Goal: Task Accomplishment & Management: Manage account settings

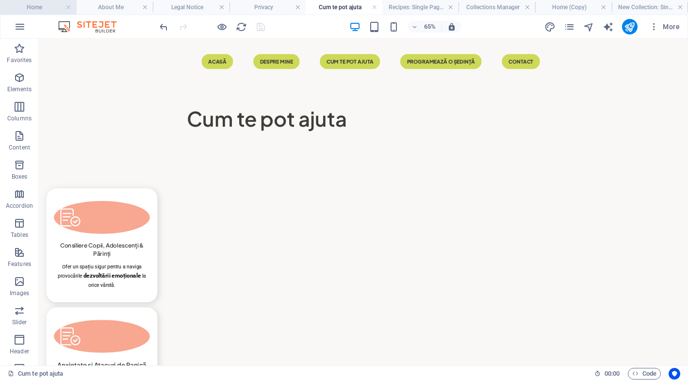
click at [34, 12] on h4 "Home" at bounding box center [38, 7] width 77 height 11
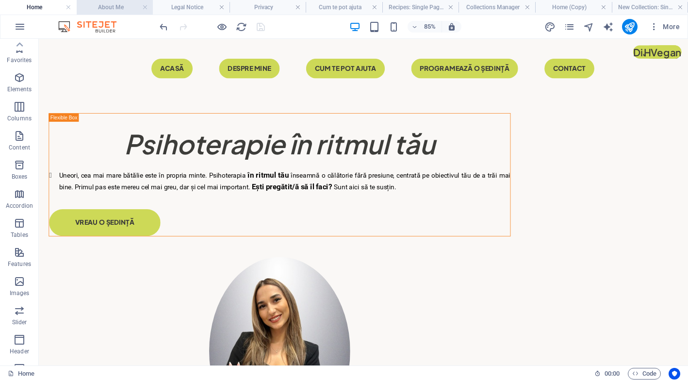
click at [119, 7] on h4 "About Me" at bounding box center [115, 7] width 77 height 11
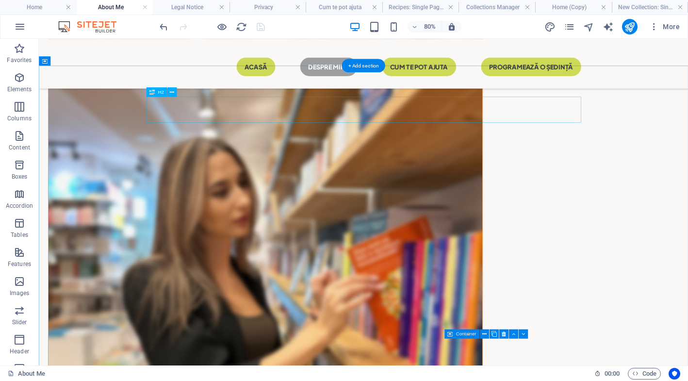
scroll to position [1003, 0]
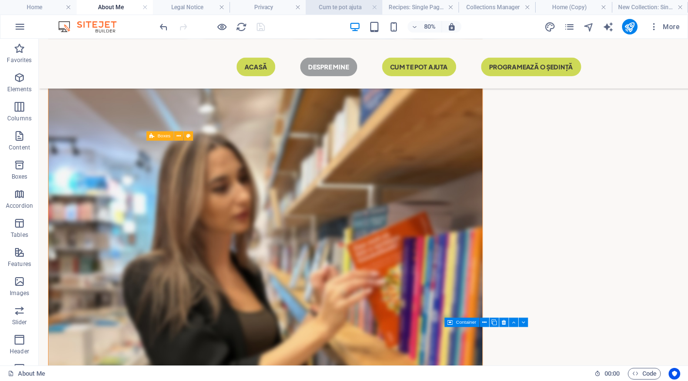
click at [341, 9] on h4 "Cum te pot ajuta" at bounding box center [344, 7] width 77 height 11
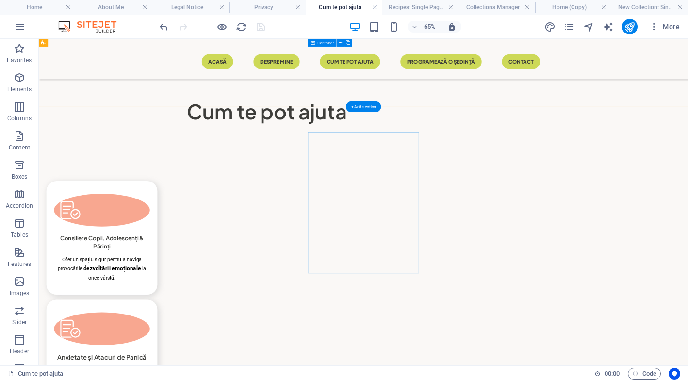
scroll to position [0, 0]
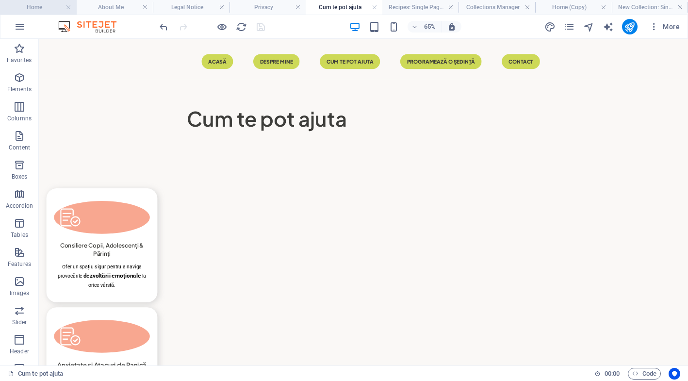
click at [29, 8] on h4 "Home" at bounding box center [38, 7] width 77 height 11
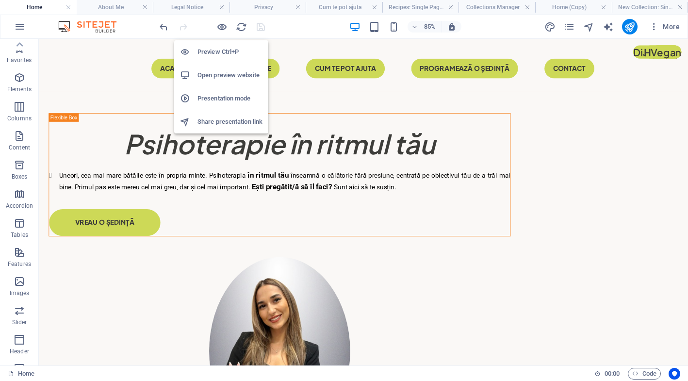
click at [218, 72] on h6 "Open preview website" at bounding box center [229, 75] width 65 height 12
click at [218, 78] on h6 "Open preview website" at bounding box center [229, 75] width 65 height 12
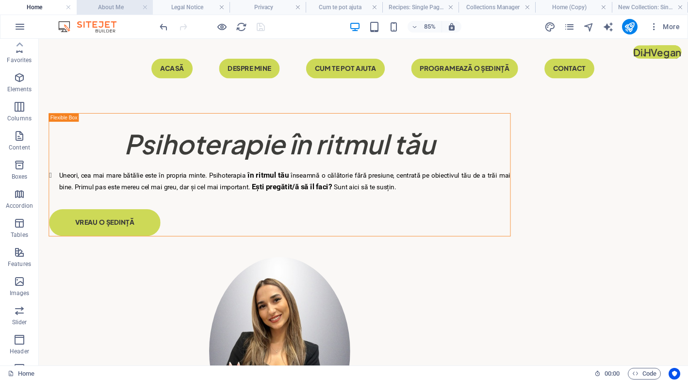
click at [105, 8] on h4 "About Me" at bounding box center [115, 7] width 77 height 11
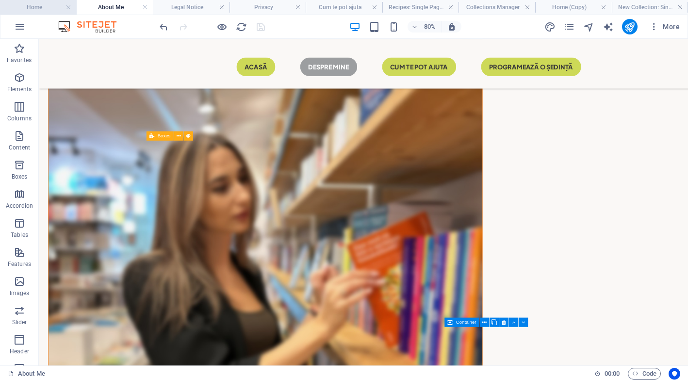
click at [49, 6] on h4 "Home" at bounding box center [38, 7] width 77 height 11
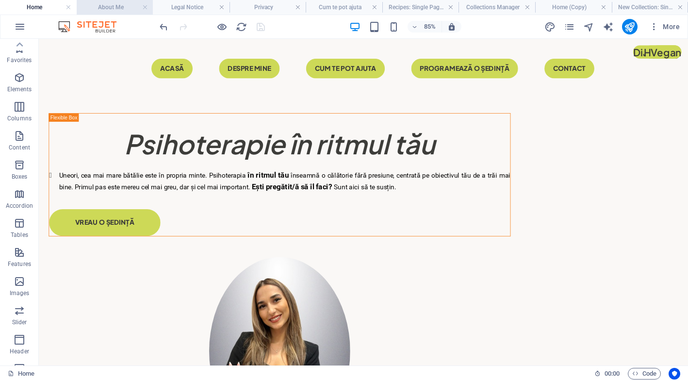
click at [114, 14] on li "About Me" at bounding box center [115, 7] width 77 height 15
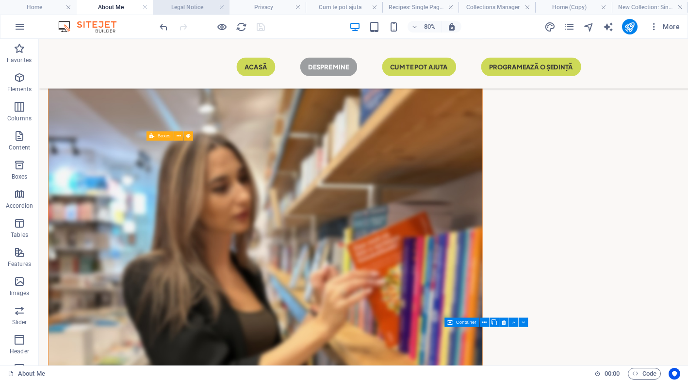
click at [194, 10] on h4 "Legal Notice" at bounding box center [191, 7] width 77 height 11
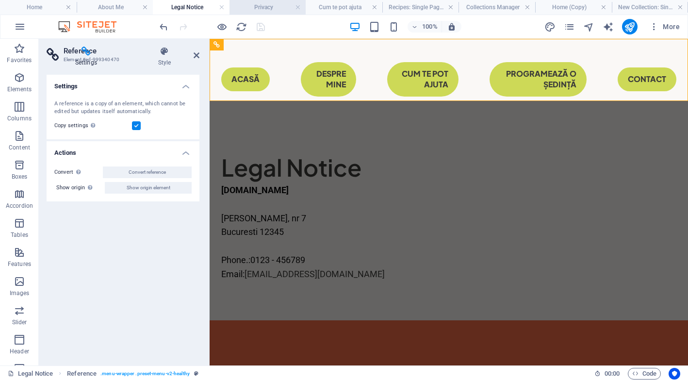
click at [265, 5] on h4 "Privacy" at bounding box center [267, 7] width 77 height 11
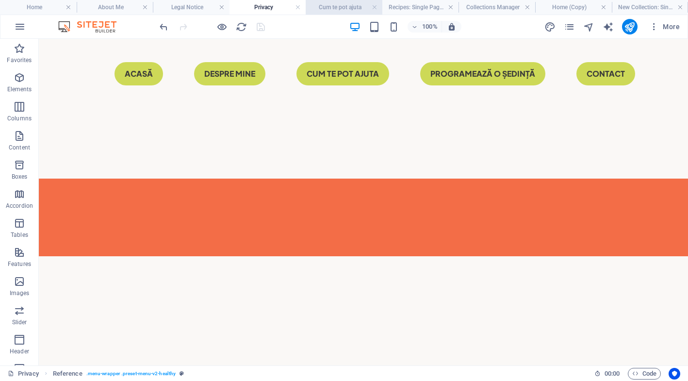
click at [344, 3] on h4 "Cum te pot ajuta" at bounding box center [344, 7] width 77 height 11
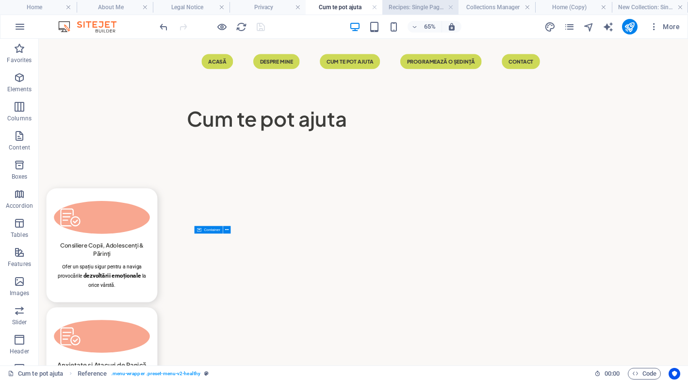
click at [426, 9] on h4 "Recipes: Single Page Layout" at bounding box center [420, 7] width 77 height 11
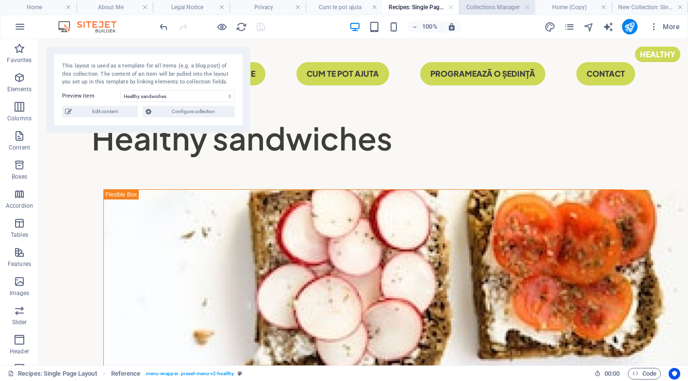
click at [494, 10] on h4 "Collections Manager" at bounding box center [496, 7] width 77 height 11
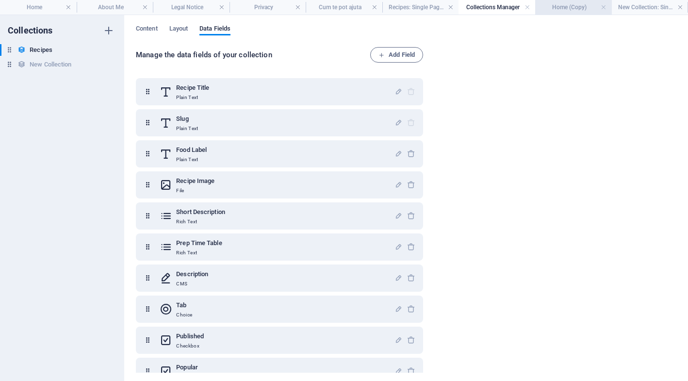
click at [576, 13] on li "Home (Copy)" at bounding box center [573, 7] width 77 height 15
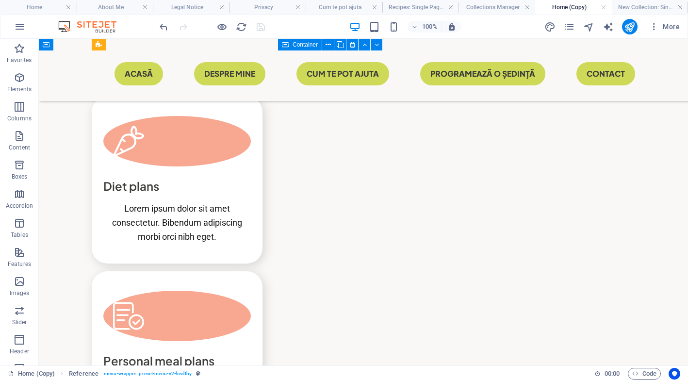
scroll to position [1849, 0]
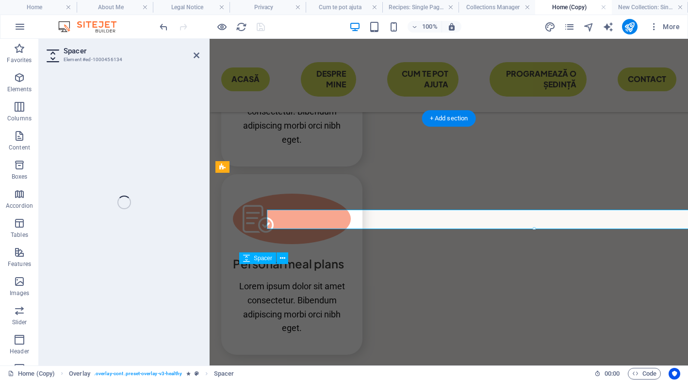
select select "px"
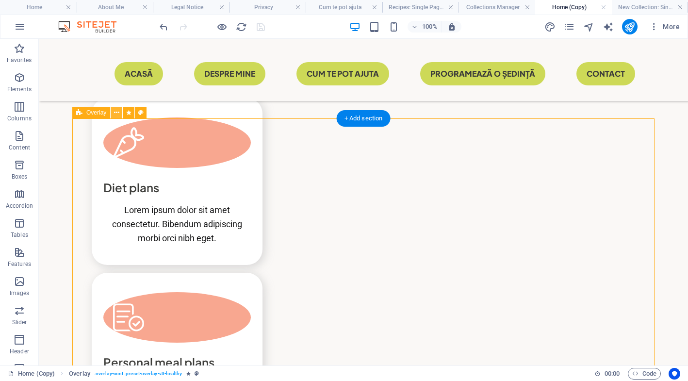
click at [115, 111] on icon at bounding box center [116, 113] width 5 height 10
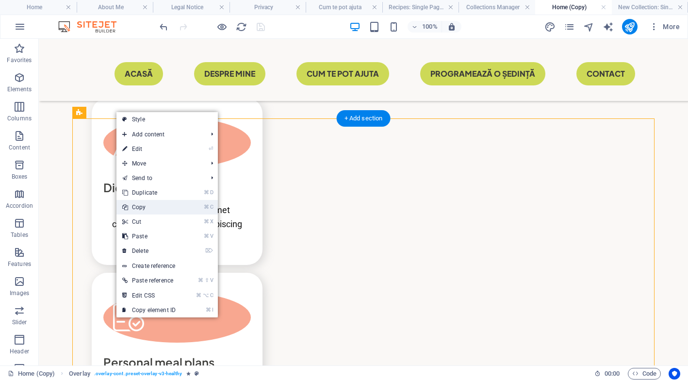
click at [164, 206] on link "⌘ C Copy" at bounding box center [148, 207] width 65 height 15
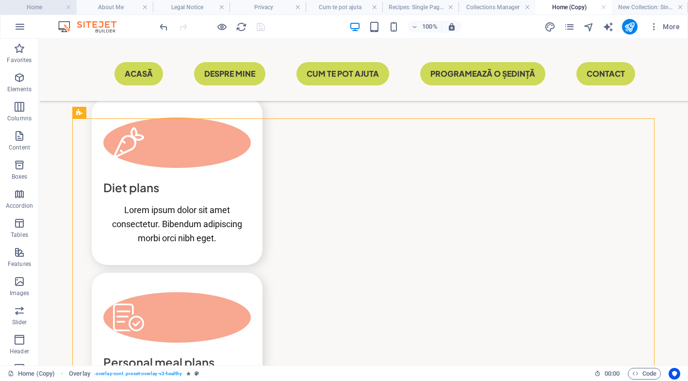
click at [52, 6] on h4 "Home" at bounding box center [38, 7] width 77 height 11
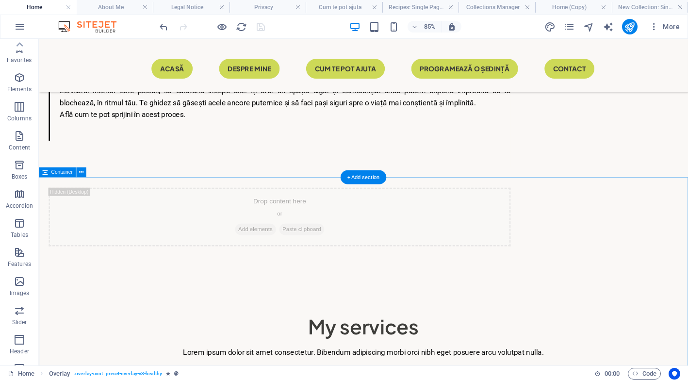
scroll to position [1273, 0]
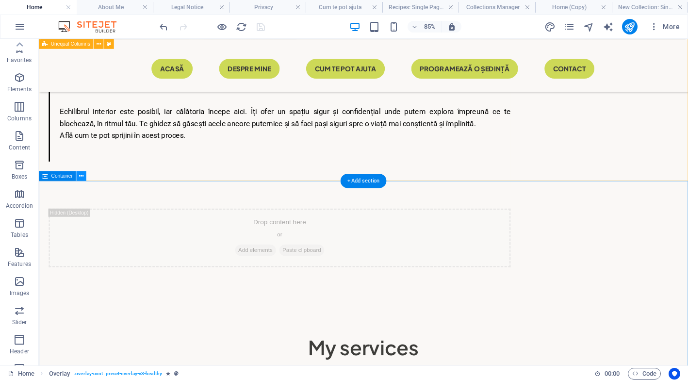
click at [83, 175] on icon at bounding box center [81, 175] width 4 height 9
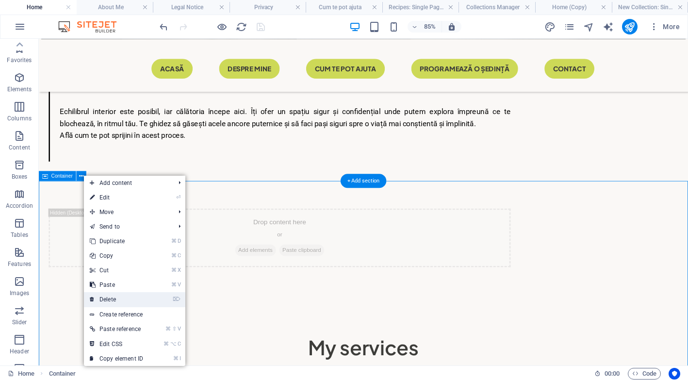
click at [127, 303] on link "⌦ Delete" at bounding box center [116, 299] width 65 height 15
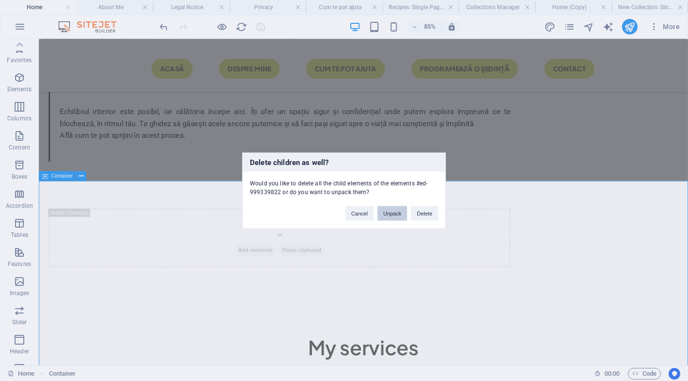
click at [390, 215] on button "Unpack" at bounding box center [392, 213] width 30 height 15
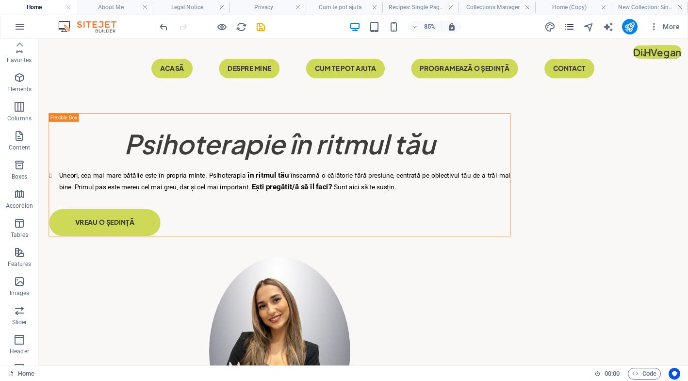
scroll to position [0, 0]
click at [574, 28] on icon "pages" at bounding box center [569, 26] width 11 height 11
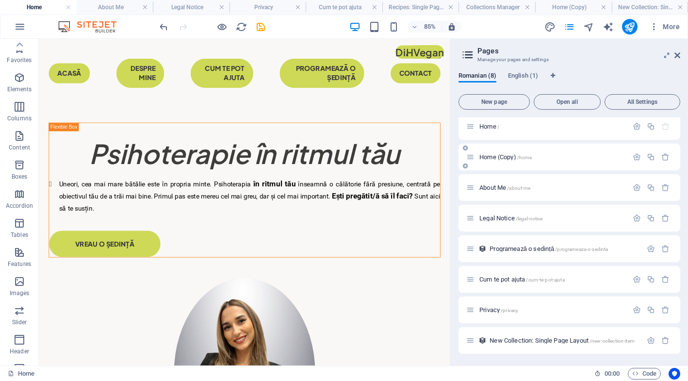
scroll to position [4, 0]
click at [537, 253] on div "Programează o sedință /programeaza-o-sedinta" at bounding box center [554, 248] width 176 height 11
click at [470, 246] on icon at bounding box center [470, 248] width 8 height 8
click at [470, 250] on icon at bounding box center [470, 248] width 8 height 8
click at [471, 276] on icon at bounding box center [470, 279] width 8 height 8
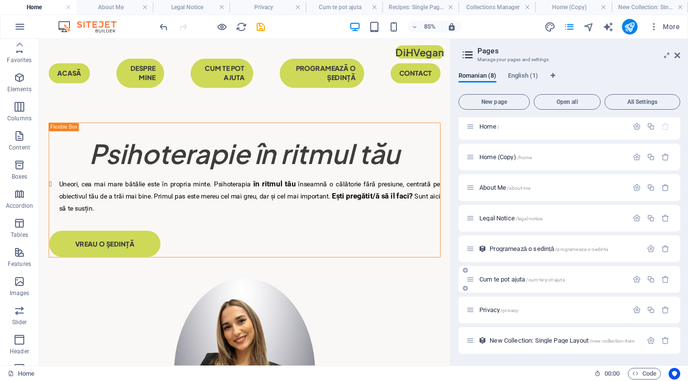
click at [510, 280] on span "Cum te pot ajuta /cum-te-pot-ajuta" at bounding box center [521, 278] width 85 height 7
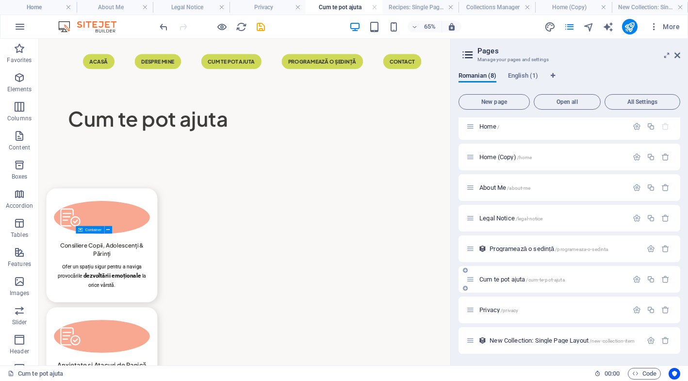
click at [510, 280] on span "Cum te pot ajuta /cum-te-pot-ajuta" at bounding box center [521, 278] width 85 height 7
click at [486, 310] on span "Privacy /privacy" at bounding box center [498, 309] width 39 height 7
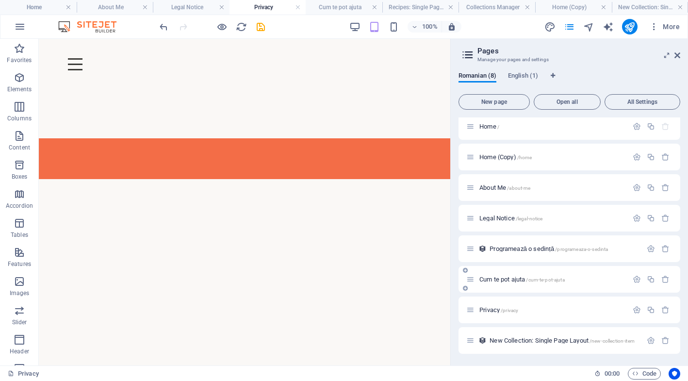
click at [490, 283] on div "Cum te pot ajuta /cum-te-pot-ajuta" at bounding box center [546, 279] width 161 height 11
click at [483, 274] on div "Cum te pot ajuta /cum-te-pot-ajuta" at bounding box center [546, 279] width 161 height 11
click at [475, 278] on div "Cum te pot ajuta /cum-te-pot-ajuta" at bounding box center [546, 279] width 161 height 11
click at [502, 282] on span "Cum te pot ajuta /cum-te-pot-ajuta" at bounding box center [521, 278] width 85 height 7
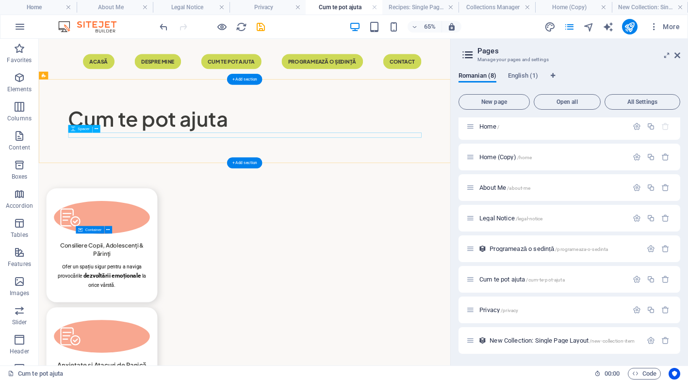
scroll to position [0, 0]
click at [258, 20] on div at bounding box center [212, 27] width 109 height 16
click at [258, 22] on icon "save" at bounding box center [260, 26] width 11 height 11
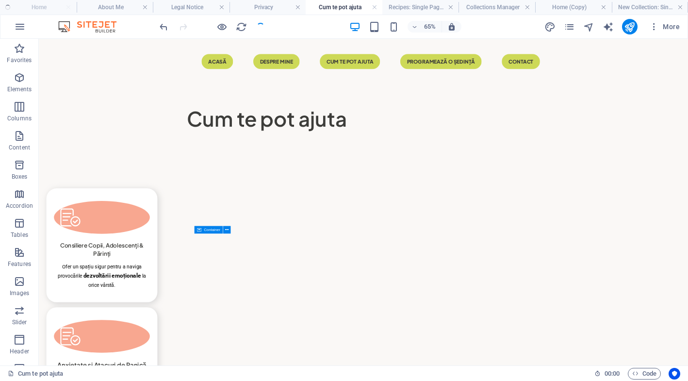
checkbox input "false"
click at [610, 28] on icon "text_generator" at bounding box center [607, 26] width 11 height 11
select select "Romanian"
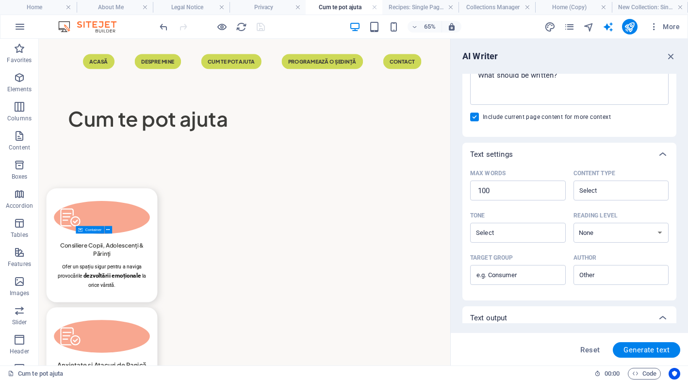
scroll to position [210, 0]
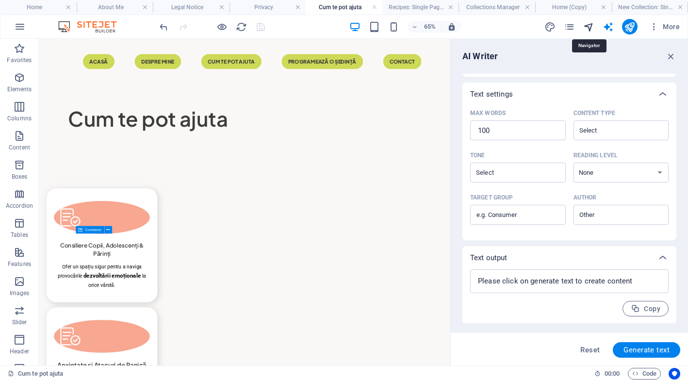
click at [590, 30] on icon "navigator" at bounding box center [588, 26] width 11 height 11
select select "18077502-ro"
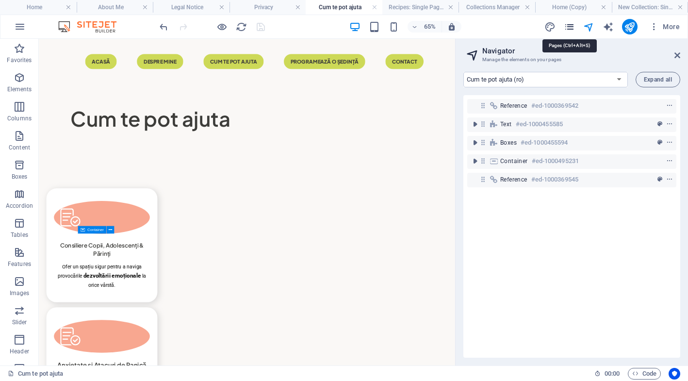
click at [566, 24] on icon "pages" at bounding box center [569, 26] width 11 height 11
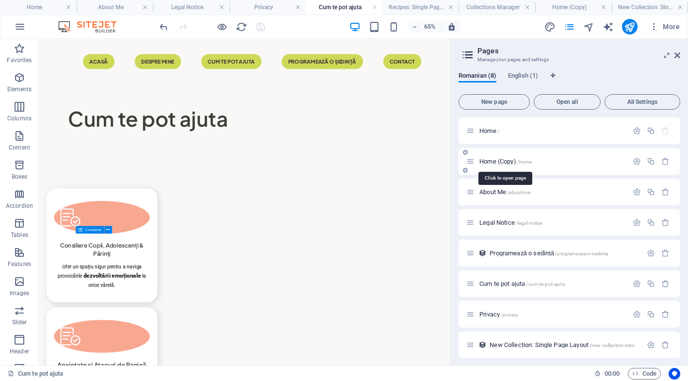
click at [506, 160] on span "Home (Copy) /home" at bounding box center [505, 161] width 52 height 7
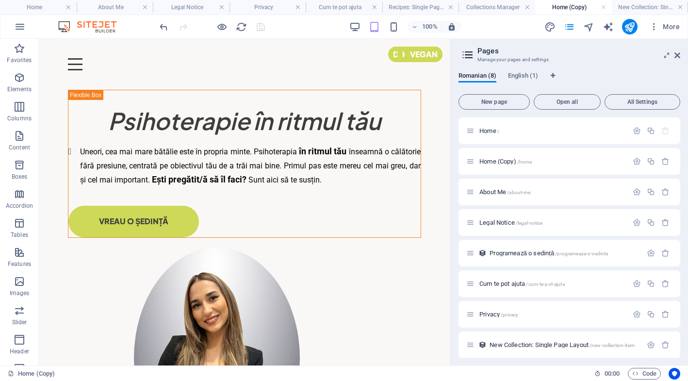
scroll to position [0, 0]
click at [44, 4] on h4 "Home" at bounding box center [38, 7] width 77 height 11
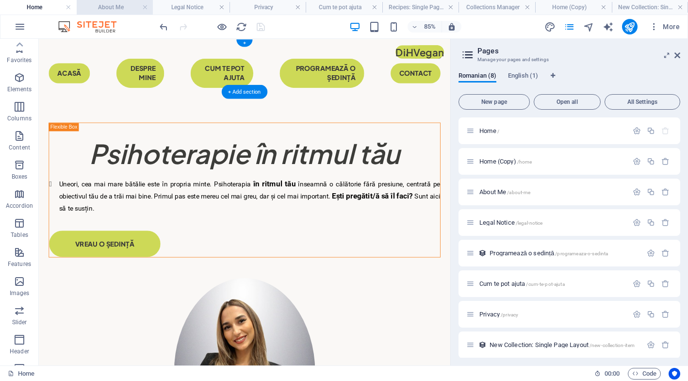
click at [126, 11] on h4 "About Me" at bounding box center [115, 7] width 77 height 11
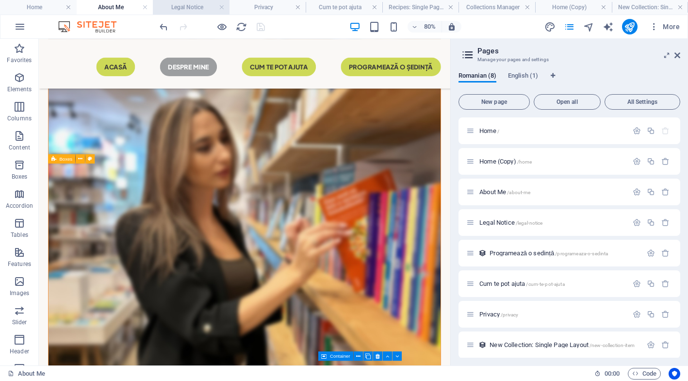
click at [197, 7] on h4 "Legal Notice" at bounding box center [191, 7] width 77 height 11
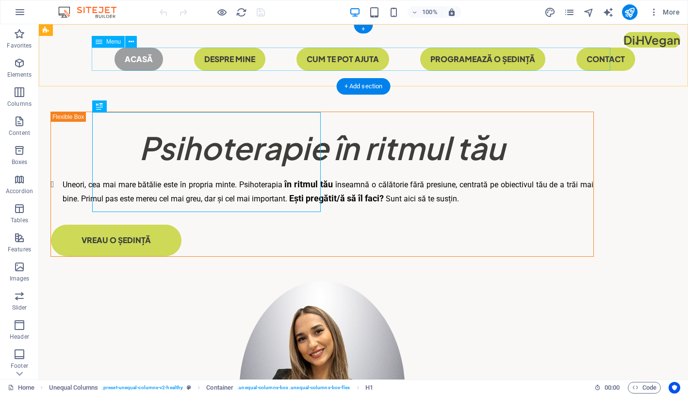
click at [215, 59] on nav "Acasă Despre mine CUM TE POT AJUTA programează o ședință Contact" at bounding box center [363, 59] width 543 height 23
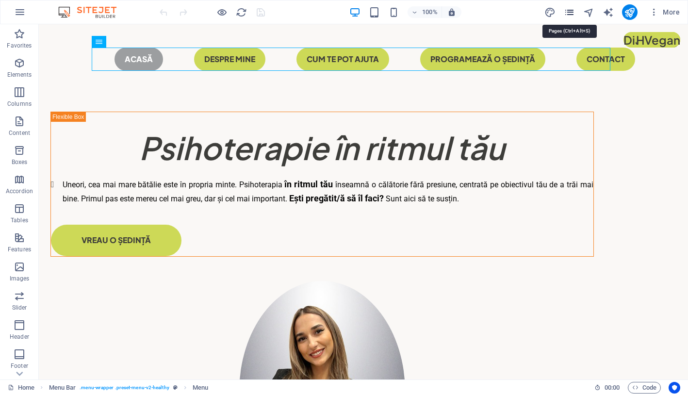
click at [572, 16] on icon "pages" at bounding box center [569, 12] width 11 height 11
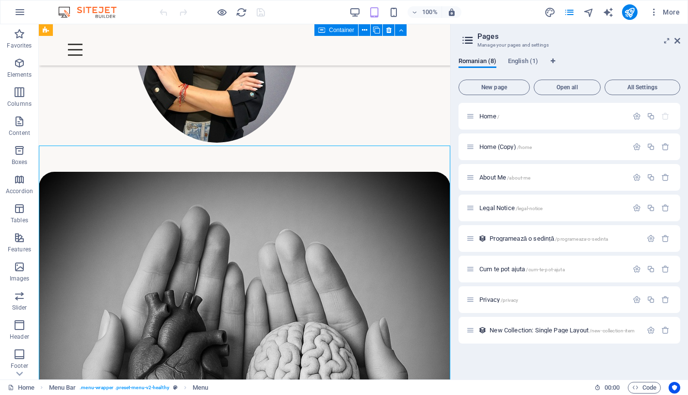
scroll to position [234, 0]
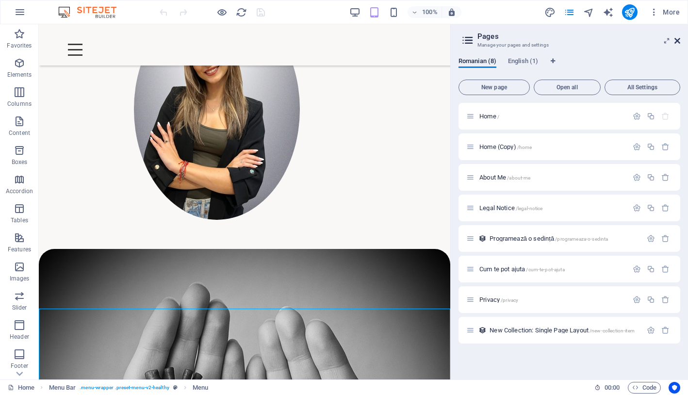
click at [677, 42] on icon at bounding box center [677, 41] width 6 height 8
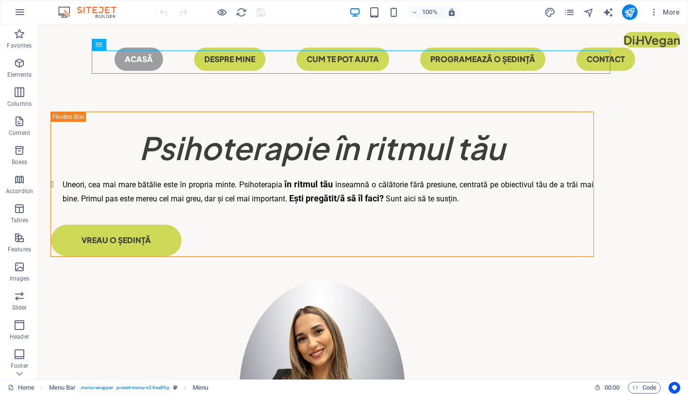
scroll to position [0, 0]
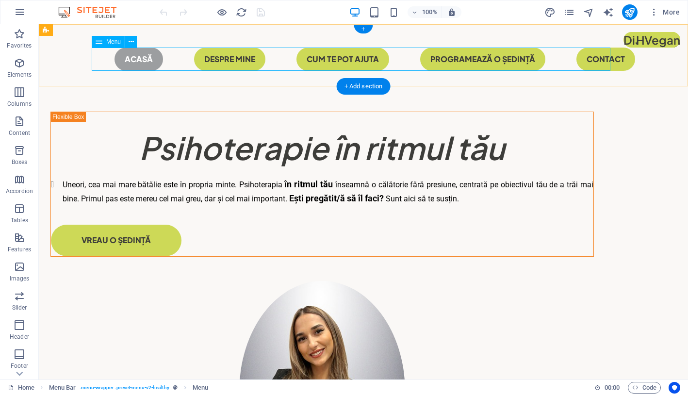
click at [101, 42] on icon at bounding box center [99, 42] width 7 height 12
click at [111, 42] on span "Menu" at bounding box center [113, 42] width 15 height 6
click at [132, 45] on icon at bounding box center [131, 42] width 5 height 10
click at [97, 43] on icon at bounding box center [99, 42] width 7 height 12
click at [115, 43] on span "Menu" at bounding box center [113, 42] width 15 height 6
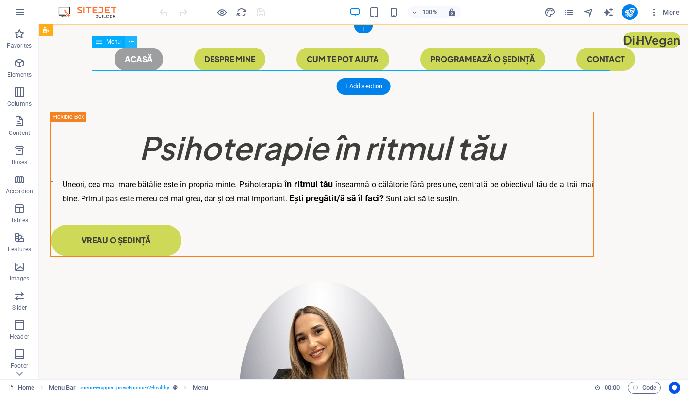
click at [136, 42] on button at bounding box center [131, 42] width 12 height 12
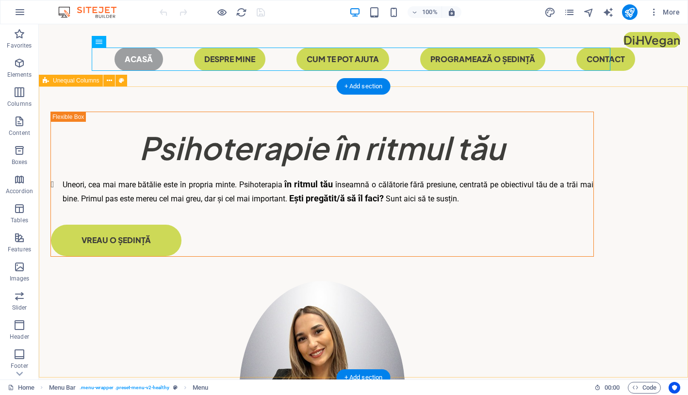
click at [336, 163] on div "​​​​​ Psihoterapie în ritmul tău Uneori, cea mai mare bătălie este în propria m…" at bounding box center [363, 313] width 649 height 454
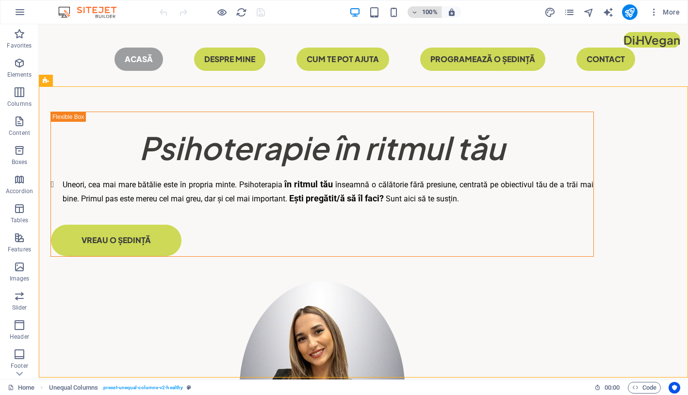
click at [433, 15] on h6 "100%" at bounding box center [430, 12] width 16 height 12
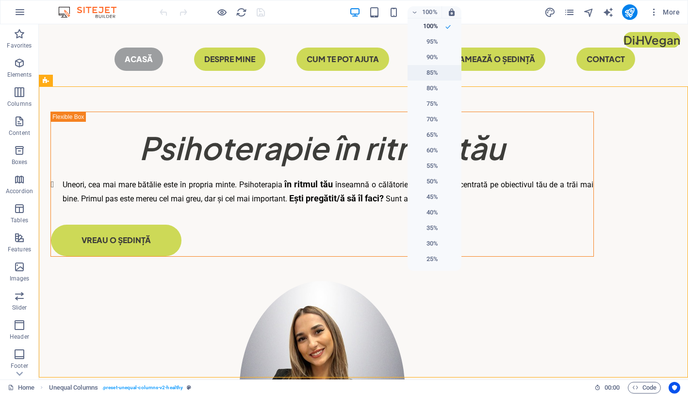
click at [434, 76] on h6 "85%" at bounding box center [425, 73] width 25 height 12
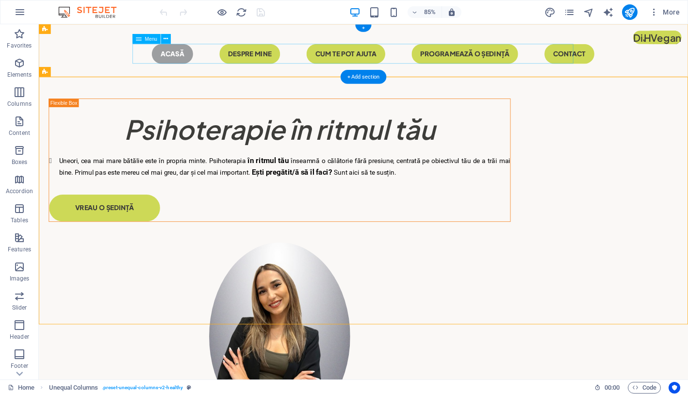
click at [281, 67] on nav "Acasă Despre mine CUM TE POT AJUTA programează o ședință Contact" at bounding box center [420, 59] width 543 height 23
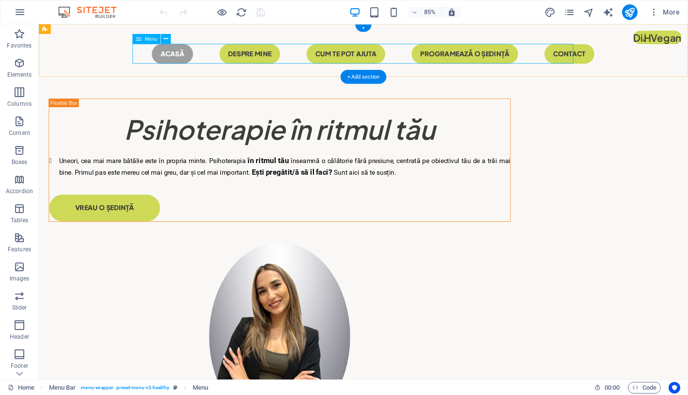
click at [575, 53] on nav "Acasă Despre mine CUM TE POT AJUTA programează o ședință Contact" at bounding box center [420, 59] width 543 height 23
click at [537, 52] on nav "Acasă Despre mine CUM TE POT AJUTA programează o ședință Contact" at bounding box center [420, 59] width 543 height 23
click at [642, 53] on nav "Acasă Despre mine CUM TE POT AJUTA programează o ședință Contact" at bounding box center [420, 59] width 543 height 23
select select
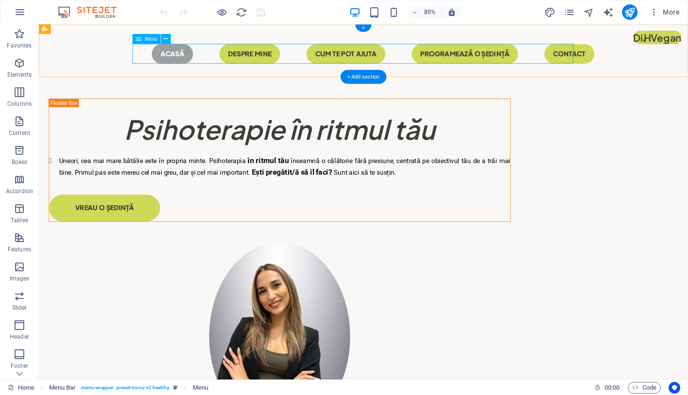
select select "primary"
select select "2"
select select
select select "primary"
select select
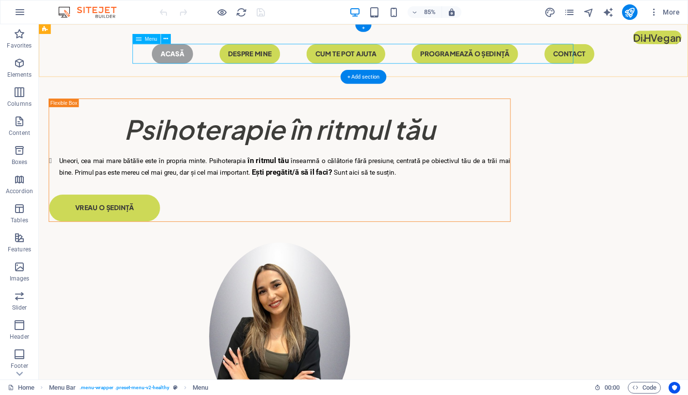
select select "primary"
select select
select select "primary"
select select
select select "primary"
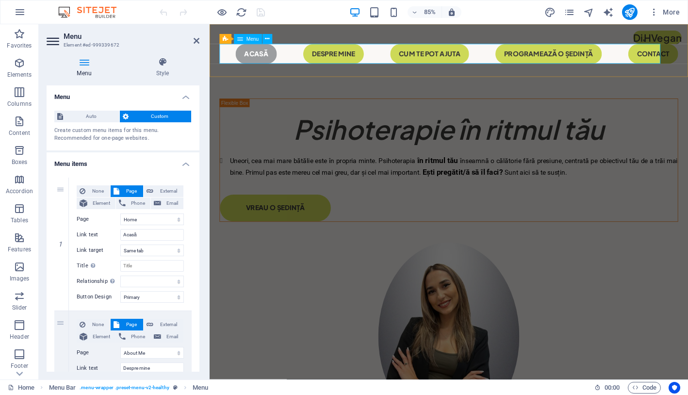
click at [564, 56] on nav "Acasă Despre mine CUM TE POT AJUTA programează o ședință Contact" at bounding box center [490, 59] width 539 height 23
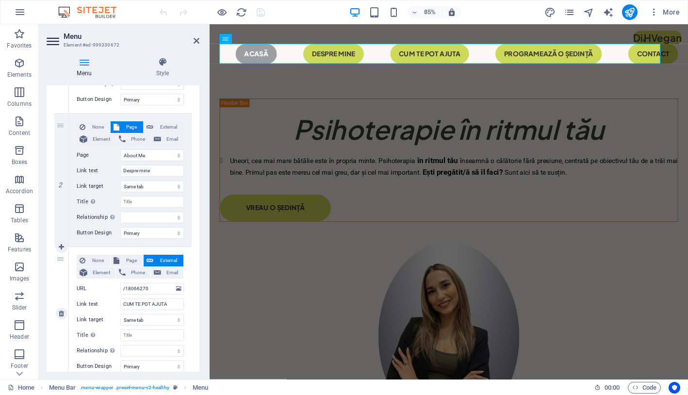
scroll to position [210, 0]
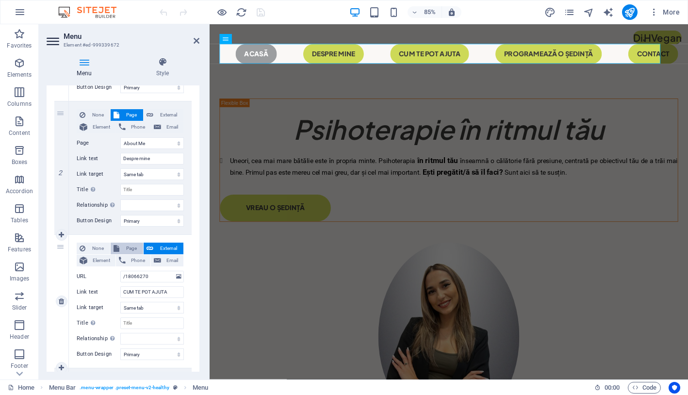
click at [126, 252] on span "Page" at bounding box center [131, 248] width 18 height 12
select select
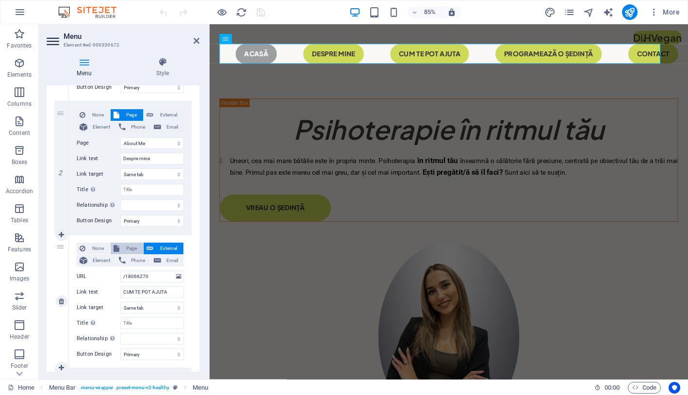
select select
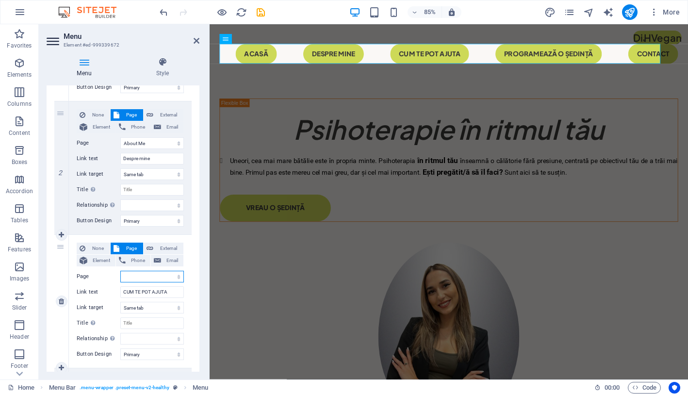
click at [149, 274] on select "Home Home (Copy) About Me Legal Notice Cum te pot ajuta Privacy Home" at bounding box center [152, 277] width 64 height 12
select select "4"
select select
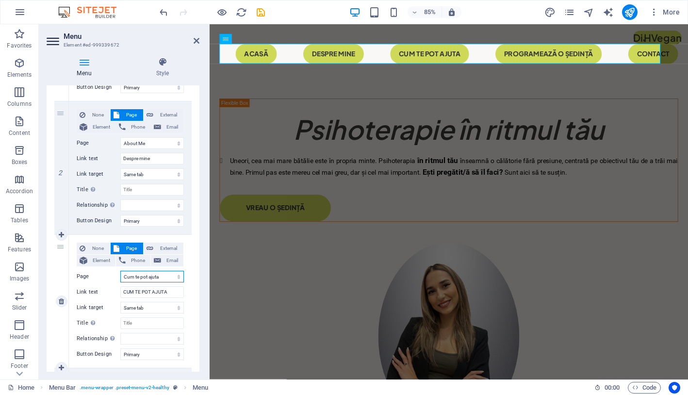
select select
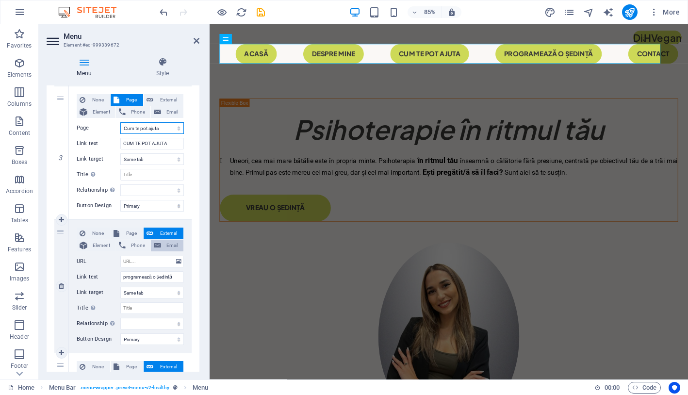
scroll to position [357, 0]
click at [160, 98] on span "External" at bounding box center [168, 101] width 24 height 12
select select
select select "blank"
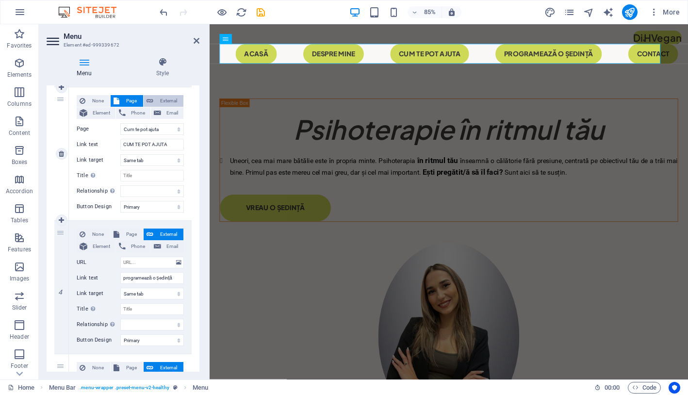
select select
click at [171, 229] on span "External" at bounding box center [168, 234] width 24 height 12
click at [133, 231] on span "Page" at bounding box center [131, 234] width 18 height 12
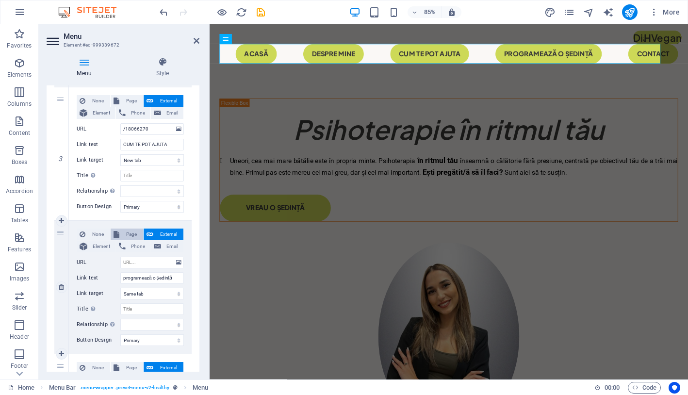
select select
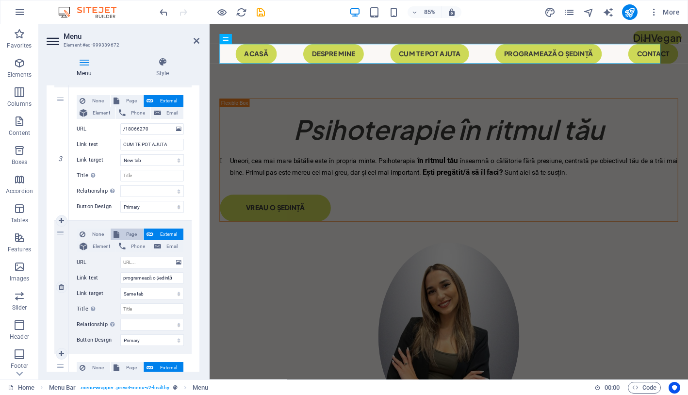
select select
click at [156, 233] on span "External" at bounding box center [168, 234] width 24 height 12
select select
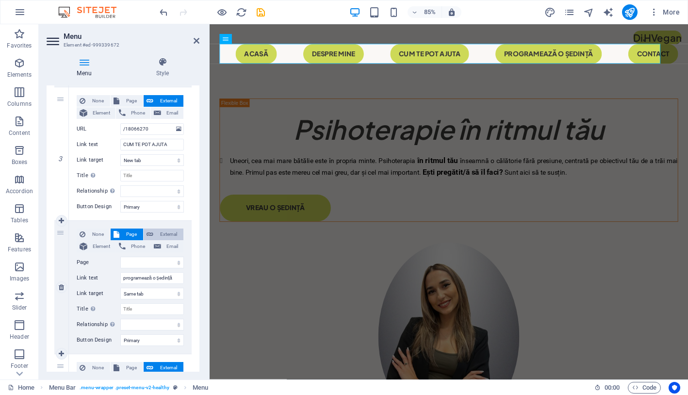
select select "blank"
select select
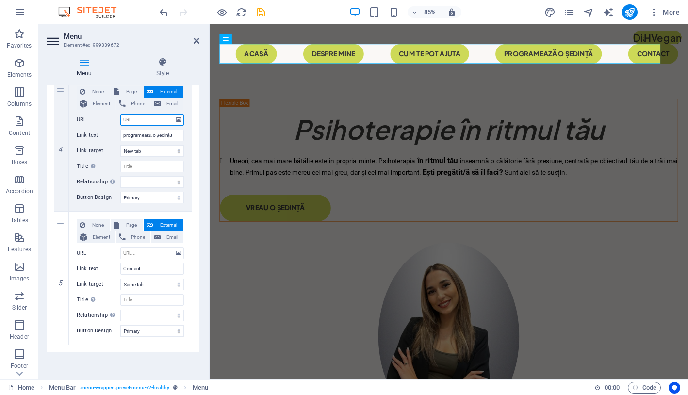
scroll to position [500, 0]
click at [63, 341] on icon at bounding box center [61, 344] width 5 height 7
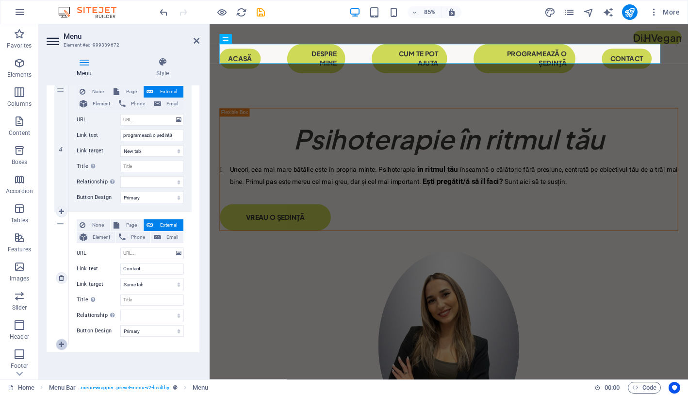
select select
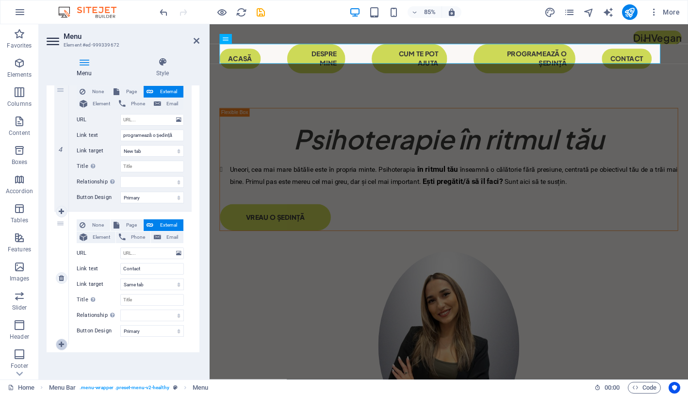
select select
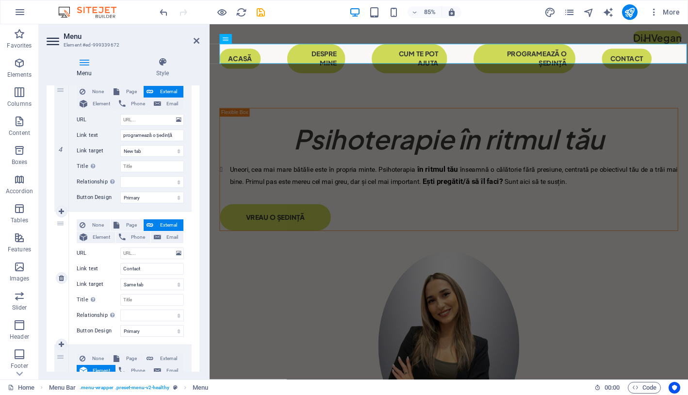
scroll to position [575, 0]
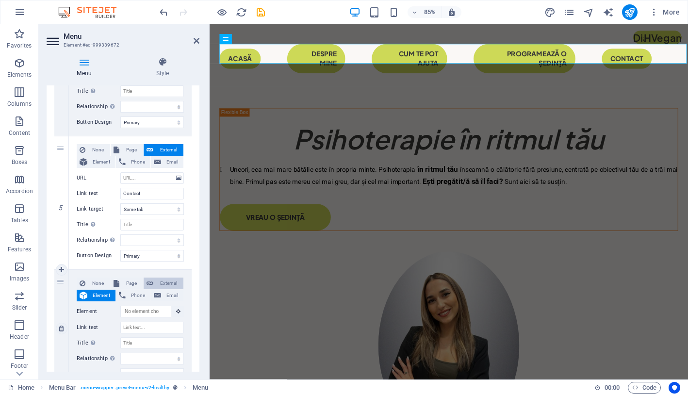
click at [161, 281] on span "External" at bounding box center [168, 283] width 24 height 12
select select
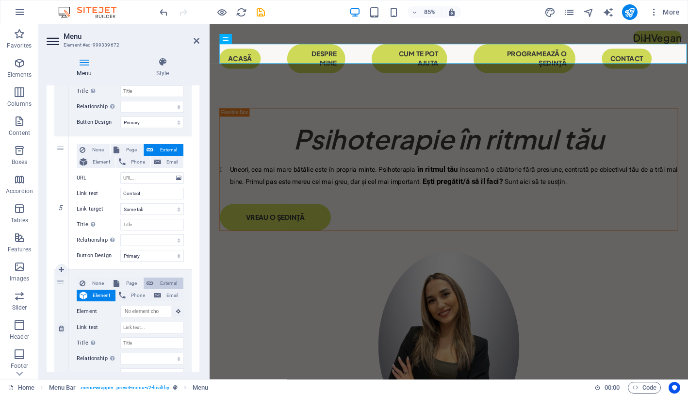
select select
select select "blank"
select select
click at [177, 309] on icon at bounding box center [178, 311] width 5 height 11
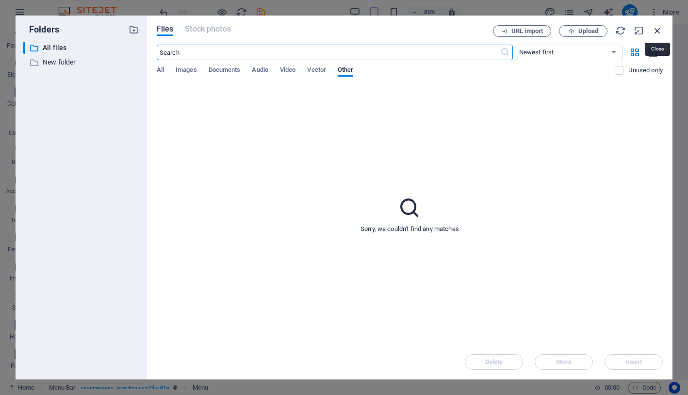
click at [659, 30] on icon "button" at bounding box center [657, 30] width 11 height 11
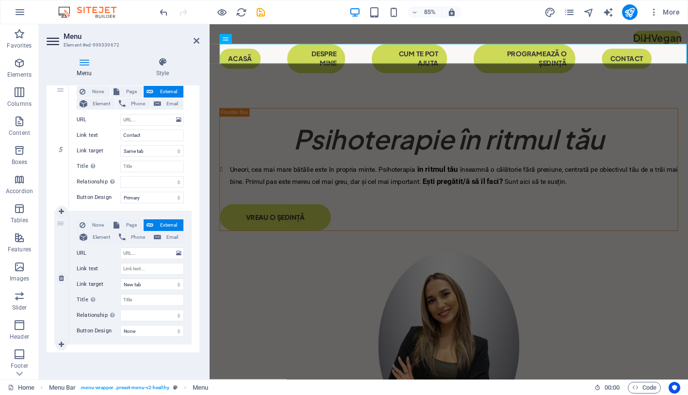
scroll to position [633, 0]
click at [156, 270] on input "Link text" at bounding box center [152, 269] width 64 height 12
click at [125, 226] on span "Page" at bounding box center [131, 225] width 18 height 12
select select
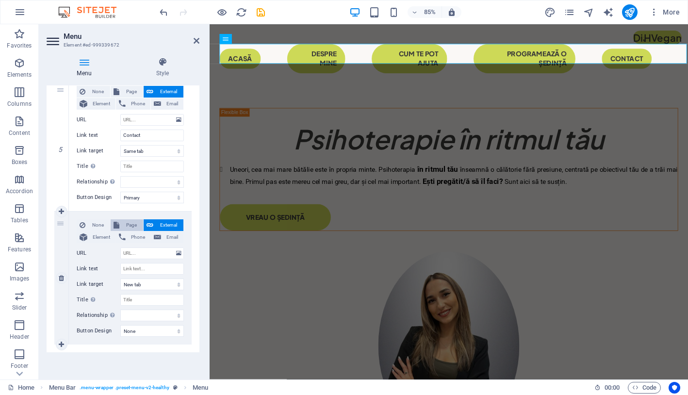
select select
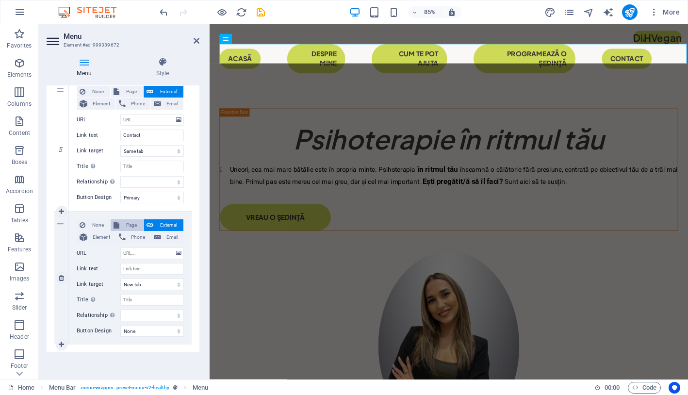
select select
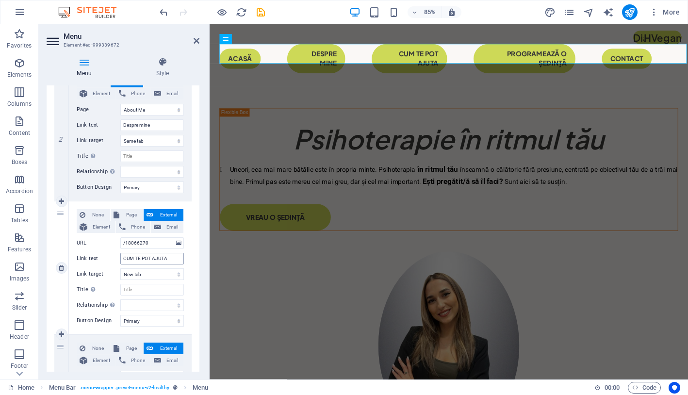
scroll to position [240, 0]
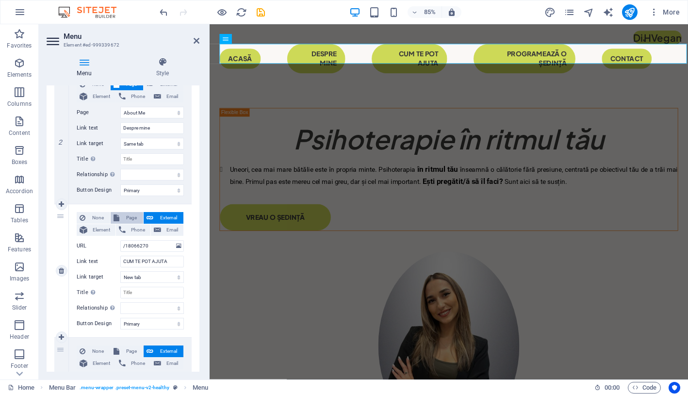
click at [130, 218] on span "Page" at bounding box center [131, 218] width 18 height 12
select select
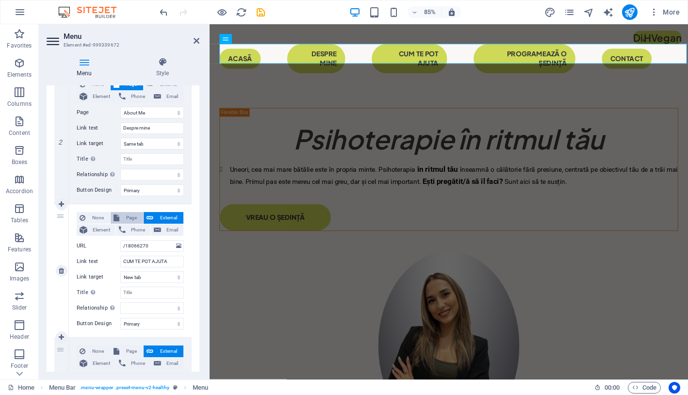
select select
click at [153, 212] on button "External" at bounding box center [164, 218] width 40 height 12
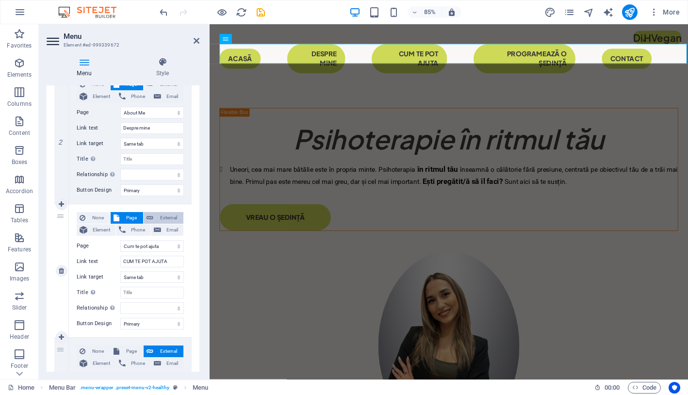
select select
select select "blank"
select select
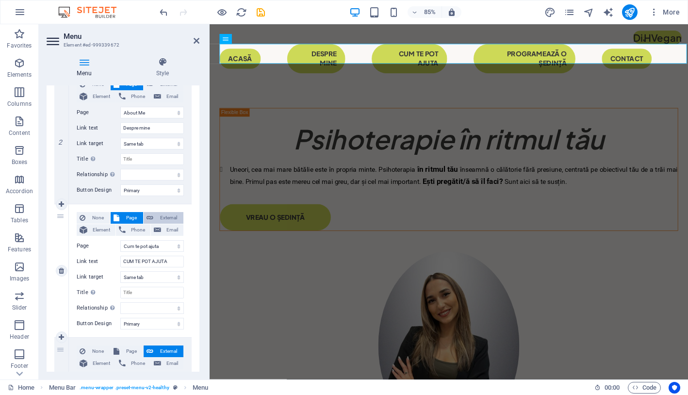
select select
drag, startPoint x: 158, startPoint y: 241, endPoint x: 137, endPoint y: 240, distance: 21.4
click at [135, 240] on input "/18066270" at bounding box center [152, 246] width 64 height 12
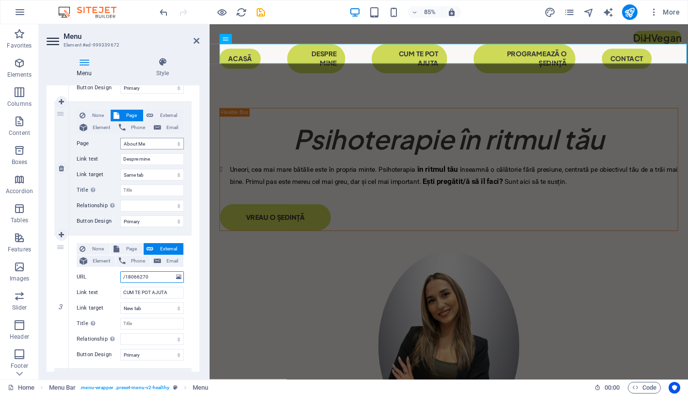
scroll to position [208, 0]
click at [166, 113] on span "External" at bounding box center [168, 117] width 24 height 12
select select
select select "blank"
select select
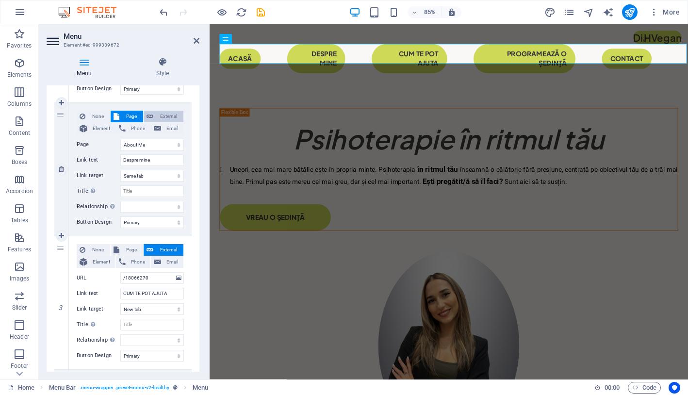
select select
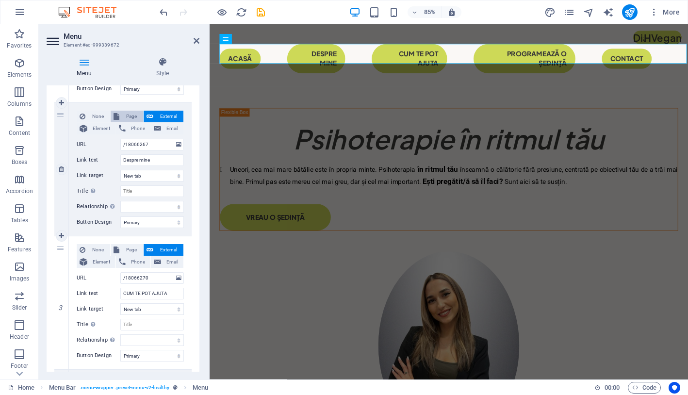
click at [131, 113] on span "Page" at bounding box center [131, 117] width 18 height 12
select select
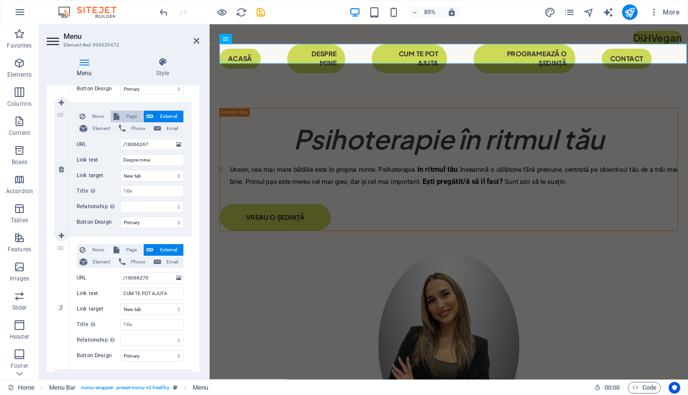
select select
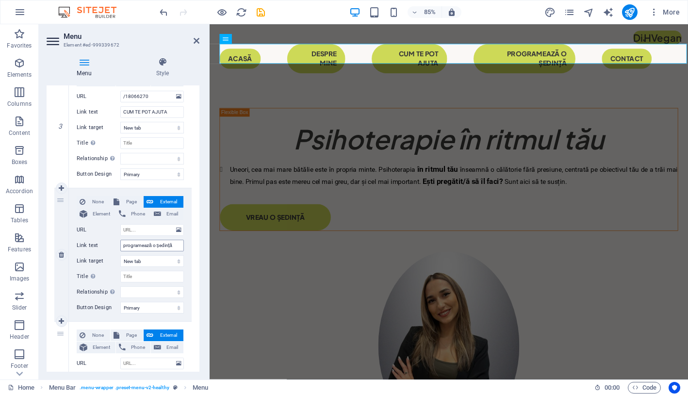
scroll to position [391, 0]
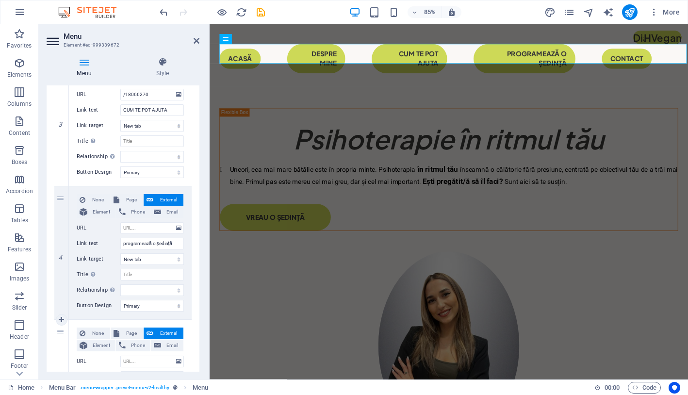
click at [158, 333] on span "External" at bounding box center [168, 333] width 24 height 12
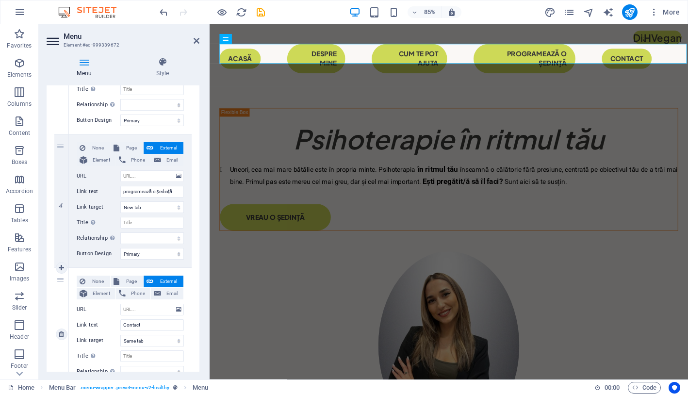
scroll to position [452, 0]
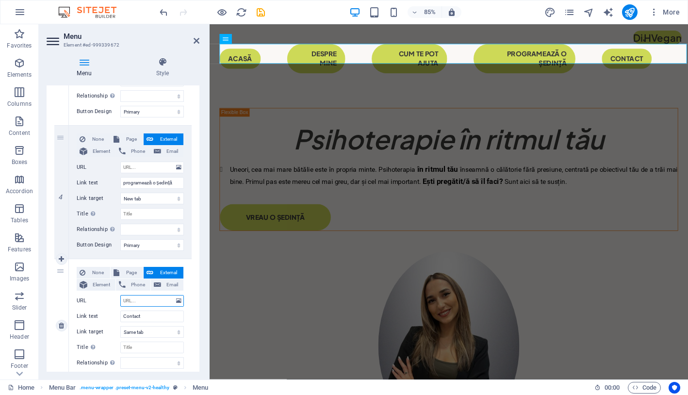
click at [154, 305] on input "URL" at bounding box center [152, 301] width 64 height 12
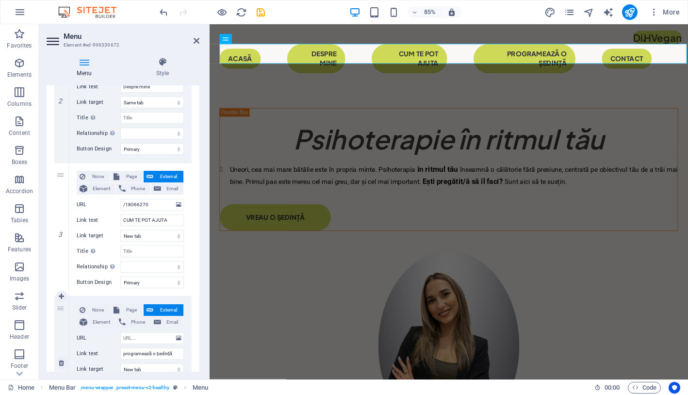
scroll to position [283, 0]
click at [131, 305] on span "Page" at bounding box center [131, 309] width 18 height 12
select select
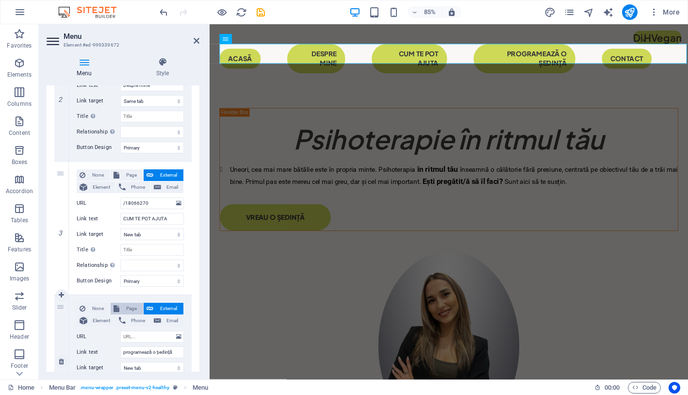
select select
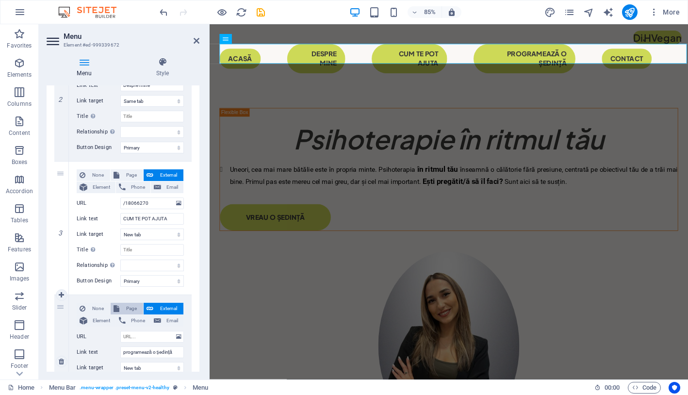
select select
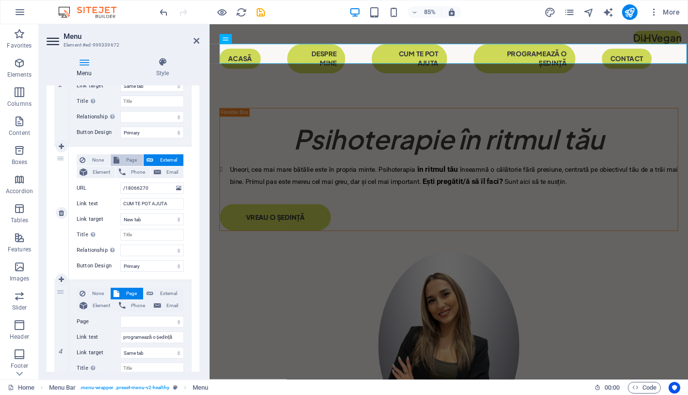
click at [129, 161] on span "Page" at bounding box center [131, 160] width 18 height 12
select select
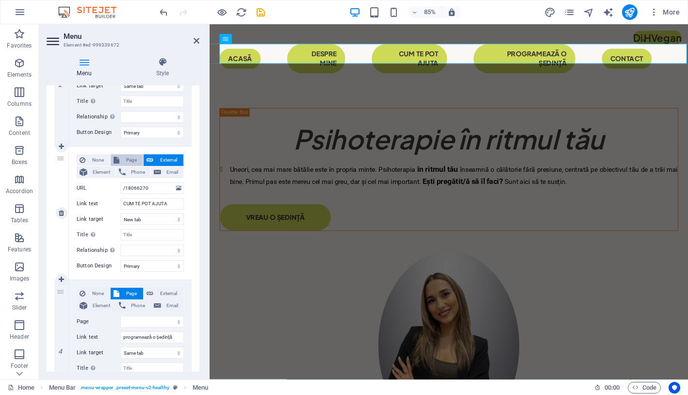
select select
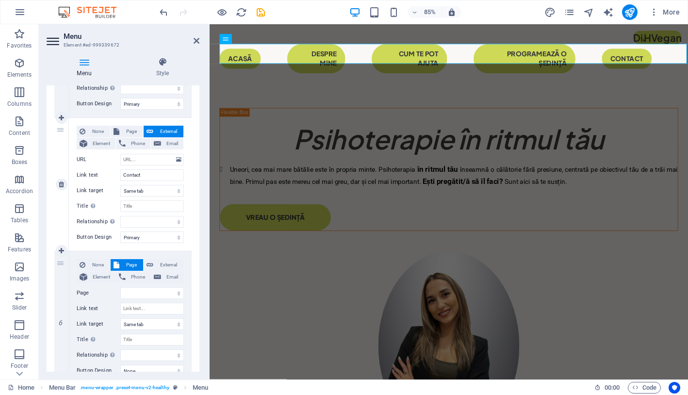
scroll to position [594, 0]
click at [128, 131] on span "Page" at bounding box center [131, 131] width 18 height 12
select select
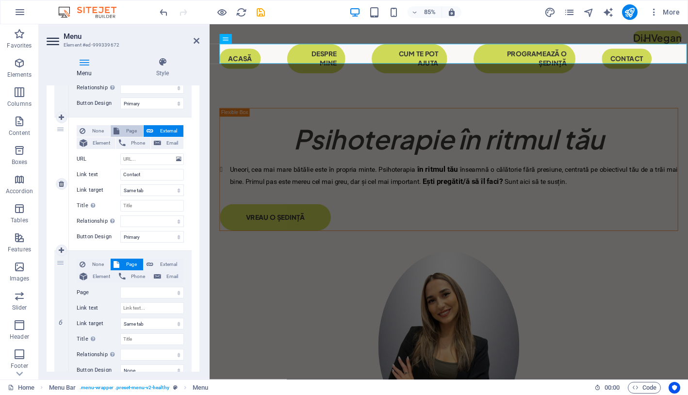
select select
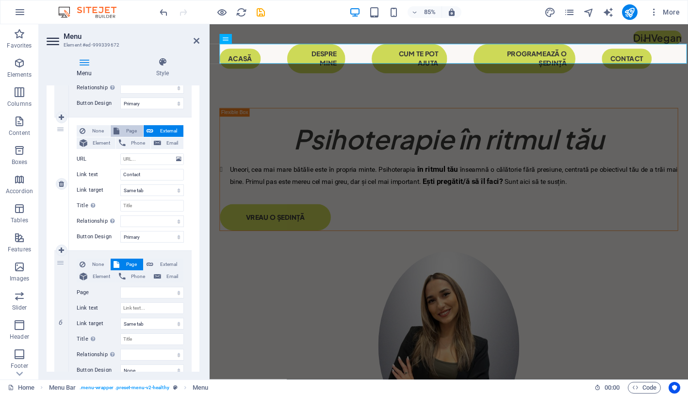
select select
click at [156, 129] on span "External" at bounding box center [168, 131] width 24 height 12
select select
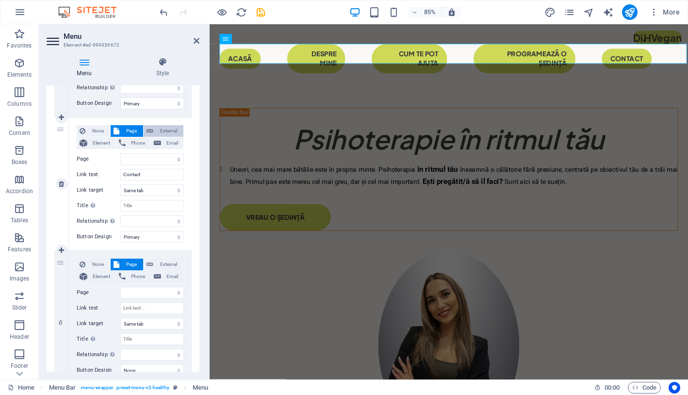
select select
select select "blank"
select select
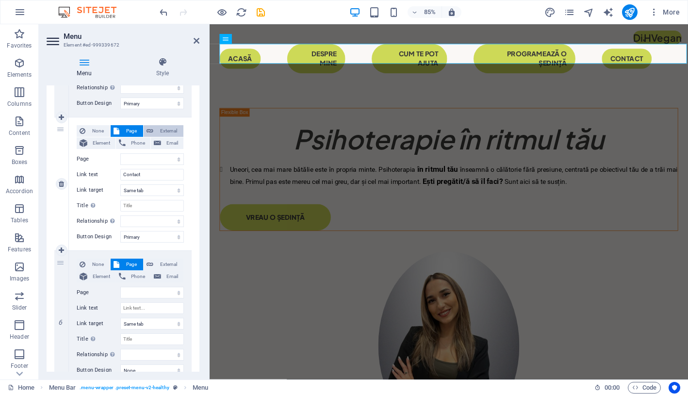
select select
click at [128, 131] on span "Page" at bounding box center [131, 131] width 18 height 12
select select
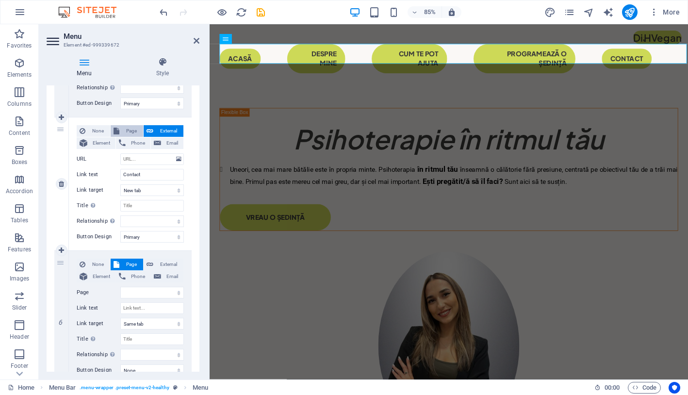
select select
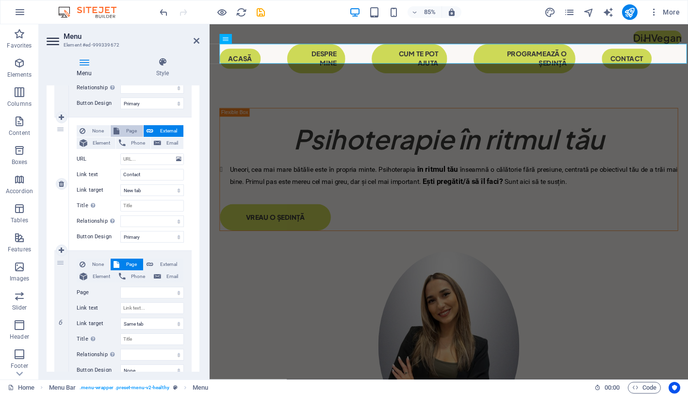
select select
click at [151, 131] on icon at bounding box center [149, 131] width 7 height 12
select select
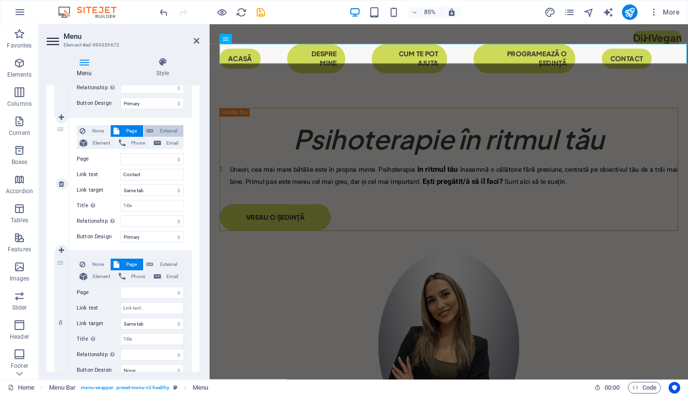
select select
select select "blank"
select select
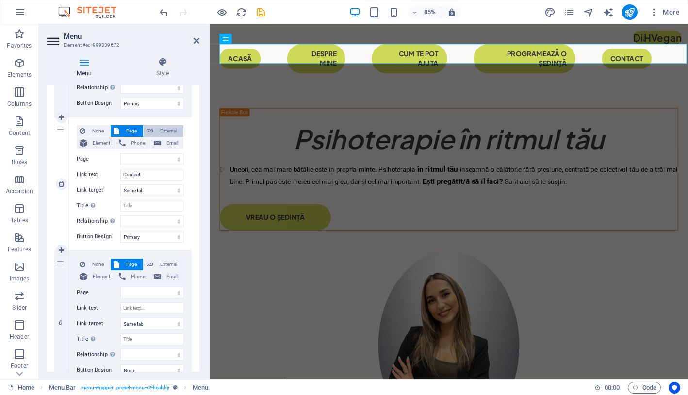
select select
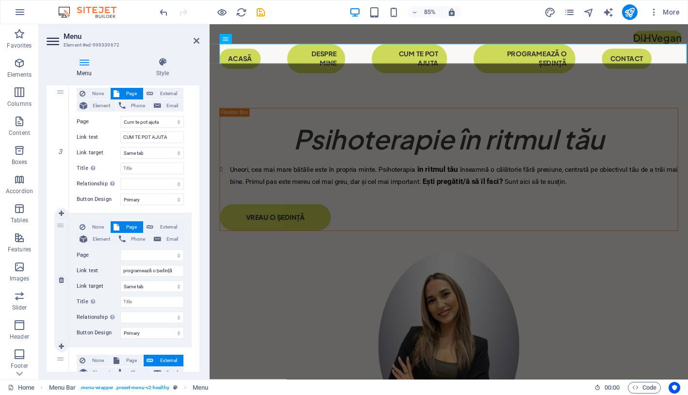
scroll to position [361, 0]
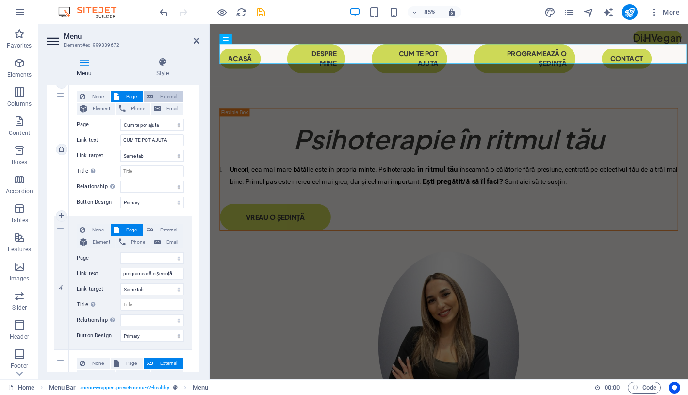
click at [170, 94] on span "External" at bounding box center [168, 97] width 24 height 12
select select
select select "blank"
select select
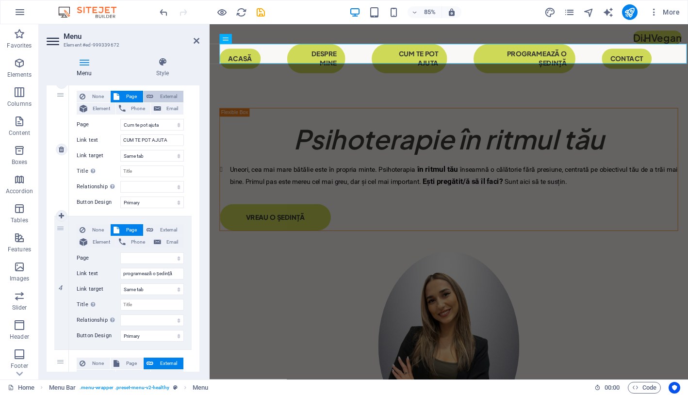
select select
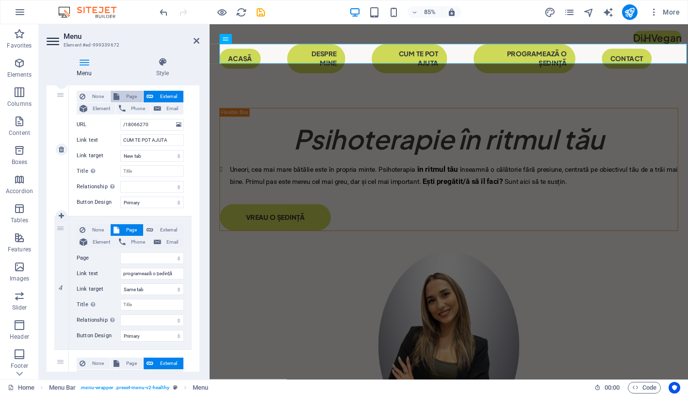
click at [139, 97] on button "Page" at bounding box center [127, 97] width 32 height 12
select select
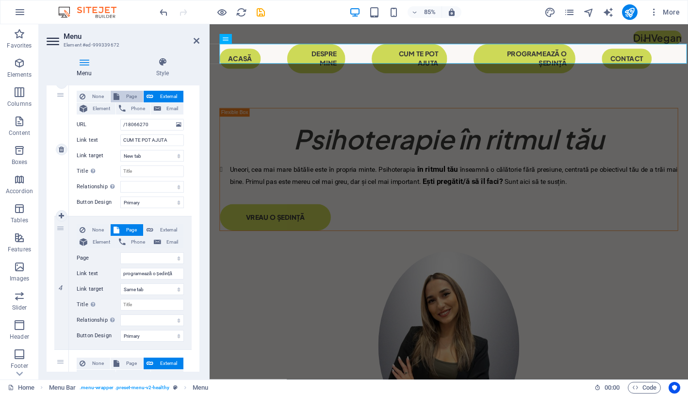
select select
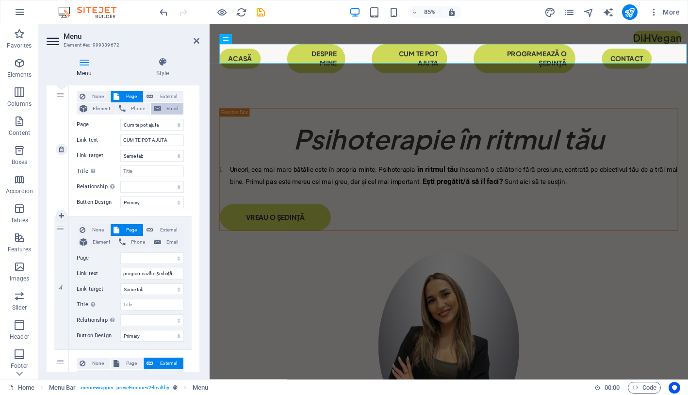
click at [164, 109] on span "Email" at bounding box center [172, 109] width 16 height 12
select select
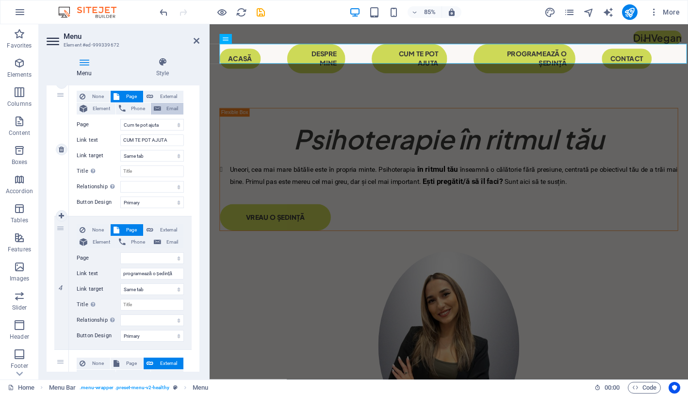
select select
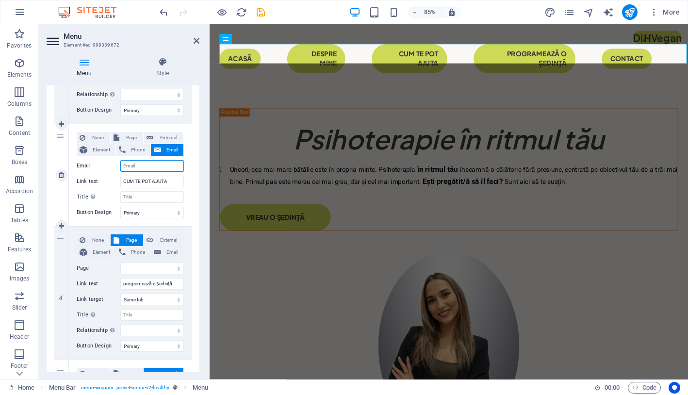
scroll to position [313, 0]
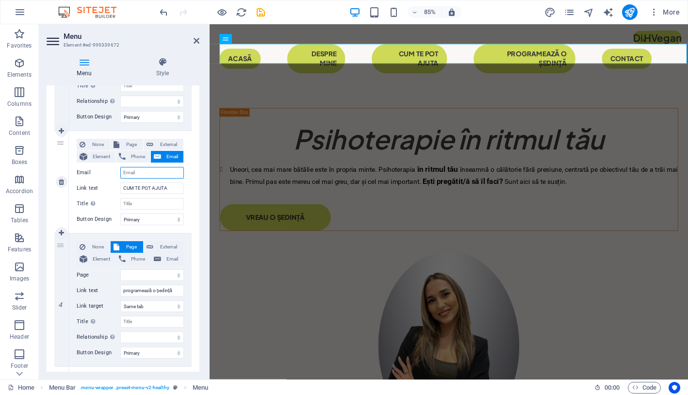
type input "andra.marianicolescu@yahoo.com"
select select
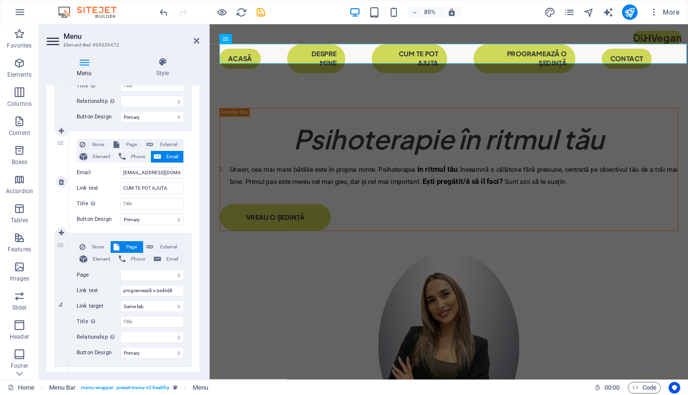
select select
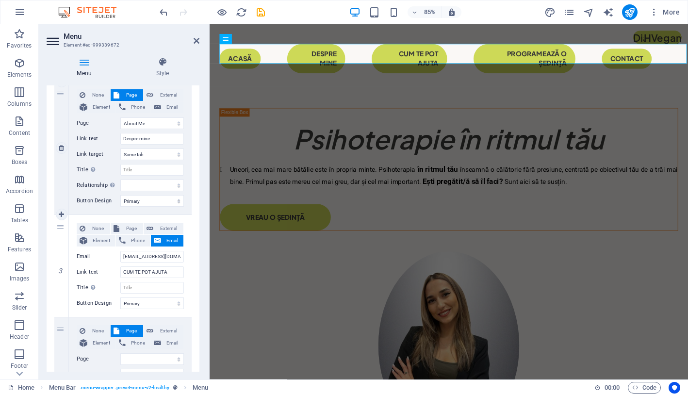
scroll to position [229, 0]
click at [164, 105] on span "Email" at bounding box center [172, 108] width 16 height 12
select select
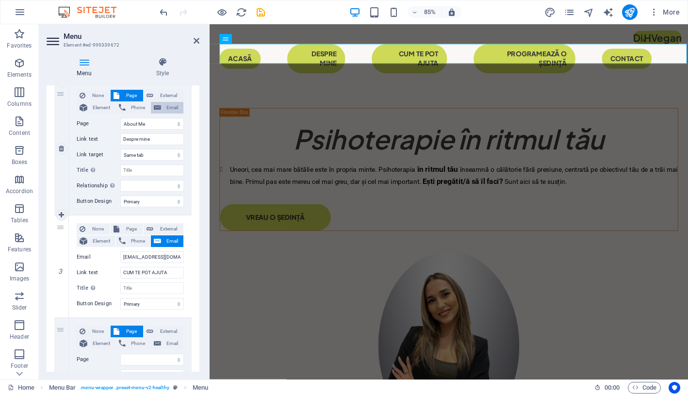
select select
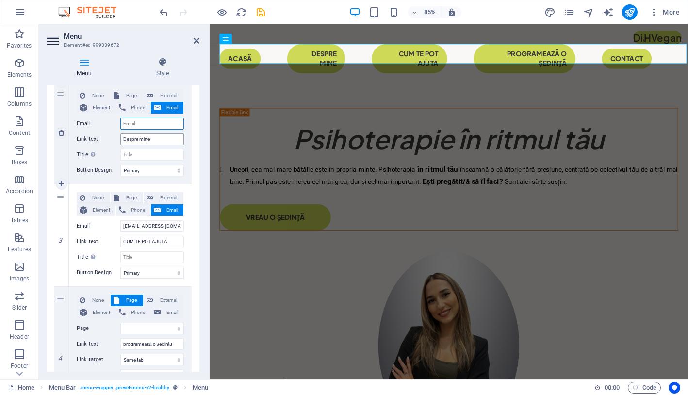
type input "andra.marianicolescu@yahoo.com"
select select
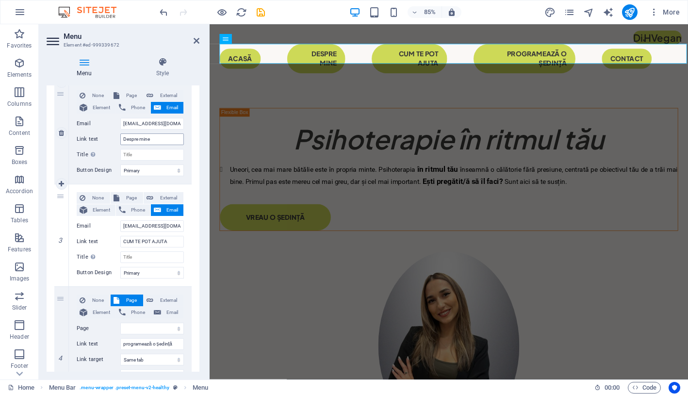
select select
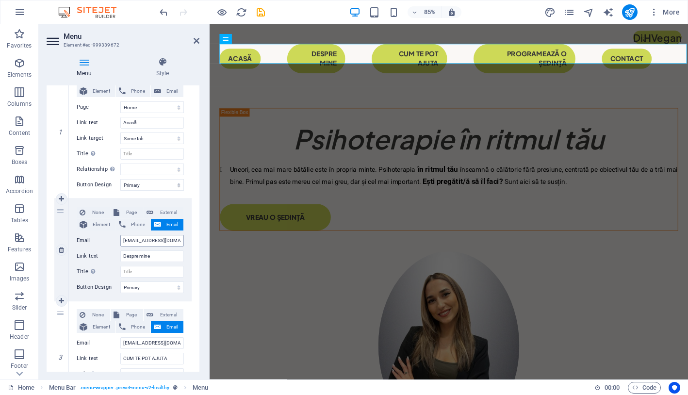
scroll to position [109, 0]
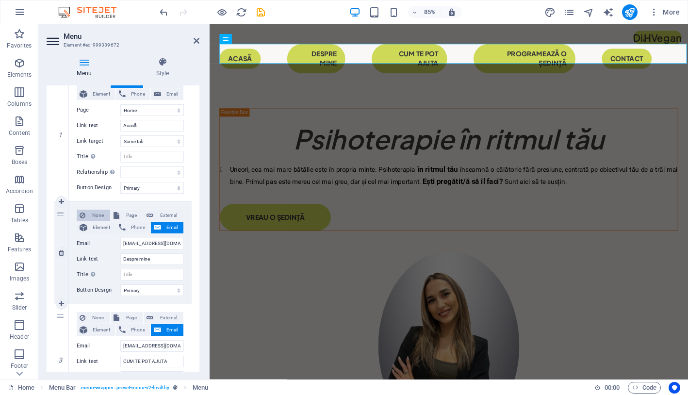
click at [99, 213] on span "None" at bounding box center [97, 216] width 19 height 12
select select
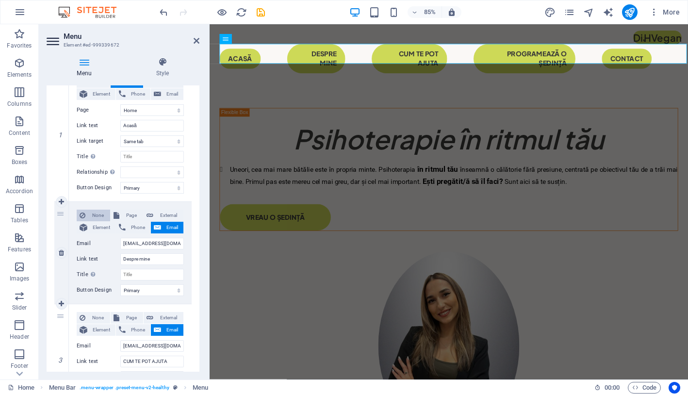
select select
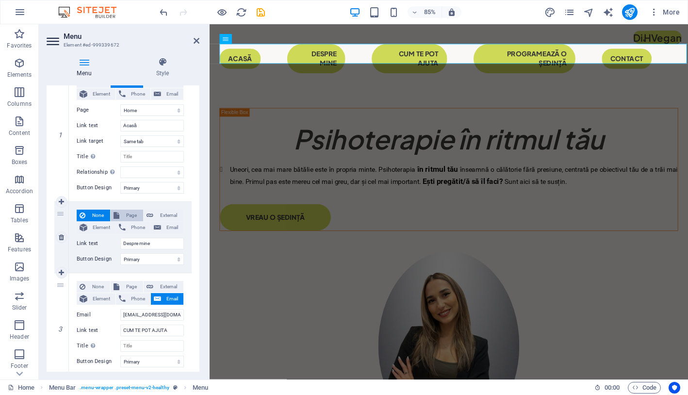
click at [129, 211] on span "Page" at bounding box center [131, 216] width 18 height 12
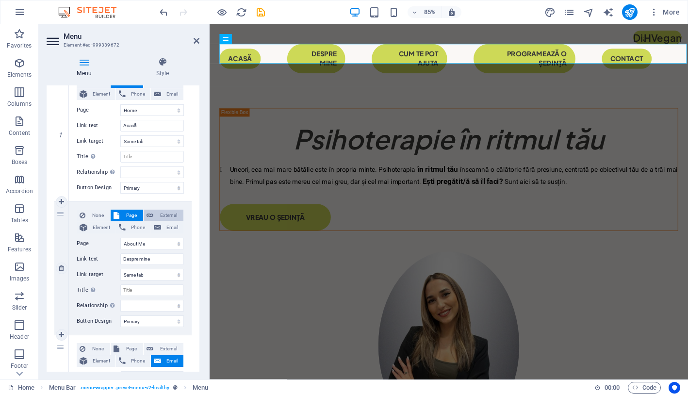
click at [163, 219] on span "External" at bounding box center [168, 216] width 24 height 12
click at [134, 217] on span "Page" at bounding box center [131, 216] width 18 height 12
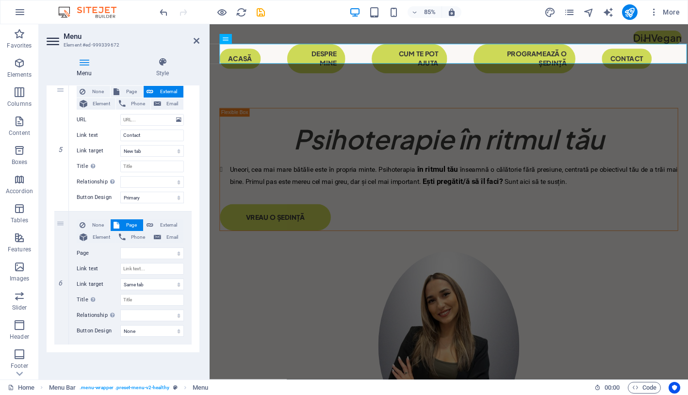
scroll to position [602, 0]
click at [154, 253] on select "Home Home (Copy) About Me Legal Notice Cum te pot ajuta Privacy Home" at bounding box center [152, 253] width 64 height 12
click at [139, 270] on input "Link text" at bounding box center [152, 269] width 64 height 12
click at [161, 67] on h4 "Style" at bounding box center [163, 67] width 74 height 20
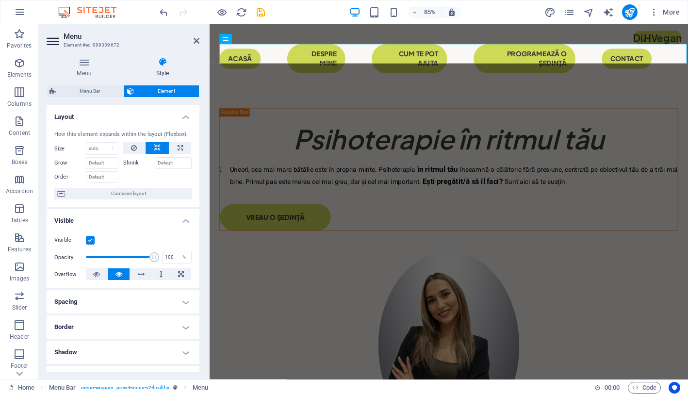
scroll to position [48, 0]
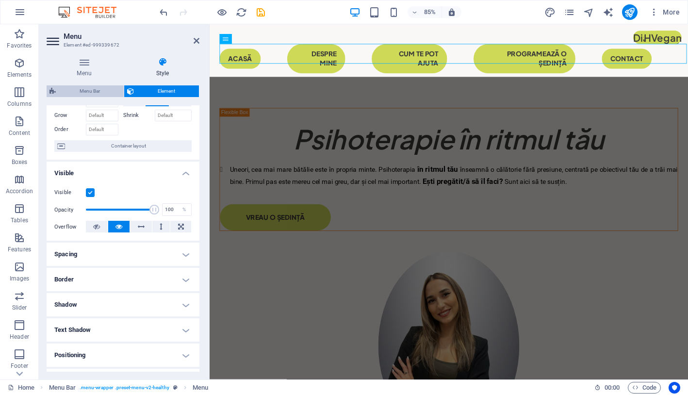
click at [98, 92] on span "Menu Bar" at bounding box center [90, 91] width 62 height 12
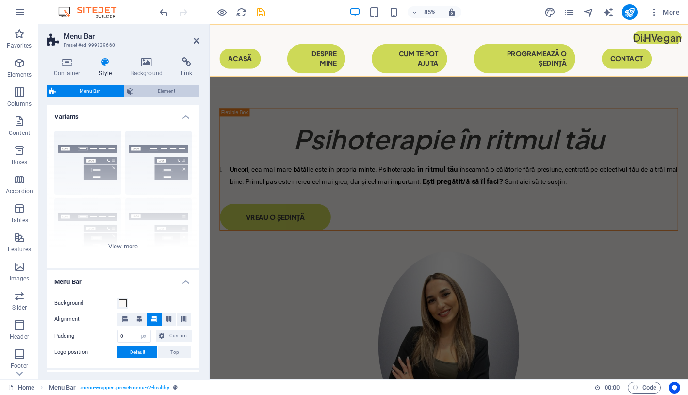
click at [174, 90] on span "Element" at bounding box center [166, 91] width 59 height 12
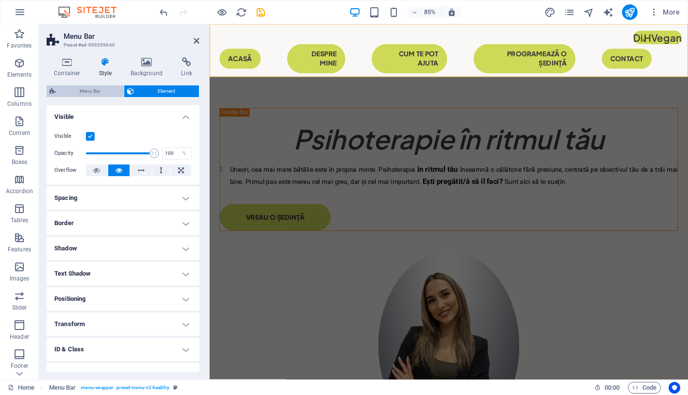
click at [97, 85] on span "Menu Bar" at bounding box center [90, 91] width 62 height 12
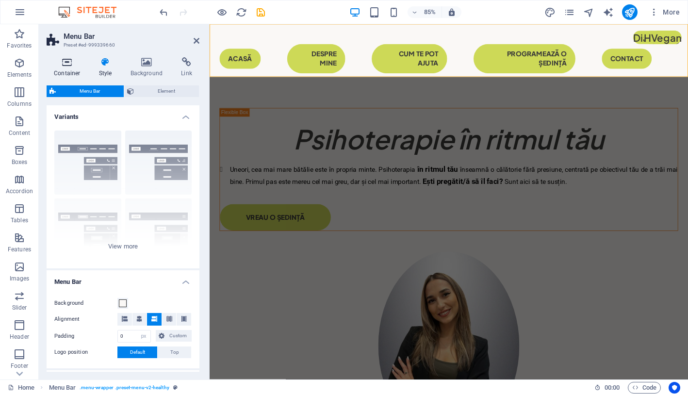
click at [63, 63] on icon at bounding box center [67, 62] width 41 height 10
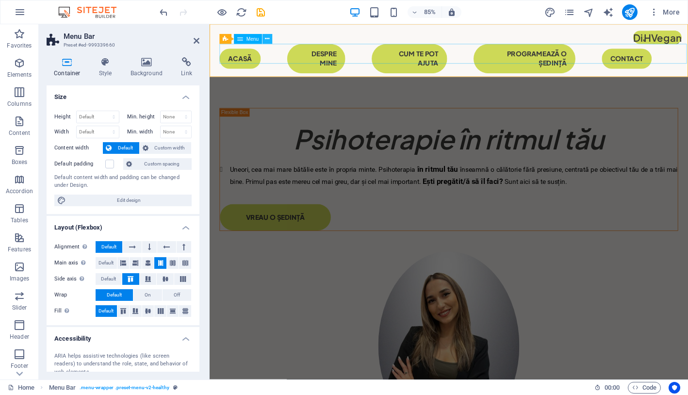
click at [271, 43] on button at bounding box center [267, 39] width 10 height 10
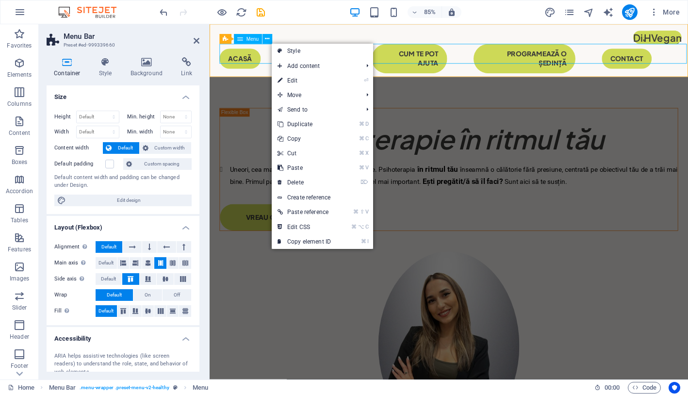
click at [281, 56] on nav "Acasă Despre mine CUM TE POT AJUTA programează o ședință Contact" at bounding box center [490, 65] width 539 height 34
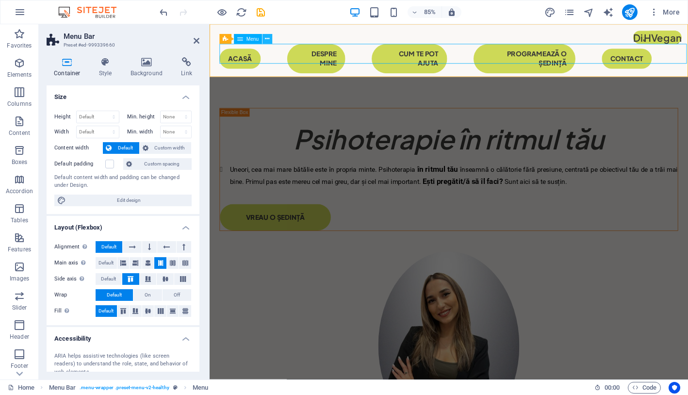
click at [268, 40] on icon at bounding box center [267, 39] width 4 height 9
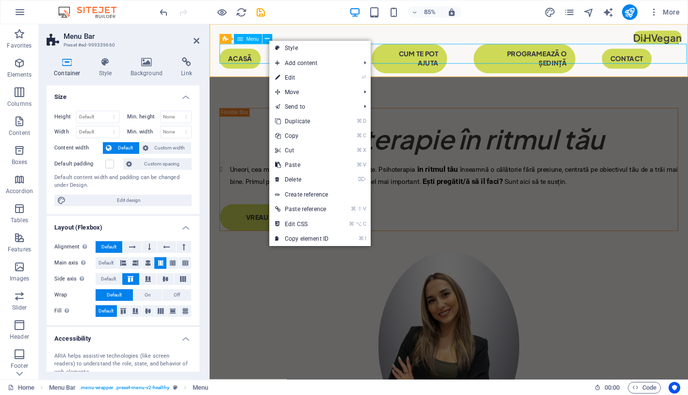
click at [252, 39] on span "Menu" at bounding box center [252, 39] width 13 height 5
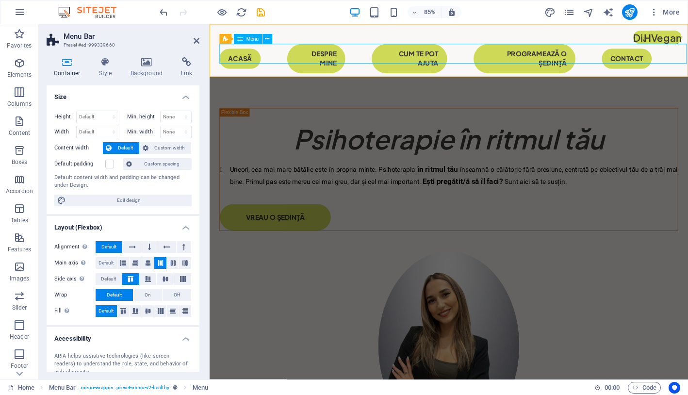
click at [252, 39] on span "Menu" at bounding box center [252, 39] width 13 height 5
click at [151, 57] on div "Container Style Background Link Size Height Default px rem % vh vw Min. height …" at bounding box center [123, 214] width 168 height 330
click at [199, 40] on aside "Menu Bar Preset #ed-999339660 Container Style Background Link Size Height Defau…" at bounding box center [124, 201] width 171 height 355
click at [193, 41] on icon at bounding box center [196, 41] width 6 height 8
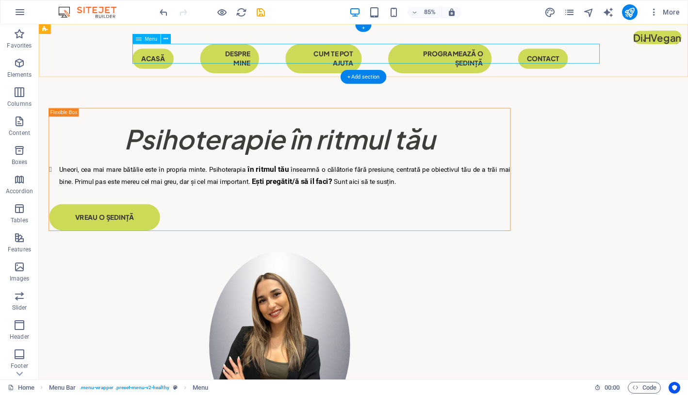
click at [175, 58] on nav "Acasă Despre mine CUM TE POT AJUTA programează o ședință Contact" at bounding box center [420, 65] width 543 height 34
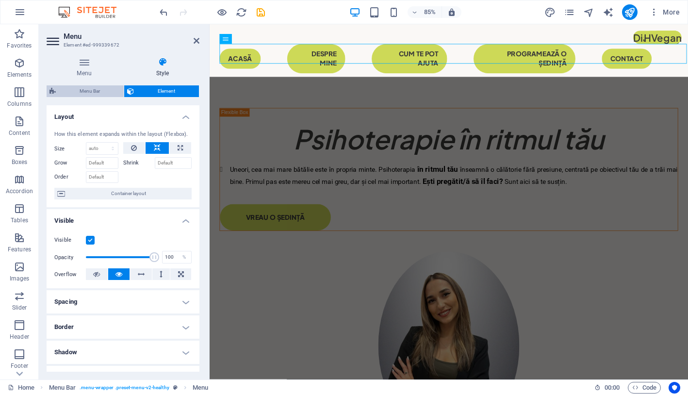
click at [89, 89] on span "Menu Bar" at bounding box center [90, 91] width 62 height 12
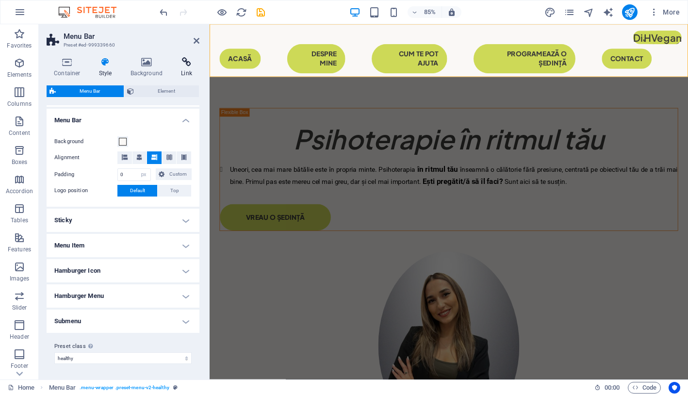
scroll to position [161, 0]
click at [190, 62] on icon at bounding box center [187, 62] width 26 height 10
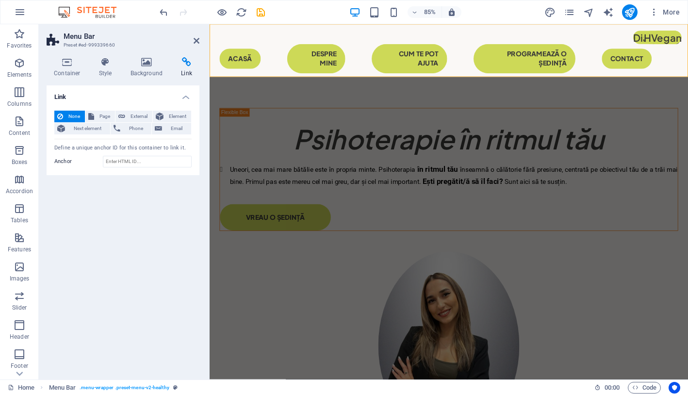
click at [186, 102] on h4 "Link" at bounding box center [123, 93] width 153 height 17
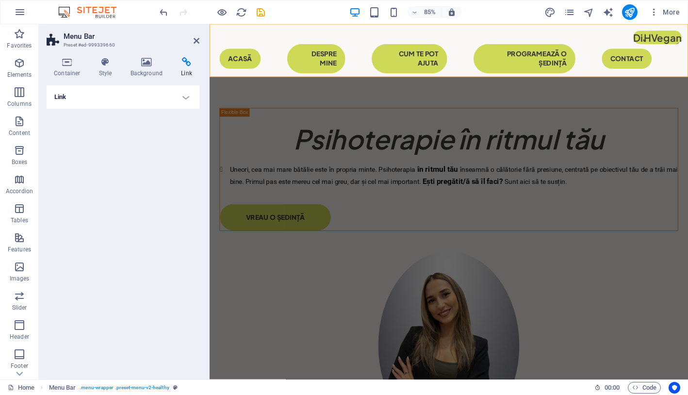
click at [186, 102] on h4 "Link" at bounding box center [123, 96] width 153 height 23
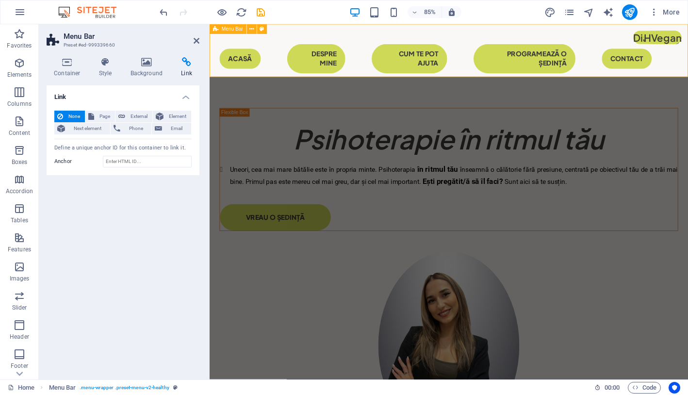
click at [300, 33] on div "Menu Acasă Despre mine CUM TE POT AJUTA programează o ședință Contact" at bounding box center [491, 60] width 563 height 73
click at [253, 28] on icon at bounding box center [251, 29] width 4 height 9
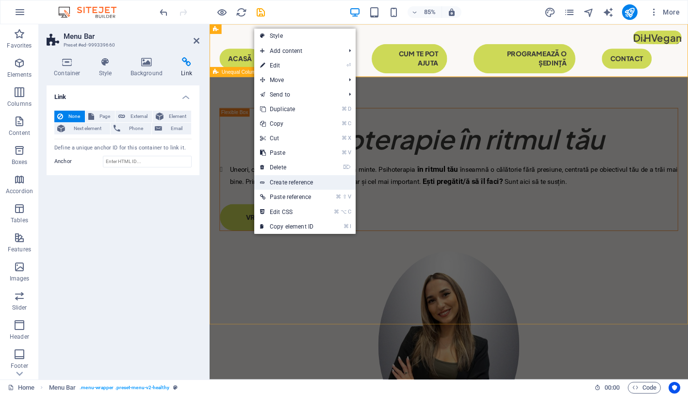
click at [322, 181] on link "Create reference" at bounding box center [304, 182] width 101 height 15
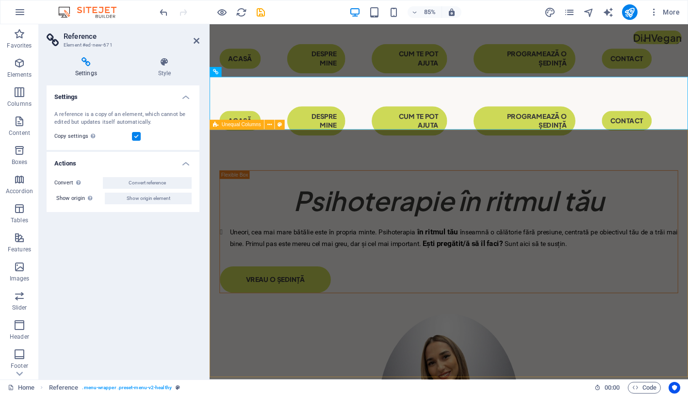
click at [481, 255] on div "​​​​​ Psihoterapie în ritmul tău Uneori, cea mai mare bătălie este în propria m…" at bounding box center [491, 398] width 563 height 454
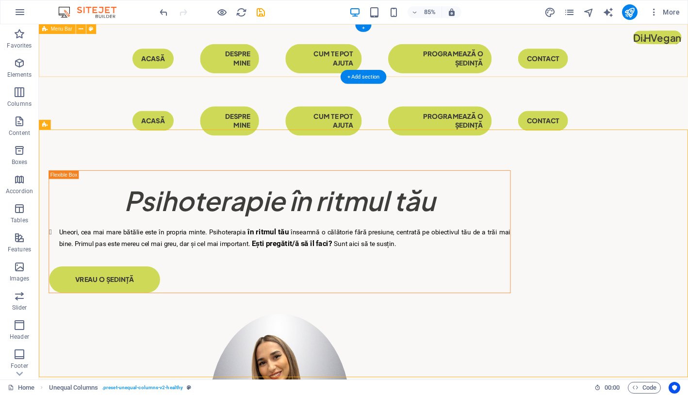
click at [687, 70] on div "Menu Acasă Despre mine CUM TE POT AJUTA programează o ședință Contact" at bounding box center [420, 60] width 763 height 73
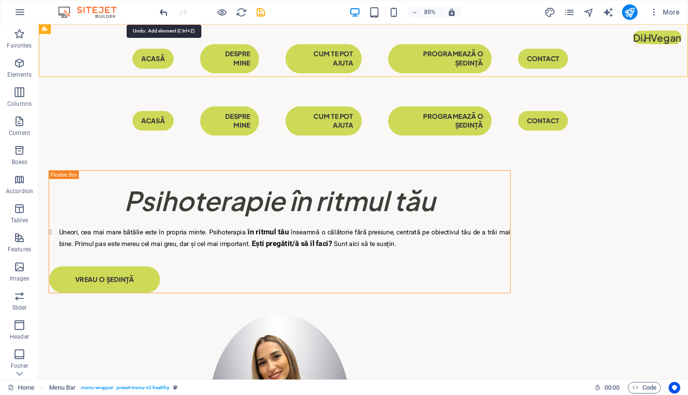
click at [164, 16] on icon "undo" at bounding box center [163, 12] width 11 height 11
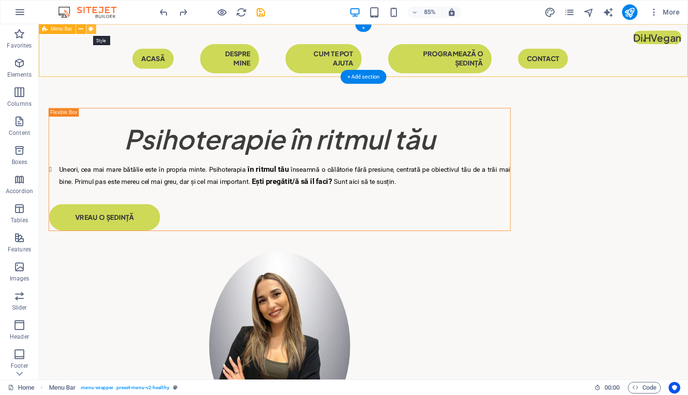
click at [95, 31] on button at bounding box center [91, 29] width 10 height 10
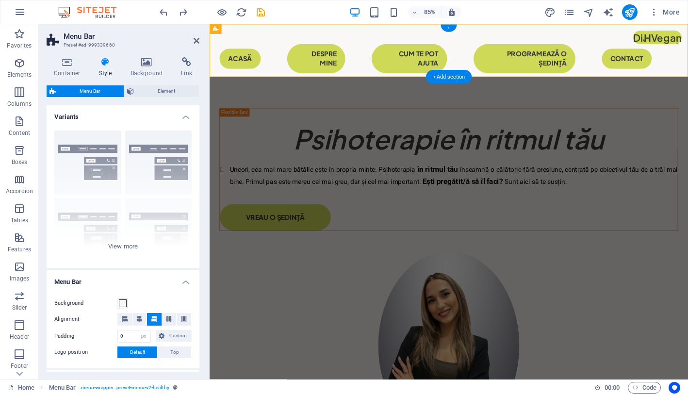
click at [106, 88] on span "Menu Bar" at bounding box center [90, 91] width 62 height 12
click at [79, 89] on span "Menu Bar" at bounding box center [90, 91] width 62 height 12
click at [107, 62] on icon at bounding box center [106, 62] width 28 height 10
click at [184, 63] on icon at bounding box center [187, 62] width 26 height 10
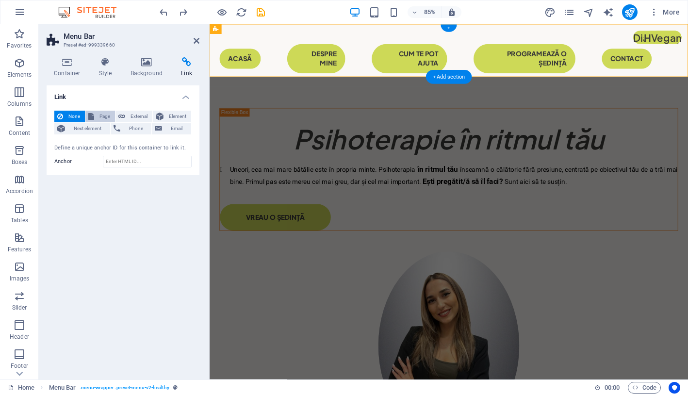
click at [106, 111] on span "Page" at bounding box center [104, 117] width 15 height 12
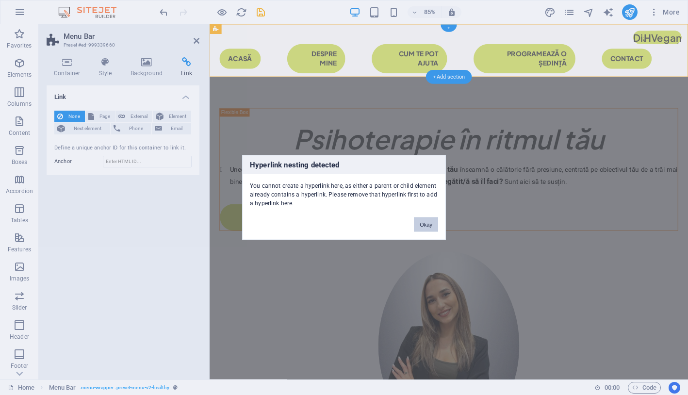
click at [420, 223] on button "Okay" at bounding box center [426, 224] width 24 height 15
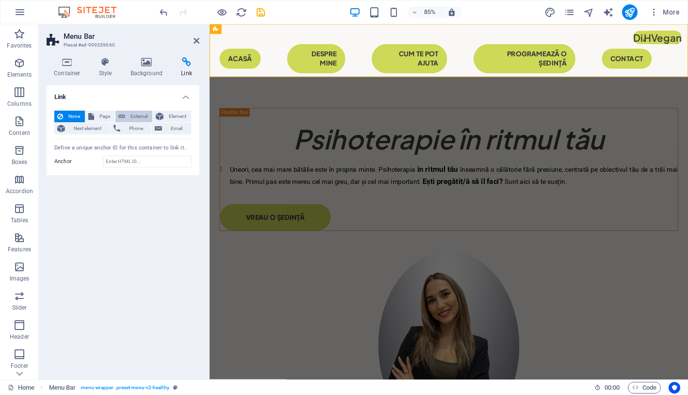
click at [135, 111] on span "External" at bounding box center [138, 117] width 21 height 12
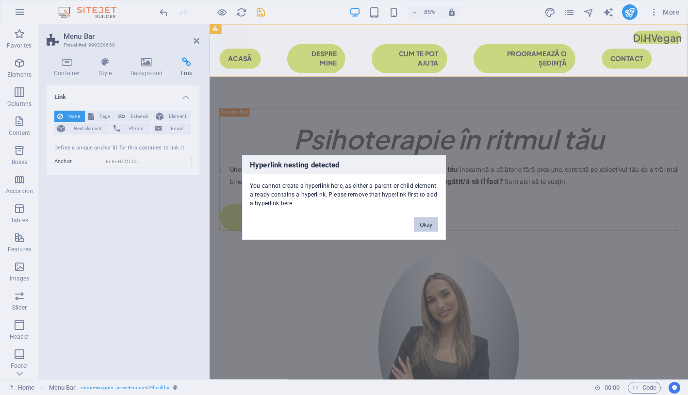
click at [423, 223] on button "Okay" at bounding box center [426, 224] width 24 height 15
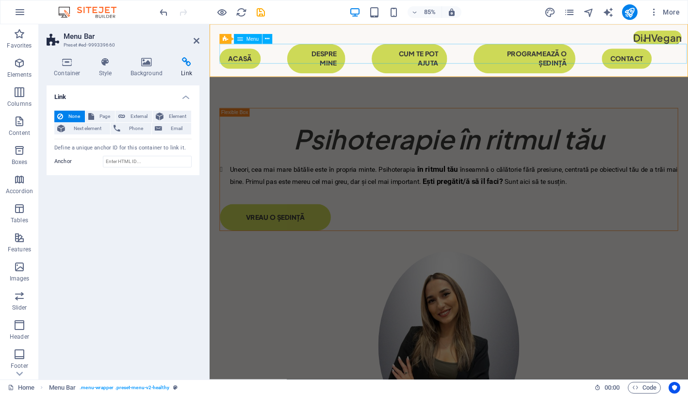
click at [242, 60] on nav "Acasă Despre mine CUM TE POT AJUTA programează o ședință Contact" at bounding box center [490, 65] width 539 height 34
click at [88, 128] on span "Next element" at bounding box center [87, 129] width 39 height 12
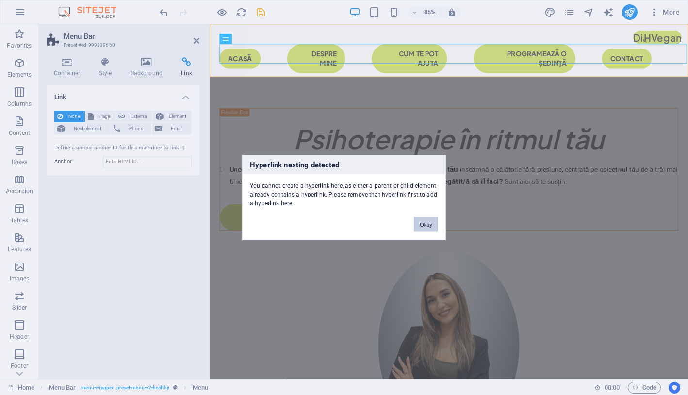
click at [425, 218] on button "Okay" at bounding box center [426, 224] width 24 height 15
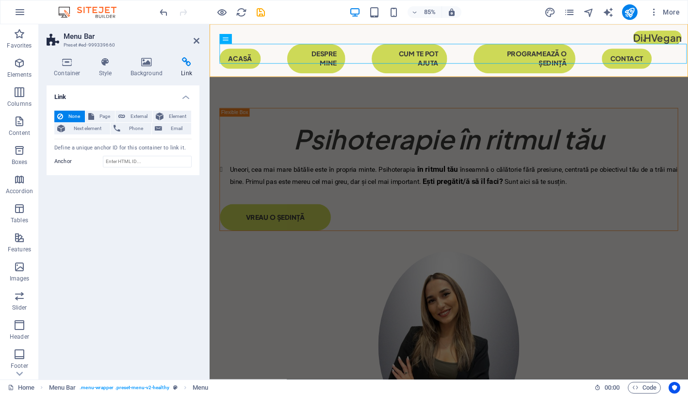
click at [184, 89] on h4 "Link" at bounding box center [123, 93] width 153 height 17
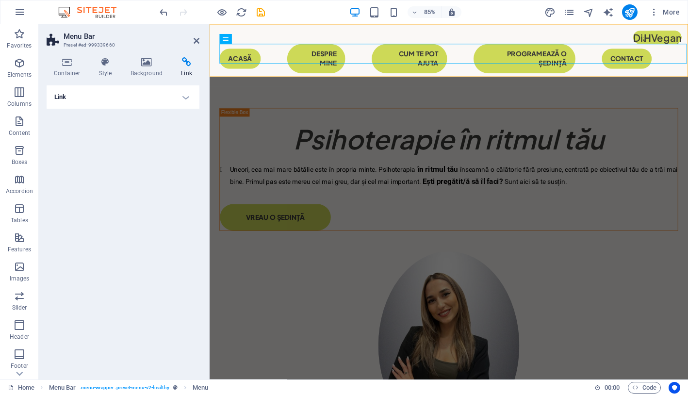
click at [180, 102] on h4 "Link" at bounding box center [123, 96] width 153 height 23
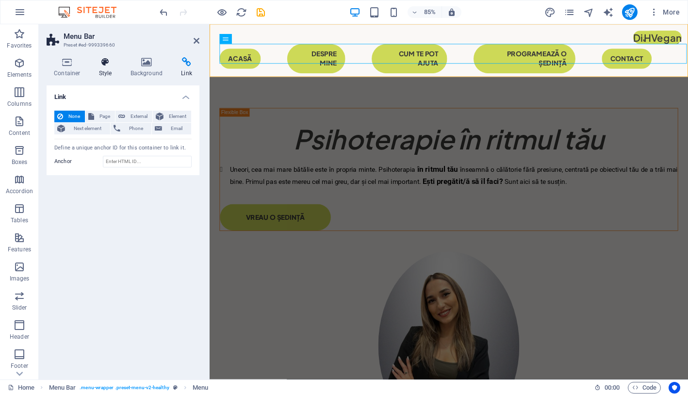
click at [107, 73] on h4 "Style" at bounding box center [108, 67] width 32 height 20
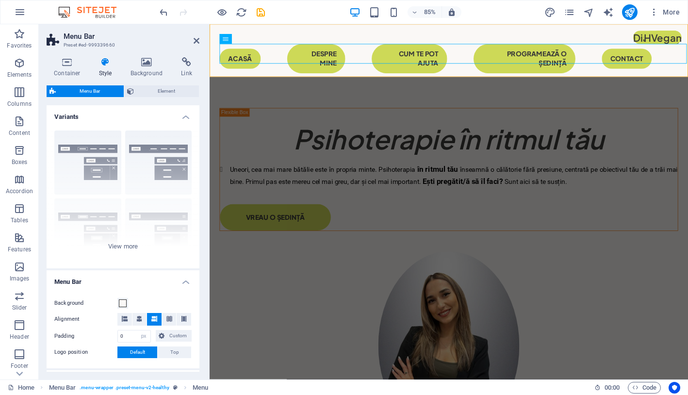
click at [181, 118] on h4 "Variants" at bounding box center [123, 113] width 153 height 17
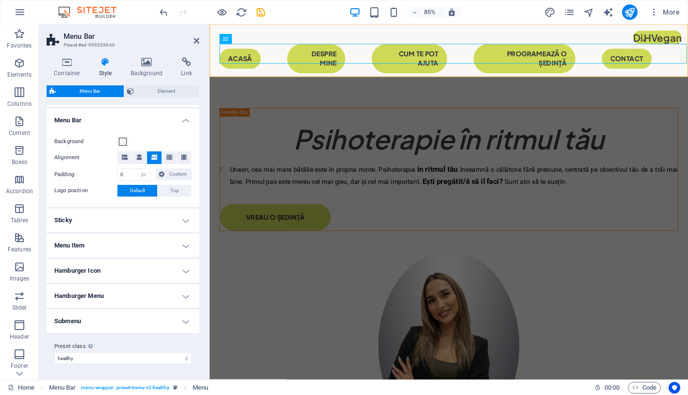
scroll to position [21, 0]
click at [64, 317] on h4 "Submenu" at bounding box center [123, 321] width 153 height 23
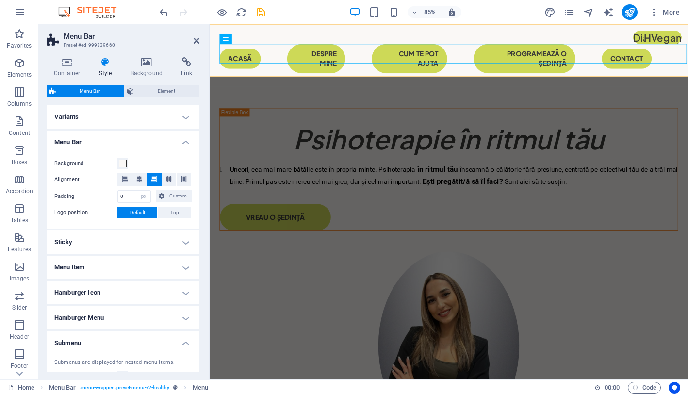
scroll to position [0, 0]
click at [96, 281] on h4 "Hamburger Icon" at bounding box center [123, 292] width 153 height 23
click at [99, 260] on h4 "Menu Item" at bounding box center [123, 267] width 153 height 23
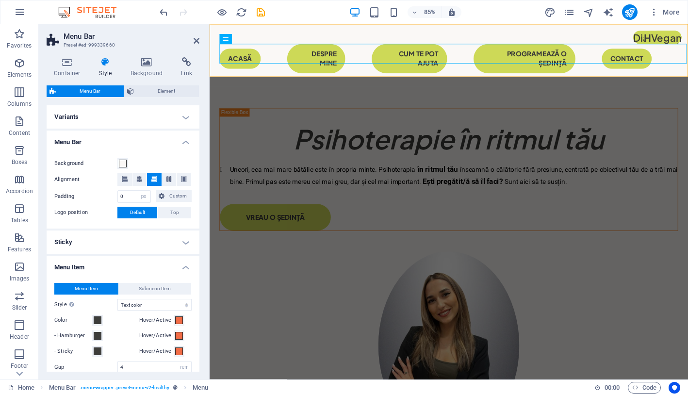
click at [112, 234] on h4 "Sticky" at bounding box center [123, 241] width 153 height 23
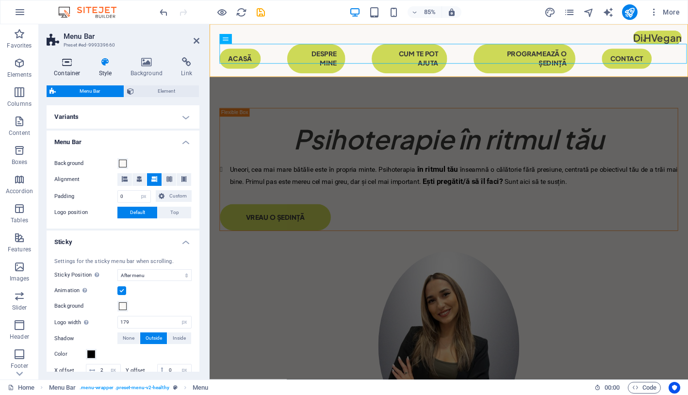
click at [69, 69] on h4 "Container" at bounding box center [69, 67] width 45 height 20
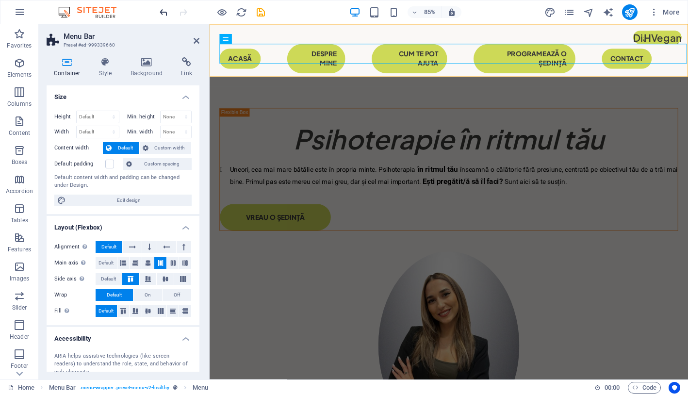
click at [161, 13] on icon "undo" at bounding box center [163, 12] width 11 height 11
click at [165, 10] on icon "undo" at bounding box center [163, 12] width 11 height 11
click at [167, 14] on icon "undo" at bounding box center [163, 12] width 11 height 11
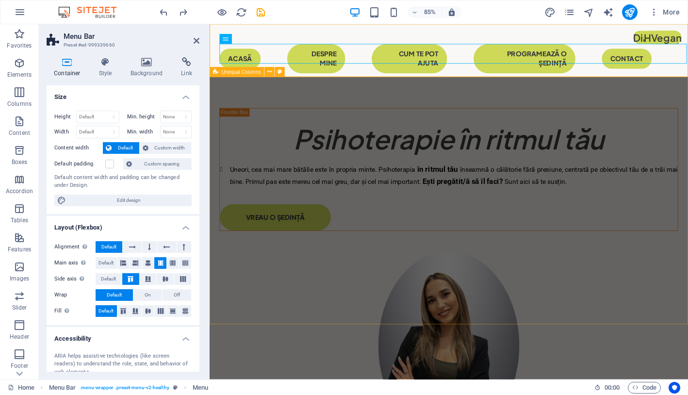
click at [249, 106] on div "​​​​​ Psihoterapie în ritmul tău Uneori, cea mai mare bătălie este în propria m…" at bounding box center [491, 324] width 563 height 454
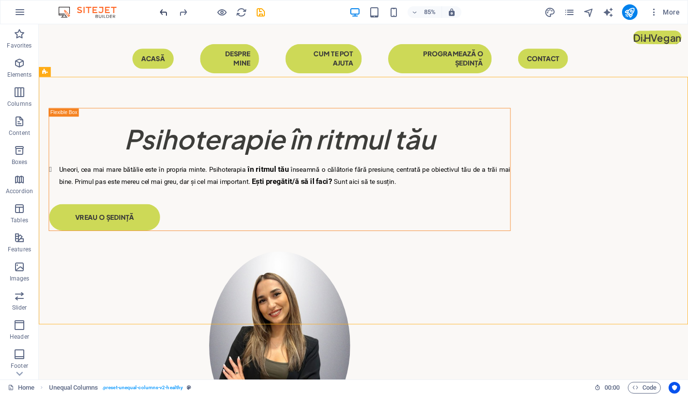
click at [166, 15] on icon "undo" at bounding box center [163, 12] width 11 height 11
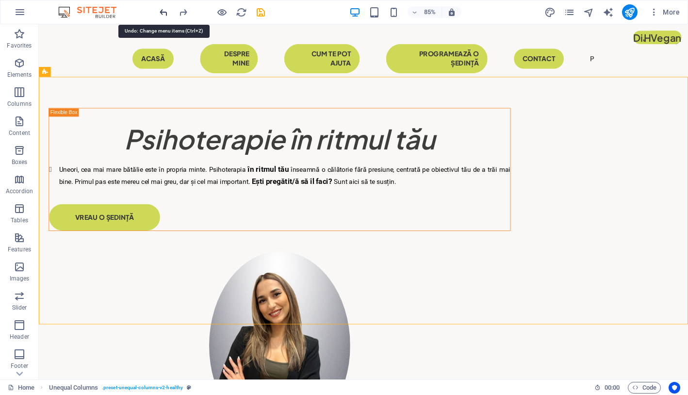
click at [166, 15] on icon "undo" at bounding box center [163, 12] width 11 height 11
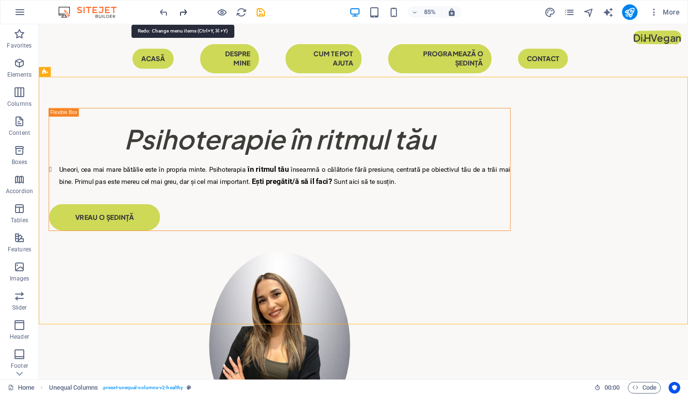
click at [185, 16] on icon "redo" at bounding box center [182, 12] width 11 height 11
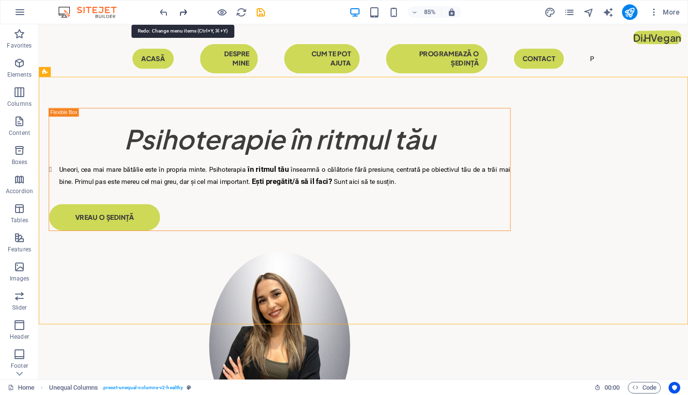
click at [185, 16] on icon "redo" at bounding box center [182, 12] width 11 height 11
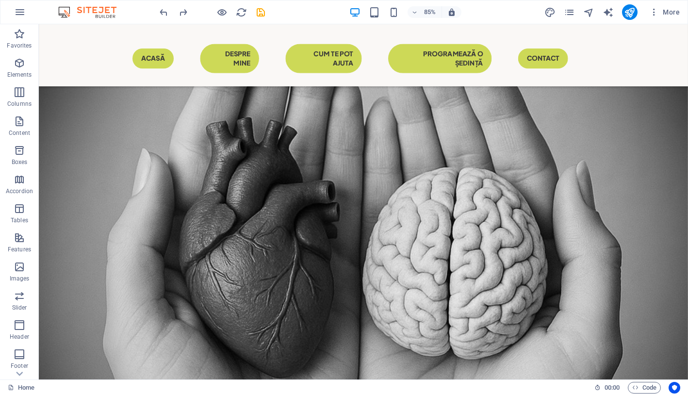
scroll to position [497, 0]
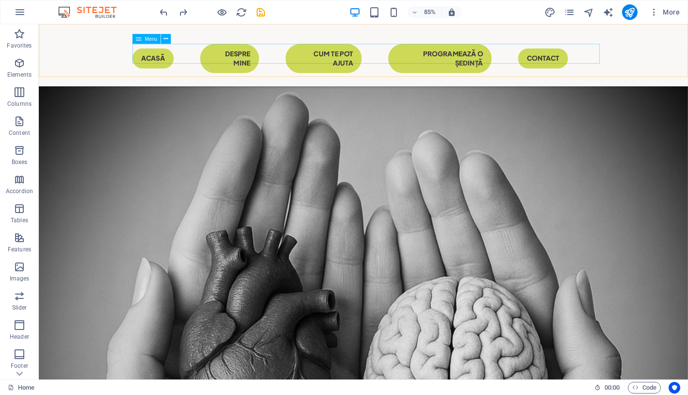
click at [275, 59] on nav "Acasă Despre mine CUM TE POT AJUTA programează o ședință Contact" at bounding box center [420, 65] width 543 height 34
click at [249, 40] on div "Menu Acasă Despre mine CUM TE POT AJUTA programează o ședință Contact" at bounding box center [420, 60] width 763 height 73
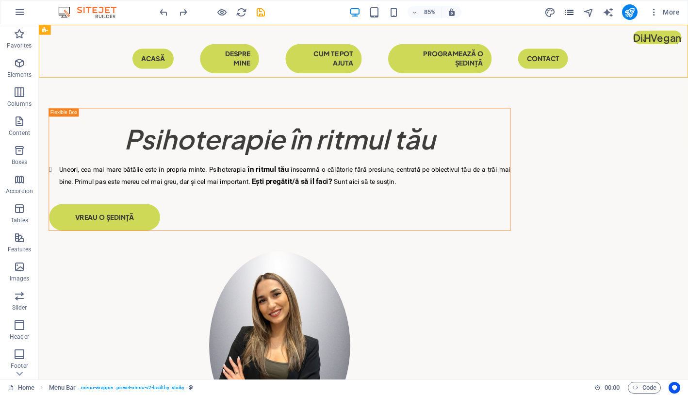
scroll to position [0, 0]
click at [572, 18] on div "More" at bounding box center [613, 12] width 139 height 16
click at [572, 11] on icon "pages" at bounding box center [569, 12] width 11 height 11
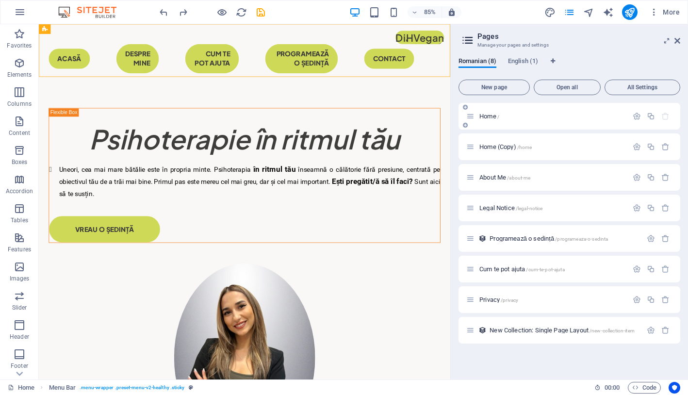
click at [521, 127] on div "Home /" at bounding box center [569, 116] width 222 height 27
click at [496, 122] on div "Home /" at bounding box center [569, 116] width 222 height 27
click at [473, 117] on icon at bounding box center [470, 116] width 8 height 8
click at [475, 146] on div "Home (Copy) /home" at bounding box center [546, 146] width 161 height 11
click at [486, 177] on span "About Me /about-me" at bounding box center [504, 177] width 51 height 7
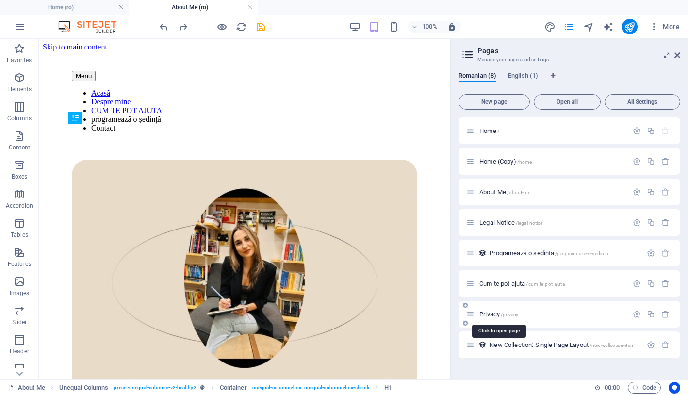
click at [484, 311] on span "Privacy /privacy" at bounding box center [498, 313] width 39 height 7
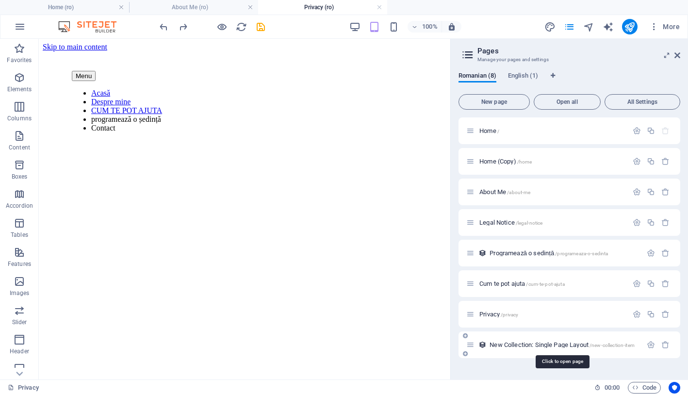
click at [508, 342] on span "New Collection: Single Page Layout /new-collection-item" at bounding box center [561, 344] width 145 height 7
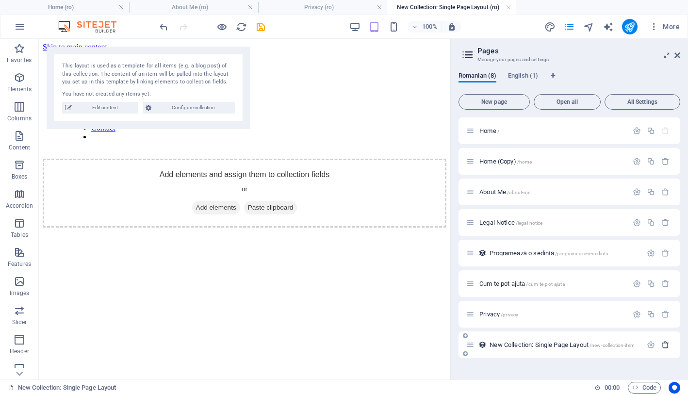
click at [662, 344] on icon "button" at bounding box center [665, 344] width 8 height 8
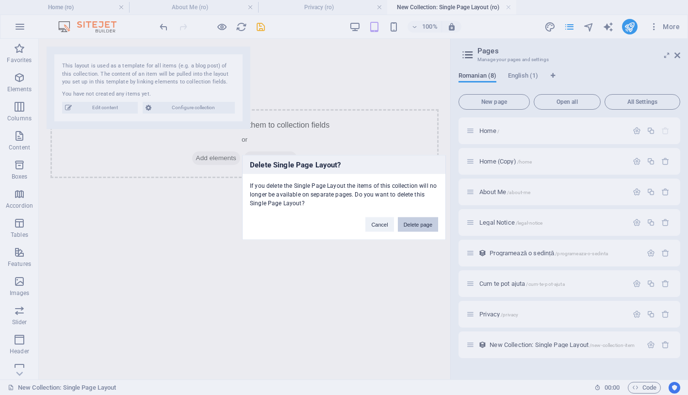
click at [420, 228] on button "Delete page" at bounding box center [418, 224] width 40 height 15
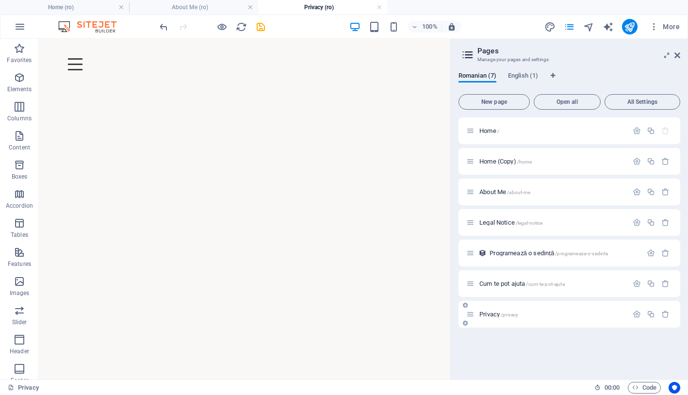
click at [535, 318] on div "Privacy /privacy" at bounding box center [546, 313] width 161 height 11
click at [667, 317] on icon "button" at bounding box center [665, 314] width 8 height 8
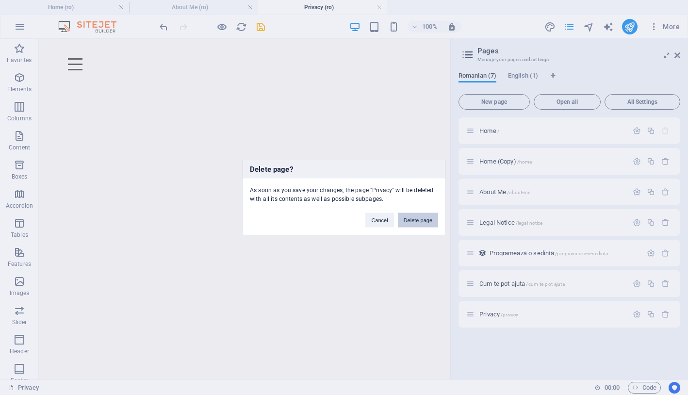
click at [421, 220] on button "Delete page" at bounding box center [418, 220] width 40 height 15
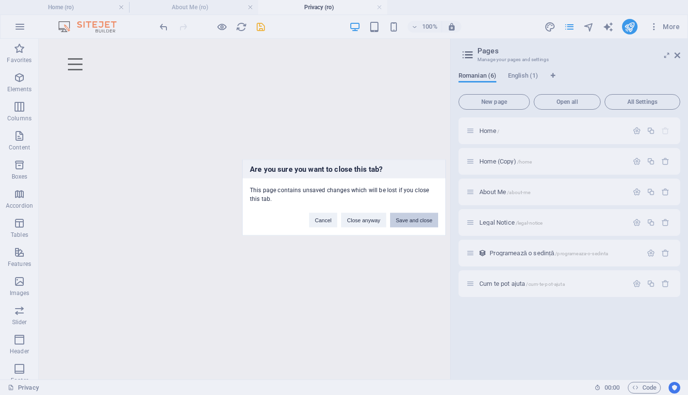
click at [397, 221] on button "Save and close" at bounding box center [414, 220] width 48 height 15
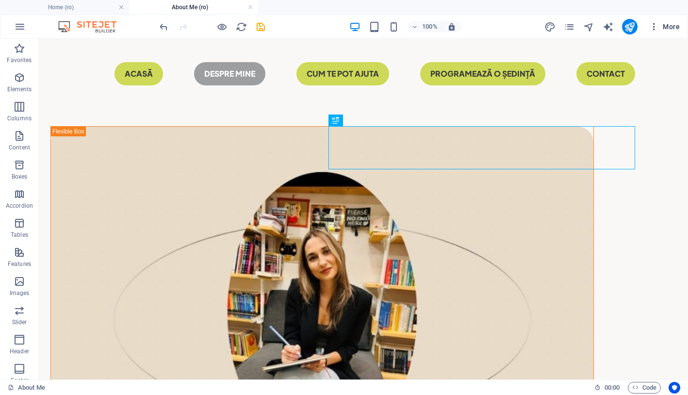
click at [657, 29] on icon "button" at bounding box center [654, 27] width 10 height 10
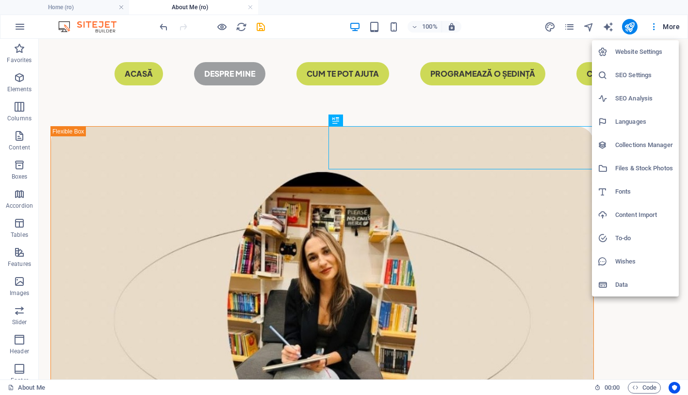
click at [535, 122] on div at bounding box center [344, 197] width 688 height 395
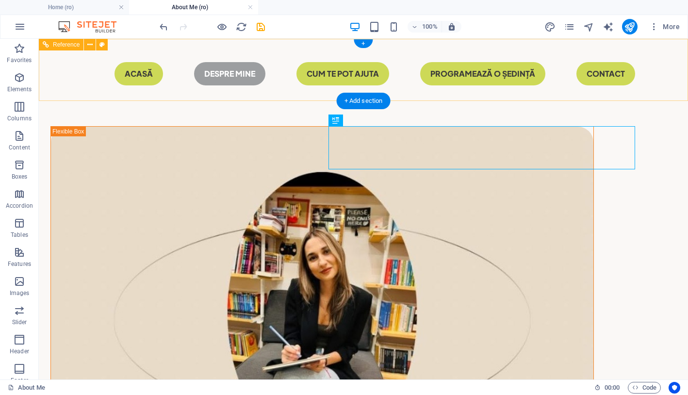
click at [129, 75] on nav "Acasă Despre mine CUM TE POT AJUTA programează o ședință Contact" at bounding box center [363, 73] width 543 height 23
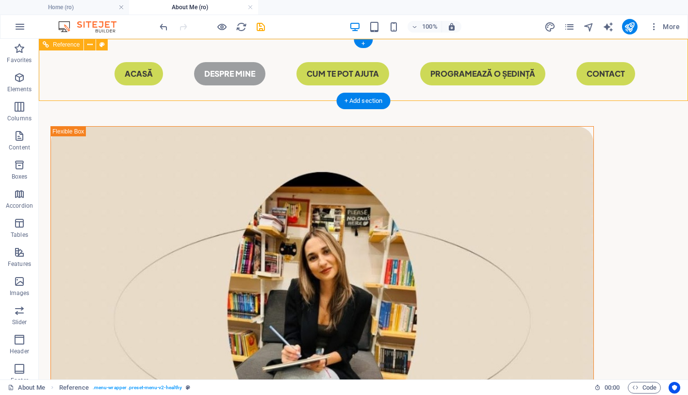
click at [129, 75] on nav "Acasă Despre mine CUM TE POT AJUTA programează o ședință Contact" at bounding box center [363, 73] width 543 height 23
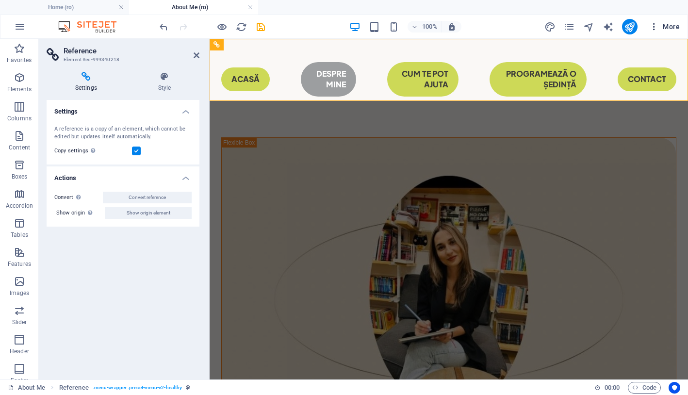
click at [654, 27] on icon "button" at bounding box center [654, 27] width 10 height 10
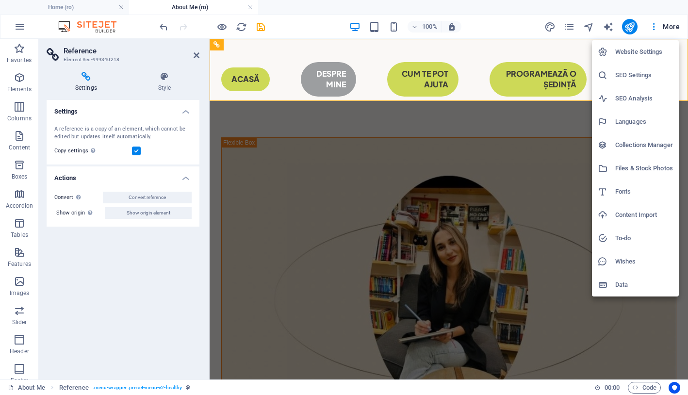
click at [166, 28] on div at bounding box center [344, 197] width 688 height 395
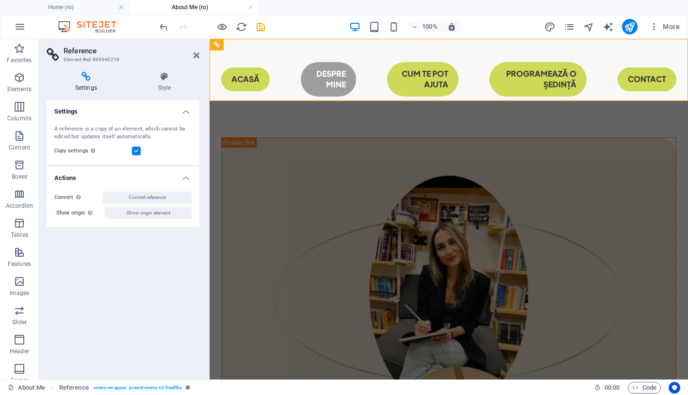
click at [166, 28] on icon "undo" at bounding box center [163, 26] width 11 height 11
click at [166, 28] on div at bounding box center [212, 27] width 109 height 16
click at [184, 28] on icon "redo" at bounding box center [182, 26] width 11 height 11
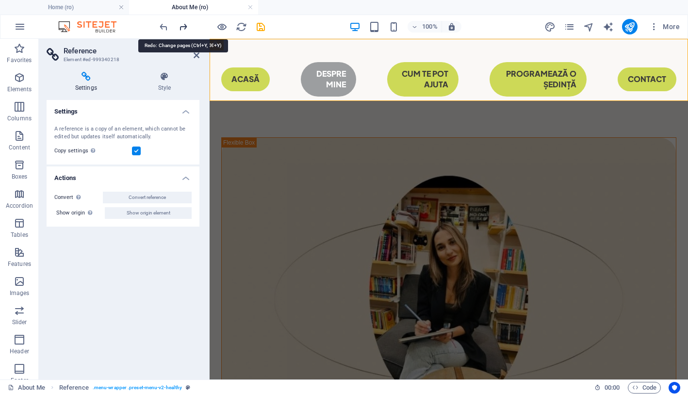
click at [184, 28] on icon "redo" at bounding box center [182, 26] width 11 height 11
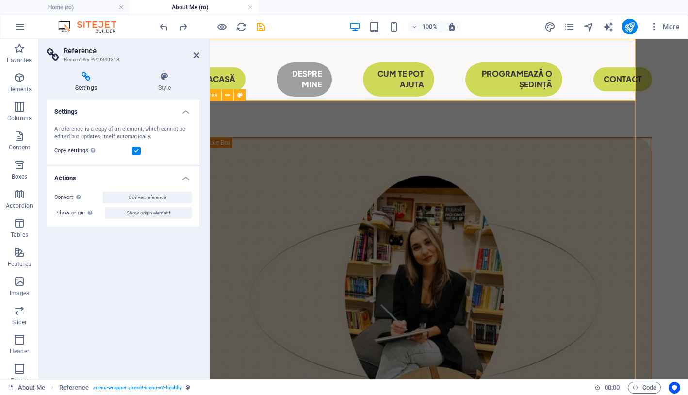
scroll to position [0, 52]
click at [668, 32] on button "More" at bounding box center [664, 27] width 38 height 16
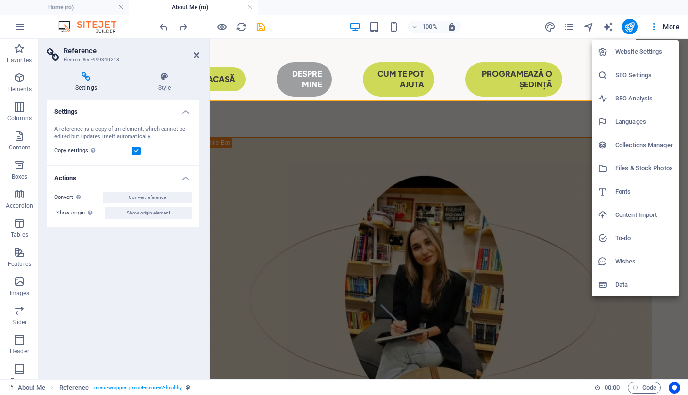
click at [643, 31] on div at bounding box center [344, 197] width 688 height 395
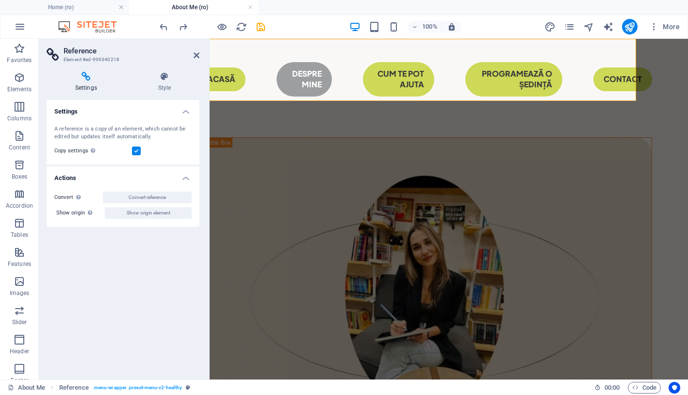
click at [655, 28] on icon "button" at bounding box center [654, 27] width 10 height 10
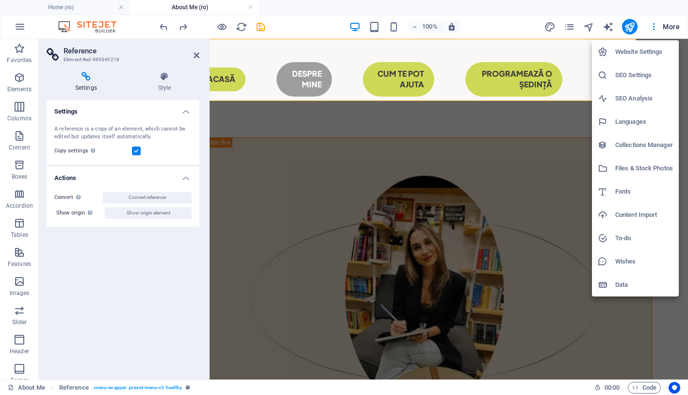
click at [655, 28] on div at bounding box center [344, 197] width 688 height 395
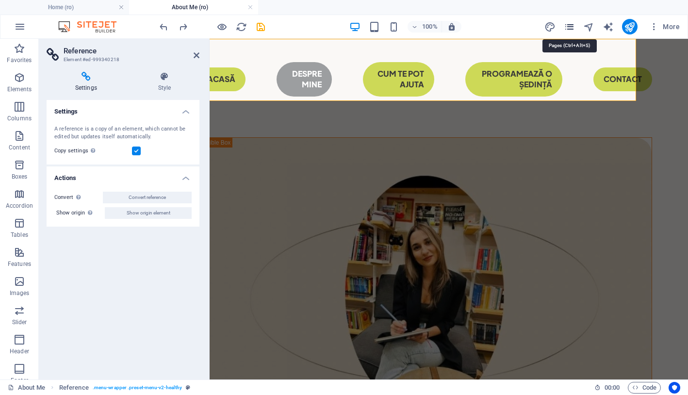
click at [570, 29] on icon "pages" at bounding box center [569, 26] width 11 height 11
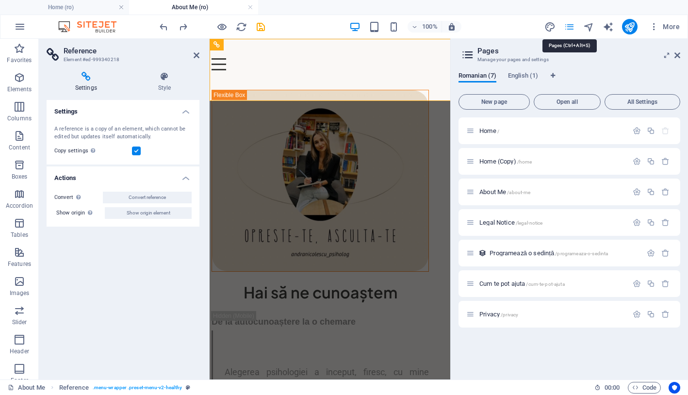
scroll to position [0, 0]
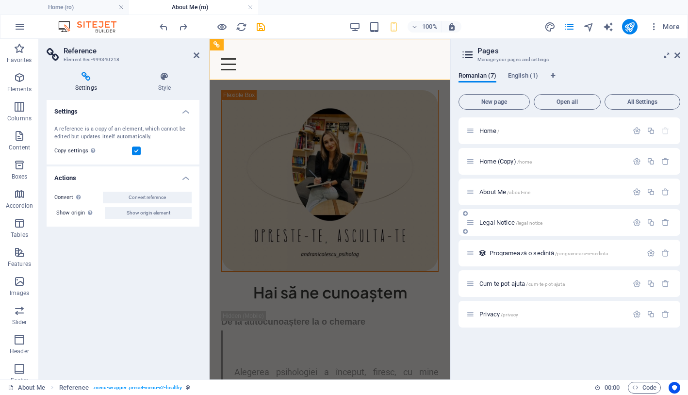
click at [517, 226] on div "Legal Notice /legal-notice" at bounding box center [546, 222] width 161 height 11
click at [497, 221] on span "Legal Notice /legal-notice" at bounding box center [510, 222] width 63 height 7
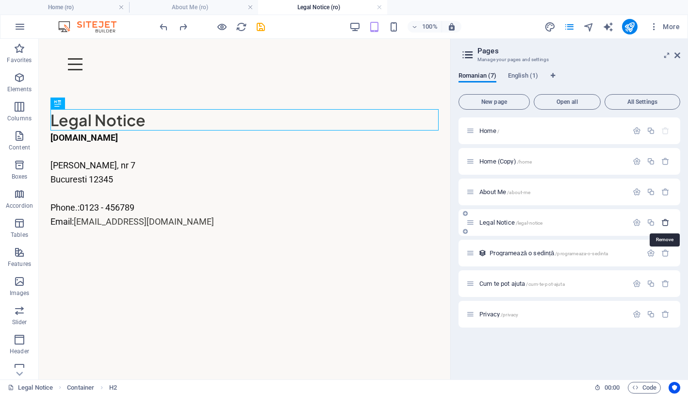
click at [662, 223] on icon "button" at bounding box center [665, 222] width 8 height 8
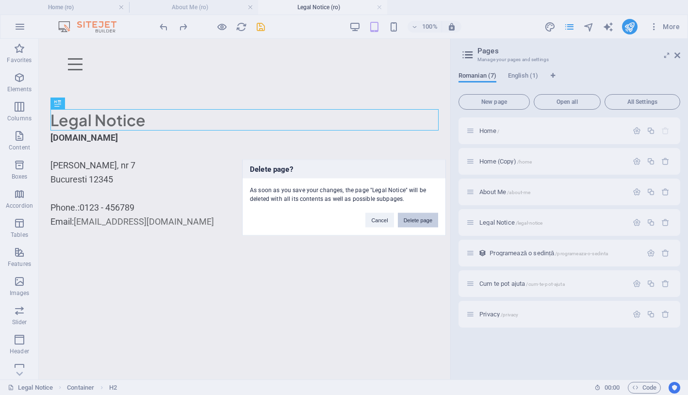
click at [416, 222] on button "Delete page" at bounding box center [418, 220] width 40 height 15
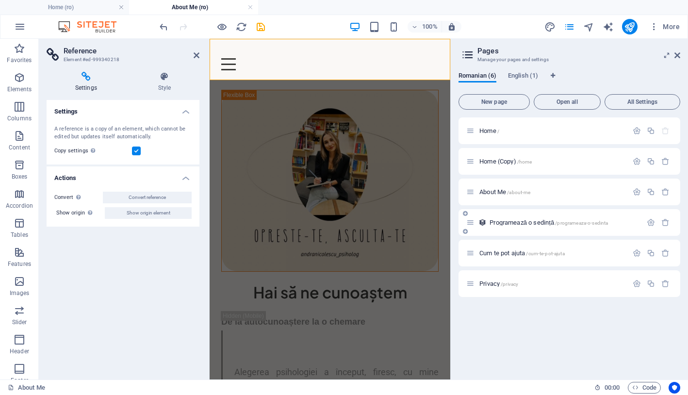
click at [535, 226] on div "Programează o sedință /programeaza-o-sedinta" at bounding box center [554, 222] width 176 height 11
click at [471, 221] on icon at bounding box center [470, 222] width 8 height 8
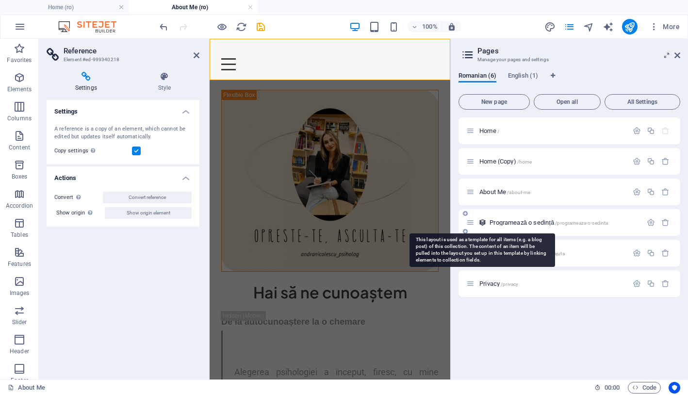
click at [483, 223] on icon at bounding box center [482, 222] width 8 height 8
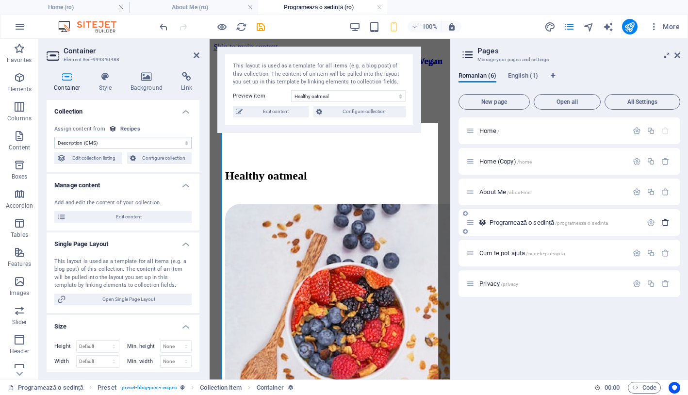
click at [665, 225] on icon "button" at bounding box center [665, 222] width 8 height 8
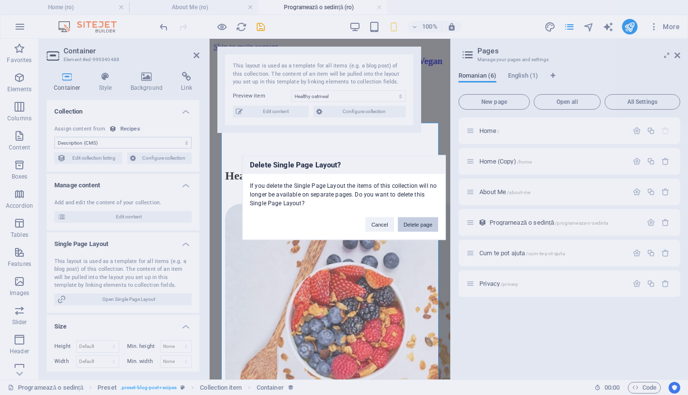
click at [423, 226] on button "Delete page" at bounding box center [418, 224] width 40 height 15
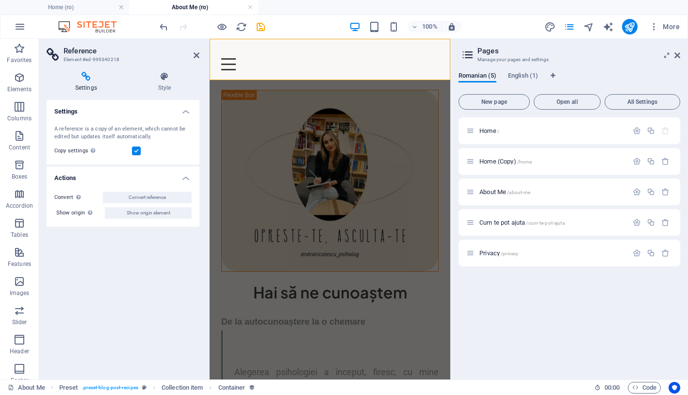
click at [411, 311] on div "De la autocunoaștere la o chemare Alegerea psihologiei a început, firesc, cu mi…" at bounding box center [329, 399] width 217 height 177
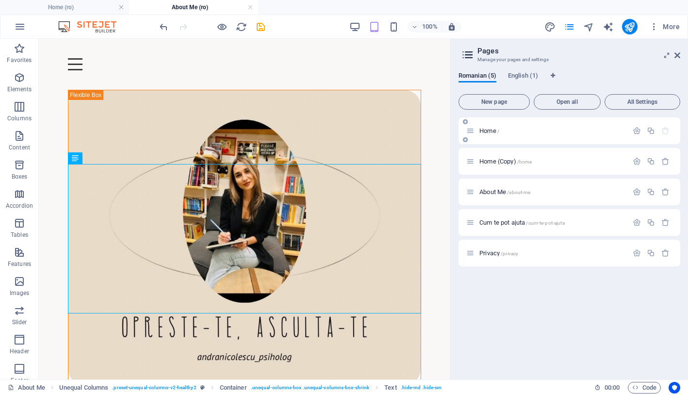
click at [490, 135] on div "Home /" at bounding box center [546, 130] width 161 height 11
click at [489, 129] on span "Home /" at bounding box center [489, 130] width 20 height 7
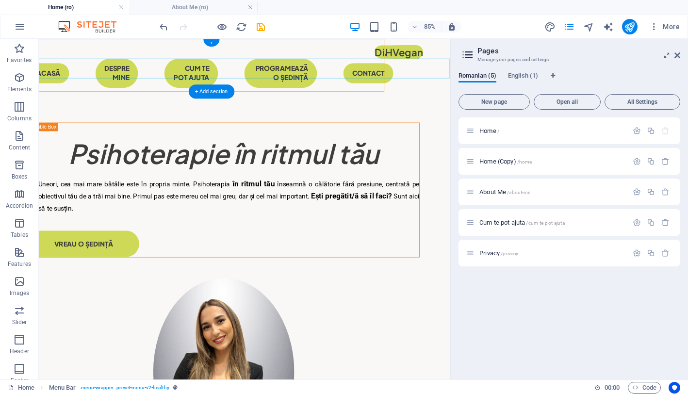
scroll to position [0, 77]
click at [339, 69] on nav "Acasă Despre mine CUM TE POT AJUTA programează o ședință Contact" at bounding box center [256, 79] width 461 height 34
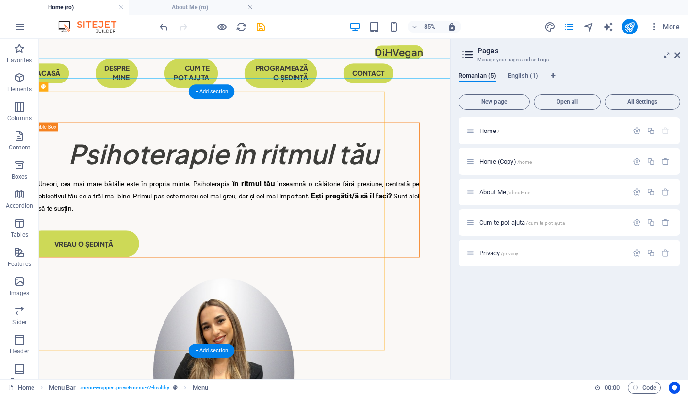
click at [126, 119] on div "​​​​​ Psihoterapie în ritmul tău Uneori, cea mai mare bătălie este în propria m…" at bounding box center [257, 346] width 484 height 468
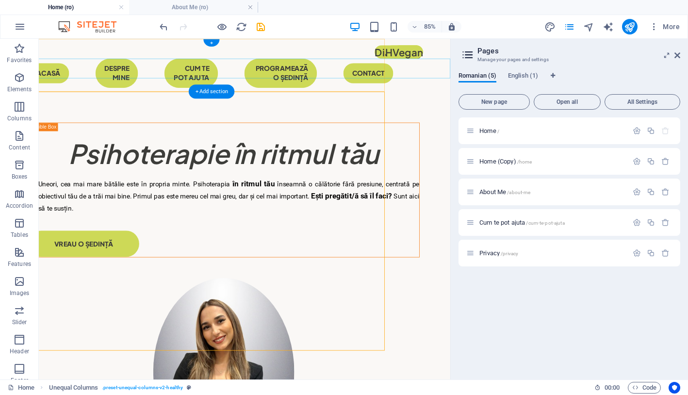
click at [152, 80] on nav "Acasă Despre mine CUM TE POT AJUTA programează o ședință Contact" at bounding box center [256, 79] width 461 height 34
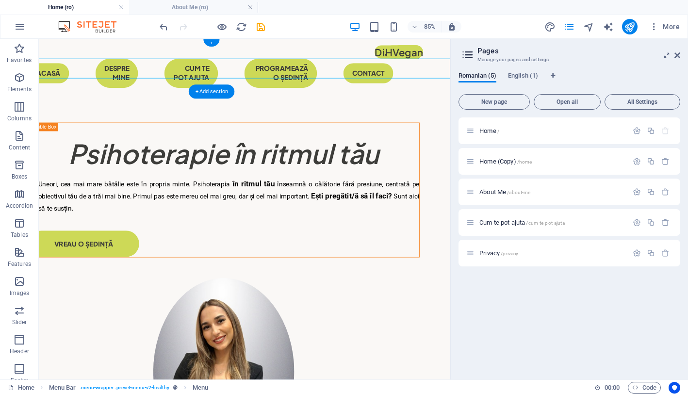
click at [149, 75] on nav "Acasă Despre mine CUM TE POT AJUTA programează o ședință Contact" at bounding box center [256, 79] width 461 height 34
click at [676, 53] on icon at bounding box center [677, 55] width 6 height 8
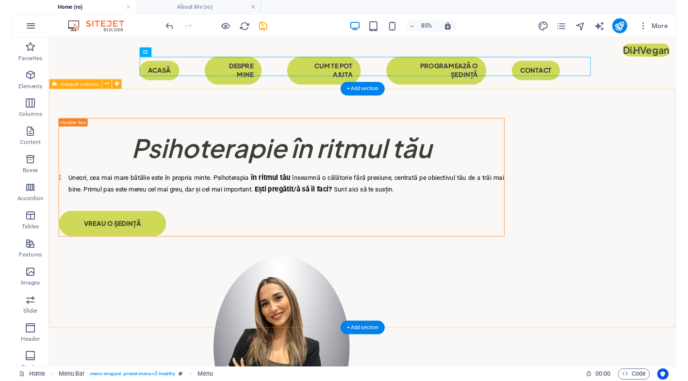
scroll to position [0, 0]
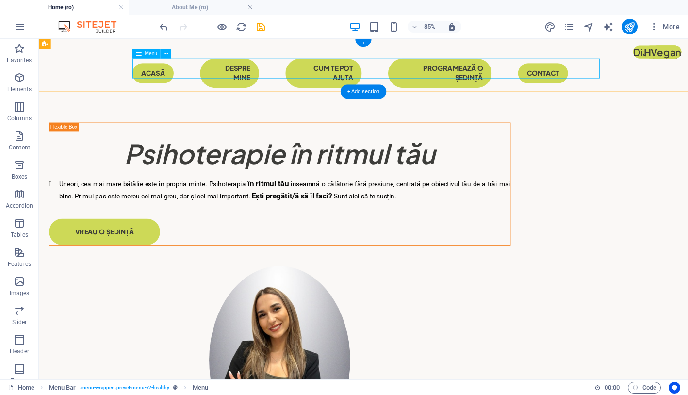
click at [174, 76] on nav "Acasă Despre mine CUM TE POT AJUTA programează o ședință Contact" at bounding box center [420, 79] width 543 height 34
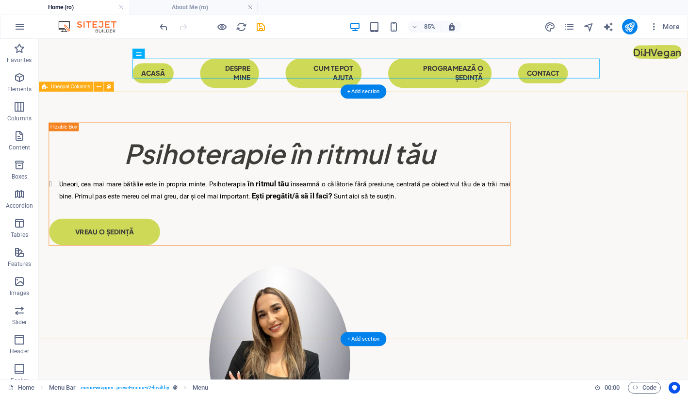
click at [77, 209] on div "​​​​​ Psihoterapie în ritmul tău Uneori, cea mai mare bătălie este în propria m…" at bounding box center [420, 339] width 763 height 454
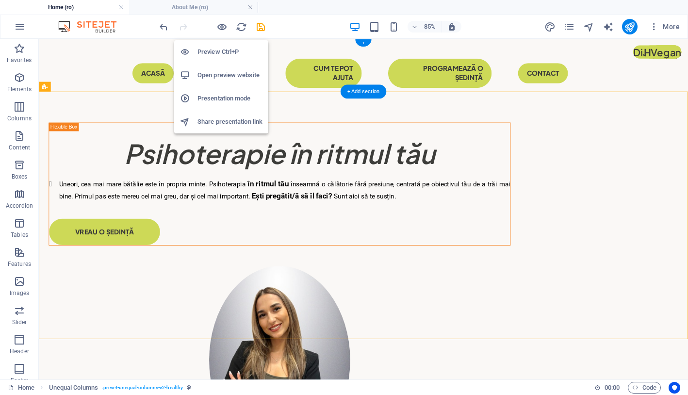
click at [222, 72] on h6 "Open preview website" at bounding box center [229, 75] width 65 height 12
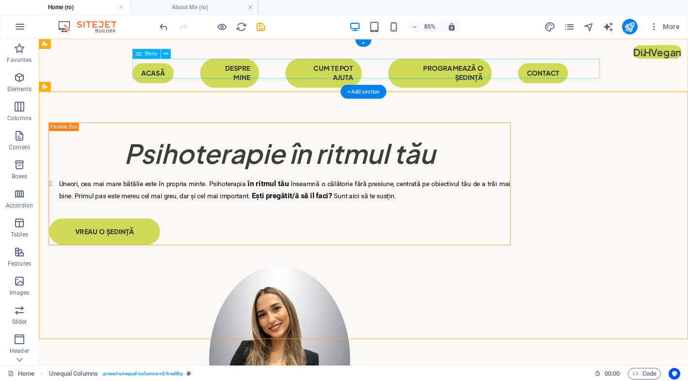
click at [548, 75] on nav "Acasă Despre mine CUM TE POT AJUTA programează o ședință Contact" at bounding box center [420, 79] width 543 height 34
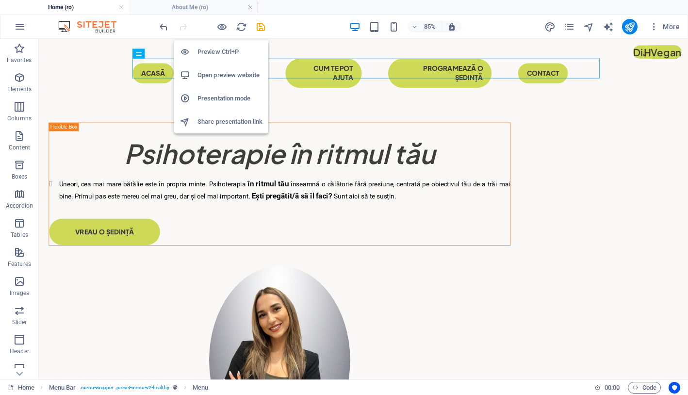
click at [220, 72] on h6 "Open preview website" at bounding box center [229, 75] width 65 height 12
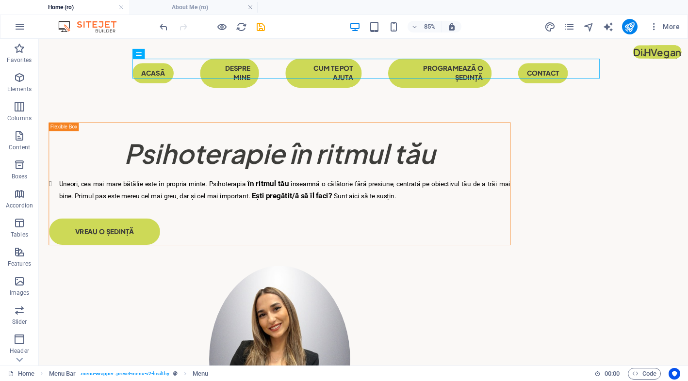
click at [83, 25] on img at bounding box center [92, 27] width 73 height 12
click at [58, 24] on img at bounding box center [92, 27] width 73 height 12
click at [20, 22] on icon "button" at bounding box center [20, 27] width 12 height 12
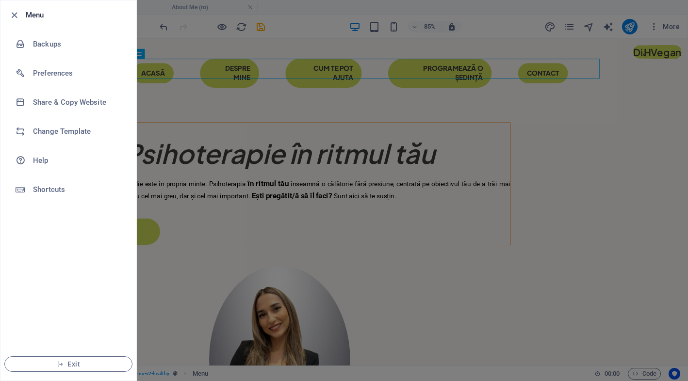
click at [367, 173] on div at bounding box center [344, 190] width 688 height 381
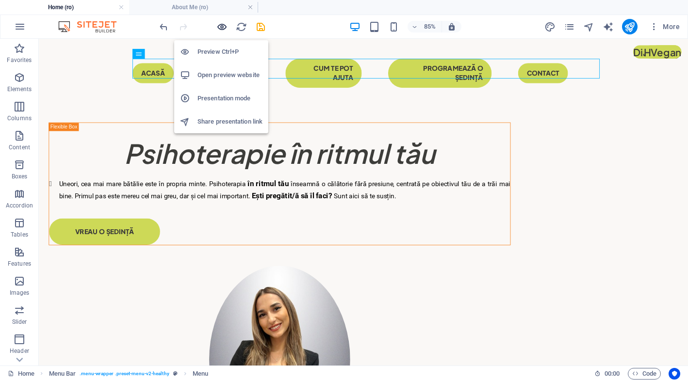
click at [219, 29] on icon "button" at bounding box center [221, 26] width 11 height 11
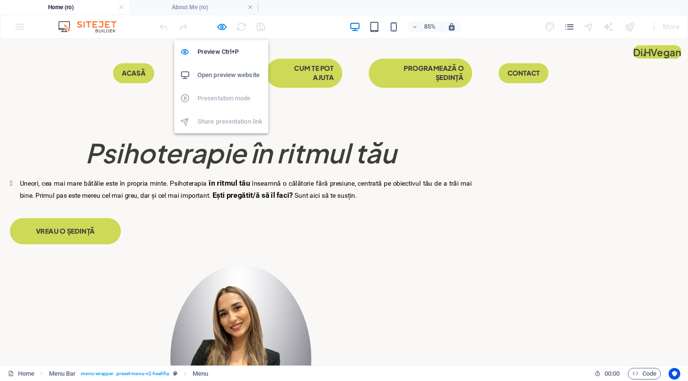
click at [226, 79] on h6 "Open preview website" at bounding box center [229, 75] width 65 height 12
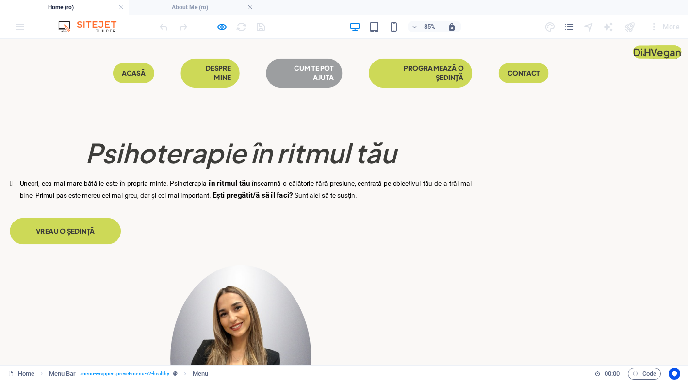
click at [366, 81] on link "CUM TE POT AJUTA" at bounding box center [358, 79] width 90 height 34
click at [22, 28] on div "85% More" at bounding box center [343, 26] width 687 height 23
click at [282, 28] on div "85% More" at bounding box center [421, 27] width 526 height 16
click at [239, 112] on div "​​​​​ Psihoterapie în ritmul tău Uneori, cea mai mare bătălie este în propria m…" at bounding box center [404, 338] width 809 height 453
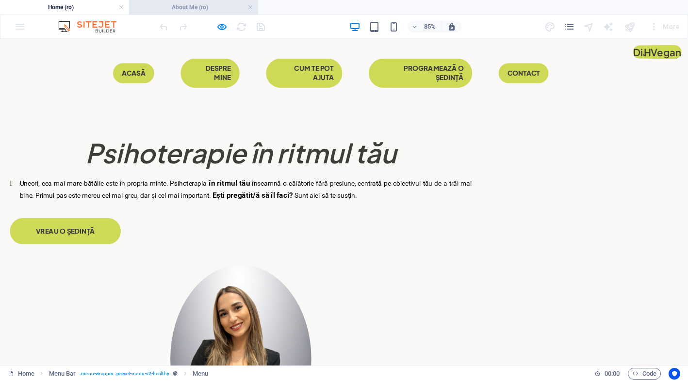
click at [201, 6] on h4 "About Me (ro)" at bounding box center [193, 7] width 129 height 11
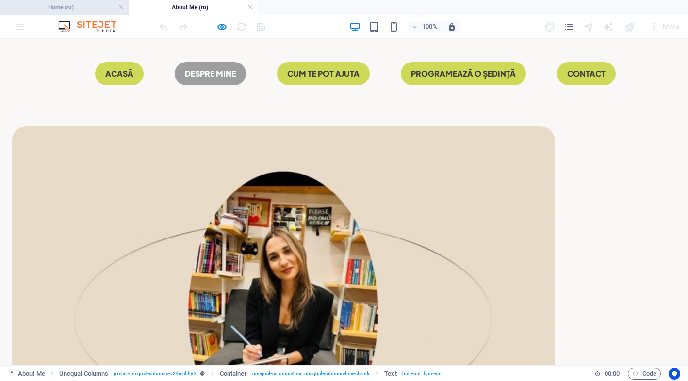
click at [85, 3] on h4 "Home (ro)" at bounding box center [64, 7] width 129 height 11
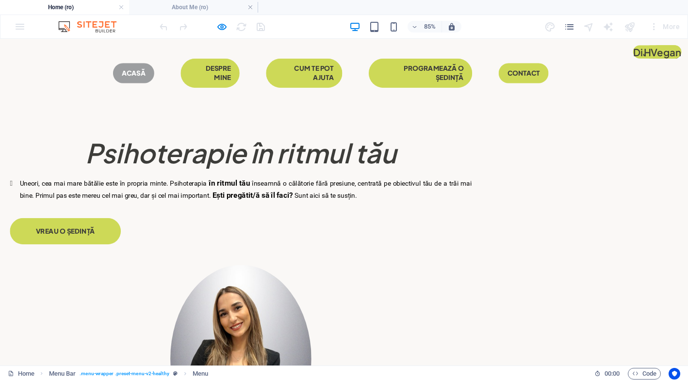
click at [163, 72] on link "Acasă" at bounding box center [157, 78] width 48 height 23
click at [18, 27] on div "85% More" at bounding box center [343, 26] width 687 height 23
click at [279, 202] on div at bounding box center [283, 198] width 543 height 8
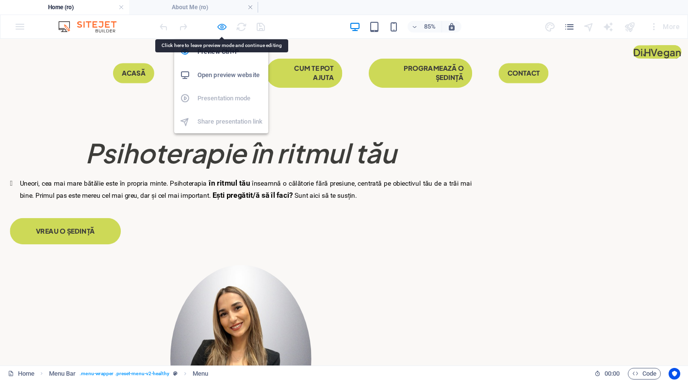
click at [218, 26] on icon "button" at bounding box center [221, 26] width 11 height 11
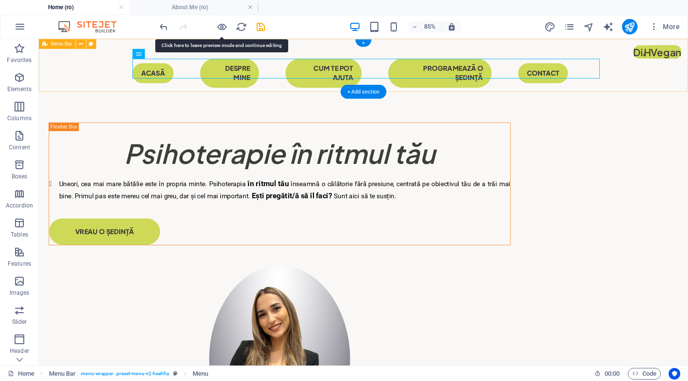
click at [81, 81] on div "Menu Acasă Despre mine CUM TE POT AJUTA programează o ședință Contact" at bounding box center [420, 75] width 763 height 73
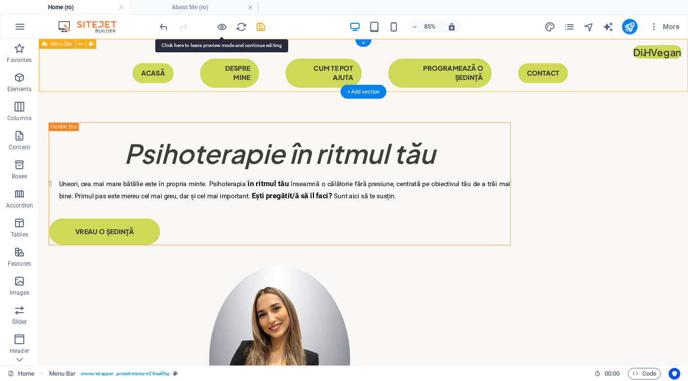
click at [120, 80] on div "Menu Acasă Despre mine CUM TE POT AJUTA programează o ședință Contact" at bounding box center [420, 75] width 763 height 73
click at [159, 72] on nav "Acasă Despre mine CUM TE POT AJUTA programează o ședință Contact" at bounding box center [420, 79] width 543 height 34
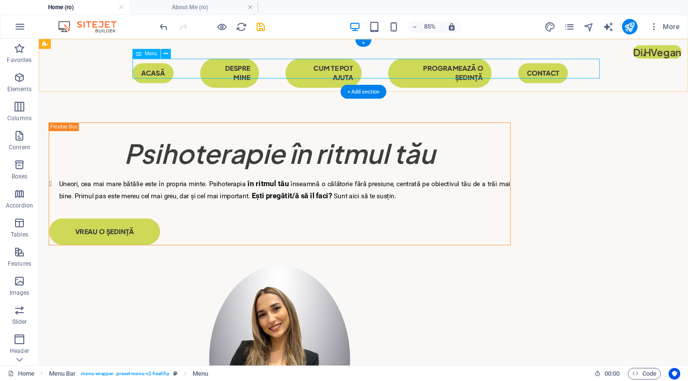
click at [145, 57] on div "Menu" at bounding box center [146, 53] width 28 height 10
click at [150, 54] on span "Menu" at bounding box center [151, 53] width 13 height 5
click at [166, 53] on icon at bounding box center [165, 53] width 4 height 9
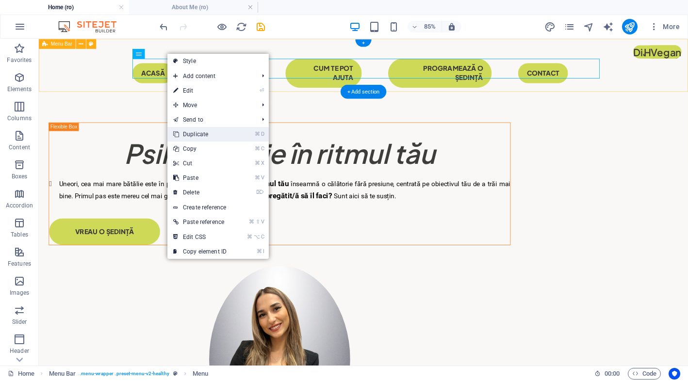
click at [228, 136] on link "⌘ D Duplicate" at bounding box center [199, 134] width 65 height 15
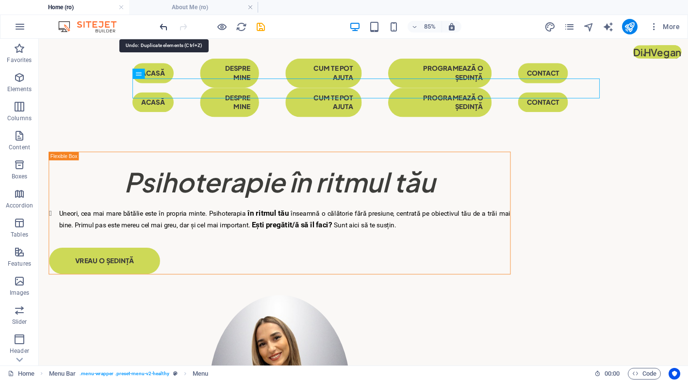
click at [166, 28] on icon "undo" at bounding box center [163, 26] width 11 height 11
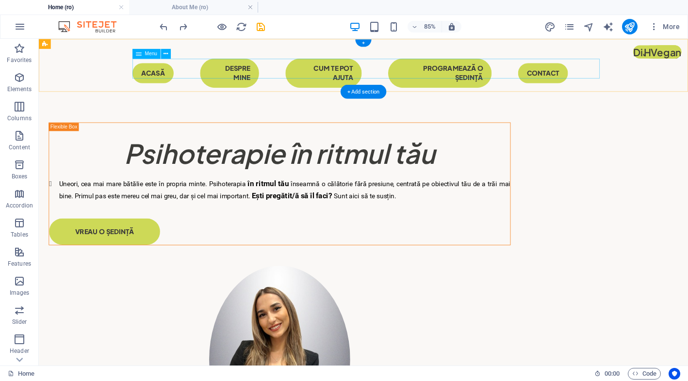
click at [180, 74] on nav "Acasă Despre mine CUM TE POT AJUTA programează o ședință Contact" at bounding box center [420, 79] width 543 height 34
click at [166, 54] on icon at bounding box center [165, 53] width 4 height 9
click at [178, 79] on nav "Acasă Despre mine CUM TE POT AJUTA programează o ședință Contact" at bounding box center [420, 79] width 543 height 34
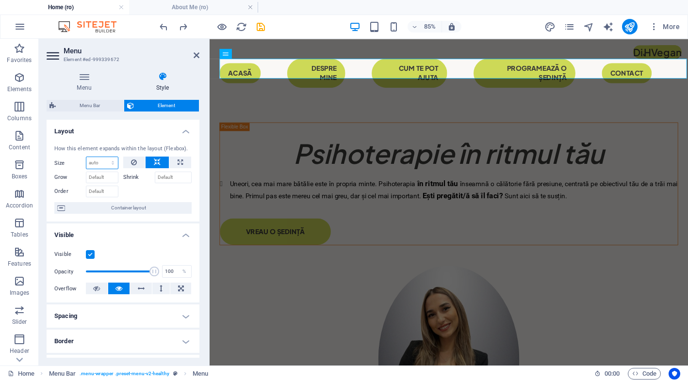
click at [104, 164] on select "Default auto px % 1/1 1/2 1/3 1/4 1/5 1/6 1/7 1/8 1/9 1/10" at bounding box center [102, 163] width 32 height 12
click at [136, 163] on button at bounding box center [134, 163] width 22 height 12
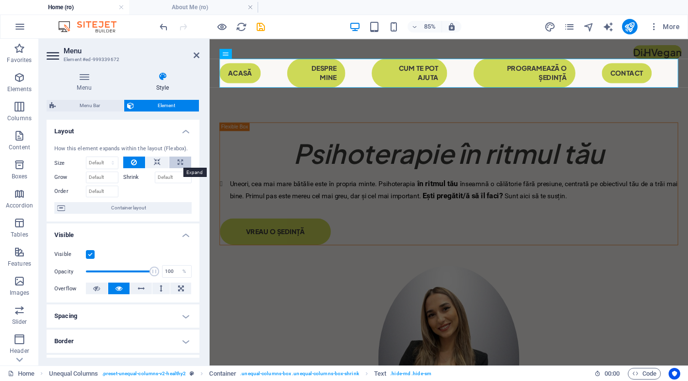
click at [181, 160] on icon at bounding box center [179, 163] width 5 height 12
click at [150, 160] on button at bounding box center [156, 163] width 23 height 12
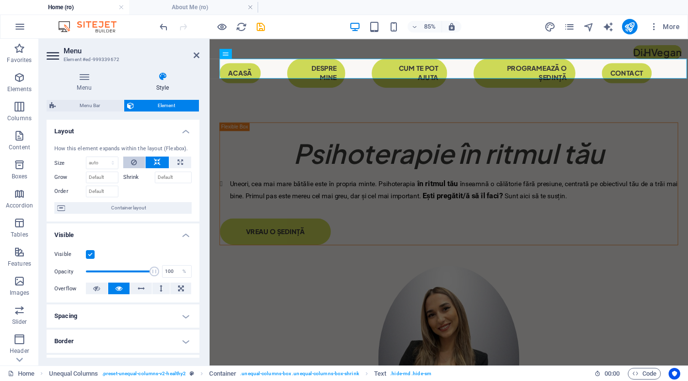
click at [134, 160] on icon at bounding box center [134, 163] width 6 height 12
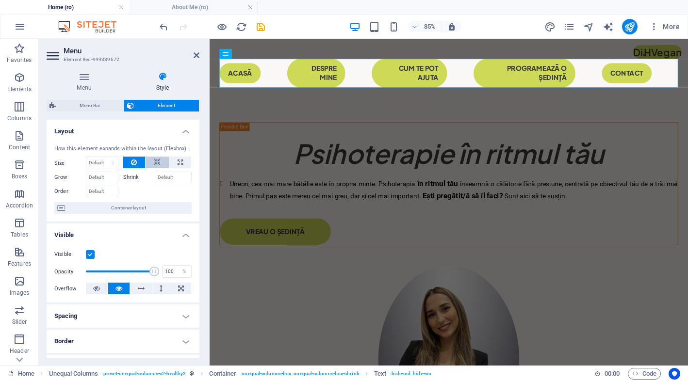
click at [154, 163] on icon at bounding box center [157, 163] width 7 height 12
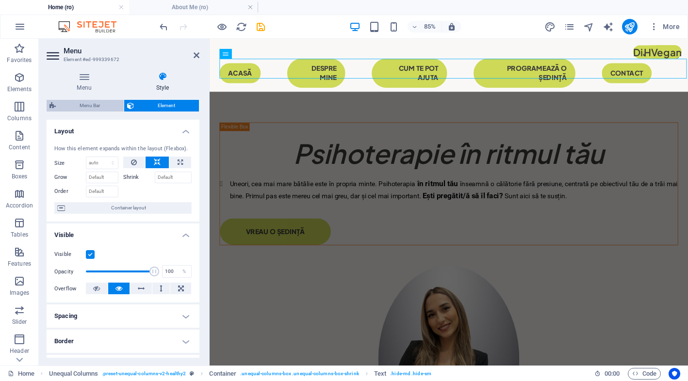
click at [112, 103] on span "Menu Bar" at bounding box center [90, 106] width 62 height 12
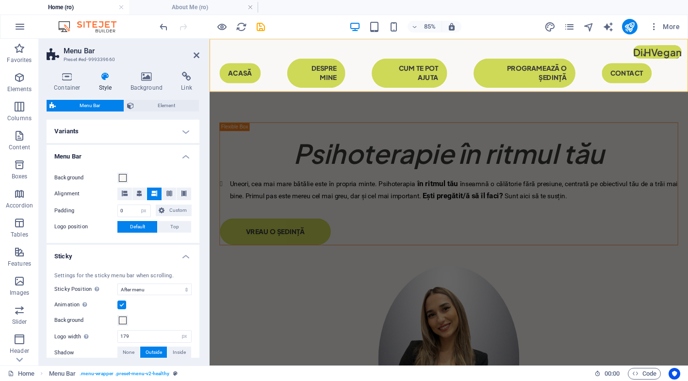
click at [89, 57] on h3 "Preset #ed-999339660" at bounding box center [122, 59] width 116 height 9
click at [111, 85] on h4 "Style" at bounding box center [108, 82] width 32 height 20
click at [98, 105] on span "Menu Bar" at bounding box center [90, 106] width 62 height 12
click at [132, 104] on icon at bounding box center [130, 106] width 7 height 12
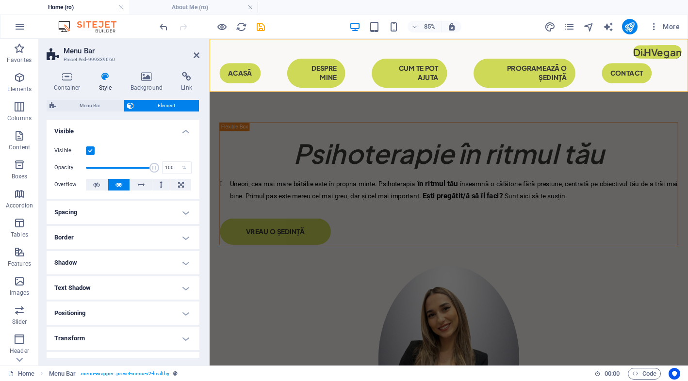
click at [132, 104] on icon at bounding box center [130, 106] width 7 height 12
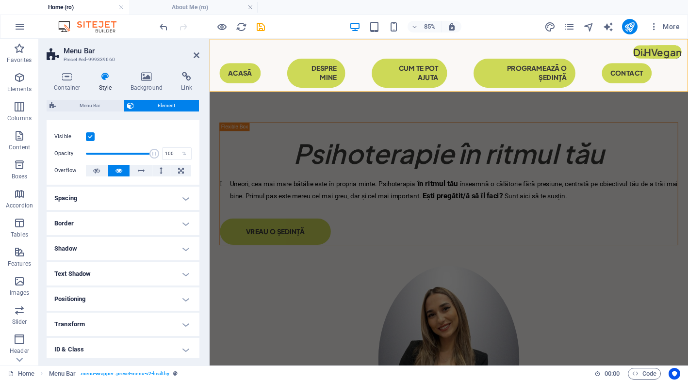
scroll to position [18, 0]
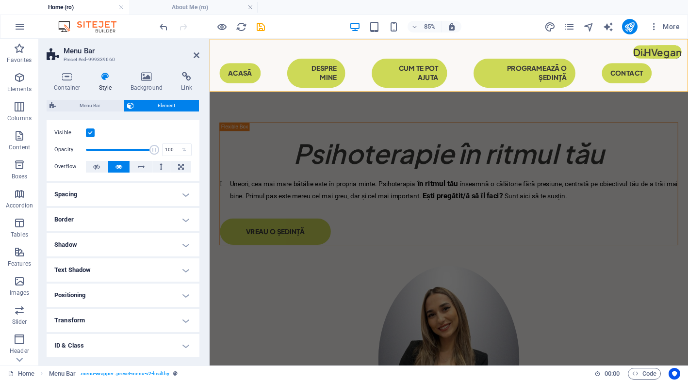
click at [121, 201] on h4 "Spacing" at bounding box center [123, 194] width 153 height 23
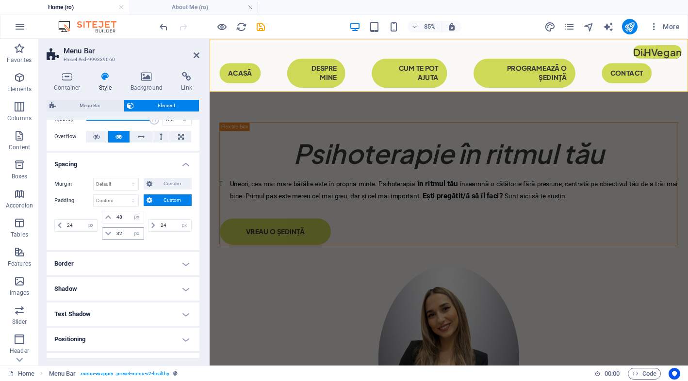
scroll to position [48, 0]
click at [109, 267] on h4 "Border" at bounding box center [123, 263] width 153 height 23
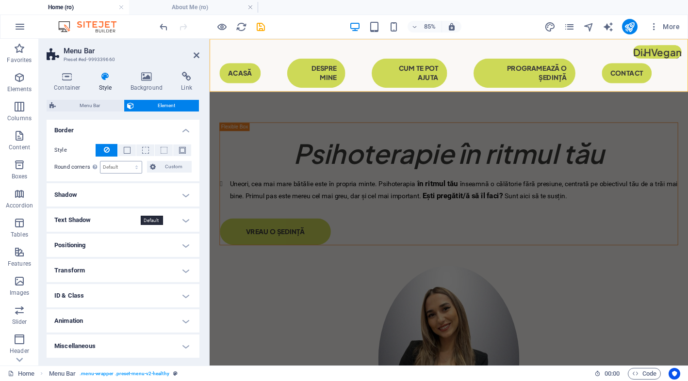
scroll to position [181, 0]
click at [105, 300] on h4 "ID & Class" at bounding box center [123, 296] width 153 height 23
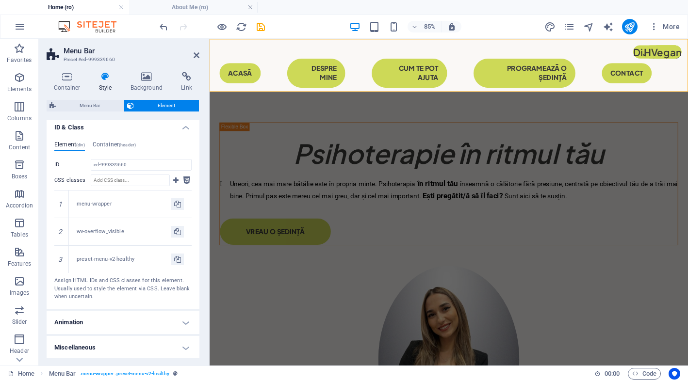
click at [114, 319] on h4 "Animation" at bounding box center [123, 322] width 153 height 23
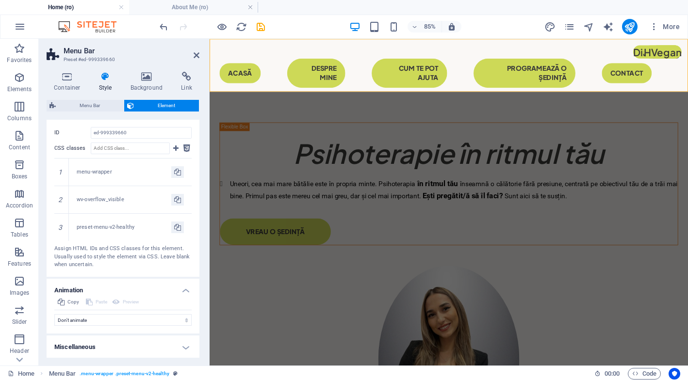
scroll to position [381, 0]
click at [105, 342] on h4 "Miscellaneous" at bounding box center [123, 347] width 153 height 23
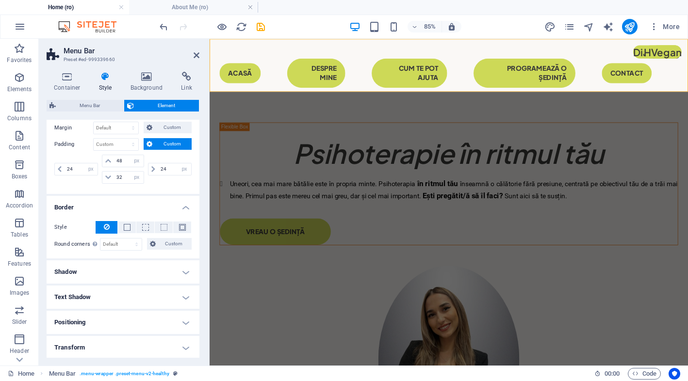
scroll to position [116, 0]
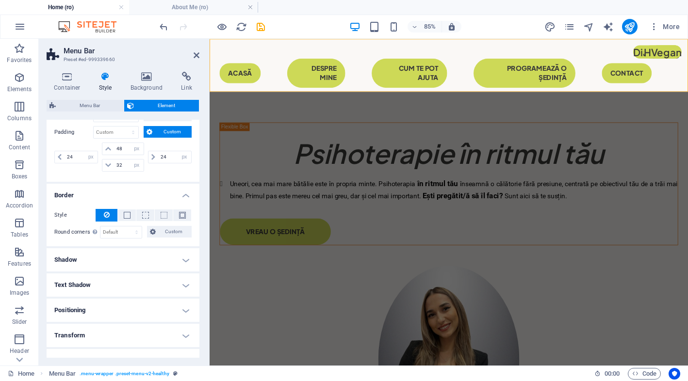
click at [132, 309] on h4 "Positioning" at bounding box center [123, 310] width 153 height 23
click at [140, 284] on h4 "Text Shadow" at bounding box center [123, 285] width 153 height 23
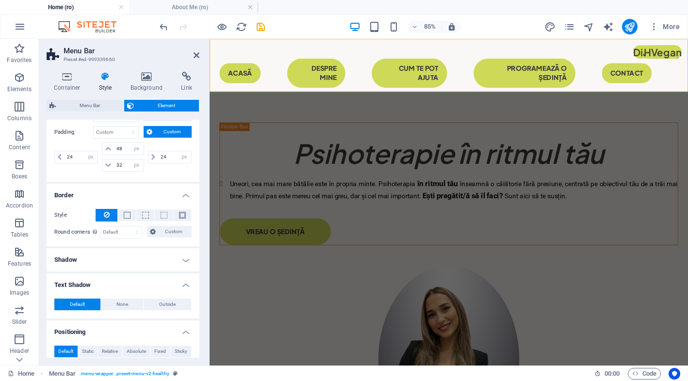
click at [148, 267] on h4 "Shadow" at bounding box center [123, 259] width 153 height 23
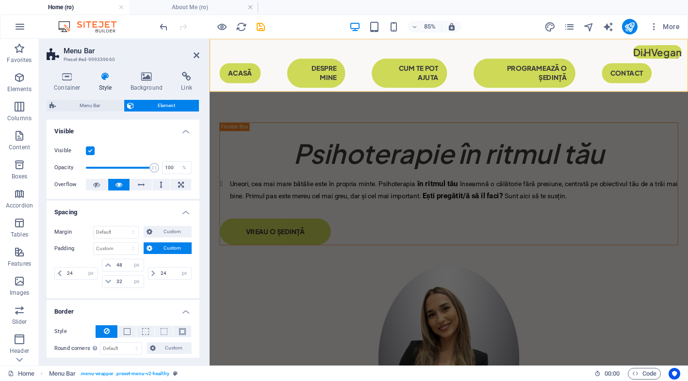
scroll to position [0, 0]
click at [141, 187] on icon at bounding box center [141, 185] width 7 height 12
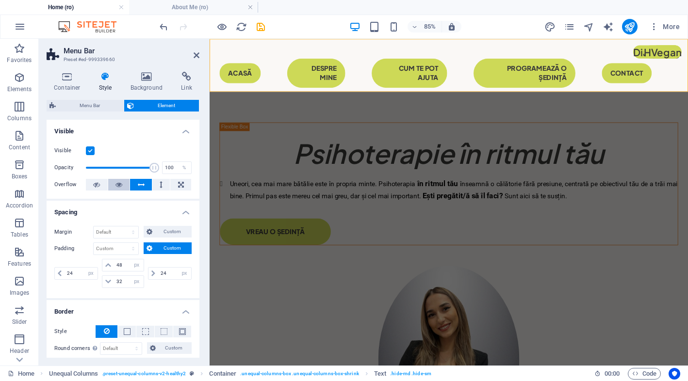
click at [121, 185] on icon at bounding box center [118, 185] width 7 height 12
click at [154, 82] on h4 "Background" at bounding box center [148, 82] width 51 height 20
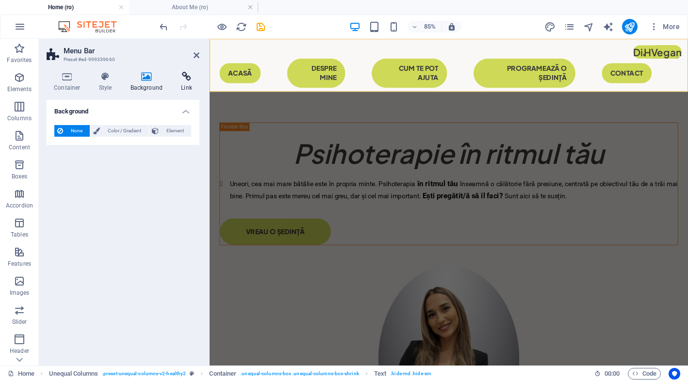
click at [188, 79] on icon at bounding box center [187, 77] width 26 height 10
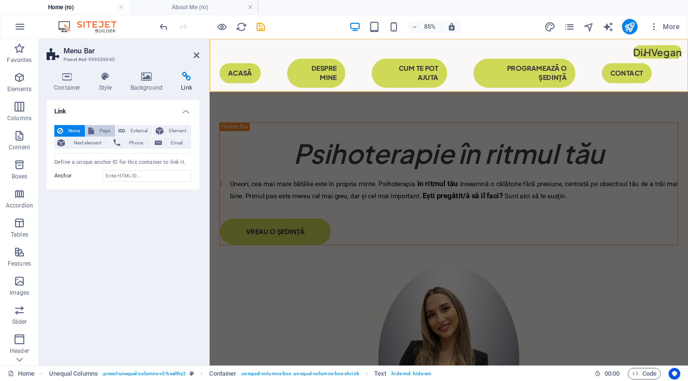
click at [99, 128] on span "Page" at bounding box center [104, 131] width 15 height 12
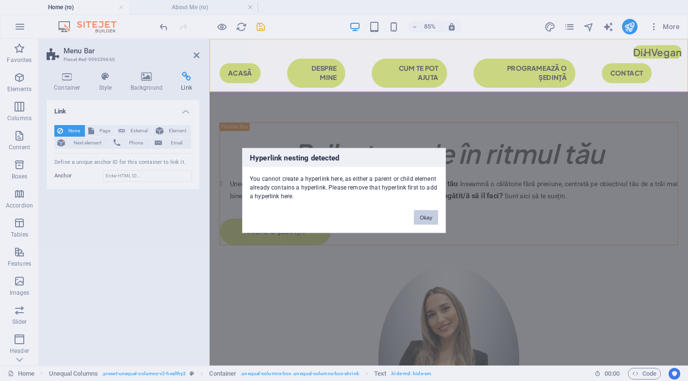
click at [437, 218] on button "Okay" at bounding box center [426, 217] width 24 height 15
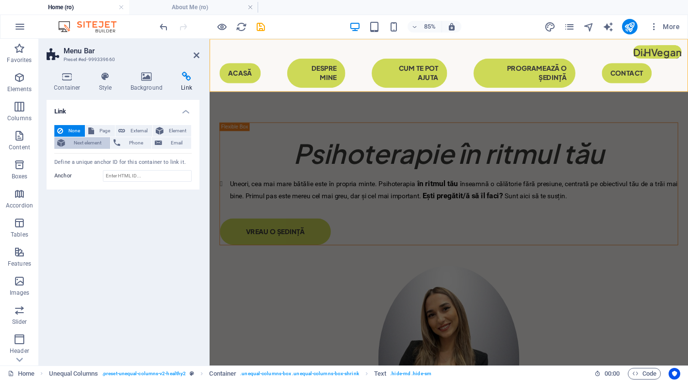
click at [73, 142] on span "Next element" at bounding box center [87, 143] width 39 height 12
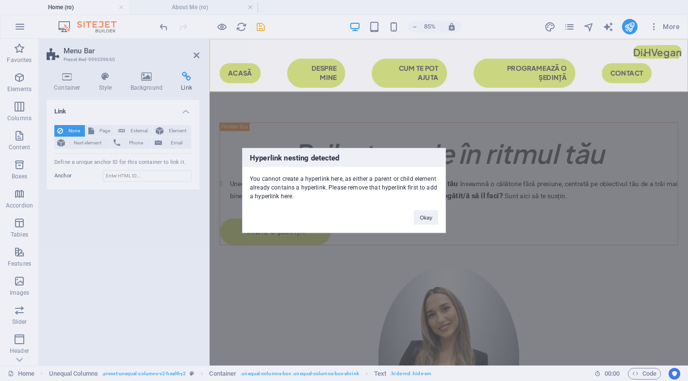
click at [420, 209] on div "Okay" at bounding box center [425, 213] width 39 height 25
click at [437, 225] on div "Okay" at bounding box center [425, 213] width 39 height 25
click at [449, 233] on div "Hyperlink nesting detected You cannot create a hyperlink here, as either a pare…" at bounding box center [344, 190] width 688 height 381
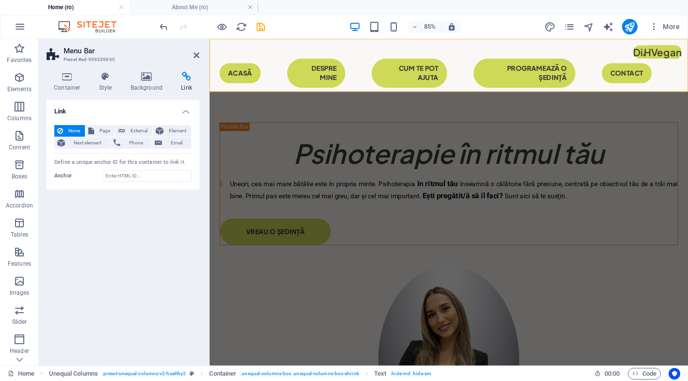
click at [185, 114] on h4 "Link" at bounding box center [123, 108] width 153 height 17
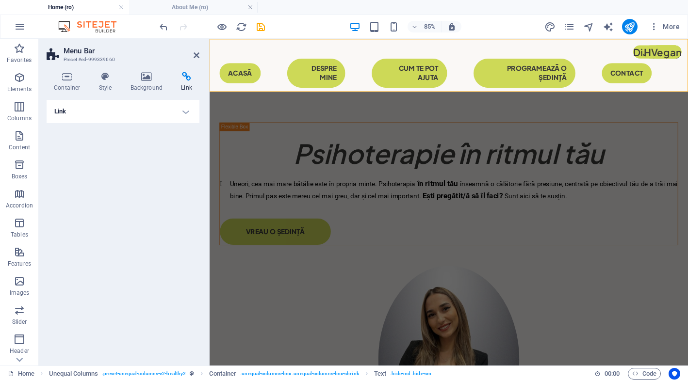
click at [185, 114] on h4 "Link" at bounding box center [123, 111] width 153 height 23
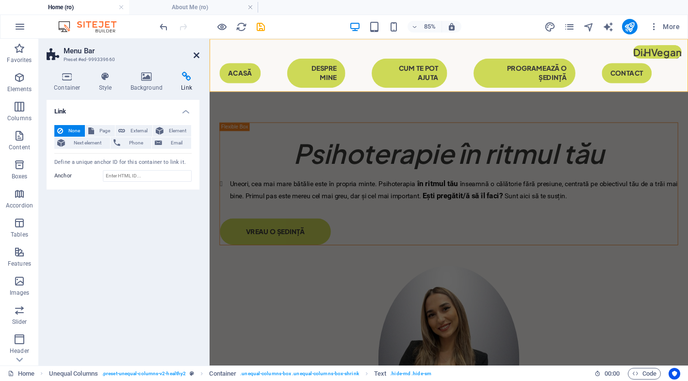
click at [197, 56] on icon at bounding box center [196, 55] width 6 height 8
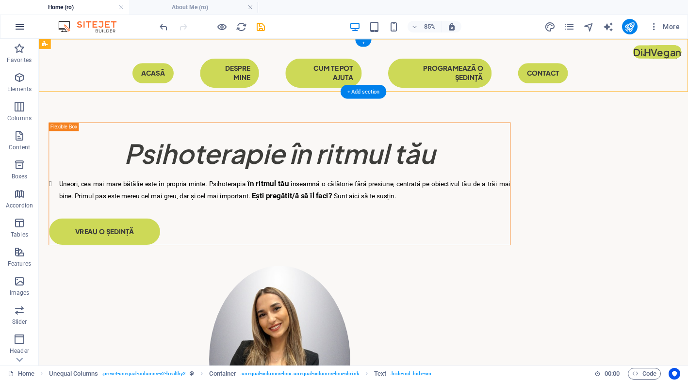
click at [16, 22] on icon "button" at bounding box center [20, 27] width 12 height 12
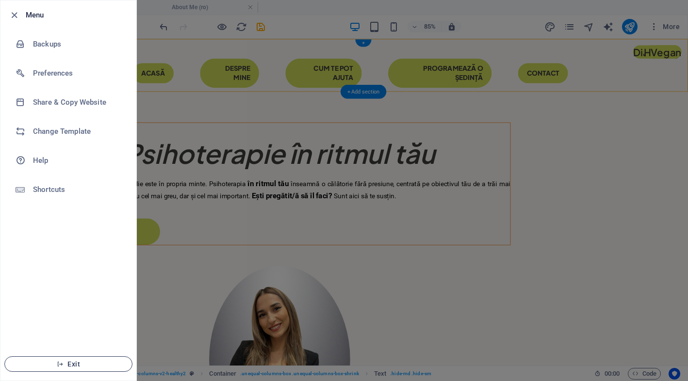
click at [61, 359] on button "Exit" at bounding box center [68, 364] width 128 height 16
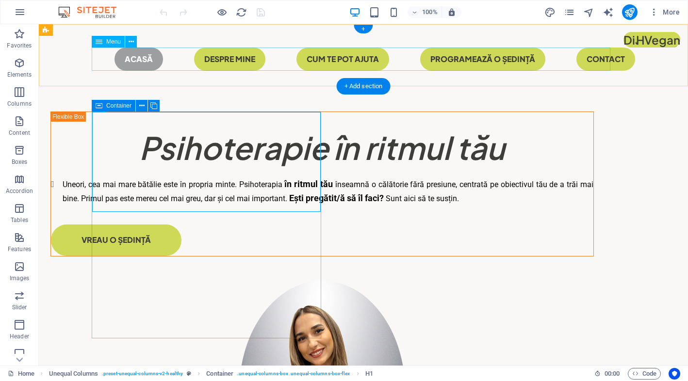
click at [126, 49] on nav "Acasă Despre mine CUM TE POT AJUTA programează o ședință Contact" at bounding box center [363, 59] width 543 height 23
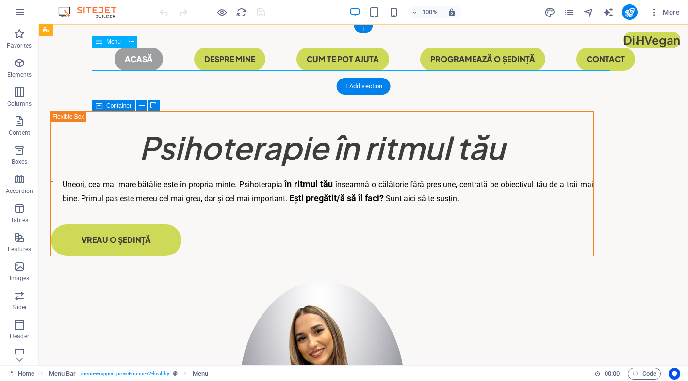
click at [115, 41] on span "Menu" at bounding box center [113, 42] width 15 height 6
click at [103, 42] on div "Menu" at bounding box center [108, 42] width 33 height 12
click at [186, 50] on nav "Acasă Despre mine CUM TE POT AJUTA programează o ședință Contact" at bounding box center [363, 59] width 543 height 23
select select
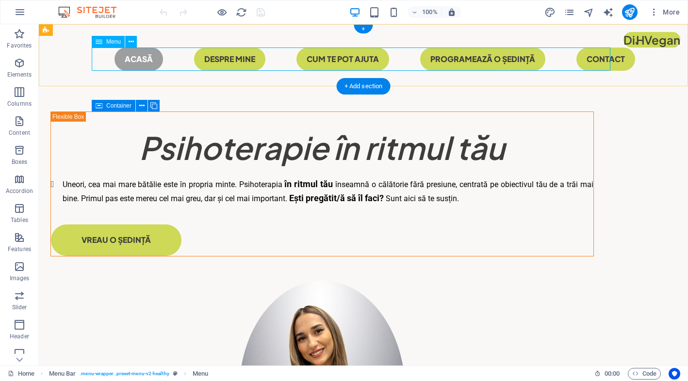
select select "primary"
select select "2"
select select
select select "primary"
select select
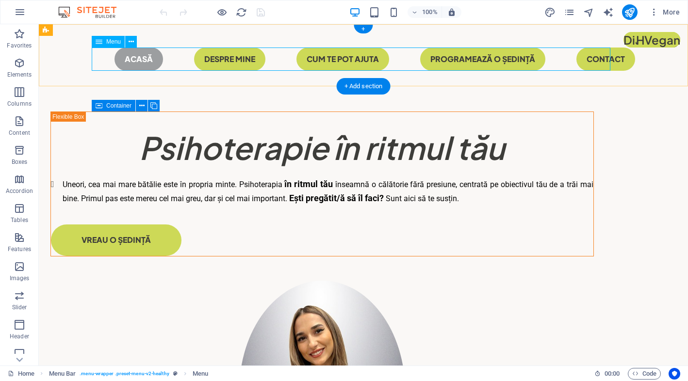
select select "primary"
select select
select select "primary"
select select
select select "primary"
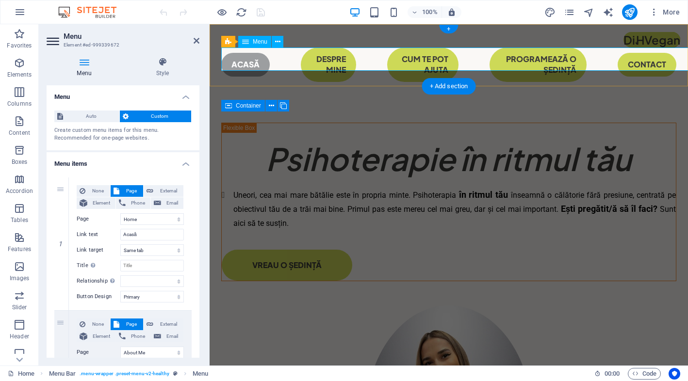
click at [186, 50] on div "Menu Style Menu Auto Custom Create custom menu items for this menu. Recommended…" at bounding box center [123, 207] width 168 height 316
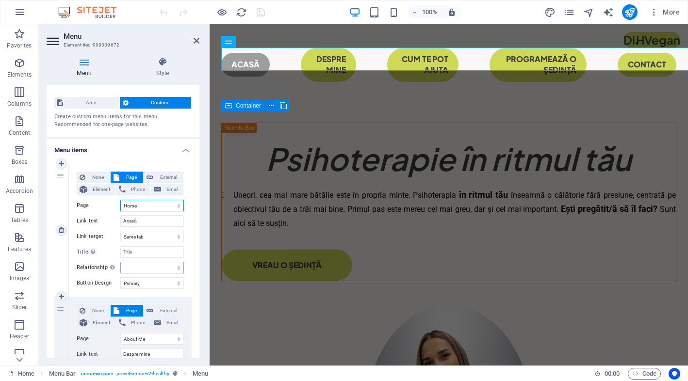
scroll to position [15, 0]
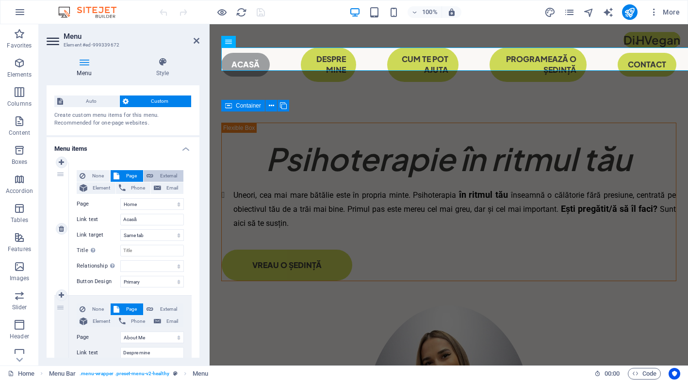
click at [162, 176] on span "External" at bounding box center [168, 176] width 24 height 12
select select "blank"
select select
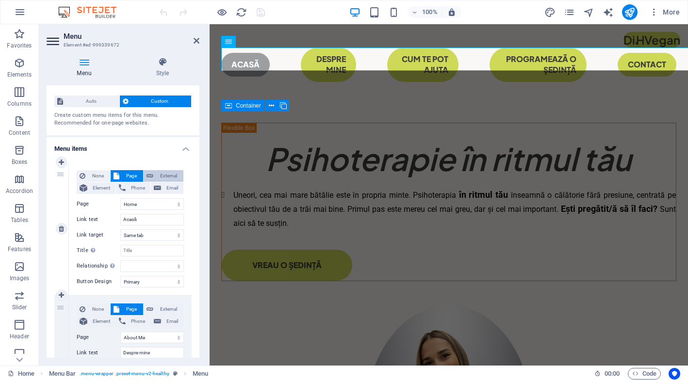
select select
click at [130, 176] on span "Page" at bounding box center [131, 176] width 18 height 12
select select
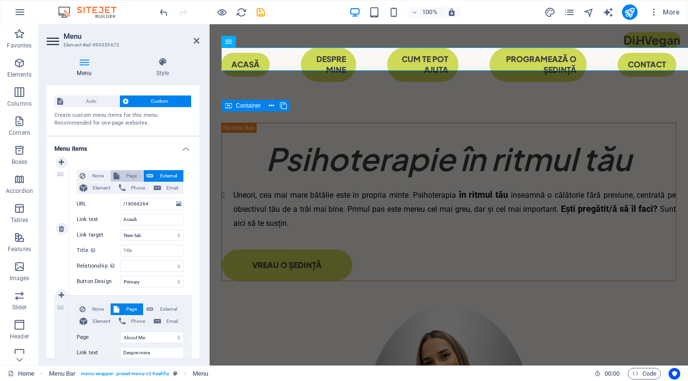
select select
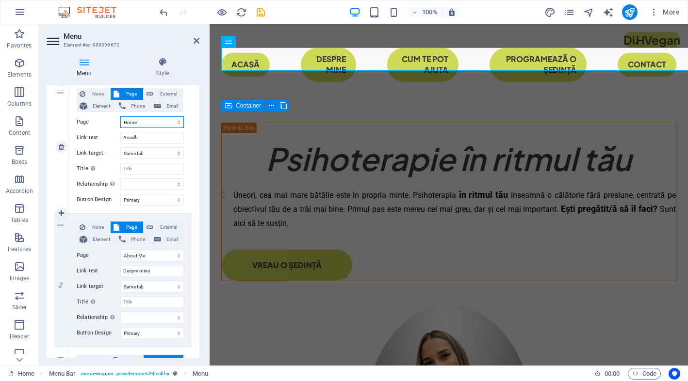
scroll to position [107, 0]
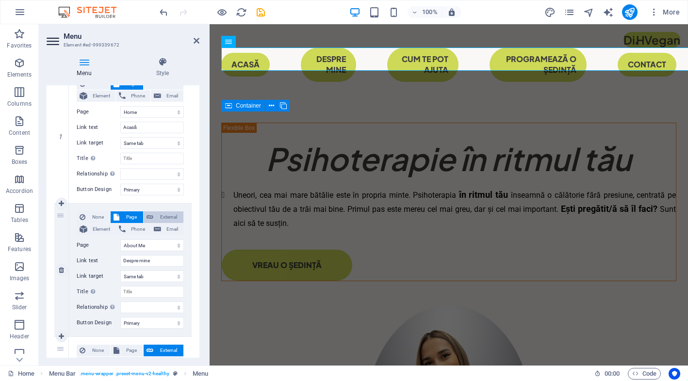
click at [170, 215] on span "External" at bounding box center [168, 217] width 24 height 12
select select
select select "blank"
select select
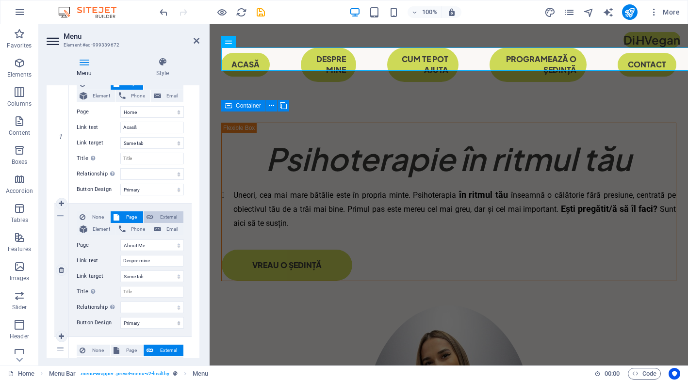
select select
click at [131, 212] on span "Page" at bounding box center [131, 217] width 18 height 12
select select
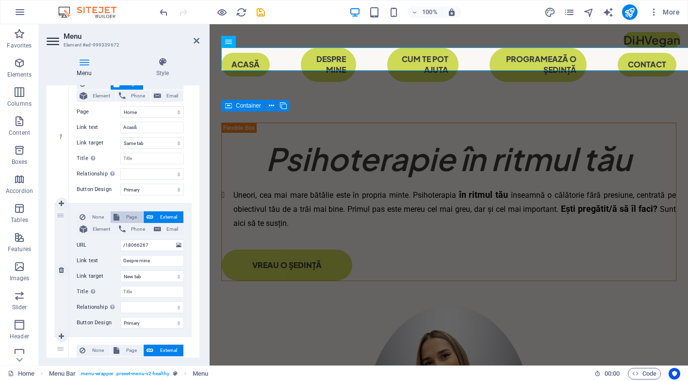
select select
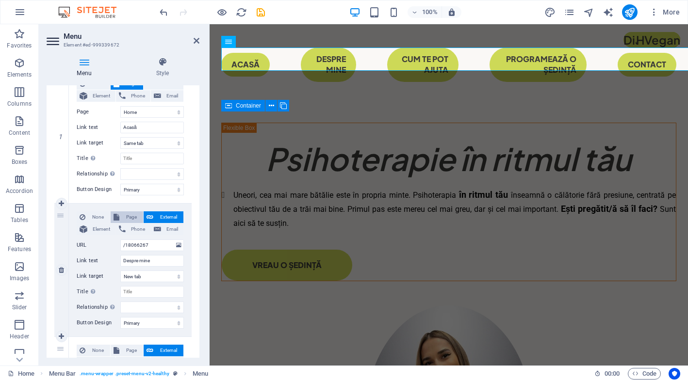
select select
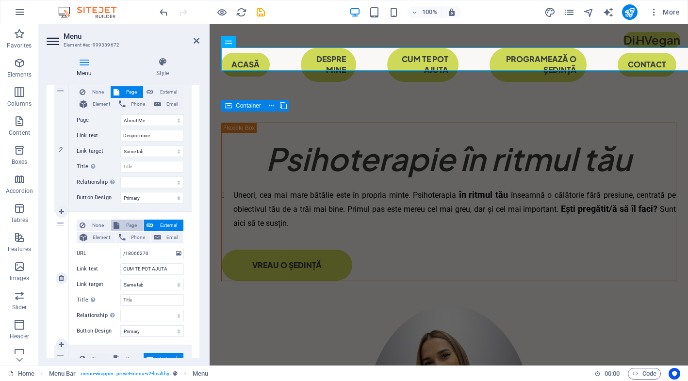
click at [132, 226] on span "Page" at bounding box center [131, 226] width 18 height 12
select select
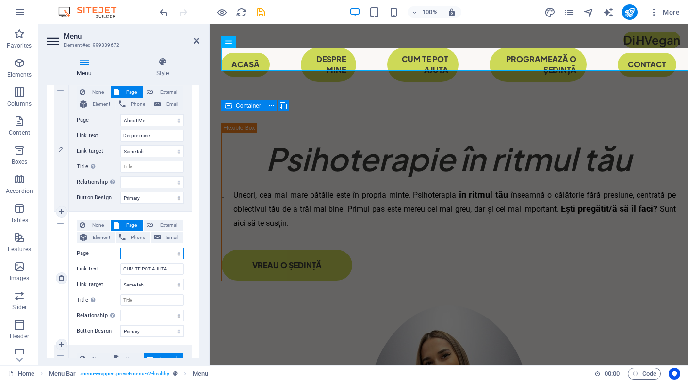
select select
click at [162, 225] on span "External" at bounding box center [168, 226] width 24 height 12
select select
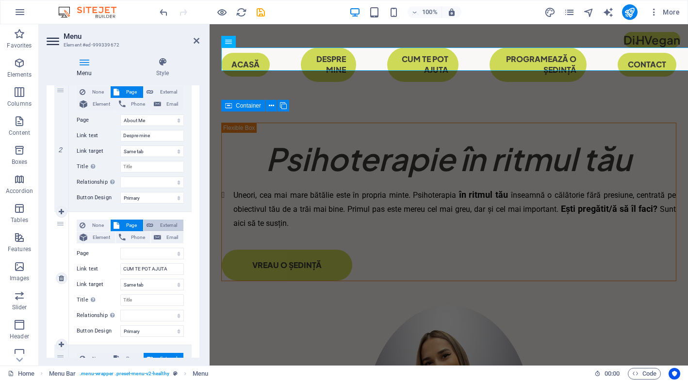
select select
select select "blank"
select select
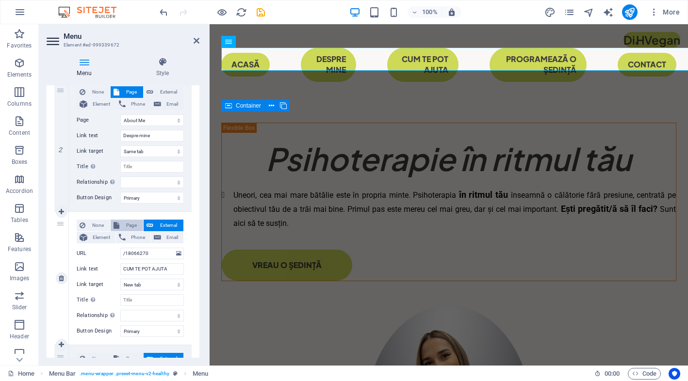
click at [135, 225] on span "Page" at bounding box center [131, 226] width 18 height 12
select select
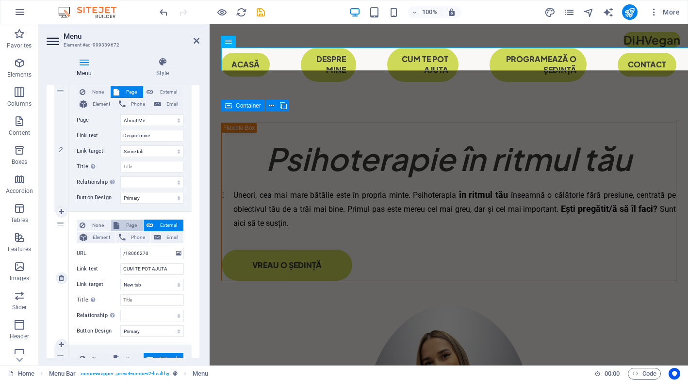
select select
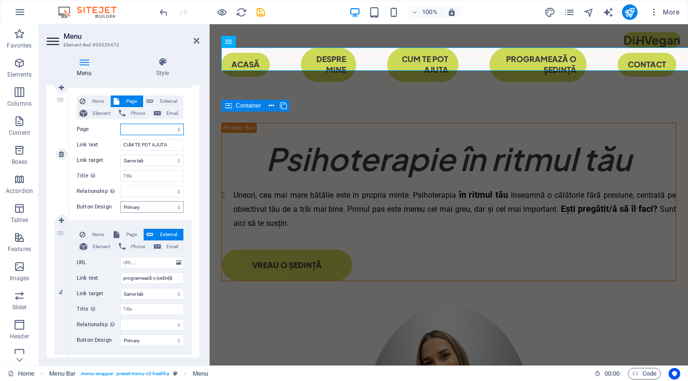
scroll to position [361, 0]
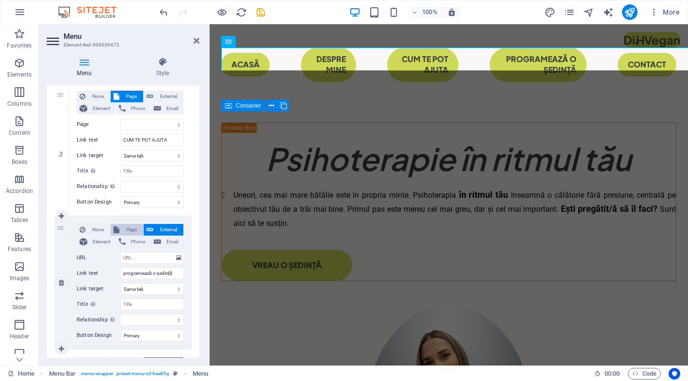
click at [135, 231] on span "Page" at bounding box center [131, 230] width 18 height 12
select select
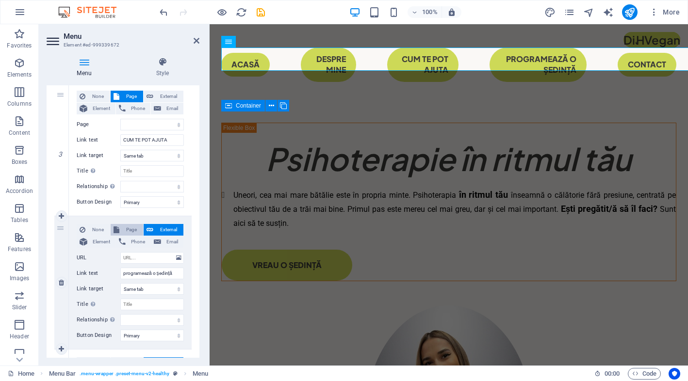
select select
click at [156, 229] on span "External" at bounding box center [168, 230] width 24 height 12
select select
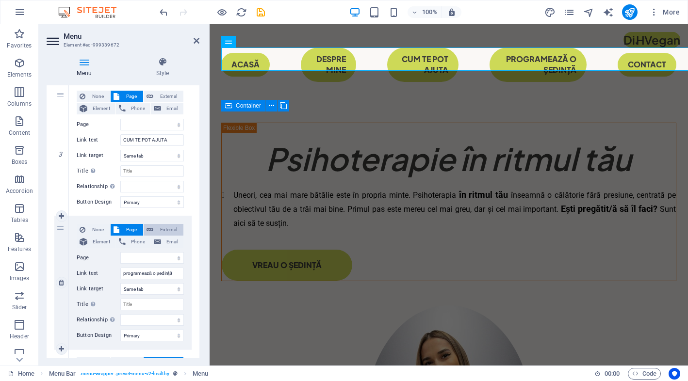
select select
select select "blank"
select select
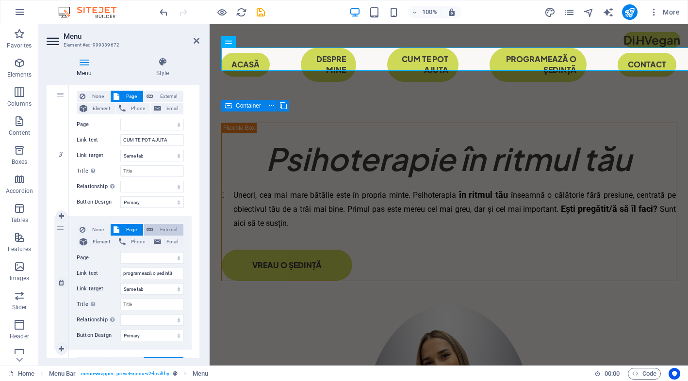
select select
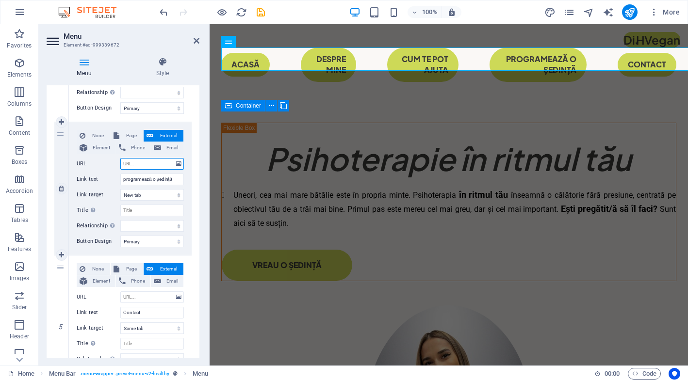
scroll to position [457, 0]
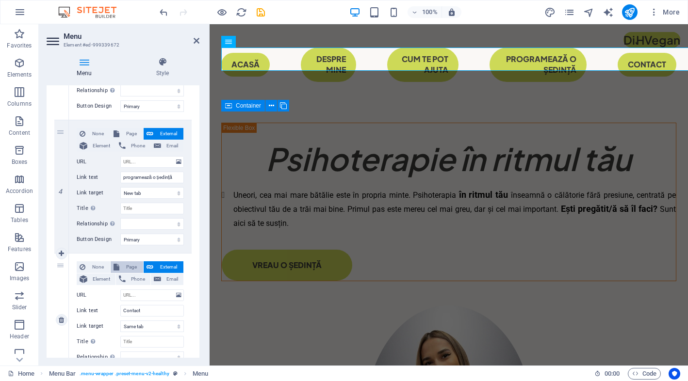
click at [132, 265] on span "Page" at bounding box center [131, 267] width 18 height 12
select select
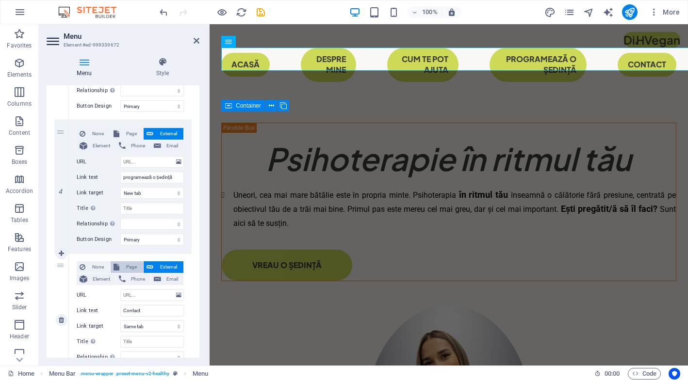
select select
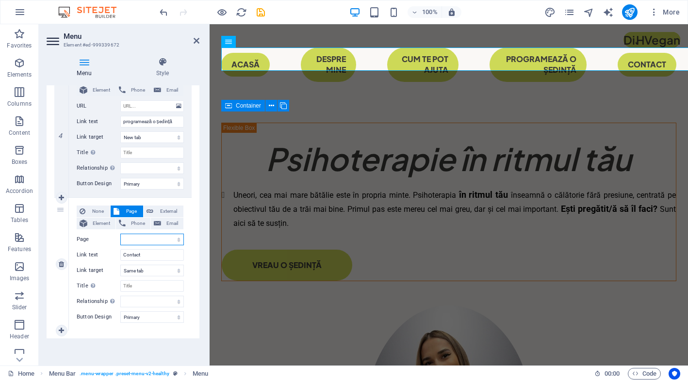
scroll to position [513, 0]
click at [60, 330] on icon at bounding box center [61, 330] width 5 height 7
select select
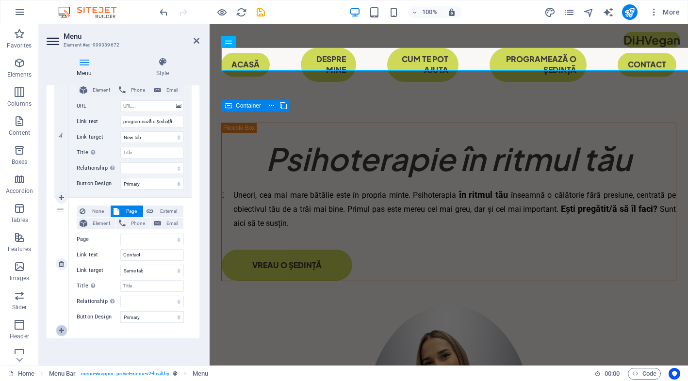
select select
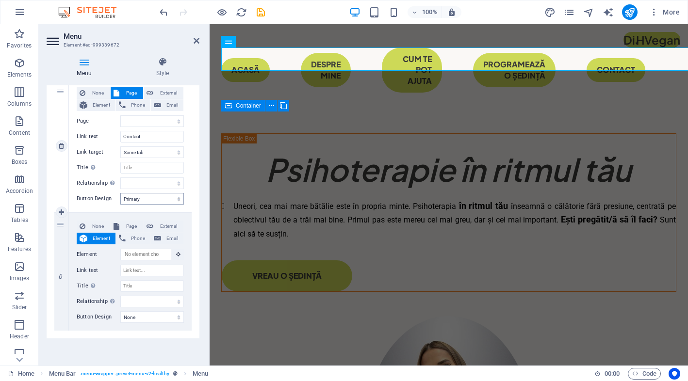
scroll to position [631, 0]
click at [161, 227] on span "External" at bounding box center [168, 227] width 24 height 12
select select
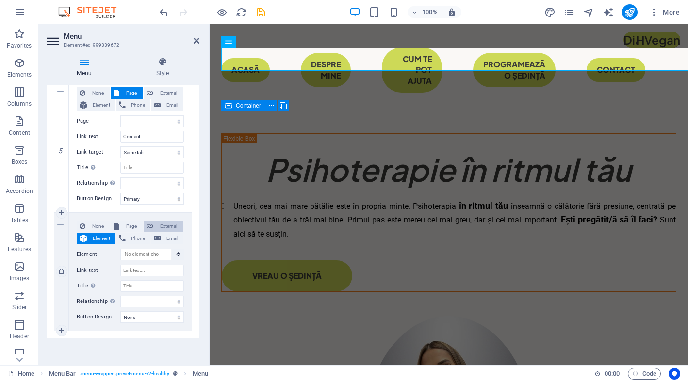
select select
select select "blank"
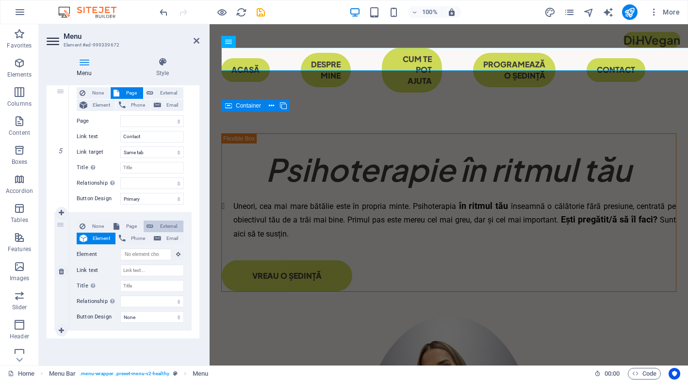
select select
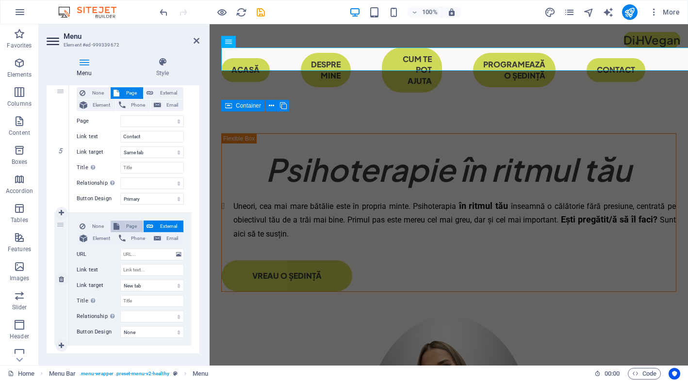
click at [136, 229] on span "Page" at bounding box center [131, 227] width 18 height 12
select select
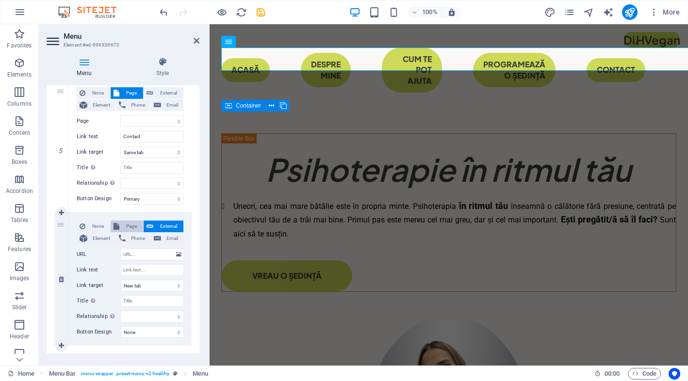
select select
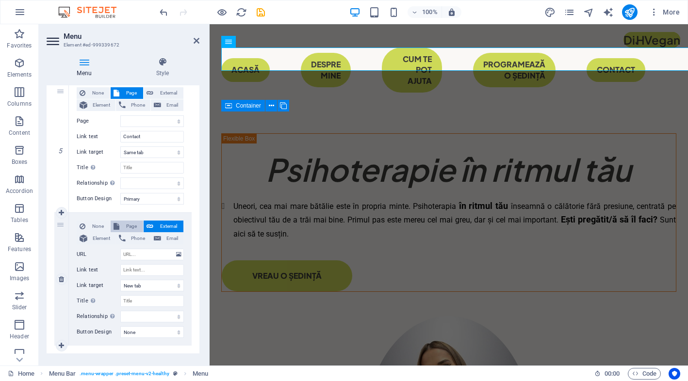
select select
click at [104, 231] on span "None" at bounding box center [97, 227] width 19 height 12
select select
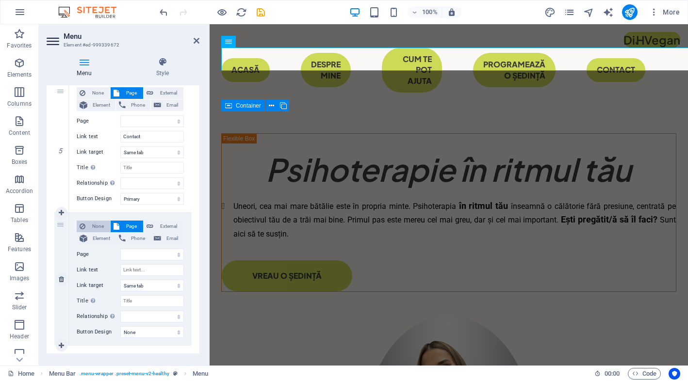
select select
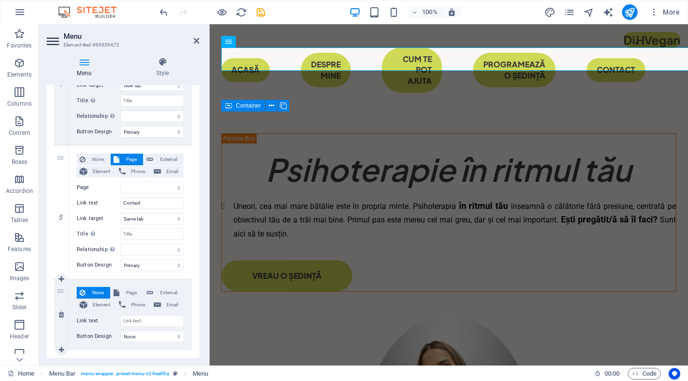
scroll to position [564, 0]
click at [127, 292] on span "Page" at bounding box center [131, 294] width 18 height 12
select select
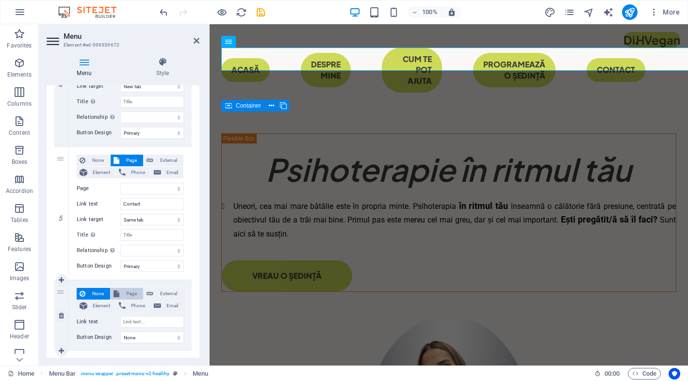
select select
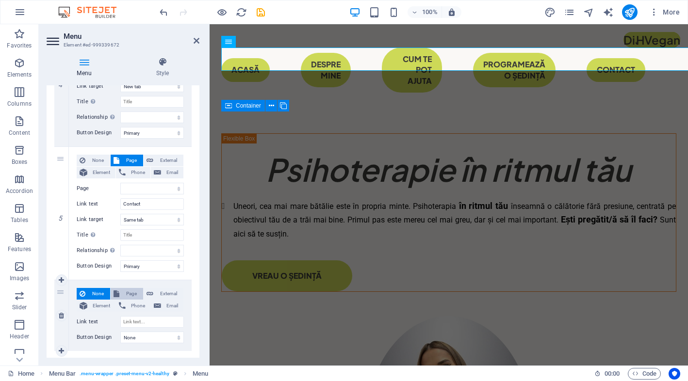
select select
click at [160, 294] on span "External" at bounding box center [168, 294] width 24 height 12
select select
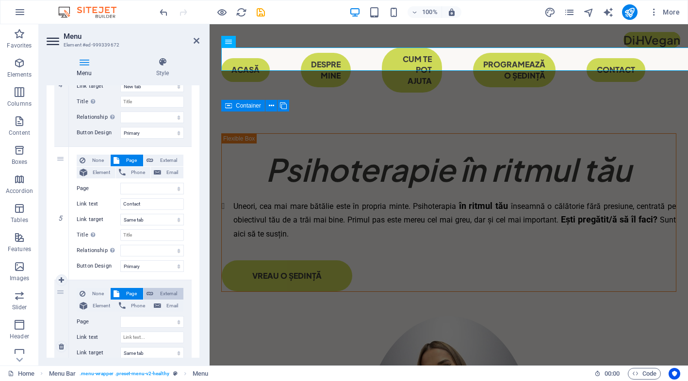
select select
select select "blank"
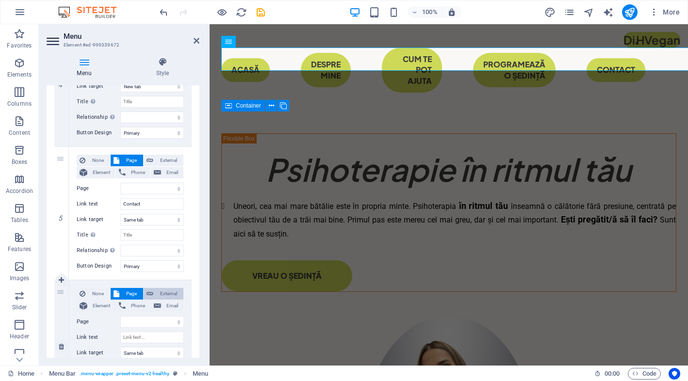
select select
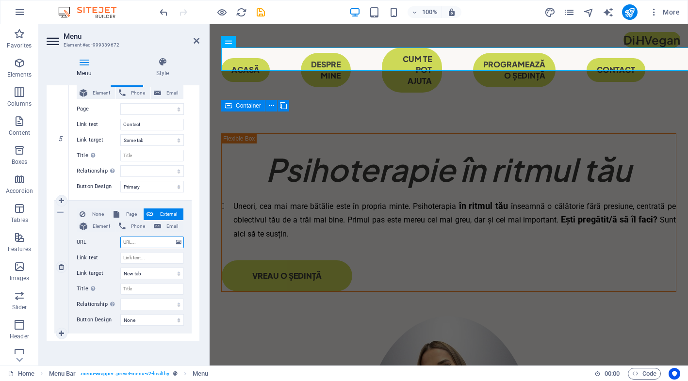
scroll to position [644, 0]
click at [154, 238] on input "URL" at bounding box center [152, 242] width 64 height 12
click at [152, 254] on input "Link text" at bounding box center [152, 258] width 64 height 12
select select
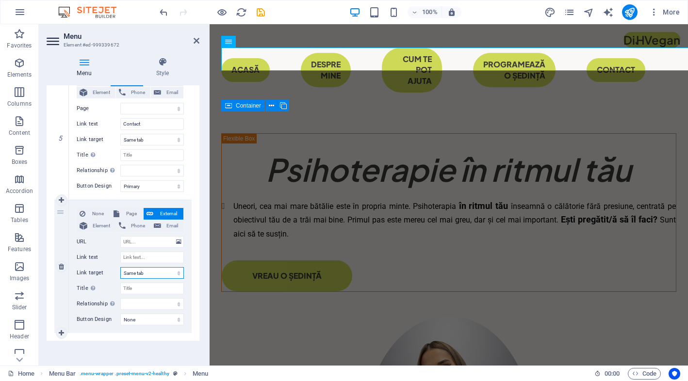
select select
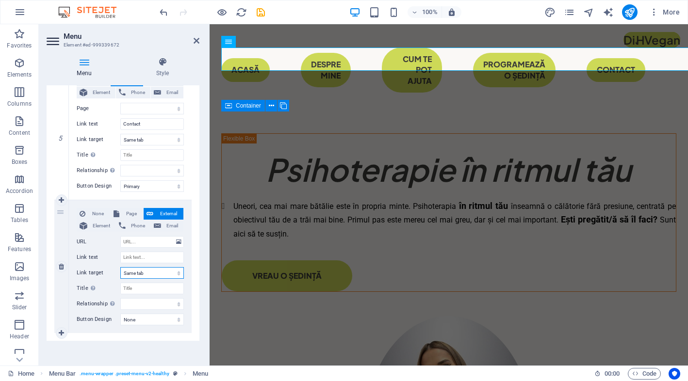
select select
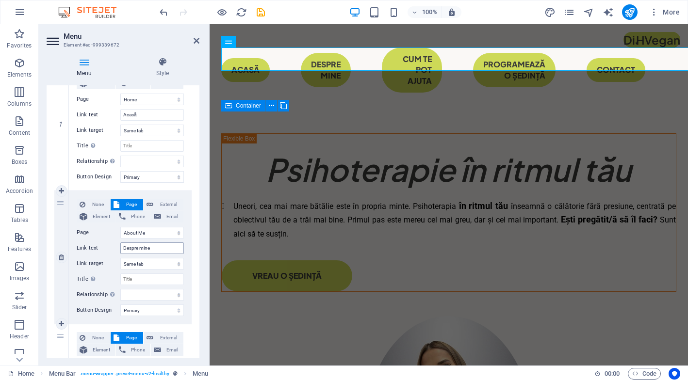
scroll to position [117, 0]
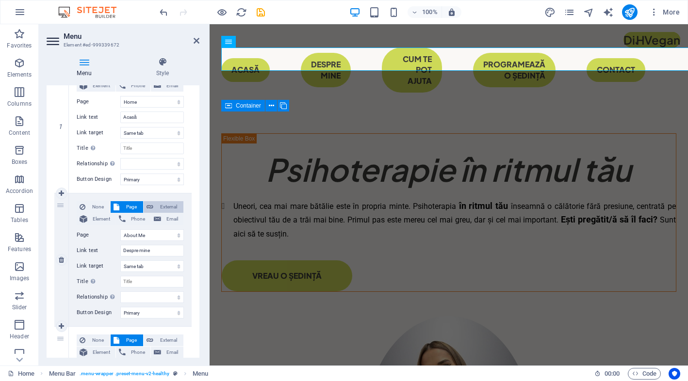
click at [160, 205] on span "External" at bounding box center [168, 207] width 24 height 12
select select
select select "blank"
select select
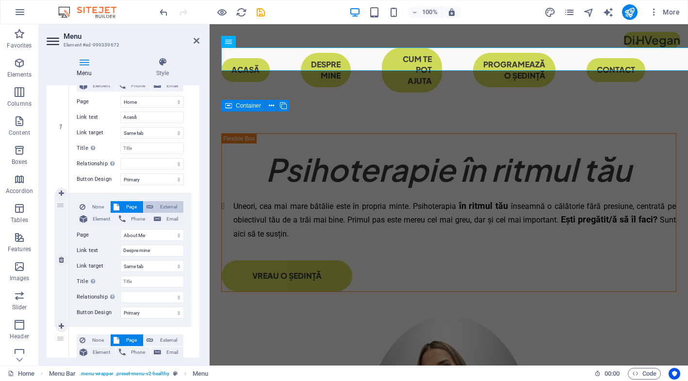
select select
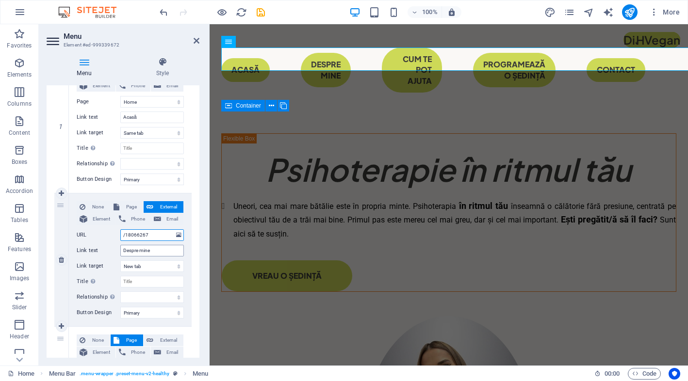
scroll to position [333, 0]
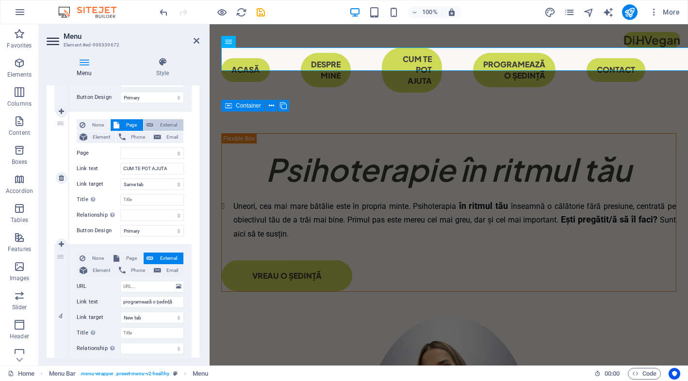
click at [164, 125] on span "External" at bounding box center [168, 125] width 24 height 12
select select
select select "blank"
select select
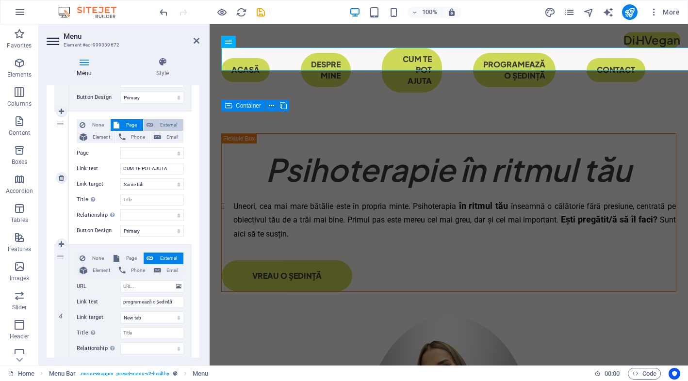
select select
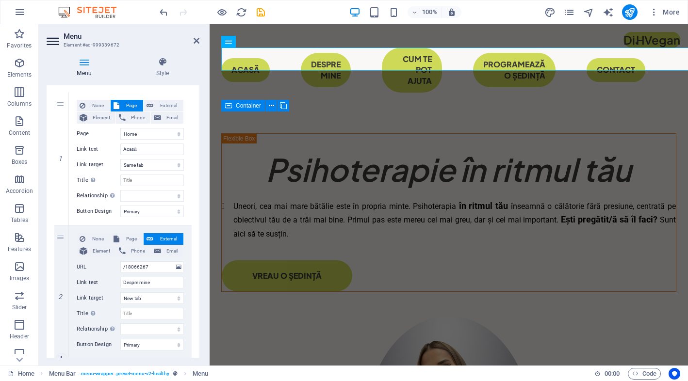
scroll to position [85, 0]
click at [173, 105] on span "External" at bounding box center [168, 106] width 24 height 12
select select "blank"
select select
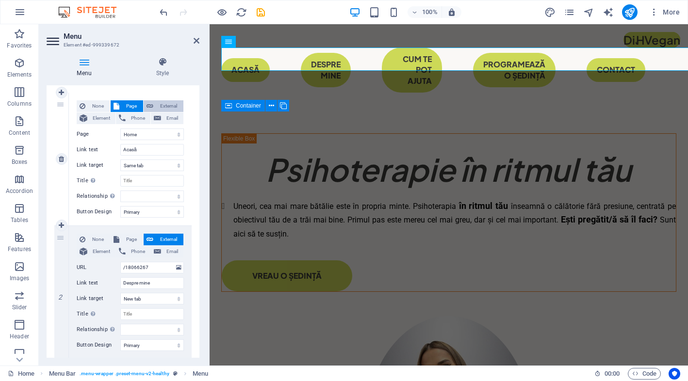
select select
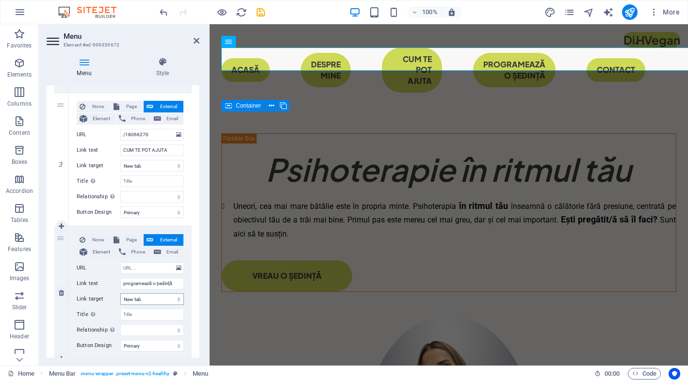
scroll to position [350, 0]
drag, startPoint x: 154, startPoint y: 133, endPoint x: 115, endPoint y: 132, distance: 38.3
click at [115, 132] on div "URL /18066270" at bounding box center [130, 136] width 107 height 12
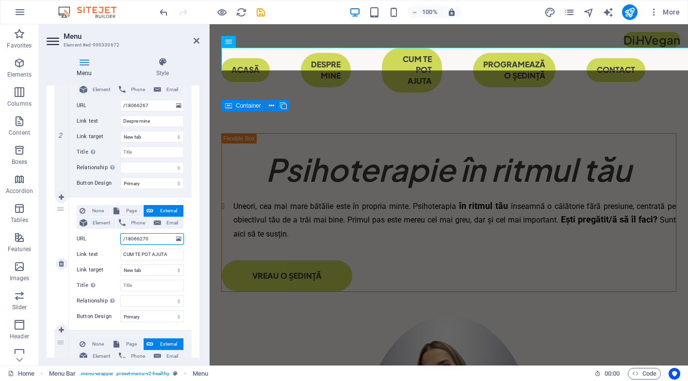
scroll to position [319, 0]
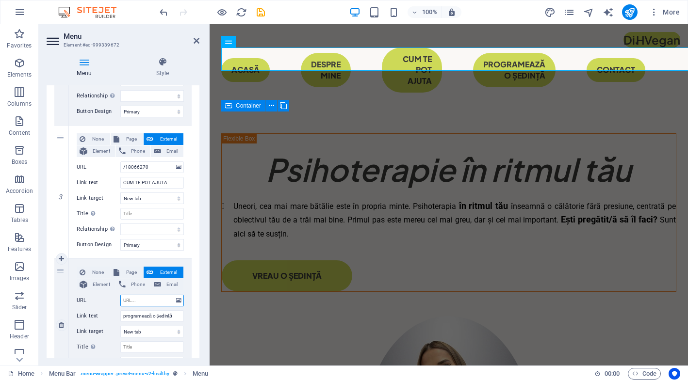
click at [159, 296] on input "URL" at bounding box center [152, 301] width 64 height 12
paste input "/18066270"
type input "/18066270"
select select
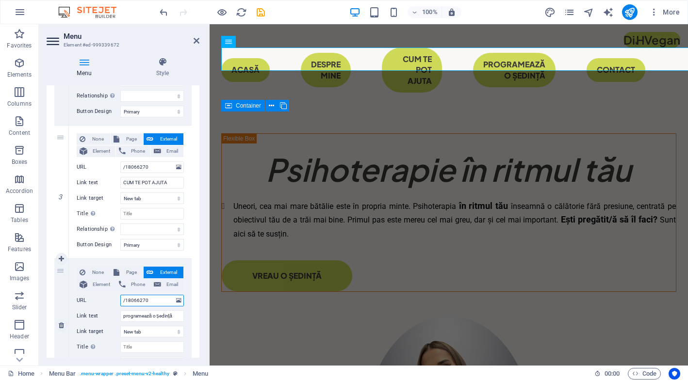
select select
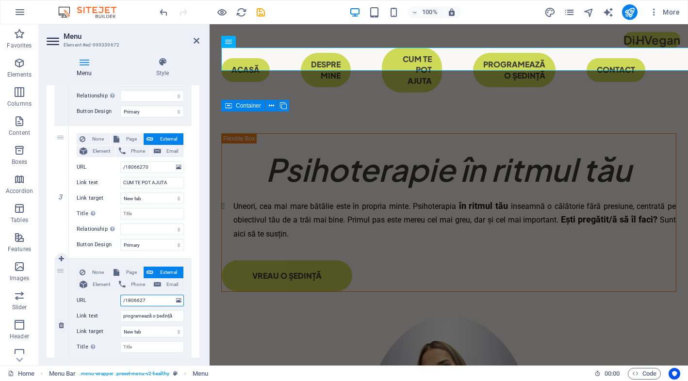
type input "/18066272"
select select
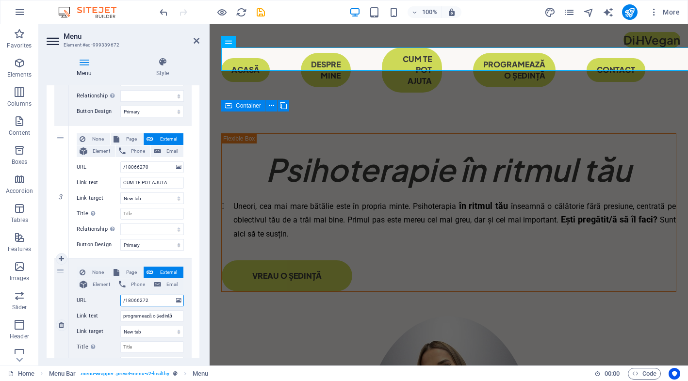
select select
type input "/18066272"
click at [191, 294] on div "1 None Page External Element Phone Email Page Home Home (Copy) About Me Legal N…" at bounding box center [123, 258] width 153 height 815
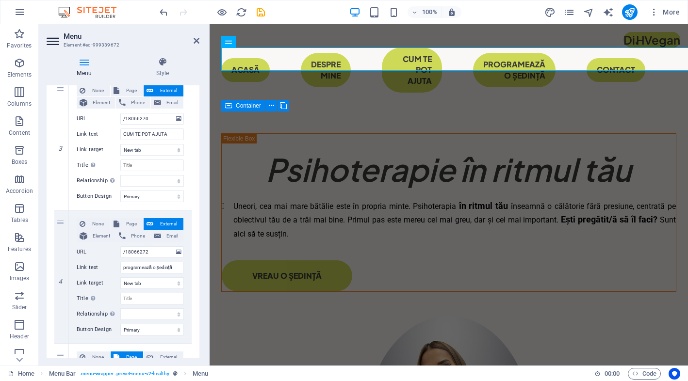
scroll to position [368, 0]
click at [127, 223] on span "Page" at bounding box center [131, 223] width 18 height 12
select select
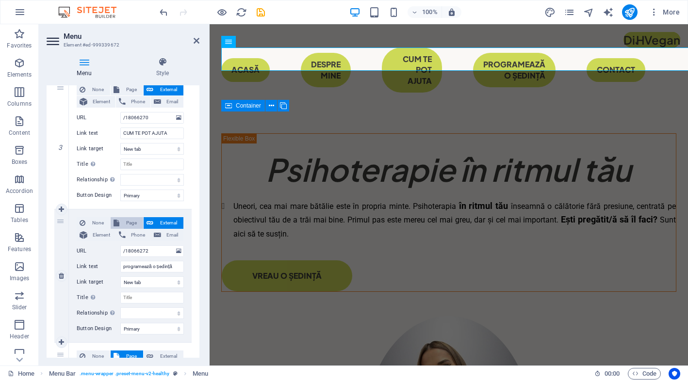
select select
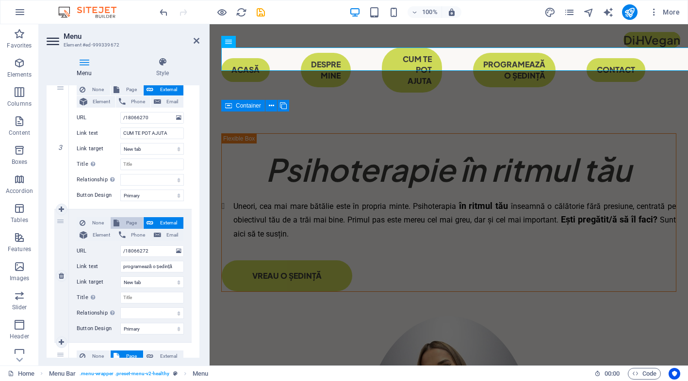
select select
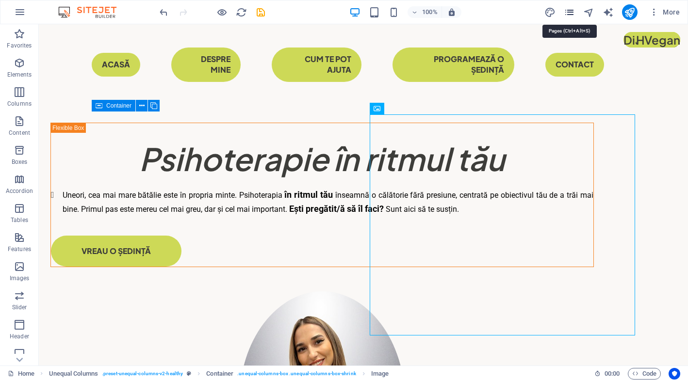
click at [571, 17] on icon "pages" at bounding box center [569, 12] width 11 height 11
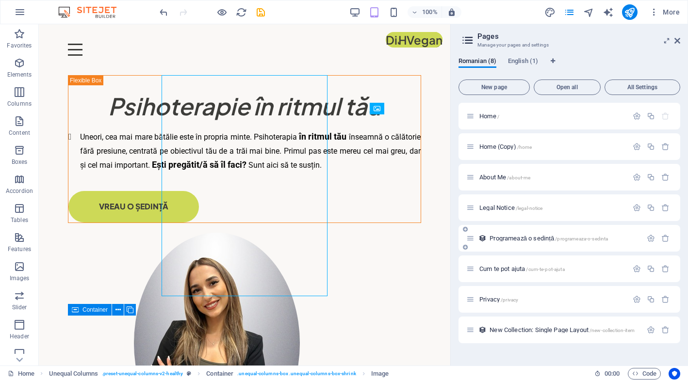
click at [472, 237] on icon at bounding box center [470, 238] width 8 height 8
click at [500, 242] on div "Programează o sedință /programeaza-o-sedinta" at bounding box center [554, 238] width 176 height 11
click at [504, 238] on span "Programează o sedință /programeaza-o-sedinta" at bounding box center [548, 238] width 118 height 7
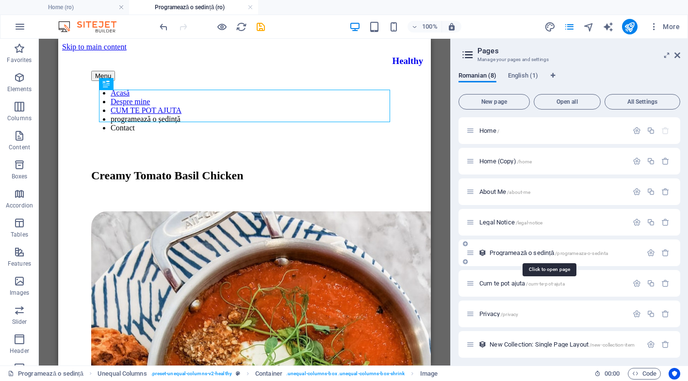
scroll to position [0, 0]
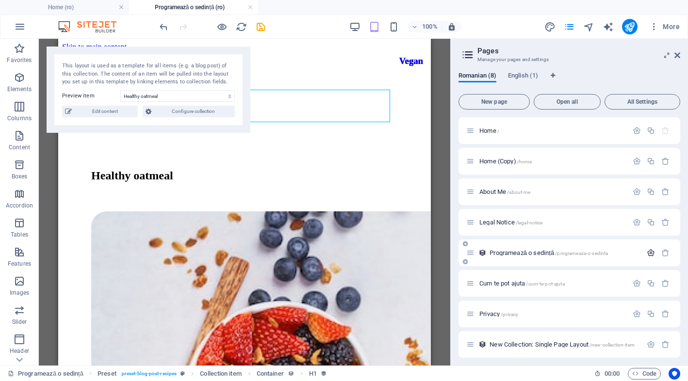
select select "68dd0881c83f6846090647ac"
click at [650, 249] on icon "button" at bounding box center [650, 253] width 8 height 8
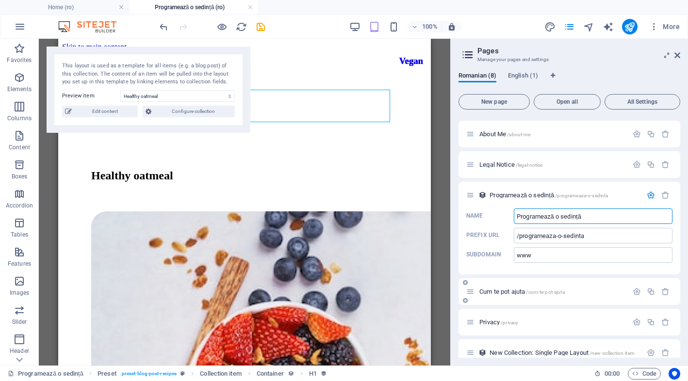
scroll to position [59, 0]
click at [84, 150] on div "Healthy oatmeal" at bounding box center [244, 181] width 365 height 62
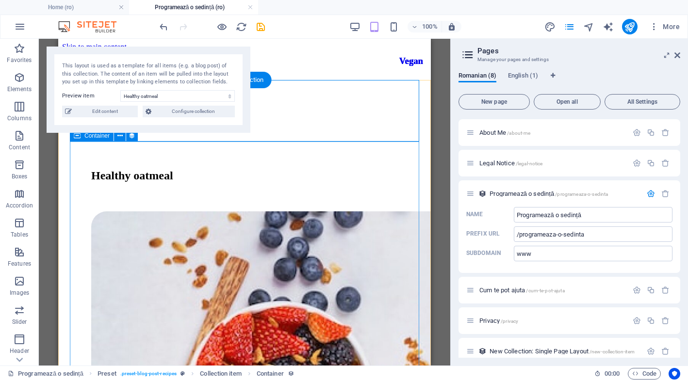
click at [678, 54] on icon at bounding box center [677, 55] width 6 height 8
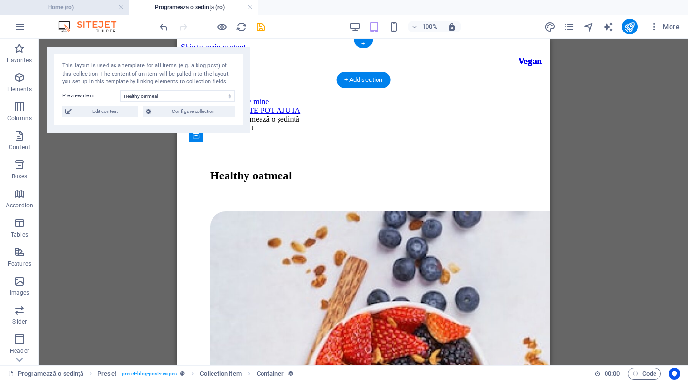
click at [105, 4] on h4 "Home (ro)" at bounding box center [64, 7] width 129 height 11
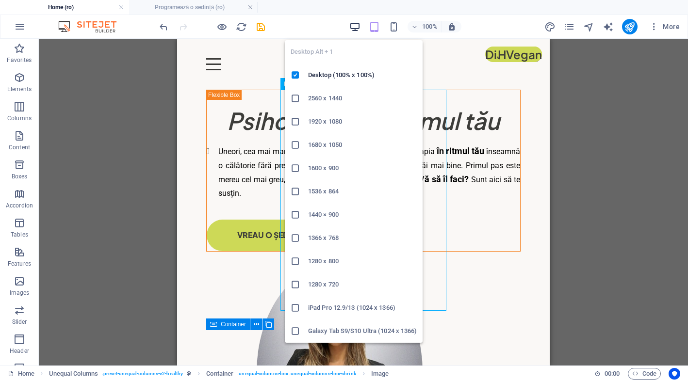
click at [360, 27] on icon "button" at bounding box center [354, 26] width 11 height 11
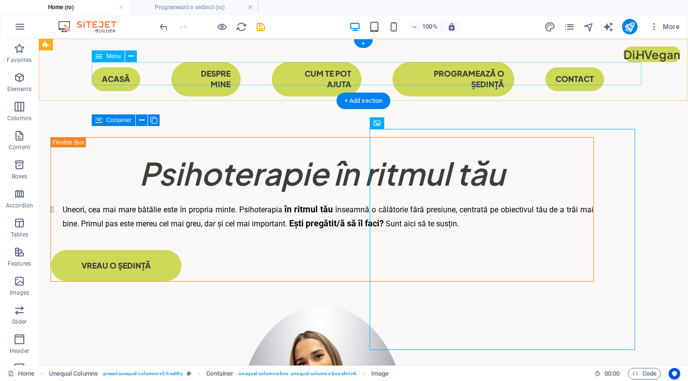
click at [150, 68] on nav "Acasă Despre mine CUM TE POT AJUTA programează o ședință Contact" at bounding box center [363, 79] width 543 height 34
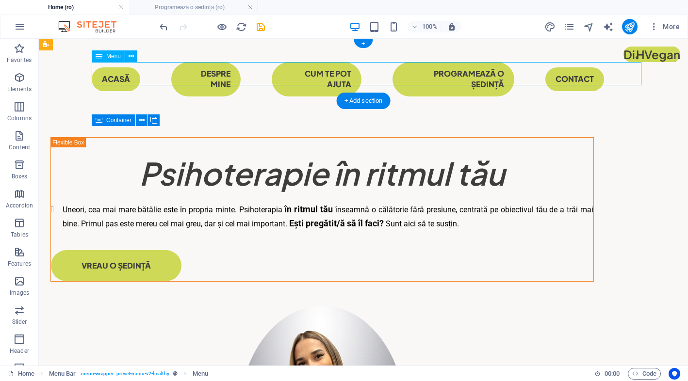
click at [150, 68] on nav "Acasă Despre mine CUM TE POT AJUTA programează o ședință Contact" at bounding box center [363, 79] width 543 height 34
select select "primary"
select select
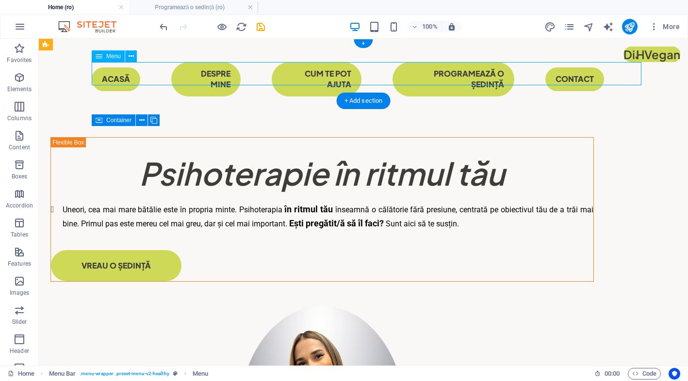
select select
select select "primary"
select select
select select "primary"
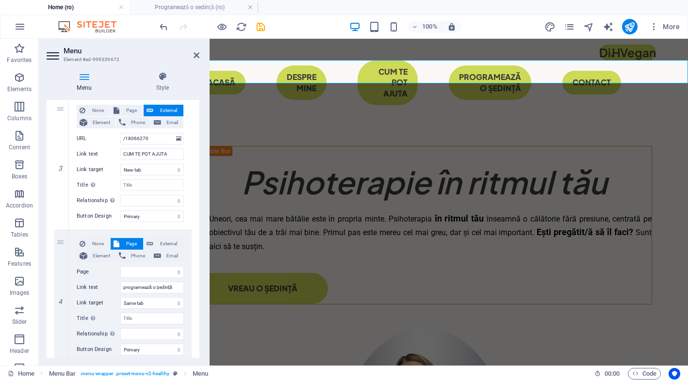
scroll to position [2, 83]
click at [660, 22] on span "More" at bounding box center [664, 27] width 31 height 10
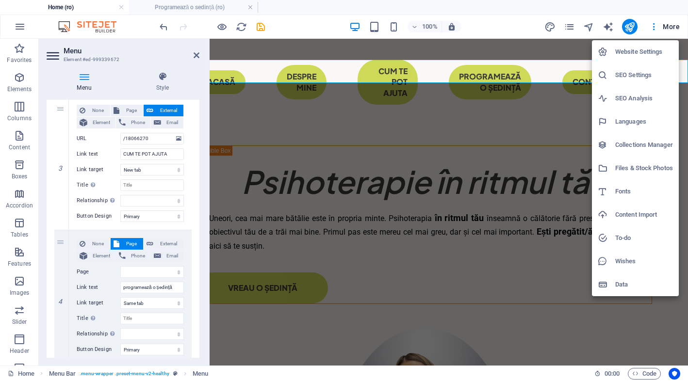
click at [542, 129] on div at bounding box center [344, 190] width 688 height 381
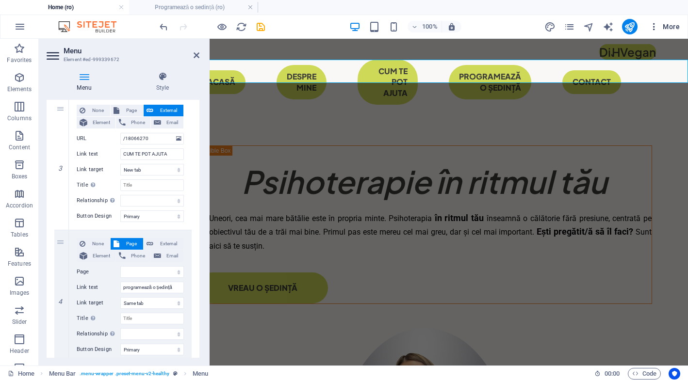
click at [655, 27] on icon "button" at bounding box center [654, 27] width 10 height 10
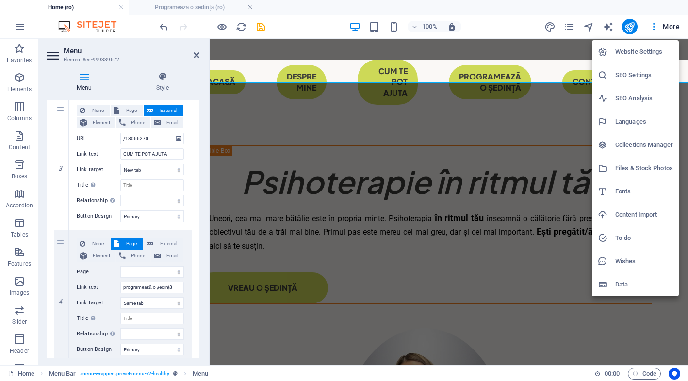
click at [670, 28] on div at bounding box center [344, 190] width 688 height 381
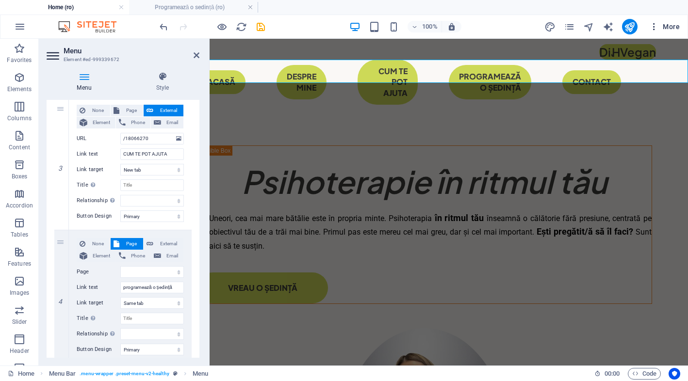
click at [651, 28] on icon "button" at bounding box center [654, 27] width 10 height 10
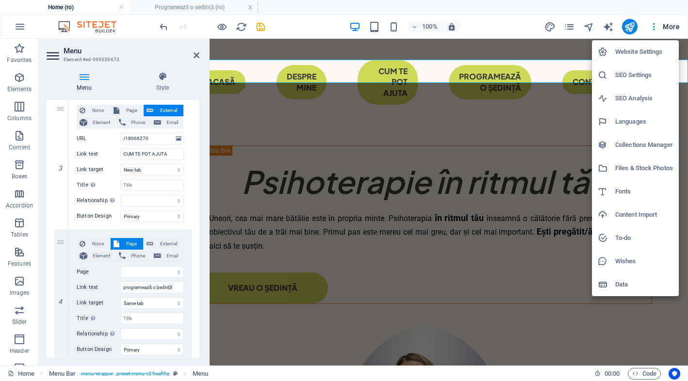
click at [576, 112] on div at bounding box center [344, 190] width 688 height 381
click at [576, 112] on div "Website Settings SEO Settings SEO Analysis Languages Collections Manager Files …" at bounding box center [344, 193] width 688 height 375
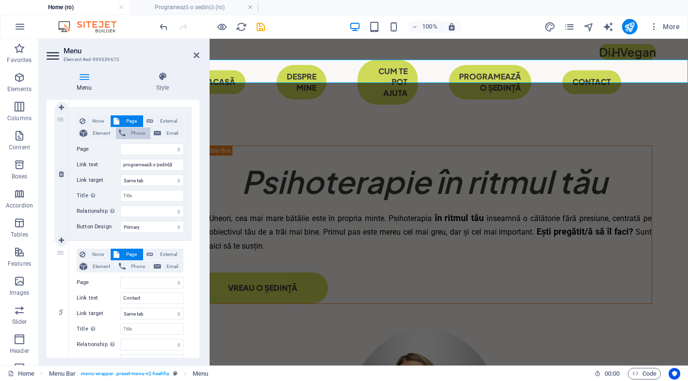
scroll to position [482, 0]
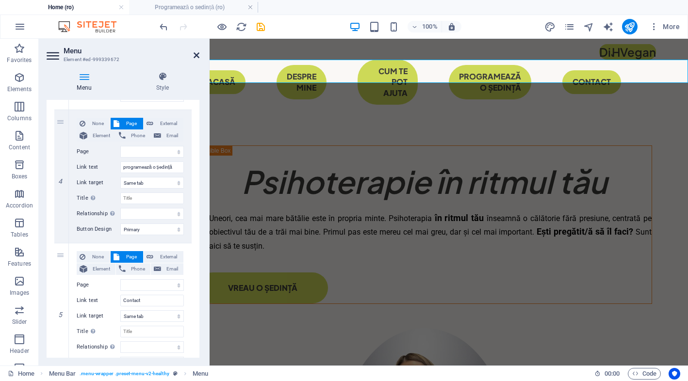
click at [194, 58] on icon at bounding box center [196, 55] width 6 height 8
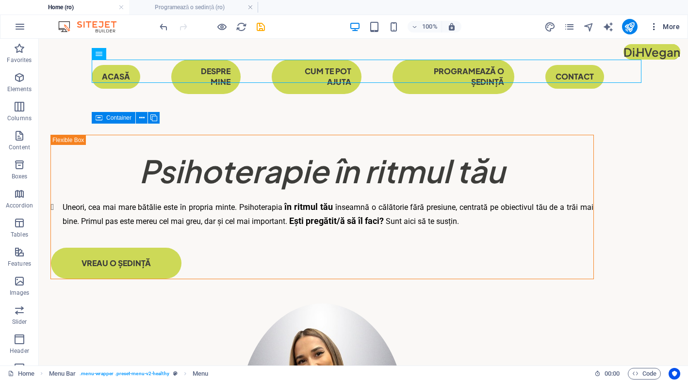
click at [651, 30] on icon "button" at bounding box center [654, 27] width 10 height 10
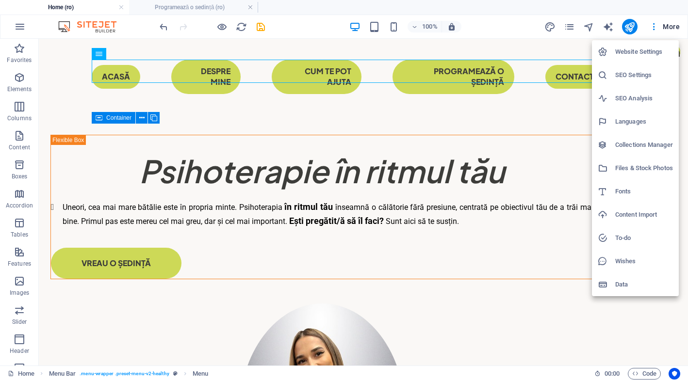
click at [537, 144] on div at bounding box center [344, 190] width 688 height 381
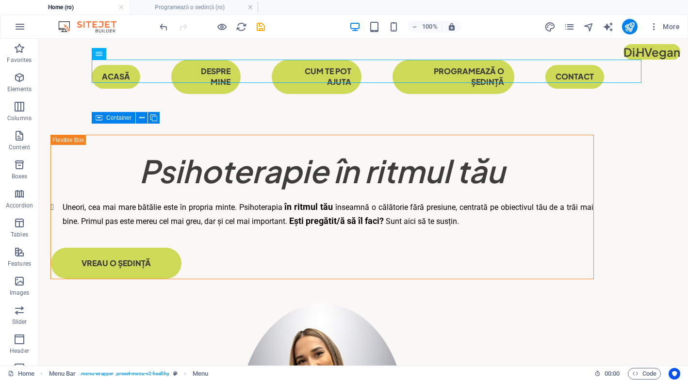
click at [576, 22] on div "More" at bounding box center [613, 27] width 139 height 16
click at [572, 28] on icon "pages" at bounding box center [569, 26] width 11 height 11
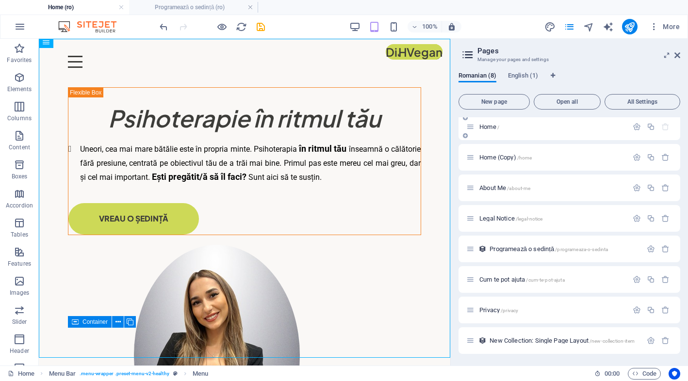
scroll to position [4, 0]
click at [511, 97] on button "New page" at bounding box center [493, 102] width 71 height 16
click at [525, 77] on span "English (1)" at bounding box center [523, 77] width 30 height 14
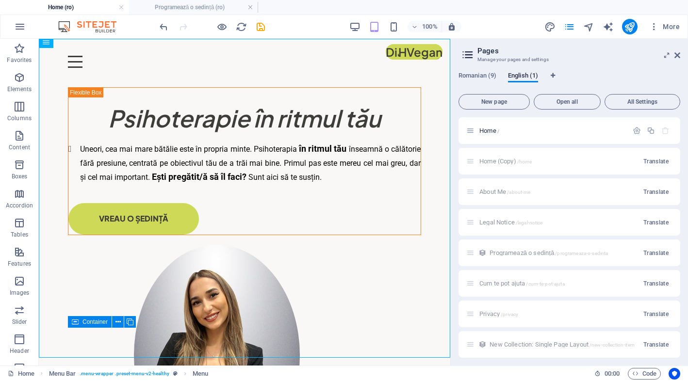
scroll to position [0, 0]
click at [534, 74] on span "English (1)" at bounding box center [523, 77] width 30 height 14
click at [483, 77] on span "Romanian (9)" at bounding box center [477, 77] width 38 height 14
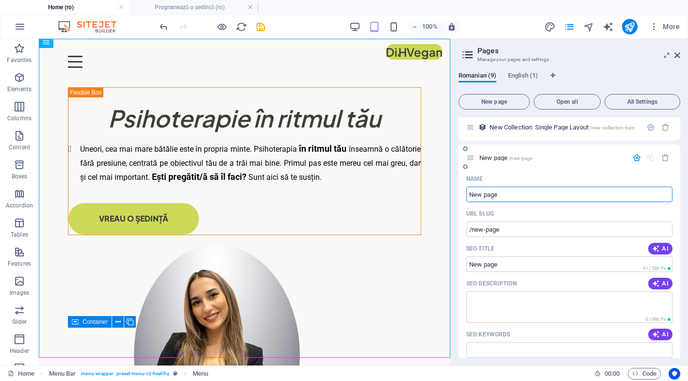
scroll to position [186, 0]
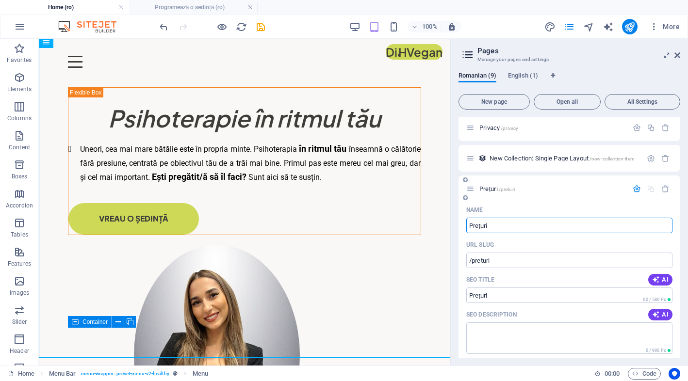
click at [567, 185] on div "Prețuri /preturi" at bounding box center [546, 188] width 161 height 11
click at [575, 190] on p "Prețuri /preturi" at bounding box center [551, 189] width 145 height 6
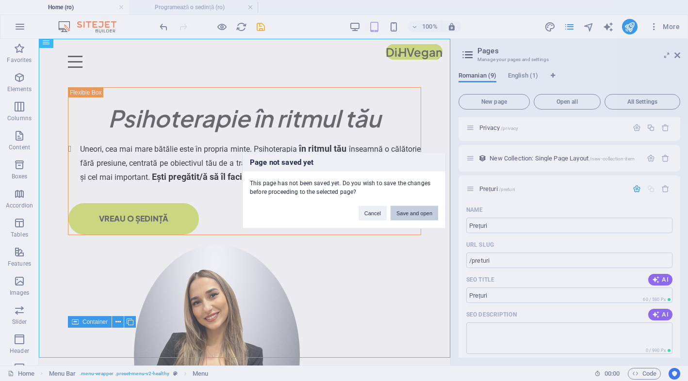
click at [424, 212] on button "Save and open" at bounding box center [414, 213] width 48 height 15
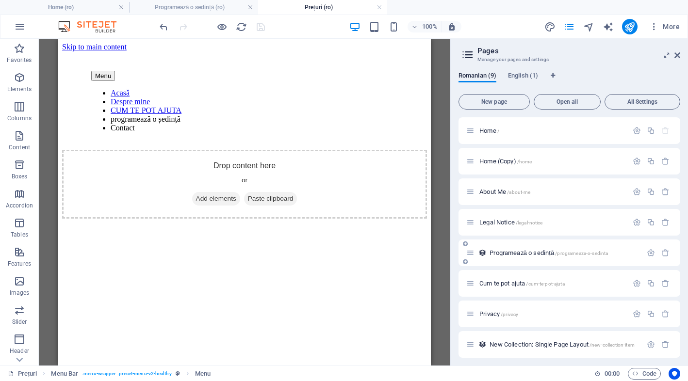
scroll to position [0, 0]
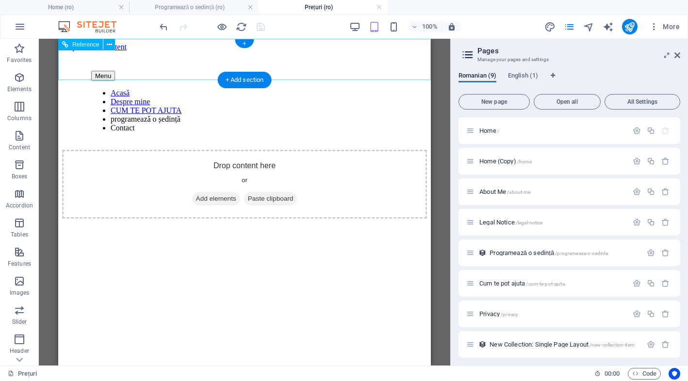
click at [96, 73] on div "Menu Acasă Despre mine CUM TE POT AJUTA programează o ședință Contact" at bounding box center [244, 100] width 365 height 98
click at [96, 71] on div "Menu" at bounding box center [244, 76] width 306 height 10
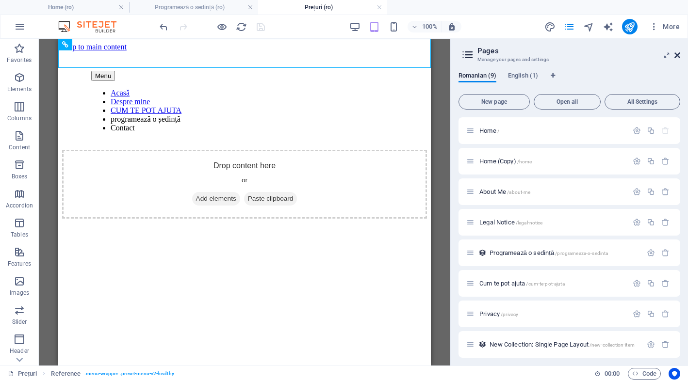
click at [678, 56] on icon at bounding box center [677, 55] width 6 height 8
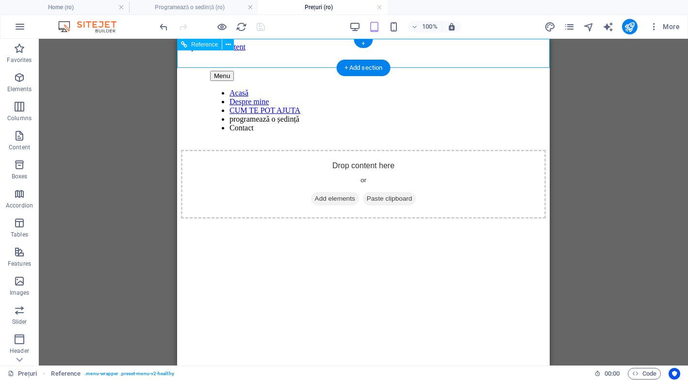
click at [366, 89] on nav "Acasă Despre mine CUM TE POT AJUTA programează o ședință Contact" at bounding box center [363, 111] width 306 height 44
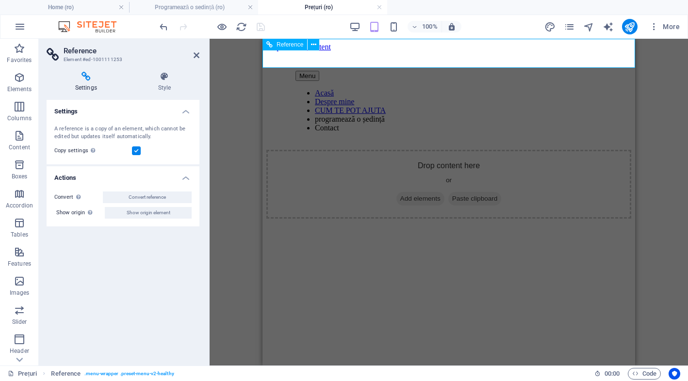
click at [295, 71] on div "Menu" at bounding box center [448, 76] width 306 height 10
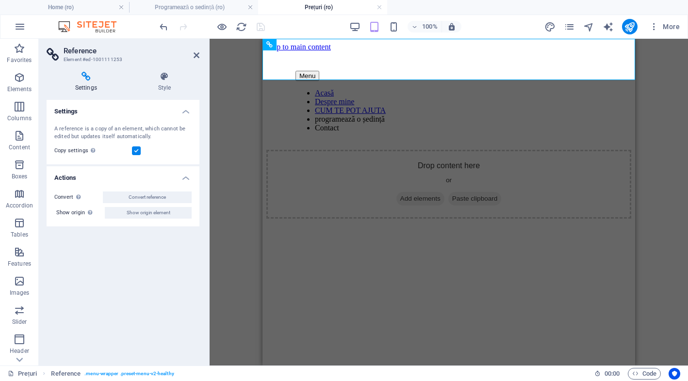
click at [201, 208] on div "Settings Style Settings A reference is a copy of an element, which cannot be ed…" at bounding box center [123, 215] width 168 height 302
click at [96, 13] on li "Home (ro)" at bounding box center [64, 7] width 129 height 15
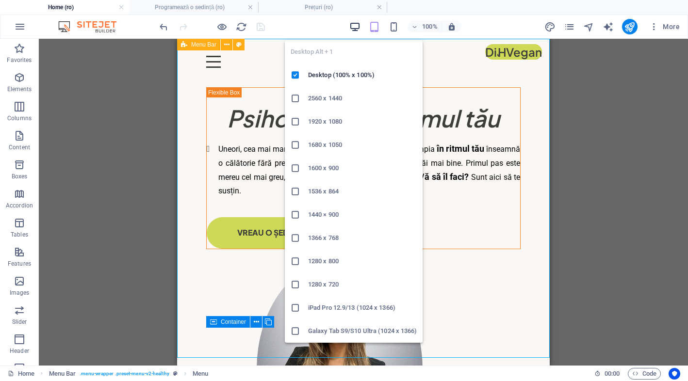
click at [355, 32] on icon "button" at bounding box center [354, 26] width 11 height 11
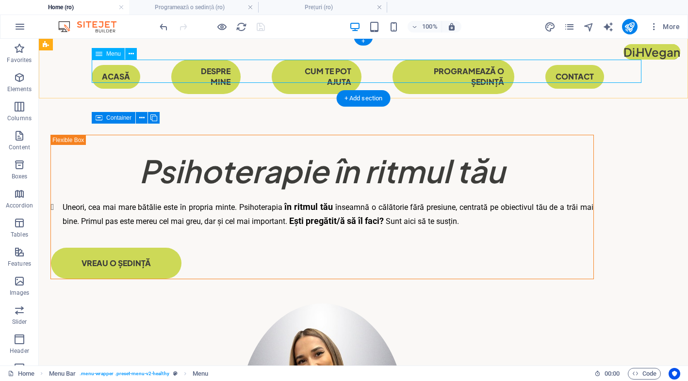
click at [165, 72] on nav "Acasă Despre mine CUM TE POT AJUTA programează o ședință Contact" at bounding box center [363, 77] width 543 height 34
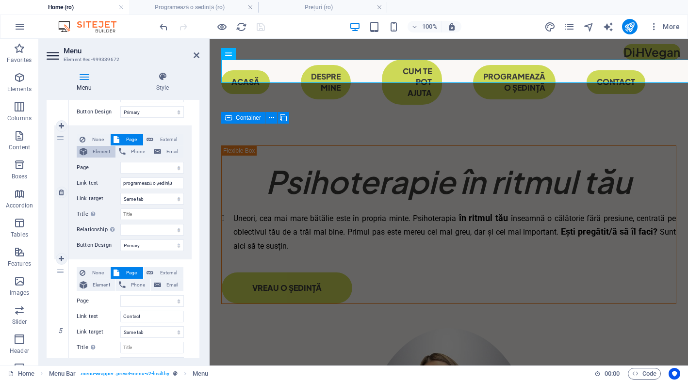
scroll to position [467, 0]
click at [162, 140] on span "External" at bounding box center [168, 139] width 24 height 12
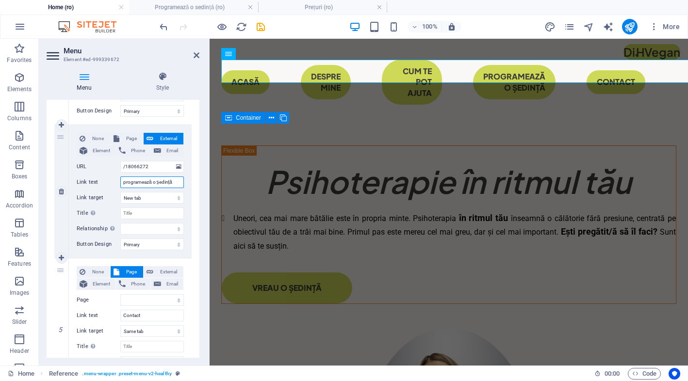
drag, startPoint x: 177, startPoint y: 182, endPoint x: 102, endPoint y: 180, distance: 74.7
click at [102, 180] on div "Link text programează o ședință" at bounding box center [130, 183] width 107 height 12
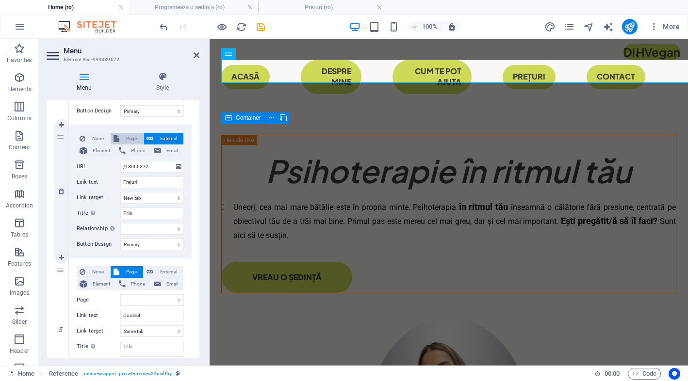
click at [126, 137] on span "Page" at bounding box center [131, 139] width 18 height 12
click at [160, 164] on select "Home Home (Copy) About Me Legal Notice Cum te pot ajuta Privacy Prețuri Home" at bounding box center [152, 167] width 64 height 12
click at [194, 210] on div "1 None Page External Element Phone Email Page Home Home (Copy) About Me Legal N…" at bounding box center [123, 124] width 153 height 815
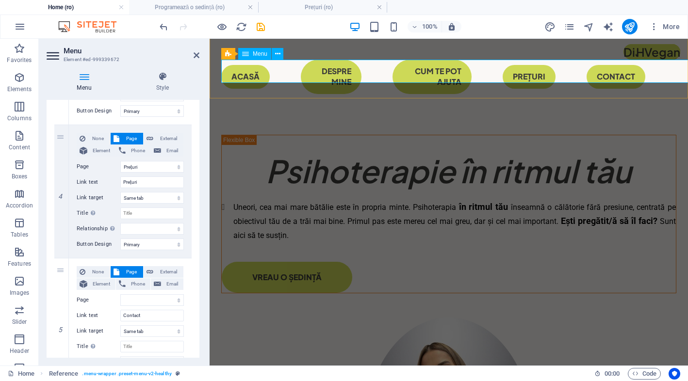
click at [561, 74] on nav "Acasă Despre mine CUM TE POT AJUTA Prețuri Contact" at bounding box center [448, 77] width 455 height 34
click at [195, 55] on icon at bounding box center [196, 55] width 6 height 8
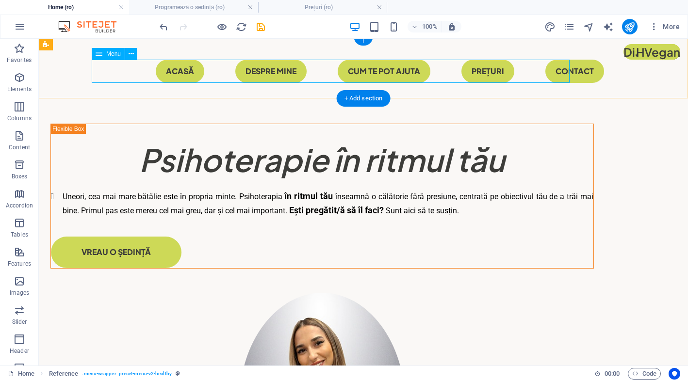
click at [425, 70] on nav "Acasă Despre mine CUM TE POT AJUTA Prețuri Contact" at bounding box center [363, 71] width 543 height 23
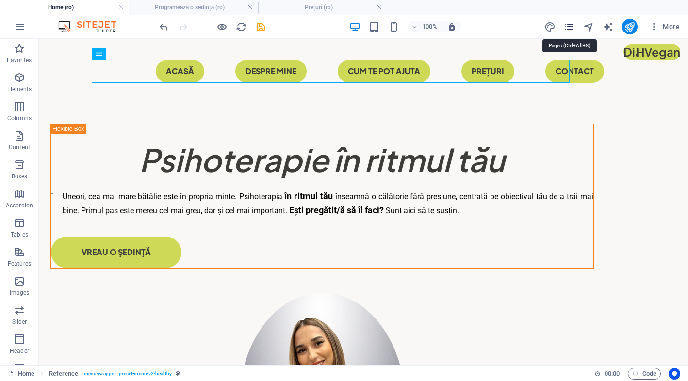
click at [570, 29] on icon "pages" at bounding box center [569, 26] width 11 height 11
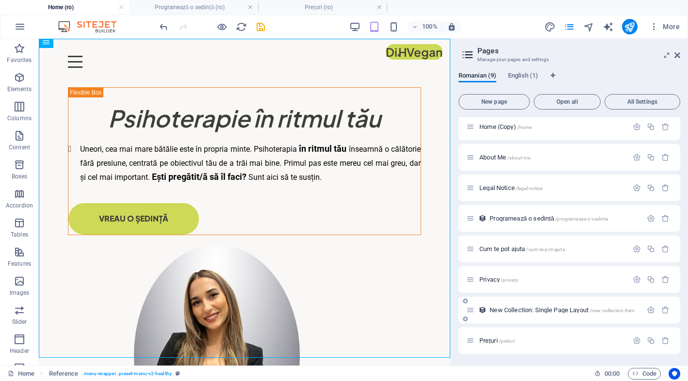
scroll to position [34, 0]
click at [483, 344] on div "Prețuri /preturi" at bounding box center [546, 340] width 161 height 11
click at [474, 342] on icon at bounding box center [470, 341] width 8 height 8
click at [492, 339] on span "Prețuri /preturi" at bounding box center [496, 340] width 35 height 7
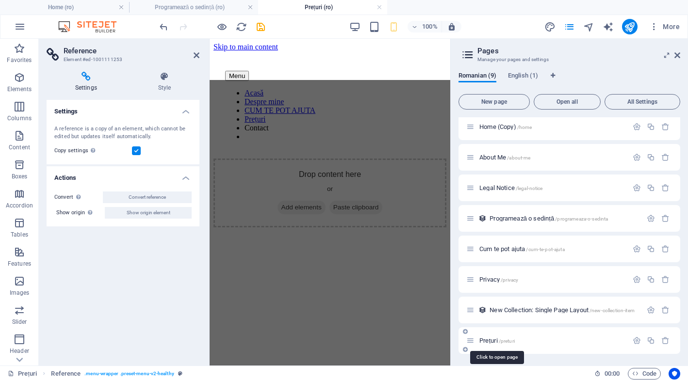
click at [492, 339] on span "Prețuri /preturi" at bounding box center [496, 340] width 35 height 7
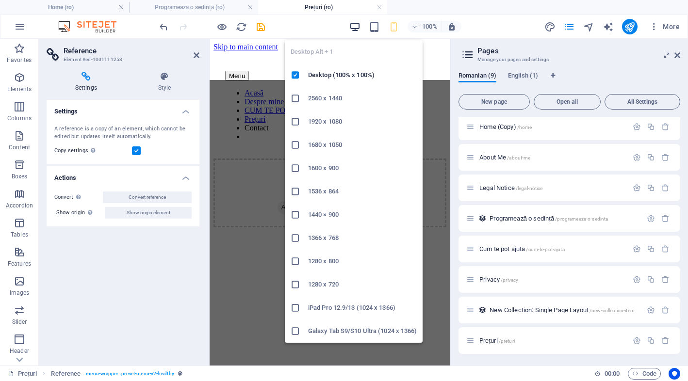
click at [358, 28] on icon "button" at bounding box center [354, 26] width 11 height 11
click at [351, 30] on icon "button" at bounding box center [354, 26] width 11 height 11
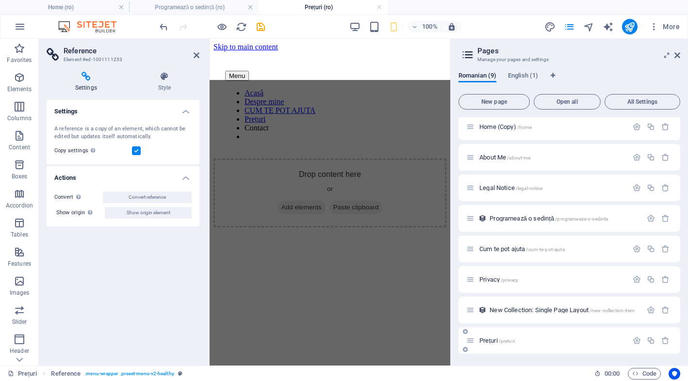
click at [487, 340] on span "Prețuri /preturi" at bounding box center [496, 340] width 35 height 7
click at [469, 339] on icon at bounding box center [470, 341] width 8 height 8
click at [500, 319] on div "New Collection: Single Page Layout /new-collection-item" at bounding box center [569, 310] width 222 height 27
click at [473, 311] on icon at bounding box center [470, 310] width 8 height 8
click at [472, 279] on icon at bounding box center [470, 279] width 8 height 8
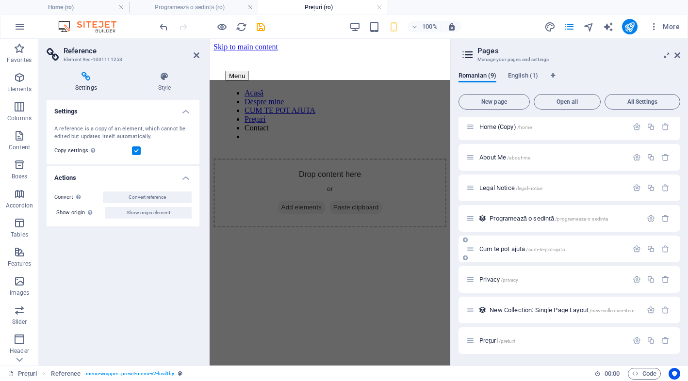
click at [473, 249] on icon at bounding box center [470, 249] width 8 height 8
click at [473, 221] on icon at bounding box center [470, 218] width 8 height 8
click at [508, 221] on span "Programează o sedință /programeaza-o-sedinta" at bounding box center [548, 218] width 118 height 7
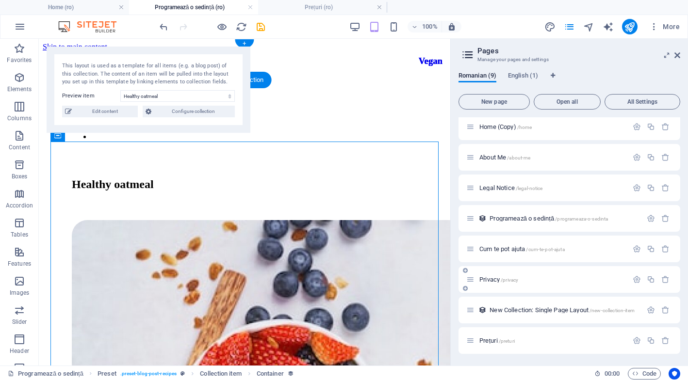
click at [501, 281] on span "/privacy" at bounding box center [508, 279] width 17 height 5
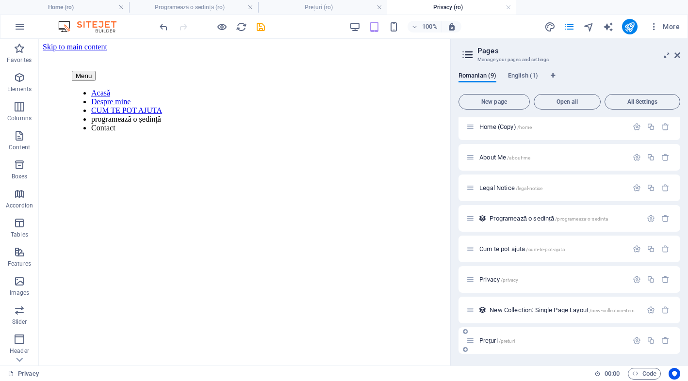
click at [491, 342] on span "Prețuri /preturi" at bounding box center [496, 340] width 35 height 7
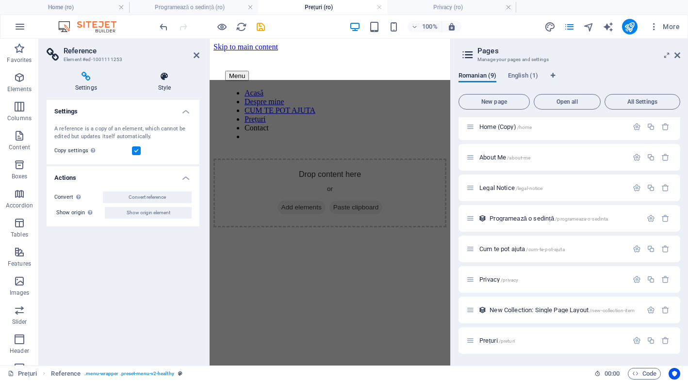
click at [164, 79] on icon at bounding box center [164, 77] width 70 height 10
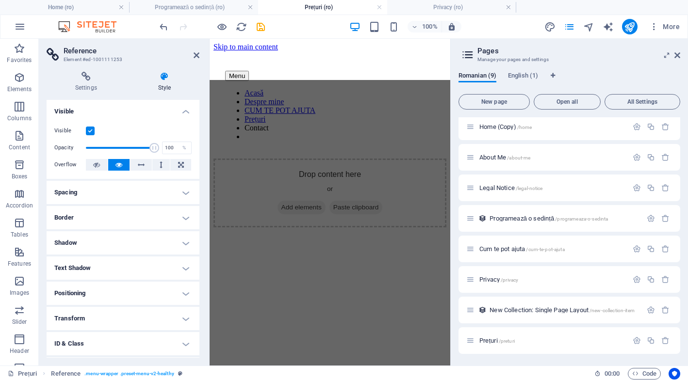
click at [122, 187] on h4 "Spacing" at bounding box center [123, 192] width 153 height 23
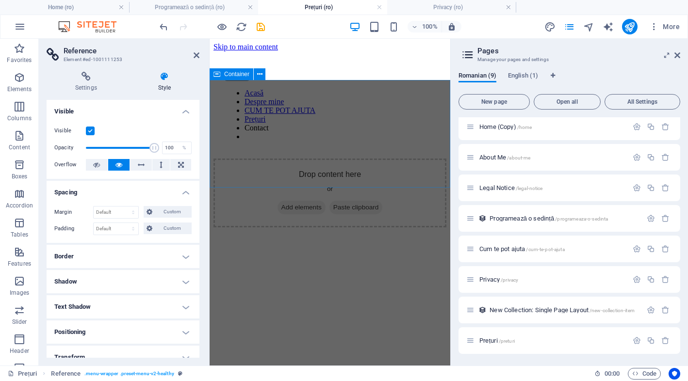
click at [259, 159] on div "Drop content here or Add elements Paste clipboard" at bounding box center [329, 193] width 233 height 69
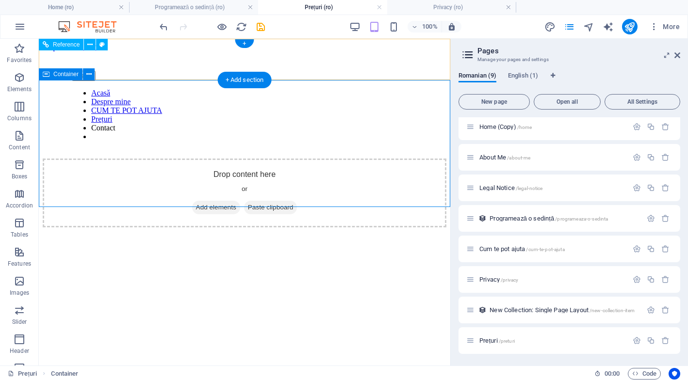
click at [48, 74] on icon at bounding box center [46, 74] width 7 height 12
click at [231, 159] on div "Drop content here or Add elements Paste clipboard" at bounding box center [244, 193] width 403 height 69
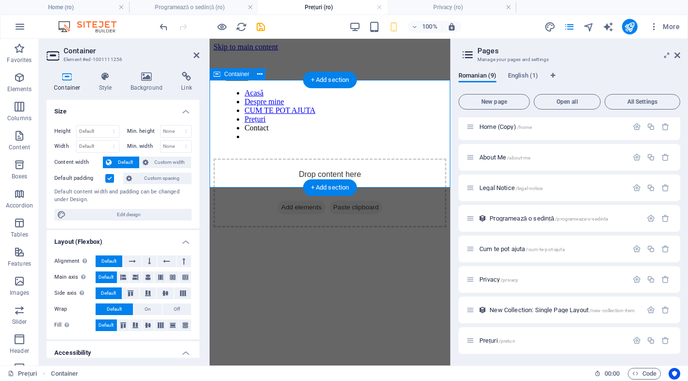
click at [231, 159] on div "Drop content here or Add elements Paste clipboard" at bounding box center [329, 193] width 233 height 69
click at [252, 159] on div "Drop content here or Add elements Paste clipboard" at bounding box center [329, 193] width 233 height 69
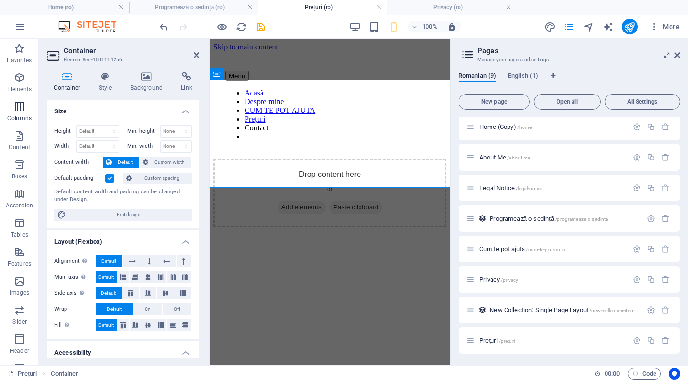
click at [22, 114] on p "Columns" at bounding box center [19, 118] width 24 height 8
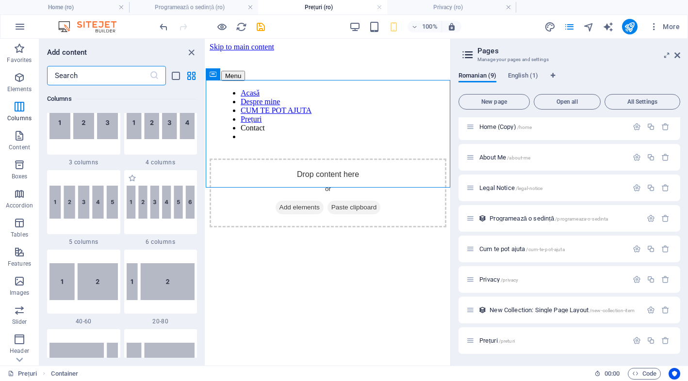
scroll to position [488, 0]
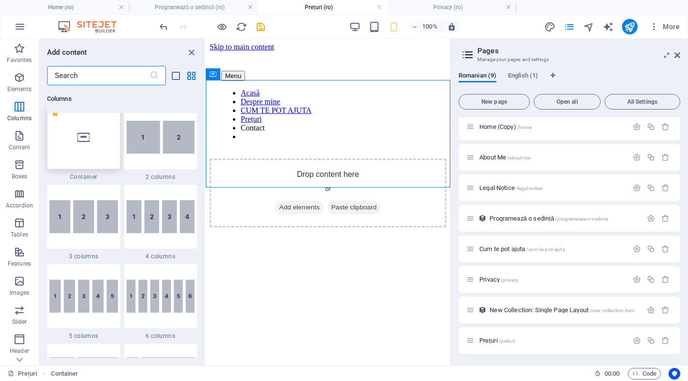
click at [112, 156] on div at bounding box center [83, 137] width 73 height 64
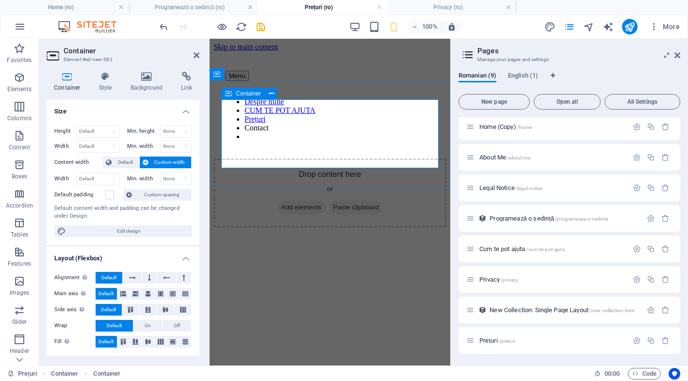
click at [304, 201] on span "Add elements" at bounding box center [301, 208] width 48 height 14
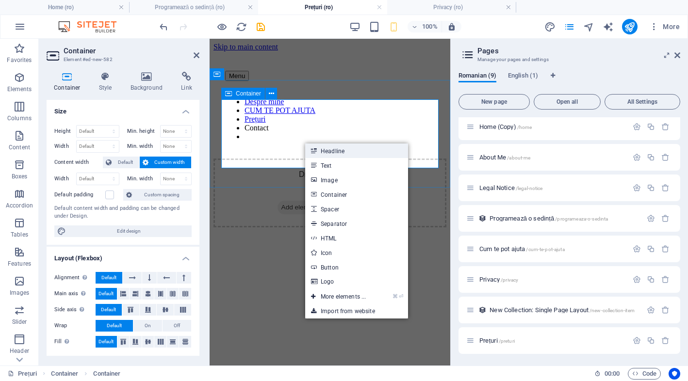
click at [365, 149] on link "Headline" at bounding box center [356, 151] width 103 height 15
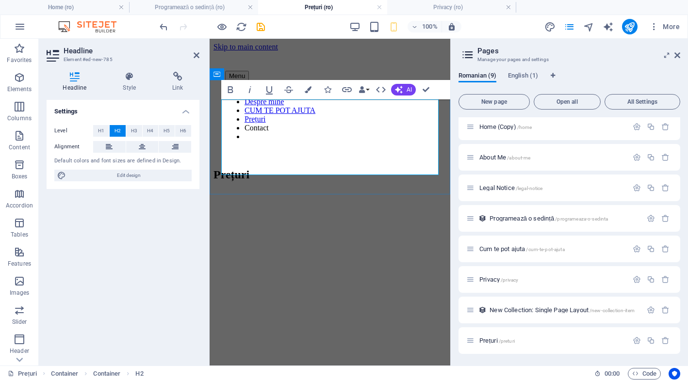
click at [269, 168] on h2 "​Prețuri ‌ ‌ ‌" at bounding box center [329, 194] width 233 height 52
click at [225, 168] on h2 "​Prețuri ‌ ‌ ‌" at bounding box center [329, 194] width 233 height 52
click at [358, 168] on h2 "Servicii și Prețuri ‌ ‌ ‌" at bounding box center [329, 194] width 233 height 52
click at [354, 168] on h2 "Servicii și Prețuri ‌ ‌ ‌" at bounding box center [329, 194] width 233 height 52
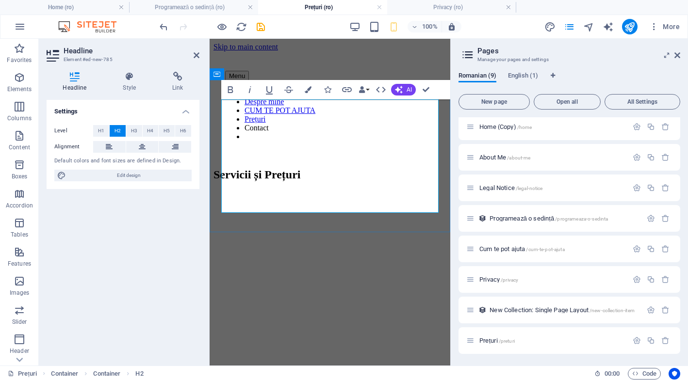
click at [364, 168] on h2 "Servicii și Prețuri ‌ ‌ ‌ ‌ ‌" at bounding box center [329, 207] width 233 height 79
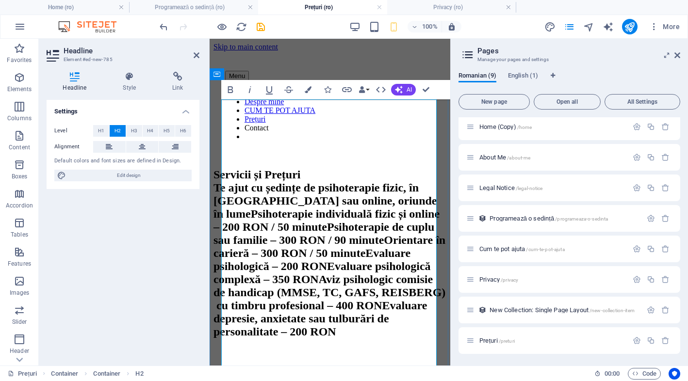
click at [349, 168] on h2 "Servicii și Prețuri ‌Te ajut cu ședințe de psihoterapie fizic, în [GEOGRAPHIC_D…" at bounding box center [329, 279] width 233 height 223
click at [300, 168] on h2 "Servicii și Prețuri ‌Te ajut cu ședințe de psihoterapie fizic, în [GEOGRAPHIC_D…" at bounding box center [329, 279] width 233 height 223
click at [242, 168] on h2 "Servicii și Prețuri ‌Te ajut cu ședințe de psihoterapie fizic, în [GEOGRAPHIC_D…" at bounding box center [329, 279] width 233 height 223
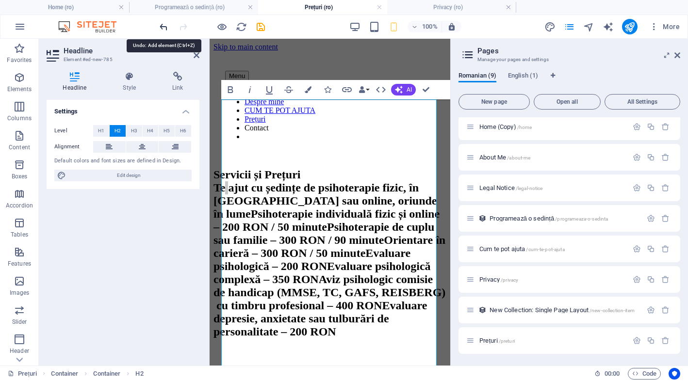
click at [167, 26] on icon "undo" at bounding box center [163, 26] width 11 height 11
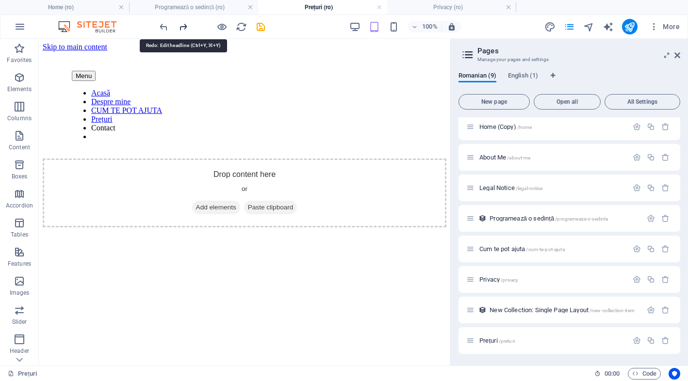
click at [181, 29] on icon "redo" at bounding box center [182, 26] width 11 height 11
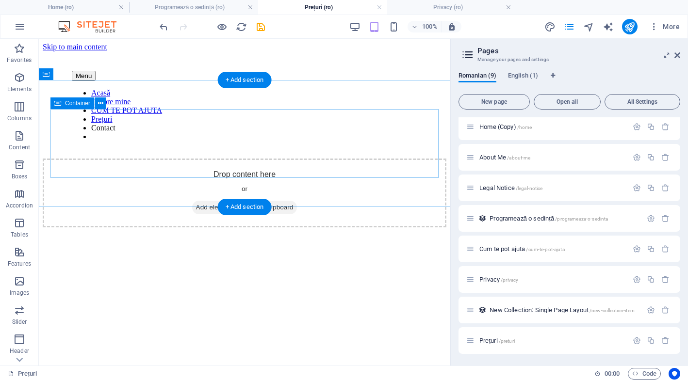
click at [190, 159] on div "Drop content here or Add elements Paste clipboard" at bounding box center [244, 193] width 403 height 69
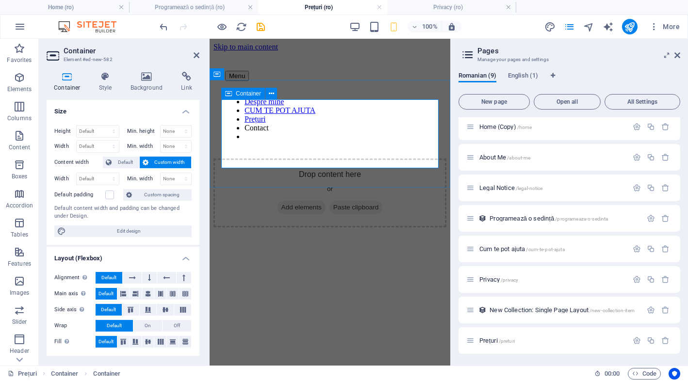
click at [300, 159] on div "Drop content here or Add elements Paste clipboard" at bounding box center [329, 193] width 233 height 69
click at [337, 159] on div "Drop content here or Add elements Paste clipboard" at bounding box center [329, 193] width 233 height 69
click at [164, 27] on icon "undo" at bounding box center [163, 26] width 11 height 11
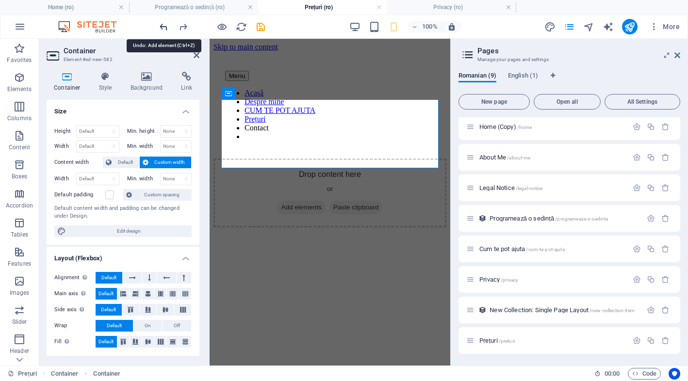
click at [164, 27] on icon "undo" at bounding box center [163, 26] width 11 height 11
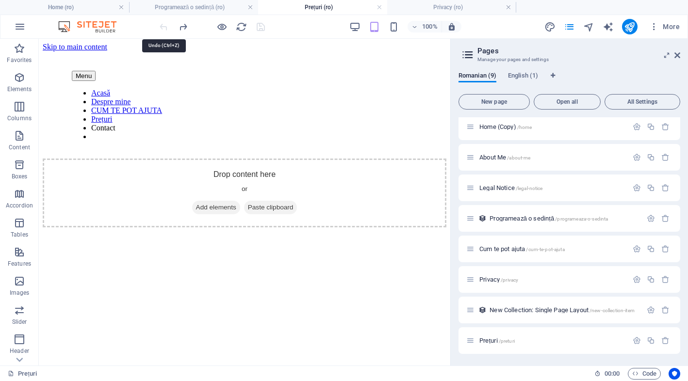
click at [164, 27] on div at bounding box center [212, 27] width 109 height 16
click at [180, 26] on icon "redo" at bounding box center [182, 26] width 11 height 11
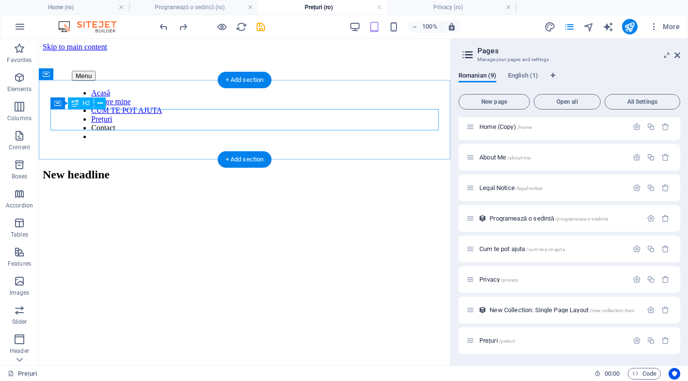
click at [137, 168] on div "New headline" at bounding box center [244, 174] width 403 height 13
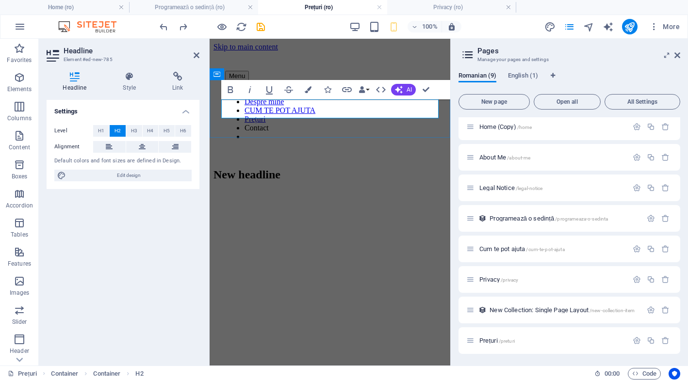
click at [320, 168] on h2 "New headline" at bounding box center [329, 174] width 233 height 13
drag, startPoint x: 320, startPoint y: 109, endPoint x: 413, endPoint y: 144, distance: 99.4
click at [210, 105] on html "Skip to main content Menu Acasă Despre mine CUM TE POT AJUTA Prețuri Contact Ne…" at bounding box center [330, 115] width 241 height 152
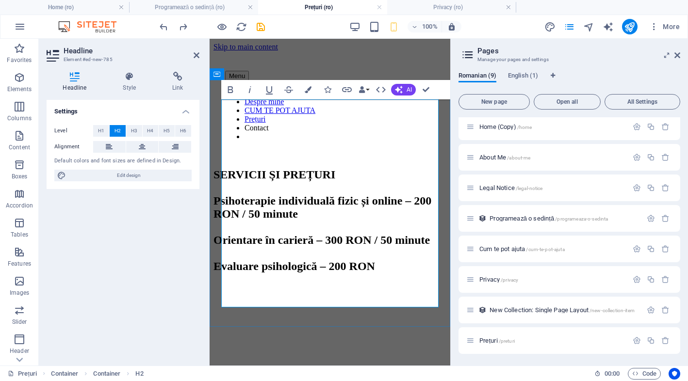
click at [431, 204] on h2 "SERVICII ȘI PREȚURI ‌Psihoterapie individuală fizic și online – 200 RON / 50 mi…" at bounding box center [329, 233] width 233 height 131
click at [341, 168] on h2 "SERVICII ȘI PREȚURI ‌Psihoterapie individuală fizic și online – 200 RON / 50 mi…" at bounding box center [329, 233] width 233 height 131
click at [432, 263] on h2 "SERVICII ȘI PREȚURI ‌Psihoterapie individuală fizic și online – 200 RON / 50 mi…" at bounding box center [329, 233] width 233 height 131
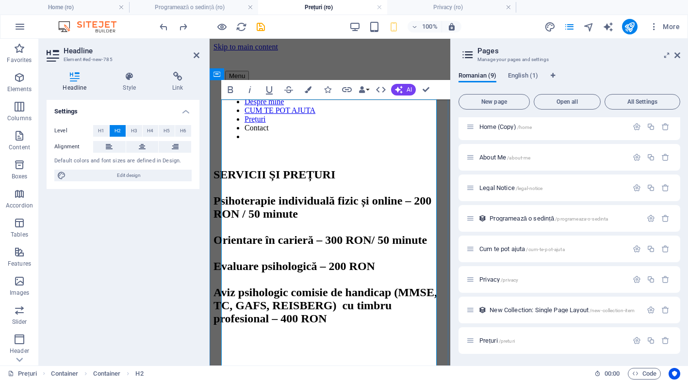
click at [256, 352] on h2 "SERVICII ȘI PREȚURI ‌Psihoterapie individuală fizic și online – 200 RON / 50 mi…" at bounding box center [329, 259] width 233 height 183
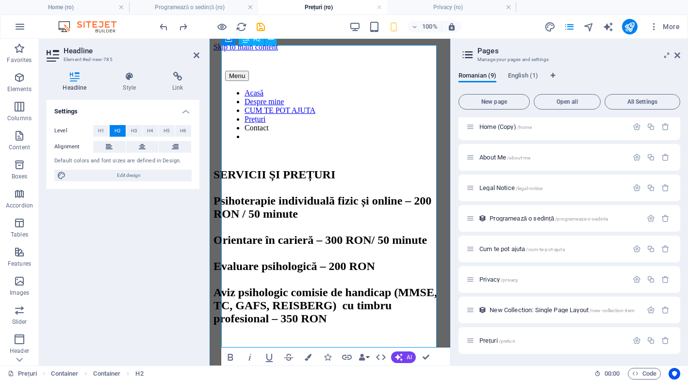
scroll to position [54, 0]
click at [440, 264] on div "SERVICII ȘI PREȚURI ‌Psihoterapie individuală fizic și online – 200 RON / 50 mi…" at bounding box center [329, 259] width 233 height 183
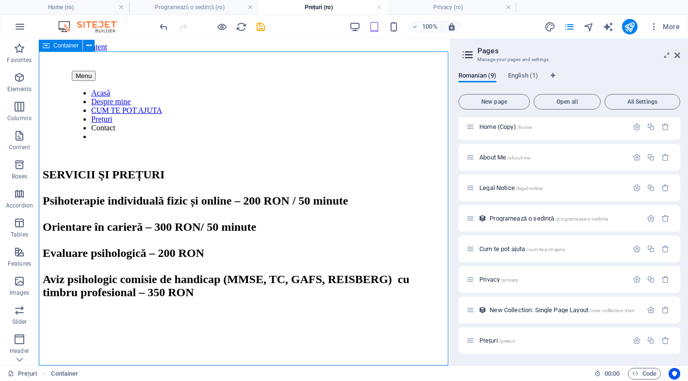
click at [440, 264] on div "SERVICII ȘI PREȚURI Psihoterapie individuală fizic și online – 200 RON / 50 min…" at bounding box center [244, 240] width 403 height 144
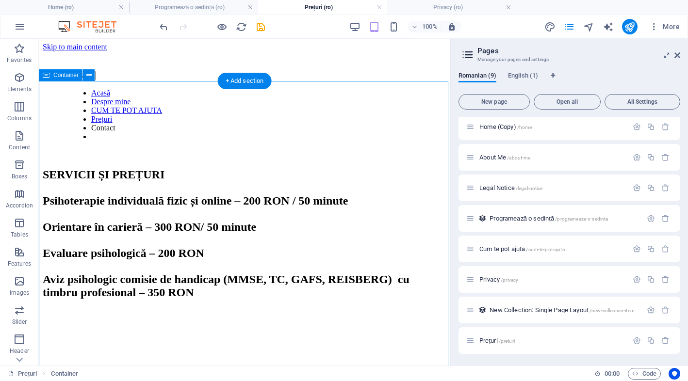
scroll to position [0, 0]
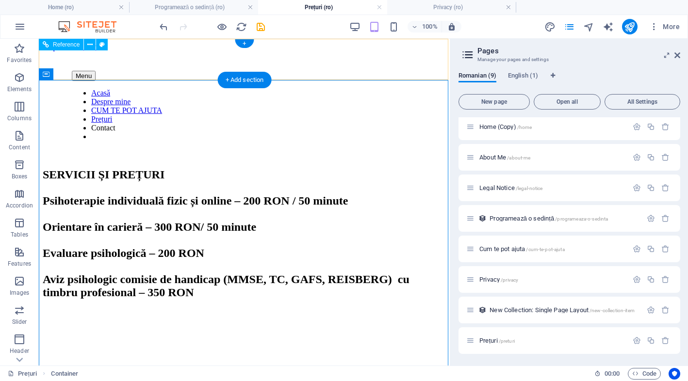
click at [78, 71] on div "Menu" at bounding box center [244, 76] width 345 height 10
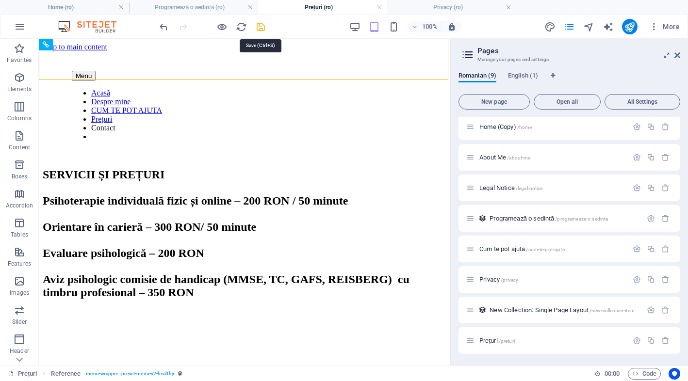
click at [263, 31] on icon "save" at bounding box center [260, 26] width 11 height 11
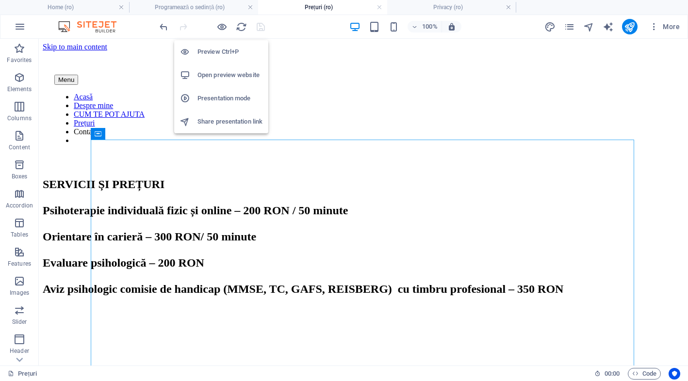
click at [210, 69] on h6 "Open preview website" at bounding box center [229, 75] width 65 height 12
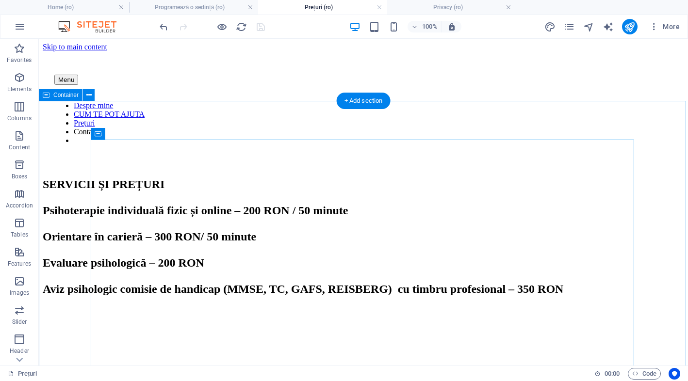
click at [465, 178] on div "SERVICII ȘI PREȚURI Psihoterapie individuală fizic și online – 200 RON / 50 min…" at bounding box center [363, 243] width 641 height 131
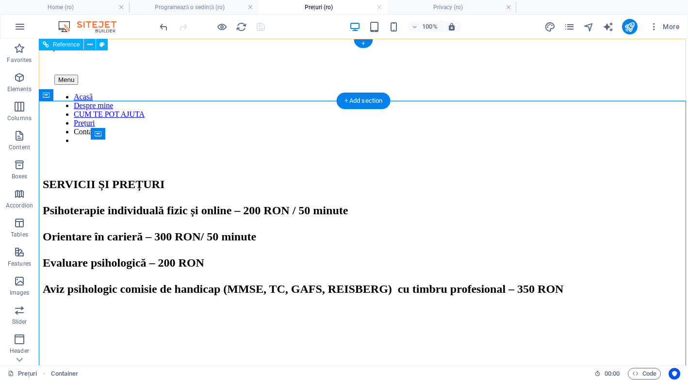
click at [415, 93] on nav "Acasă Despre mine CUM TE POT AJUTA Prețuri Contact" at bounding box center [363, 119] width 618 height 52
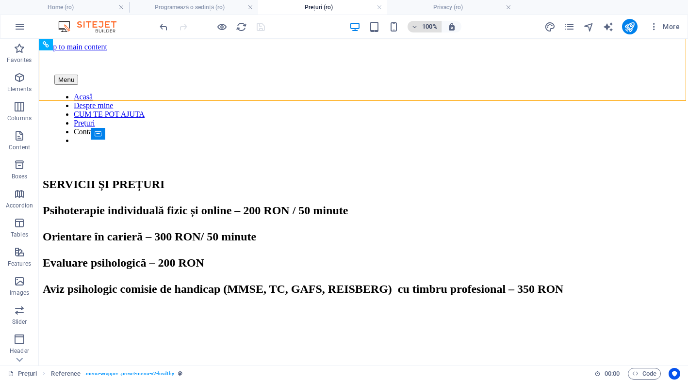
click at [431, 23] on h6 "100%" at bounding box center [430, 27] width 16 height 12
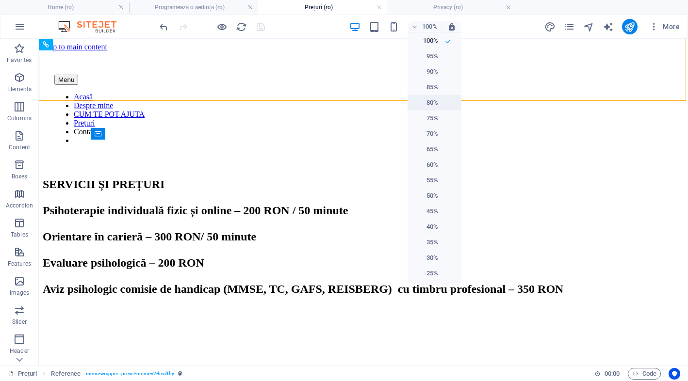
click at [437, 103] on h6 "80%" at bounding box center [425, 103] width 25 height 12
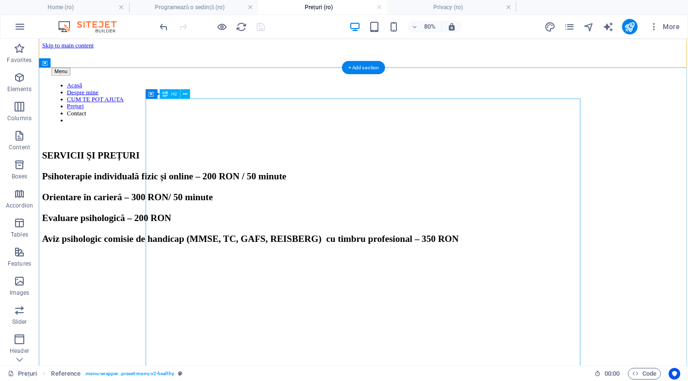
scroll to position [25, 0]
click at [389, 199] on div "SERVICII ȘI PREȚURI Psihoterapie individuală fizic și online – 200 RON / 50 min…" at bounding box center [445, 243] width 804 height 131
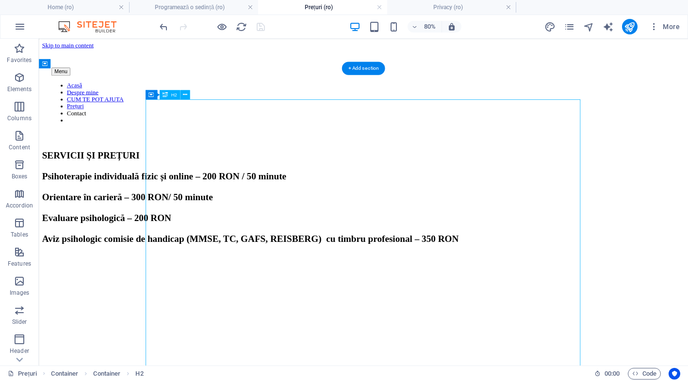
click at [389, 199] on div "SERVICII ȘI PREȚURI Psihoterapie individuală fizic și online – 200 RON / 50 min…" at bounding box center [445, 243] width 804 height 131
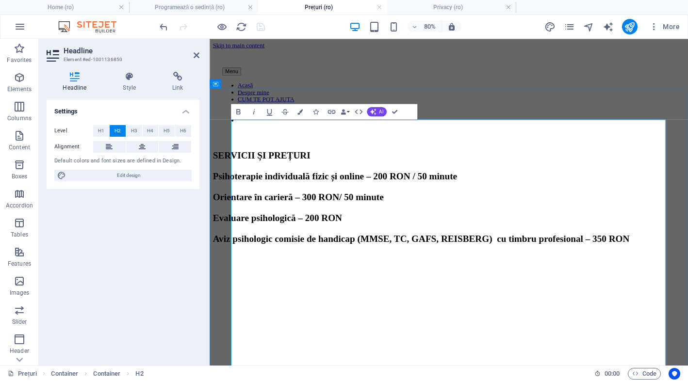
click at [420, 235] on h2 "SERVICII ȘI PREȚURI Psihoterapie individuală fizic și online – 200 RON / 50 min…" at bounding box center [508, 243] width 590 height 131
click at [242, 216] on h2 "SERVICII ȘI PREȚURI Psihoterapie individuală fizic și online – 200 RON / 50 min…" at bounding box center [508, 243] width 590 height 131
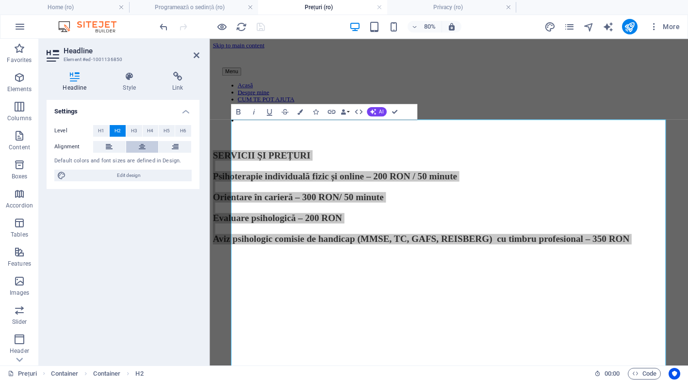
click at [144, 147] on icon at bounding box center [142, 147] width 7 height 12
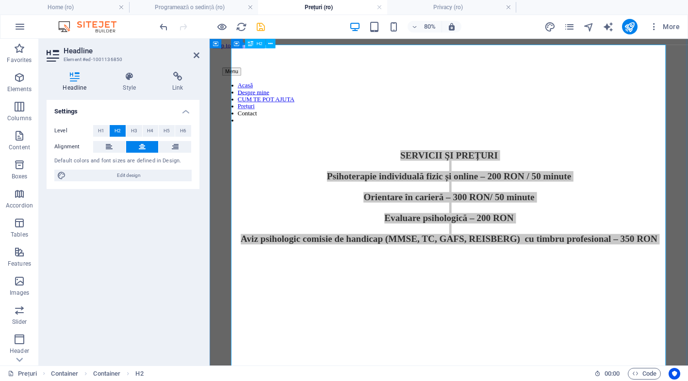
scroll to position [92, 0]
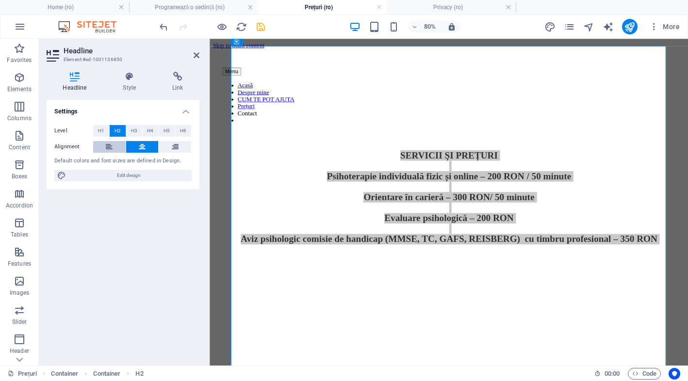
click at [109, 145] on icon at bounding box center [109, 147] width 7 height 12
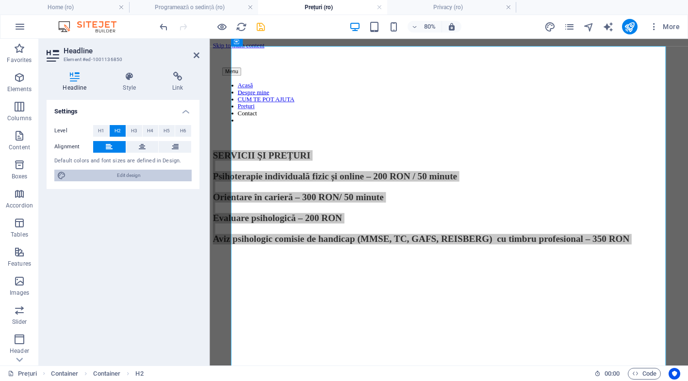
click at [152, 177] on span "Edit design" at bounding box center [129, 176] width 120 height 12
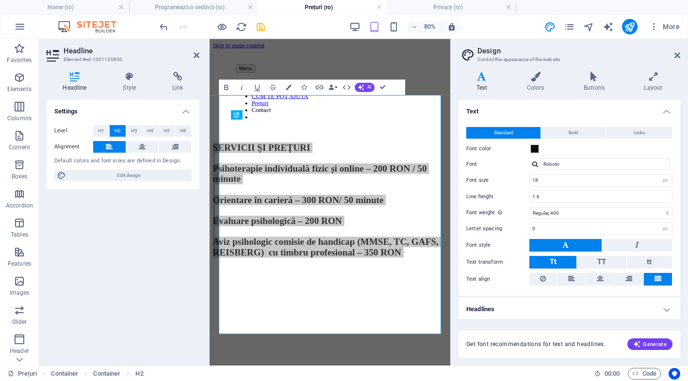
scroll to position [0, 0]
click at [586, 183] on input "18" at bounding box center [601, 181] width 142 height 12
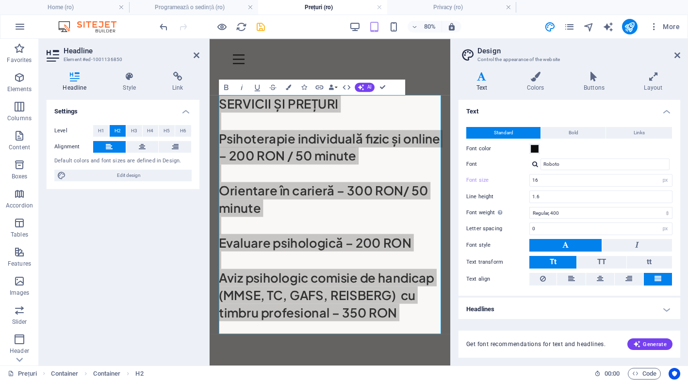
click at [514, 226] on label "Letter spacing" at bounding box center [497, 228] width 63 height 5
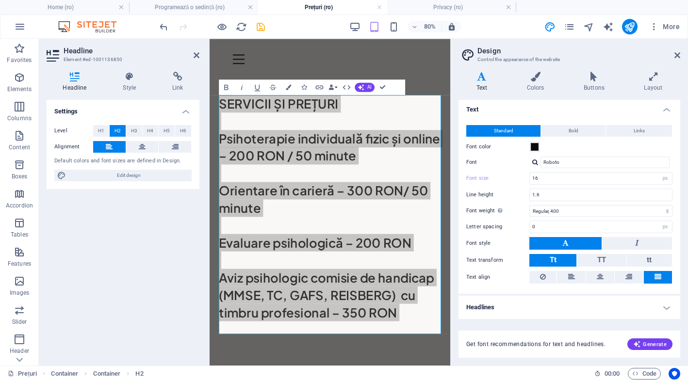
scroll to position [1, 0]
click at [607, 258] on button "TT" at bounding box center [601, 261] width 49 height 13
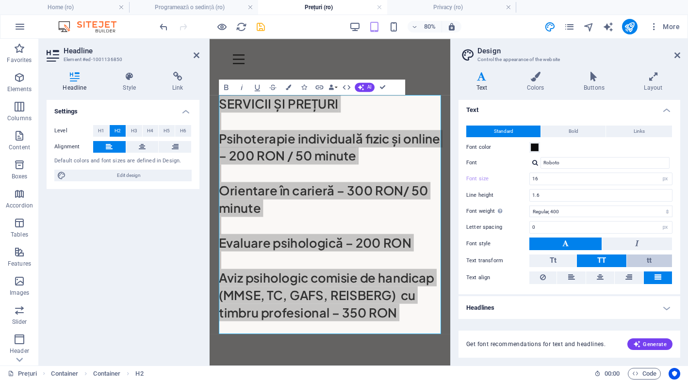
click at [640, 261] on button "tt" at bounding box center [649, 261] width 45 height 13
click at [572, 265] on button "Tt" at bounding box center [552, 261] width 47 height 13
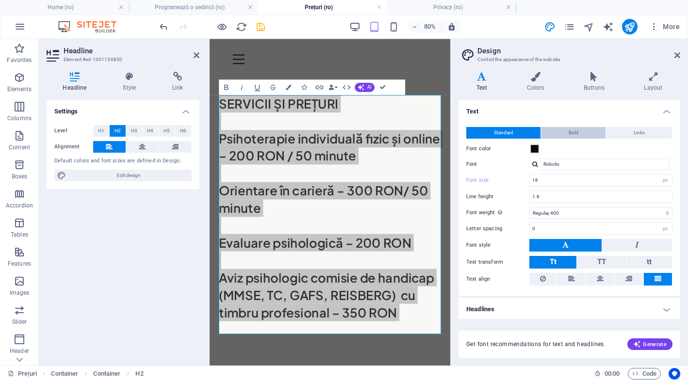
click at [580, 136] on button "Bold" at bounding box center [573, 133] width 64 height 12
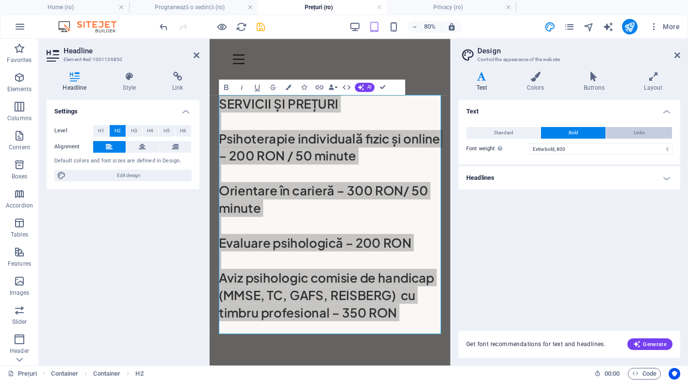
click at [627, 132] on button "Links" at bounding box center [639, 133] width 66 height 12
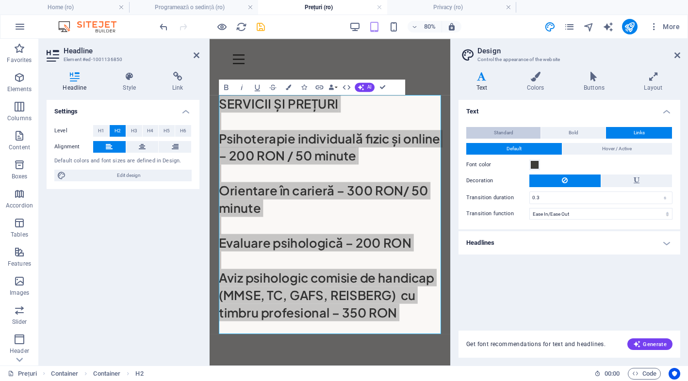
click at [500, 134] on span "Standard" at bounding box center [503, 133] width 19 height 12
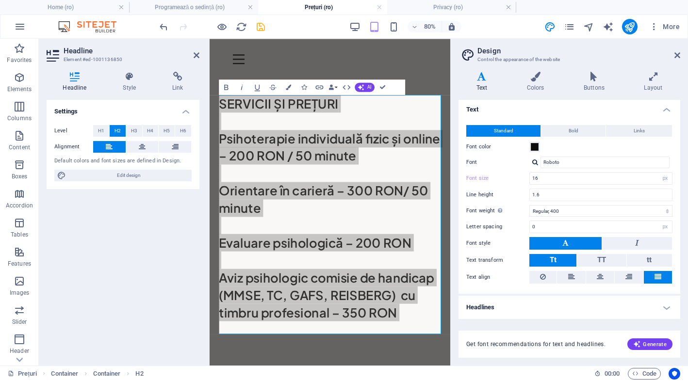
scroll to position [1, 0]
click at [133, 86] on h4 "Style" at bounding box center [131, 82] width 49 height 20
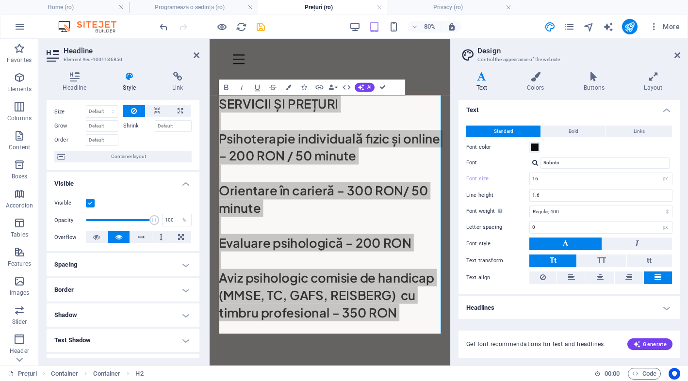
scroll to position [33, 0]
click at [155, 113] on icon at bounding box center [157, 110] width 7 height 12
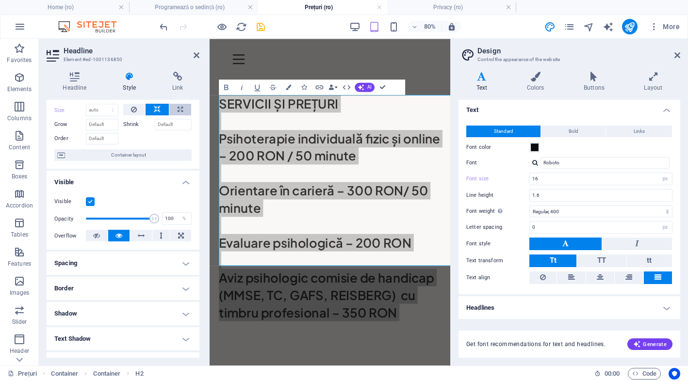
click at [173, 109] on button at bounding box center [180, 110] width 22 height 12
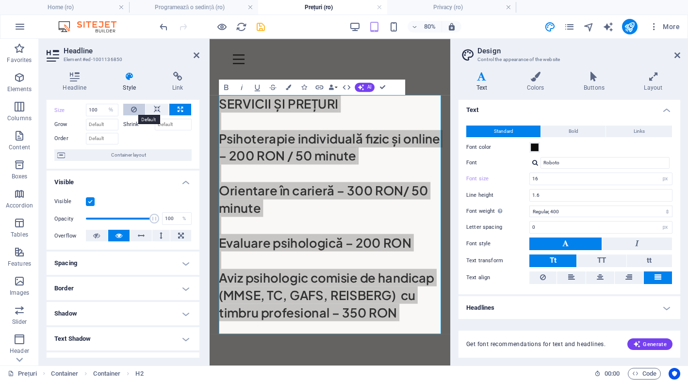
click at [129, 110] on button at bounding box center [134, 110] width 22 height 12
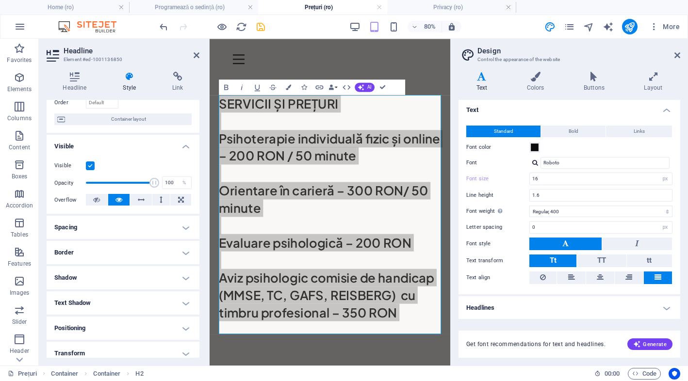
scroll to position [73, 0]
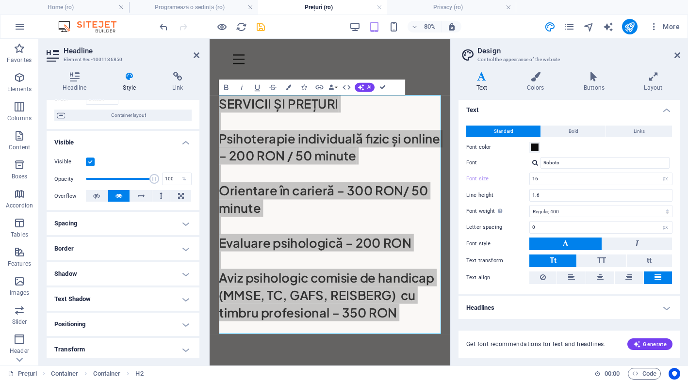
click at [117, 222] on h4 "Spacing" at bounding box center [123, 223] width 153 height 23
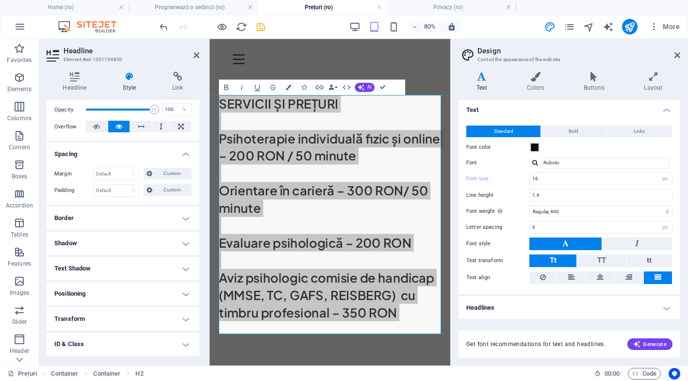
scroll to position [145, 0]
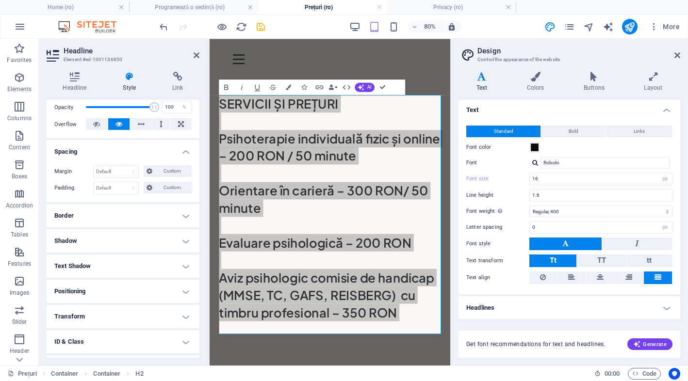
click at [114, 238] on h4 "Shadow" at bounding box center [123, 240] width 153 height 23
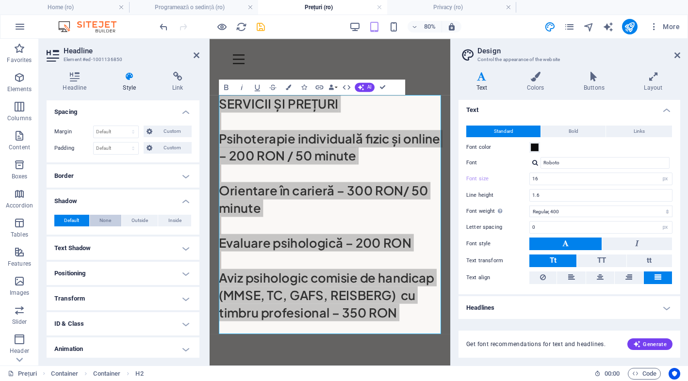
click at [109, 225] on span "None" at bounding box center [105, 221] width 12 height 12
click at [134, 222] on span "Outside" at bounding box center [139, 221] width 16 height 12
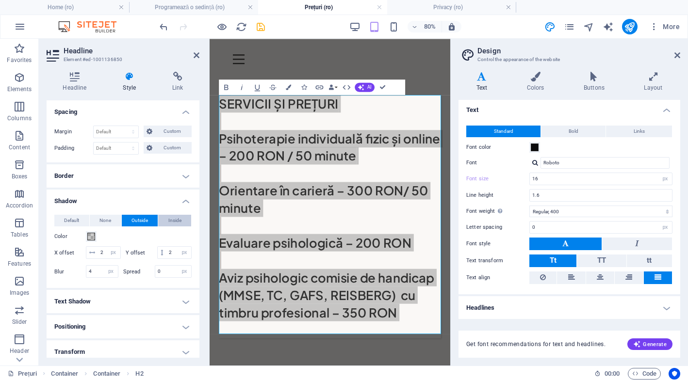
click at [160, 222] on button "Inside" at bounding box center [174, 221] width 33 height 12
click at [86, 222] on button "Default" at bounding box center [71, 221] width 35 height 12
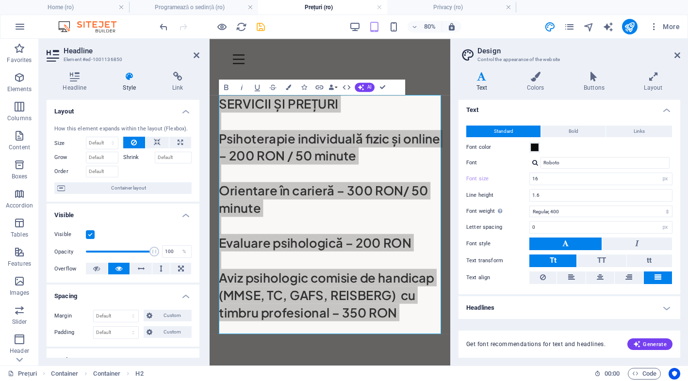
scroll to position [0, 0]
click at [476, 103] on div "SERVICII ȘI PREȚURI Psihoterapie individuală fizic și online – 200 RON / 50 min…" at bounding box center [360, 261] width 301 height 362
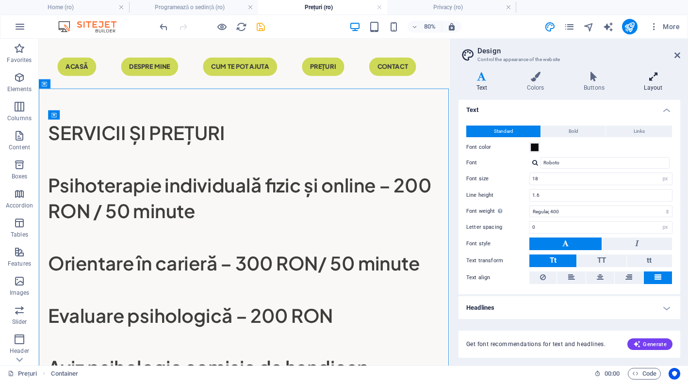
click at [653, 81] on icon at bounding box center [653, 77] width 54 height 10
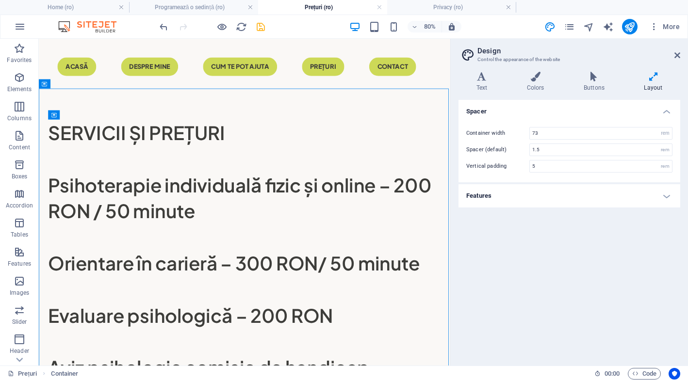
click at [587, 95] on div "Text Colors Buttons Layout Text Standard Bold Links Font color Font Roboto Font…" at bounding box center [569, 215] width 222 height 286
click at [595, 82] on h4 "Buttons" at bounding box center [595, 82] width 60 height 20
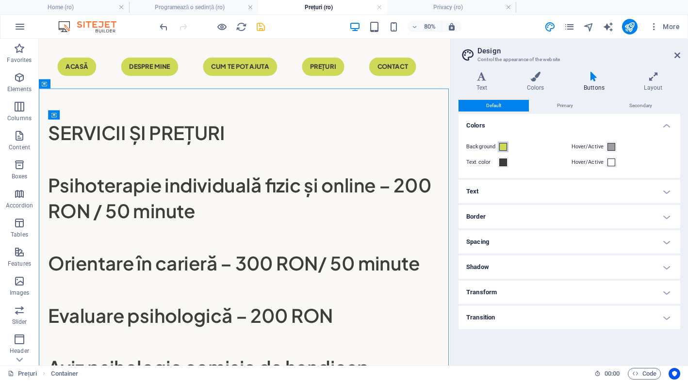
click at [503, 149] on span at bounding box center [503, 147] width 8 height 8
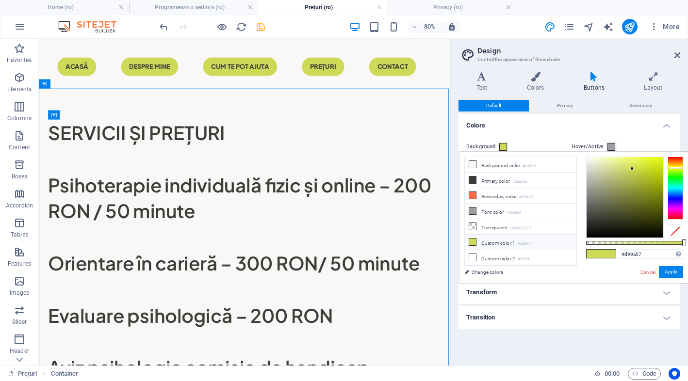
click at [675, 162] on div at bounding box center [675, 188] width 16 height 63
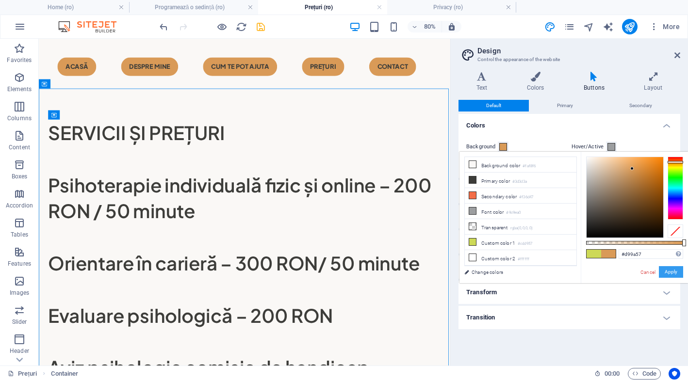
click at [668, 271] on button "Apply" at bounding box center [671, 272] width 24 height 12
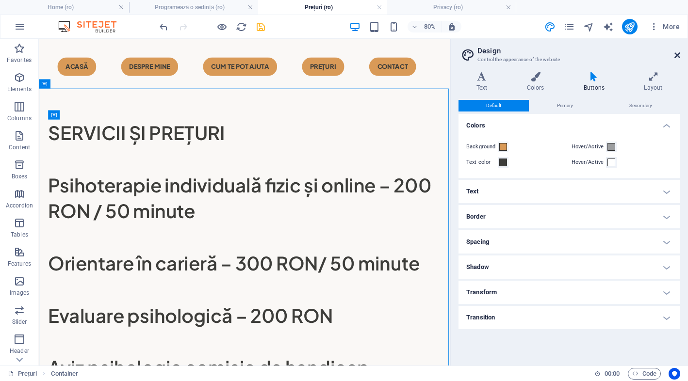
click at [675, 54] on icon at bounding box center [677, 55] width 6 height 8
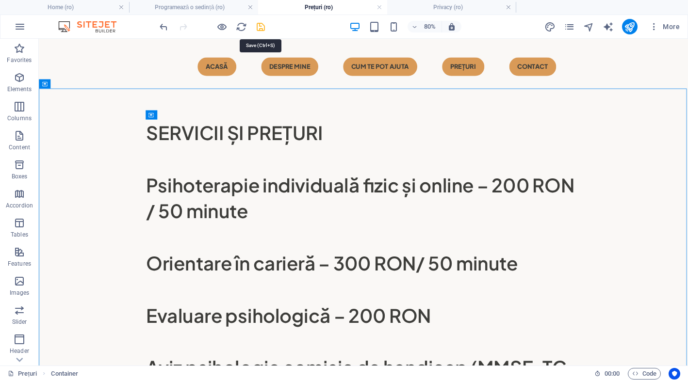
click at [258, 27] on icon "save" at bounding box center [260, 26] width 11 height 11
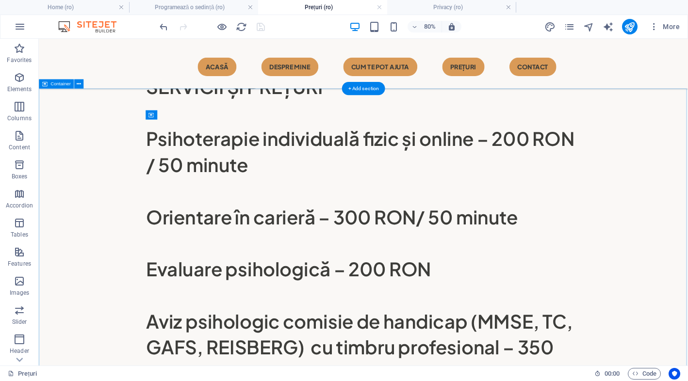
scroll to position [72, 0]
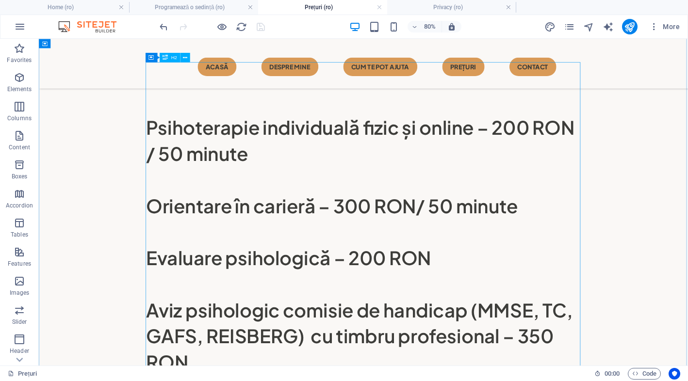
click at [407, 170] on div "SERVICII ȘI PREȚURI Psihoterapie individuală fizic și online – 200 RON / 50 min…" at bounding box center [444, 263] width 543 height 391
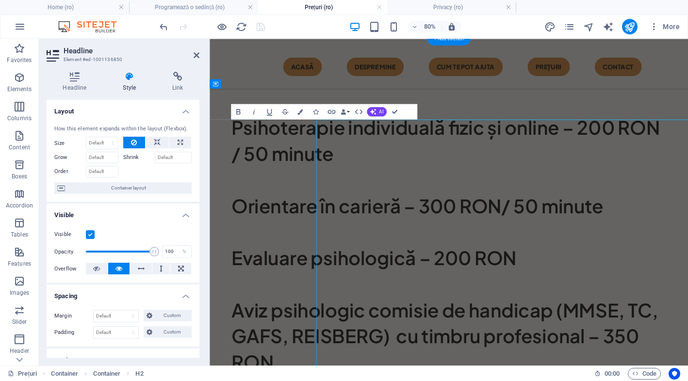
scroll to position [0, 0]
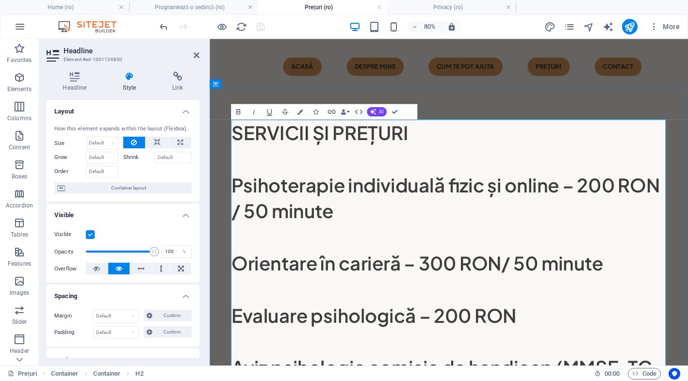
click at [253, 231] on h2 "SERVICII ȘI PREȚURI Psihoterapie individuală fizic și online – 200 RON / 50 min…" at bounding box center [508, 335] width 543 height 391
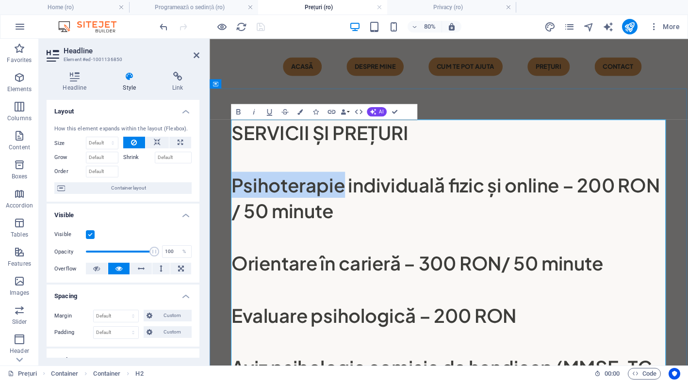
click at [253, 231] on h2 "SERVICII ȘI PREȚURI Psihoterapie individuală fizic și online – 200 RON / 50 min…" at bounding box center [508, 335] width 543 height 391
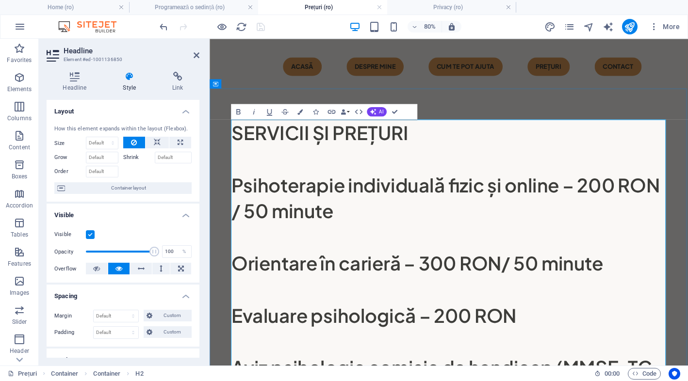
click at [253, 231] on h2 "SERVICII ȘI PREȚURI Psihoterapie individuală fizic și online – 200 RON / 50 min…" at bounding box center [508, 335] width 543 height 391
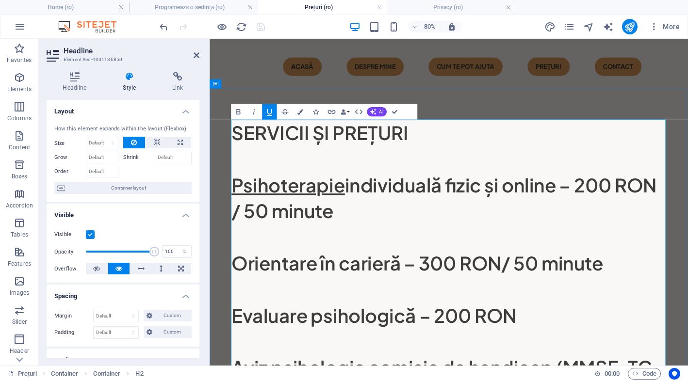
click at [365, 164] on h2 "SERVICII ȘI PREȚURI Psihoterapie individuală fizic și online – 200 RON / 50 min…" at bounding box center [508, 335] width 543 height 391
click at [247, 153] on h2 "SERVICII ȘI ​PREȚURI Psihoterapie individuală fizic și online – 200 RON / 50 mi…" at bounding box center [508, 335] width 543 height 391
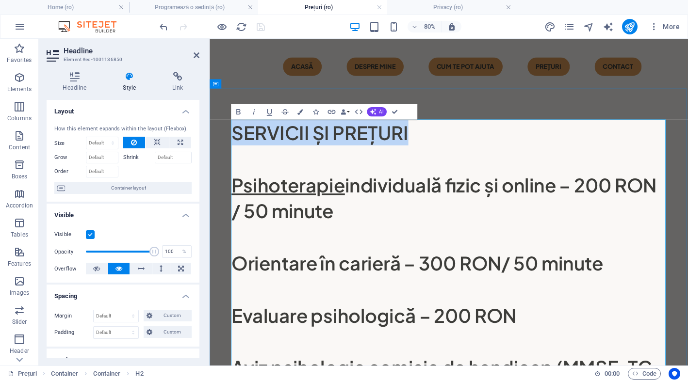
drag, startPoint x: 493, startPoint y: 157, endPoint x: 236, endPoint y: 154, distance: 257.0
click at [237, 155] on h2 "SERVICII ȘI ​PREȚURI Psihoterapie individuală fizic și online – 200 RON / 50 mi…" at bounding box center [508, 335] width 543 height 391
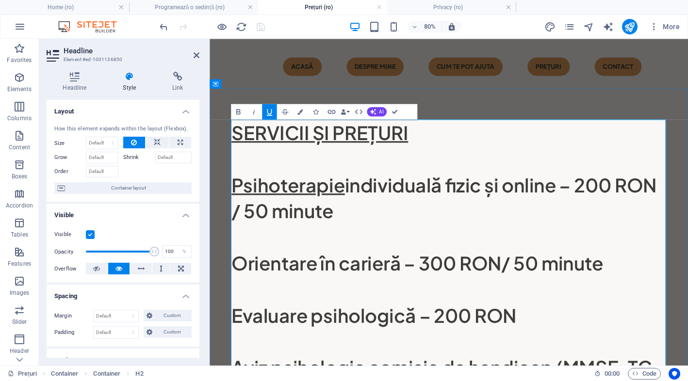
drag, startPoint x: 301, startPoint y: 157, endPoint x: 301, endPoint y: 151, distance: 5.8
click at [301, 151] on u "SERVICII ȘI ​PREȚURI" at bounding box center [347, 156] width 221 height 30
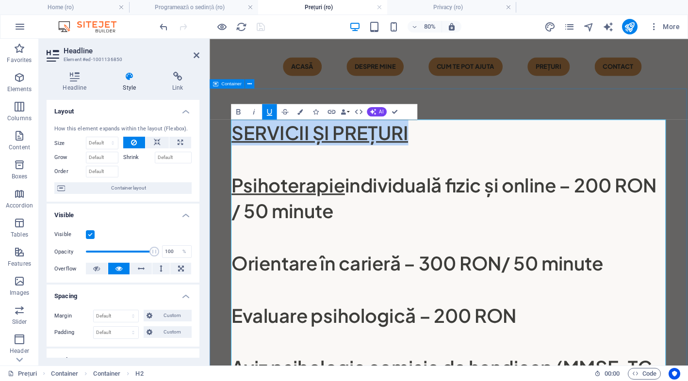
drag, startPoint x: 470, startPoint y: 162, endPoint x: 235, endPoint y: 161, distance: 235.2
click at [235, 161] on div "SERVICII ȘI ​PREȚURI Psihoterapie individuală fizic și online – 200 RON / 50 mi…" at bounding box center [509, 335] width 598 height 468
click at [252, 112] on icon "button" at bounding box center [253, 111] width 9 height 9
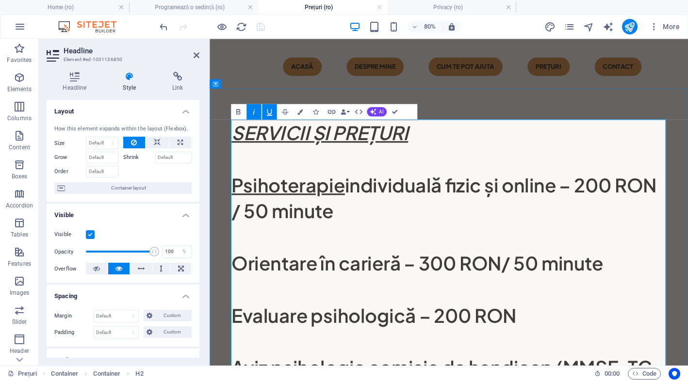
click at [417, 175] on h2 "SERVICII ȘI ​PREȚURI Psihoterapie individuală fizic și online – 200 RON / 50 mi…" at bounding box center [508, 335] width 543 height 391
click at [446, 206] on h2 "SERVICII ȘI ​PREȚURI Psihoterapie individuală fizic și online – 200 RON / 50 mi…" at bounding box center [508, 335] width 543 height 391
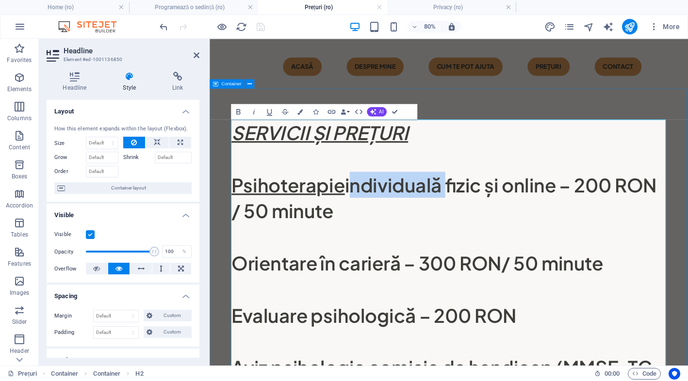
click at [550, 131] on div "SERVICII ȘI ​PREȚURI Psihoterapie individuală fizic și online – 200 RON / 50 mi…" at bounding box center [509, 335] width 598 height 468
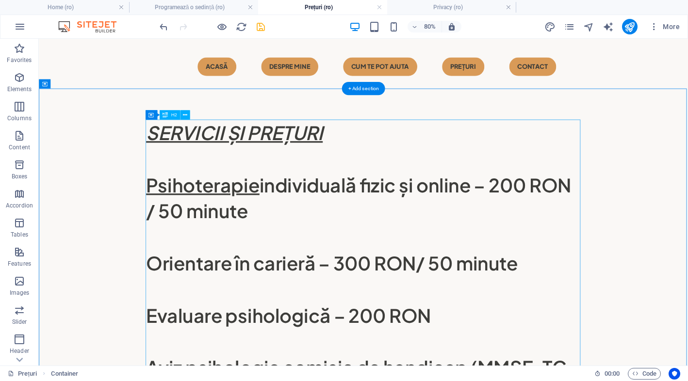
click at [444, 172] on div "SERVICII ȘI PREȚURI Psihoterapie individuală fizic și online – 200 RON / 50 min…" at bounding box center [444, 335] width 543 height 391
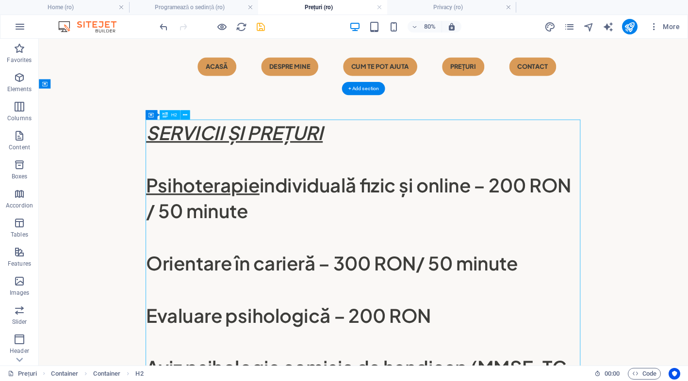
click at [444, 172] on div "SERVICII ȘI PREȚURI Psihoterapie individuală fizic și online – 200 RON / 50 min…" at bounding box center [444, 335] width 543 height 391
click at [552, 175] on div "SERVICII ȘI PREȚURI Psihoterapie individuală fizic și online – 200 RON / 50 min…" at bounding box center [444, 335] width 543 height 391
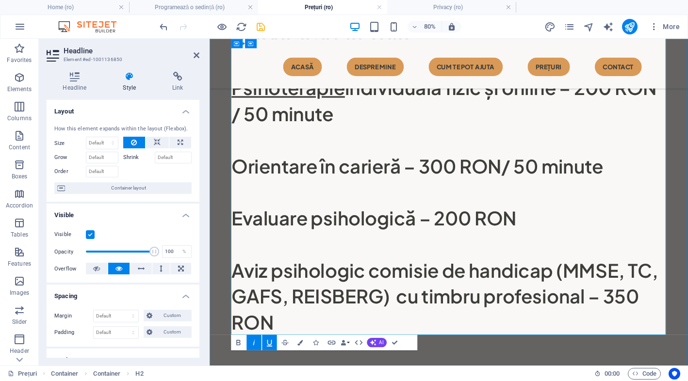
scroll to position [121, 0]
click at [490, 381] on div "SERVICII ȘI PREȚURI Psihoterapie individuală fizic și online – 200 RON / 50 min…" at bounding box center [509, 183] width 598 height 531
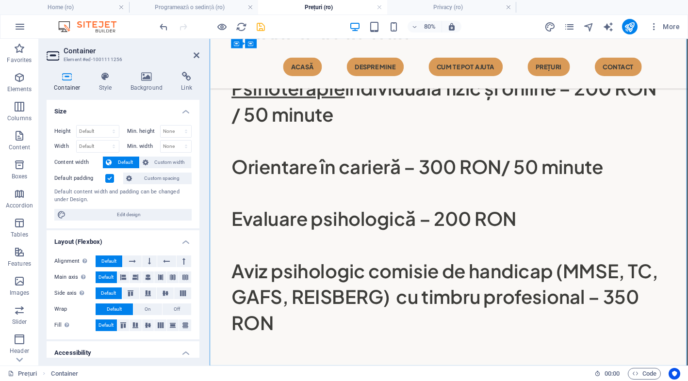
click at [483, 381] on div "SERVICII ȘI PREȚURI Psihoterapie individuală fizic și online – 200 RON / 50 min…" at bounding box center [509, 183] width 598 height 531
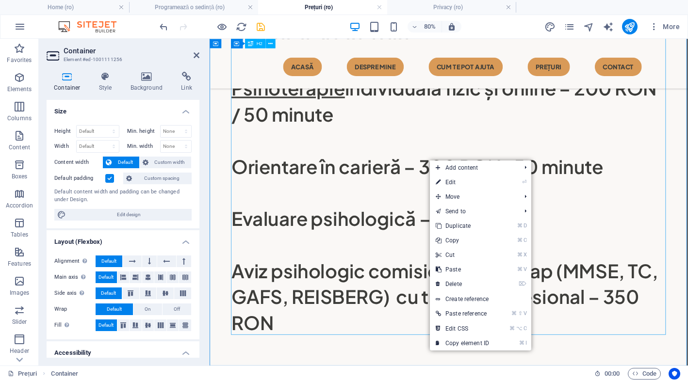
click at [474, 168] on span "Add content" at bounding box center [473, 168] width 87 height 15
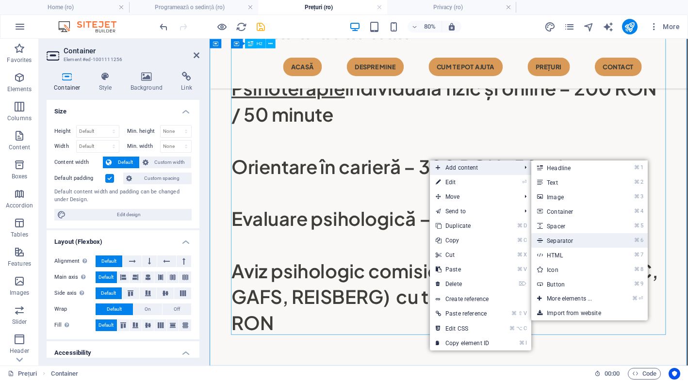
click at [576, 239] on link "⌘ 6 Separator" at bounding box center [571, 240] width 80 height 15
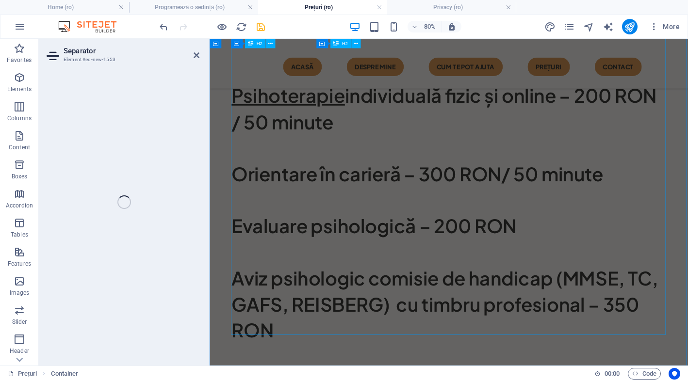
scroll to position [0, 0]
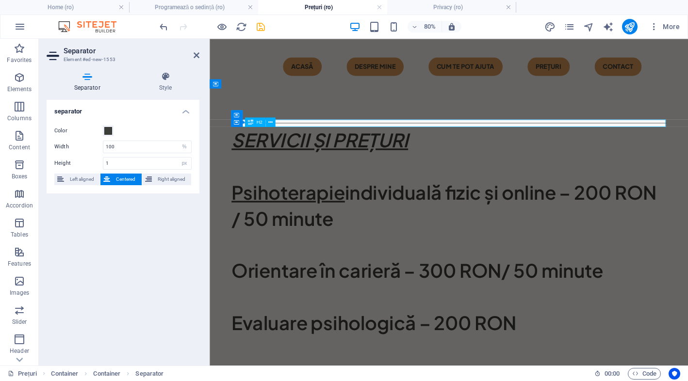
click at [626, 161] on div "SERVICII ȘI PREȚURI Psihoterapie individuală fizic și online – 200 RON / 50 min…" at bounding box center [508, 344] width 543 height 391
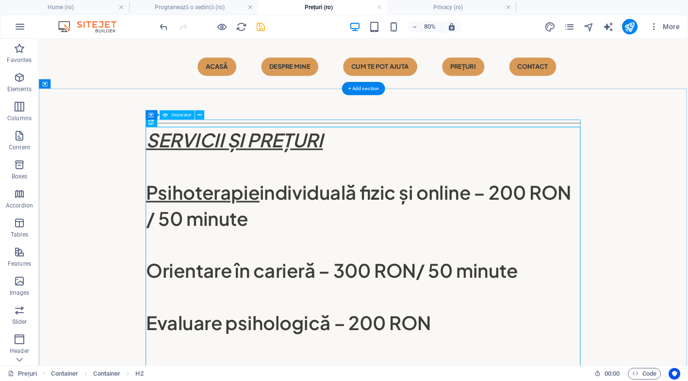
click at [687, 144] on div at bounding box center [444, 144] width 543 height 0
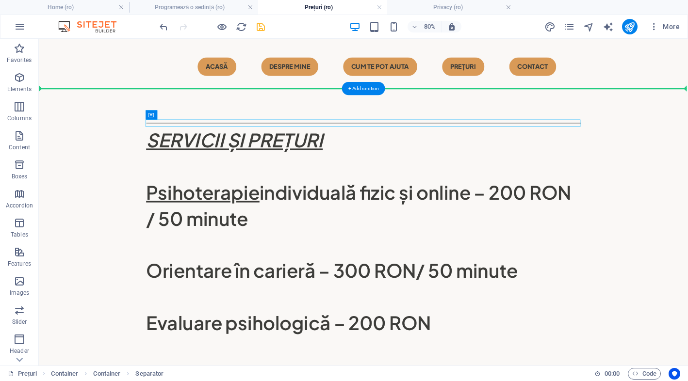
drag, startPoint x: 202, startPoint y: 143, endPoint x: 208, endPoint y: 132, distance: 12.4
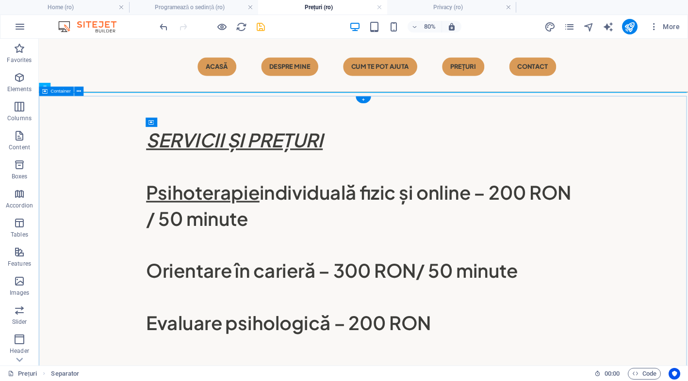
drag, startPoint x: 503, startPoint y: 109, endPoint x: 504, endPoint y: 128, distance: 18.5
click at [504, 128] on div "Menu Acasă Despre mine CUM TE POT AJUTA Prețuri Contact SERVICII ȘI PREȚURI Psi…" at bounding box center [444, 309] width 811 height 540
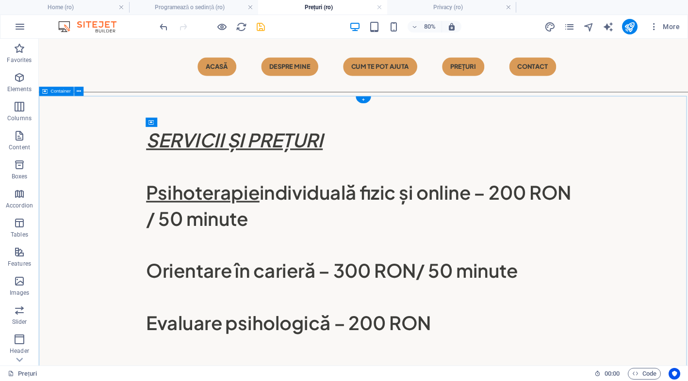
click at [627, 129] on div "SERVICII ȘI PREȚURI Psihoterapie individuală fizic și online – 200 RON / 50 min…" at bounding box center [444, 344] width 811 height 468
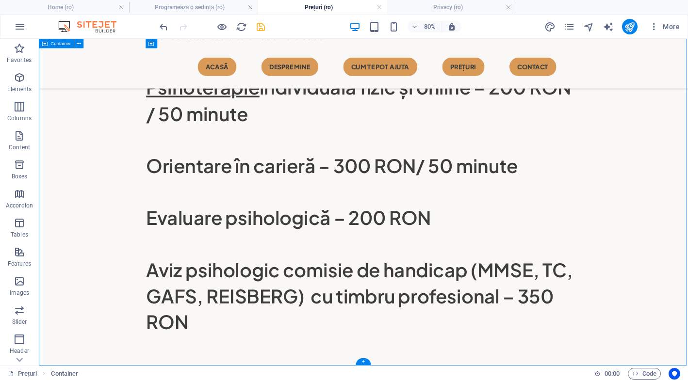
scroll to position [130, 0]
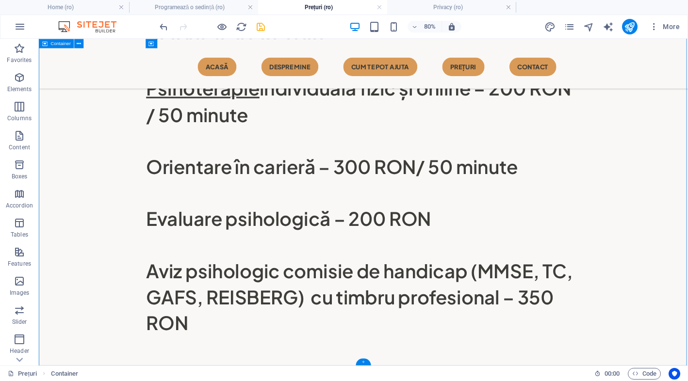
click at [364, 365] on div "+" at bounding box center [362, 361] width 15 height 7
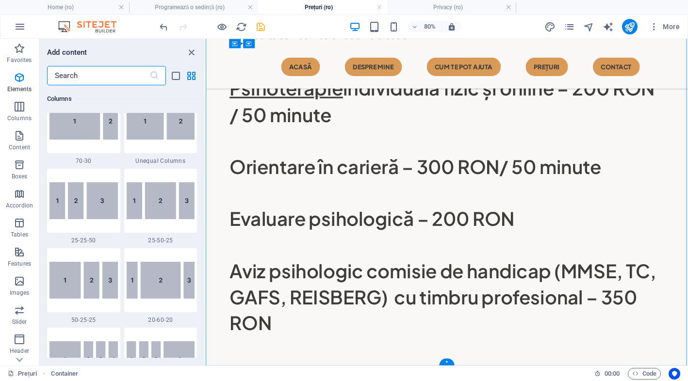
scroll to position [1697, 0]
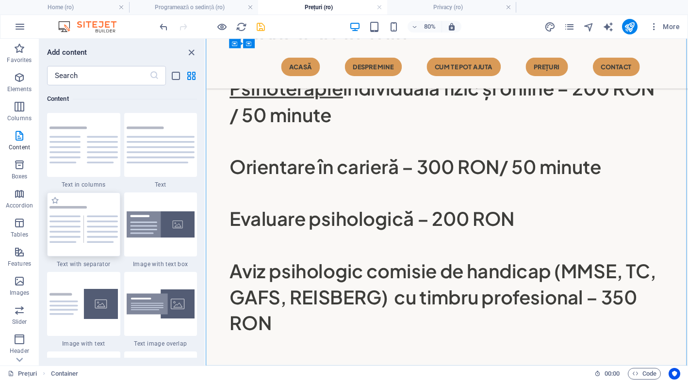
click at [102, 224] on img at bounding box center [83, 224] width 68 height 36
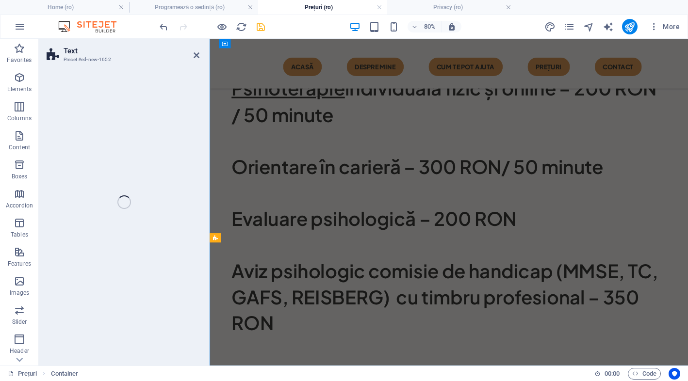
scroll to position [316, 0]
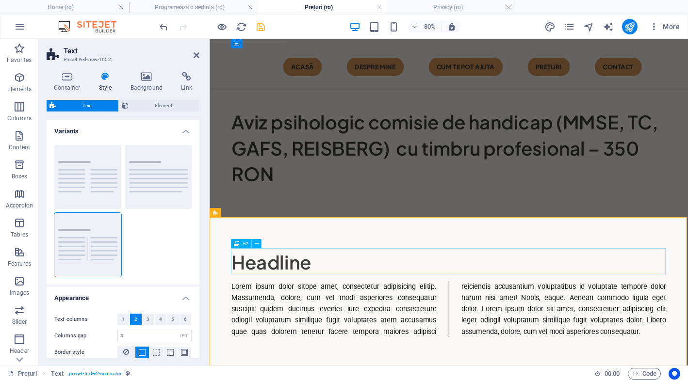
click at [468, 329] on div "Headline" at bounding box center [508, 318] width 543 height 32
click at [316, 365] on div "Lorem ipsum dolor sitope amet, consectetur adipisicing elitip. Massumenda, dolo…" at bounding box center [508, 377] width 543 height 70
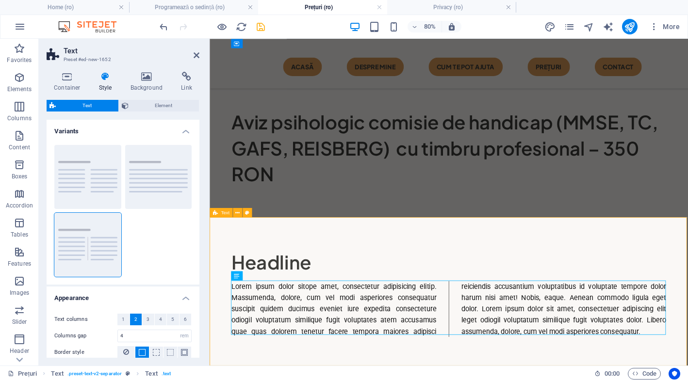
click at [381, 266] on div "Headline Lorem ipsum dolor sitope amet, consectetur adipisicing elitip. Massume…" at bounding box center [509, 357] width 598 height 188
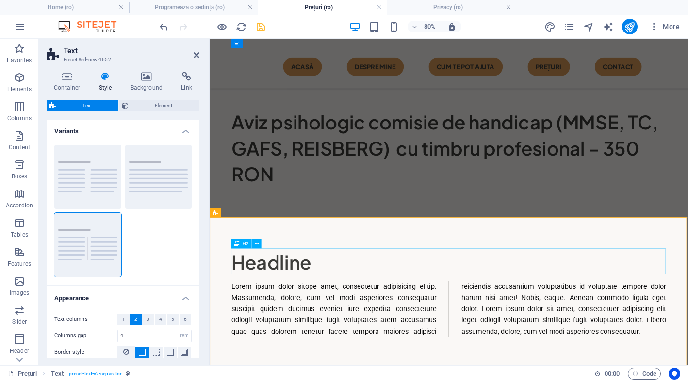
click at [374, 319] on div "Headline" at bounding box center [508, 318] width 543 height 32
click at [475, 267] on div "Headline Lorem ipsum dolor sitope amet, consectetur adipisicing elitip. Massume…" at bounding box center [509, 357] width 598 height 188
click at [503, 247] on div "SERVICII ȘI PREȚURI Psihoterapie individuală fizic și online – 200 RON / 50 min…" at bounding box center [509, 28] width 598 height 468
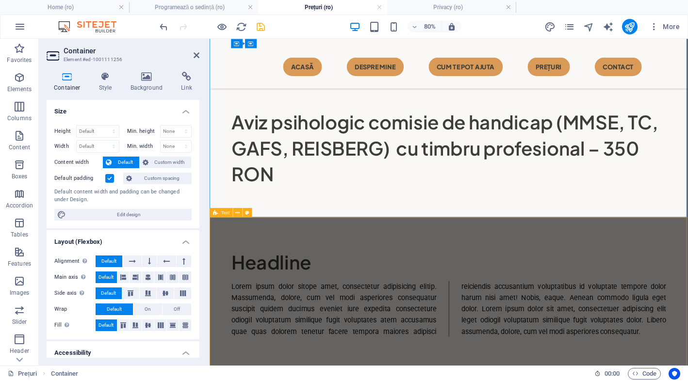
click at [442, 356] on div "Lorem ipsum dolor sitope amet, consectetur adipisicing elitip. Massumenda, dolo…" at bounding box center [508, 377] width 543 height 70
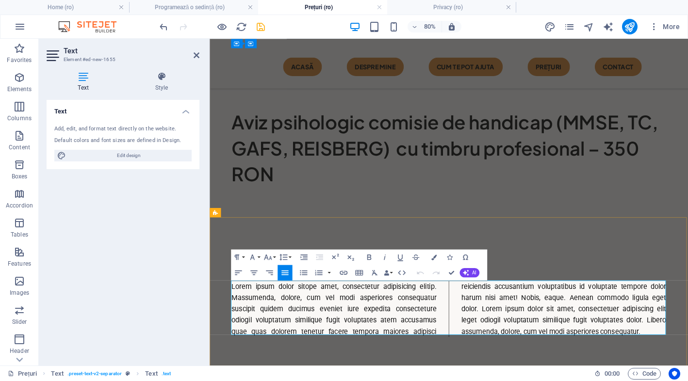
click at [557, 250] on div "SERVICII ȘI PREȚURI Psihoterapie individuală fizic și online – 200 RON / 50 min…" at bounding box center [509, 28] width 598 height 468
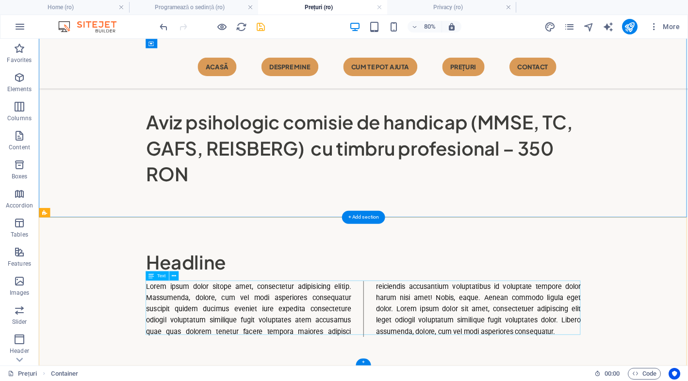
click at [409, 349] on div "Lorem ipsum dolor sitope amet, consectetur adipisicing elitip. Massumenda, dolo…" at bounding box center [444, 377] width 543 height 70
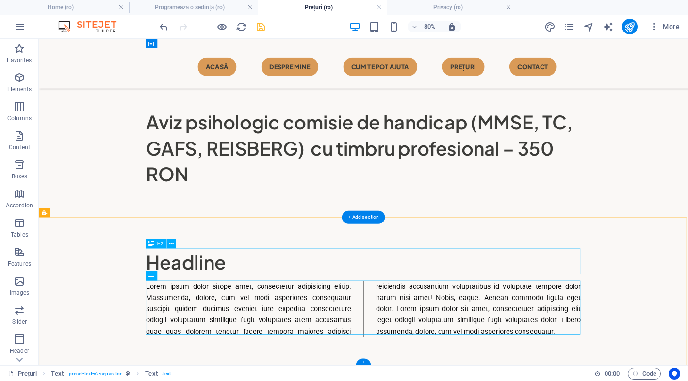
click at [246, 314] on div "Headline" at bounding box center [444, 318] width 543 height 32
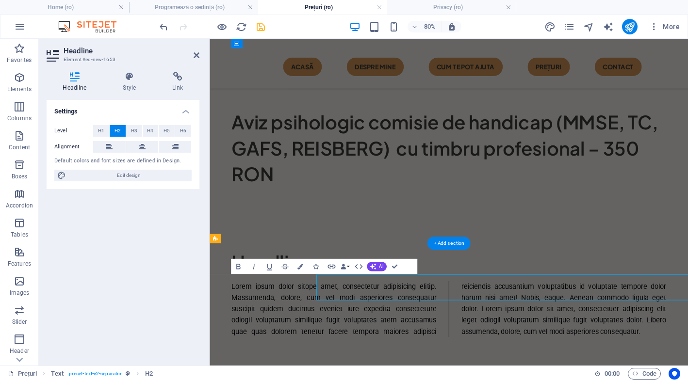
scroll to position [283, 0]
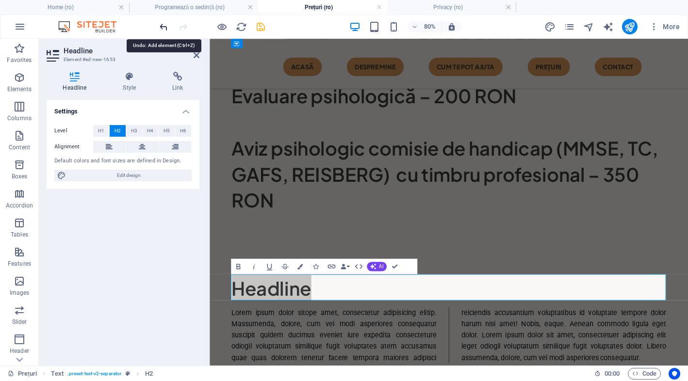
click at [162, 25] on icon "undo" at bounding box center [163, 26] width 11 height 11
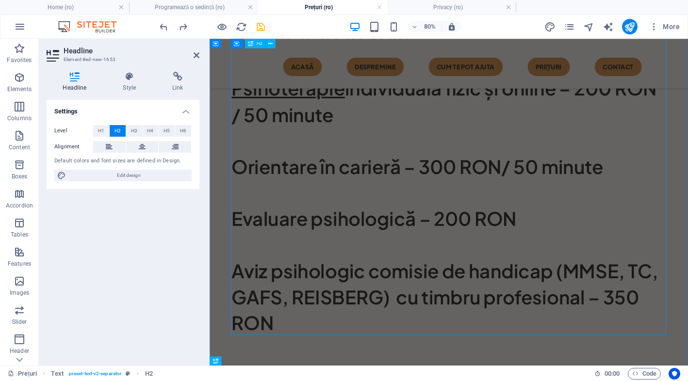
click at [651, 273] on div "SERVICII ȘI PREȚURI Psihoterapie individuală fizic și online – 200 RON / 50 min…" at bounding box center [508, 214] width 543 height 391
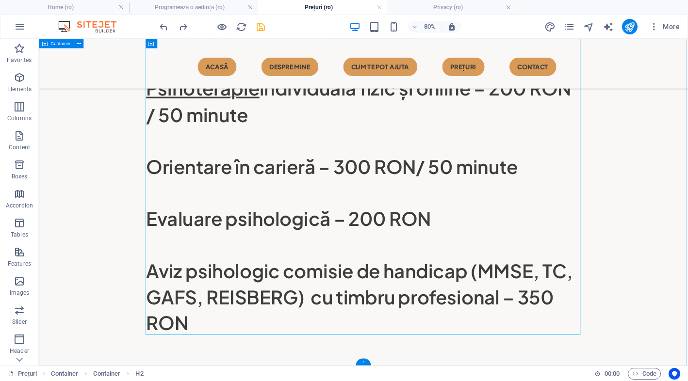
click at [358, 364] on div "+" at bounding box center [362, 361] width 15 height 7
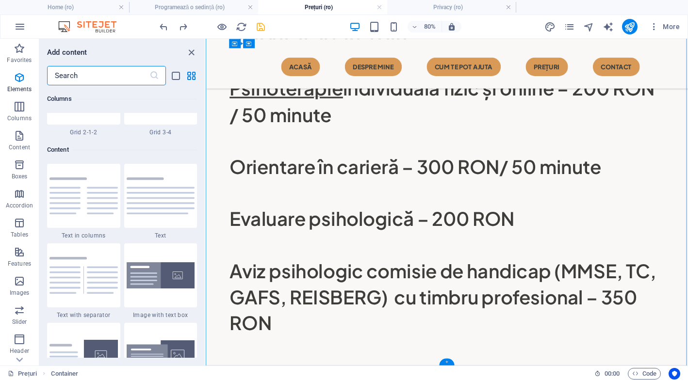
scroll to position [1697, 0]
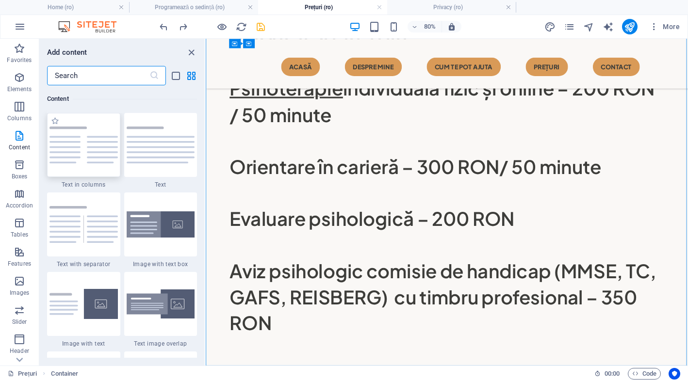
click at [92, 157] on img at bounding box center [83, 145] width 68 height 36
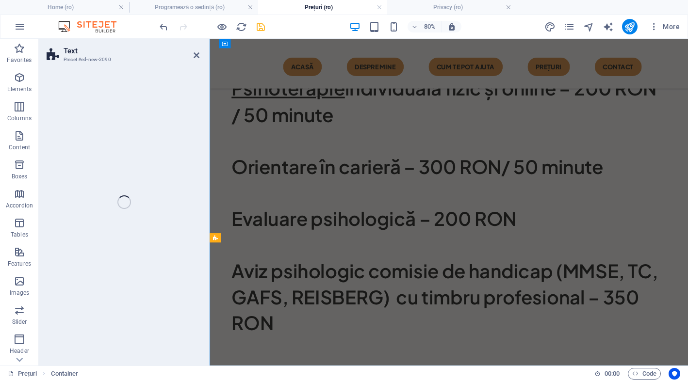
scroll to position [316, 0]
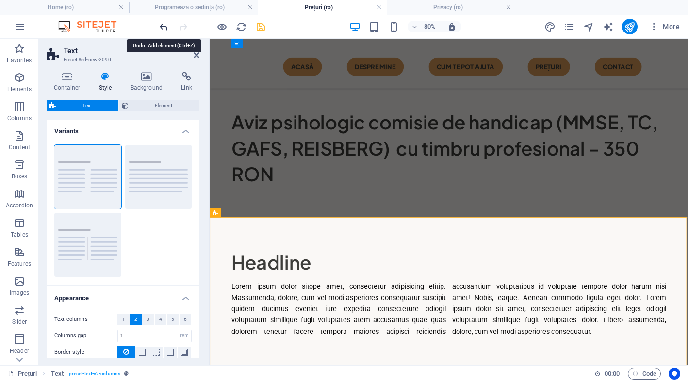
click at [165, 24] on icon "undo" at bounding box center [163, 26] width 11 height 11
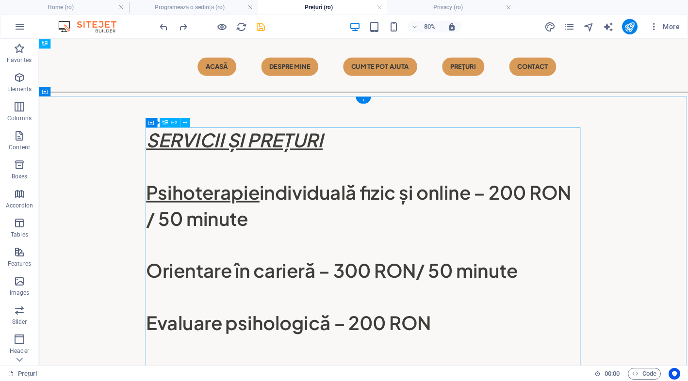
scroll to position [0, 0]
click at [305, 256] on div "SERVICII ȘI PREȚURI Psihoterapie individuală fizic și online – 200 RON / 50 min…" at bounding box center [444, 344] width 543 height 391
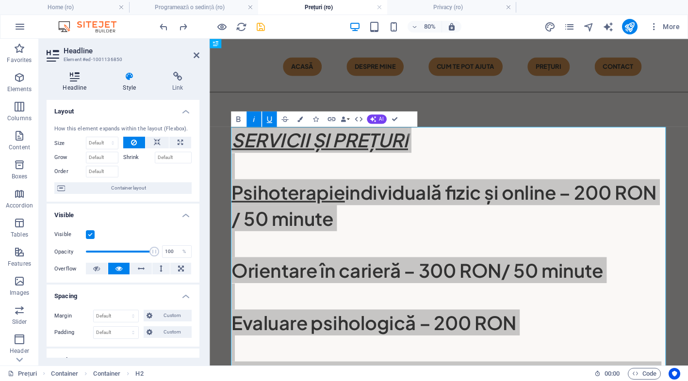
click at [82, 81] on icon at bounding box center [75, 77] width 56 height 10
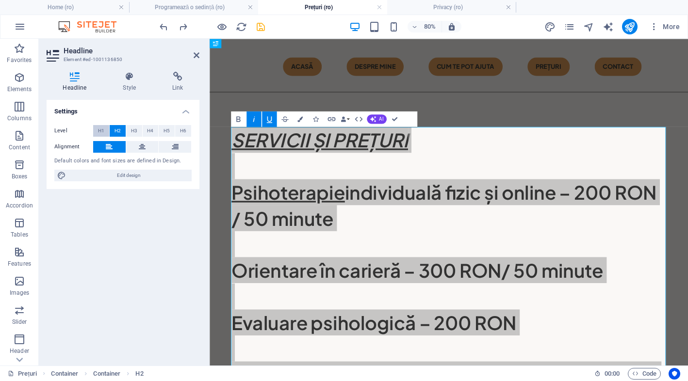
click at [101, 129] on span "H1" at bounding box center [101, 131] width 6 height 12
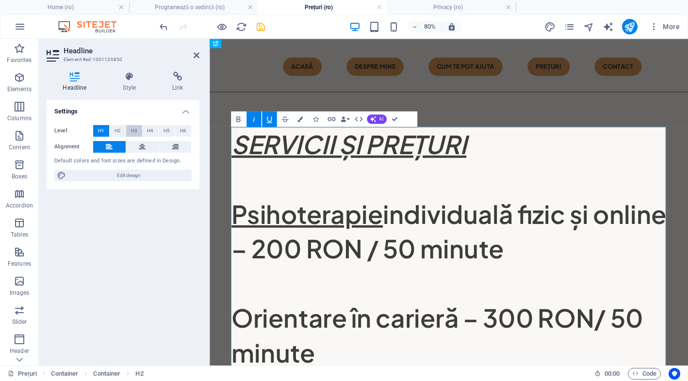
click at [138, 130] on button "H3" at bounding box center [134, 131] width 16 height 12
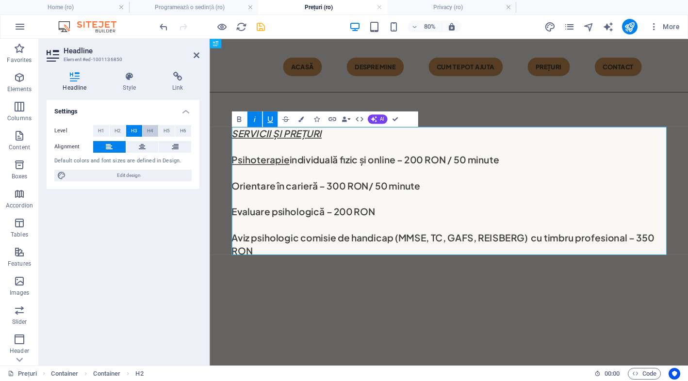
click at [151, 132] on span "H4" at bounding box center [150, 131] width 6 height 12
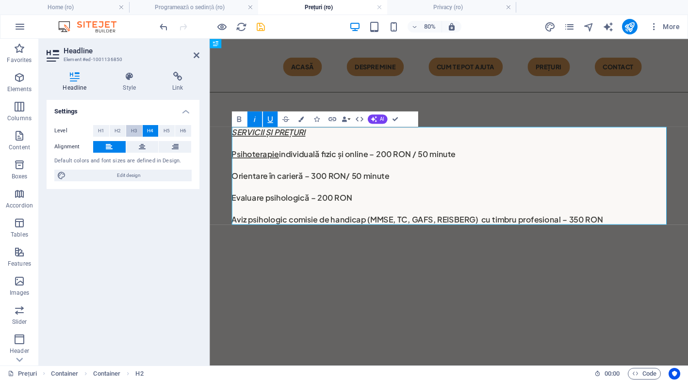
click at [132, 133] on span "H3" at bounding box center [134, 131] width 6 height 12
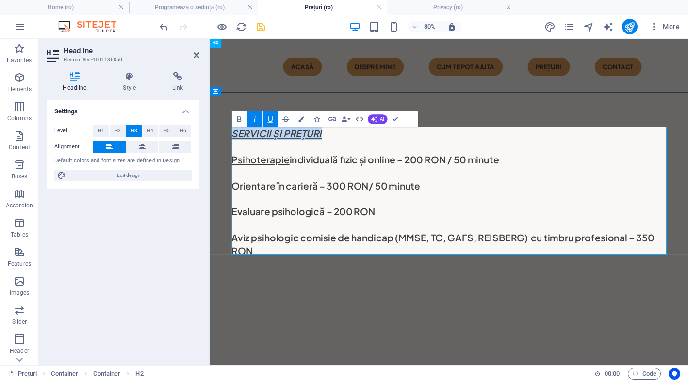
drag, startPoint x: 363, startPoint y: 157, endPoint x: 239, endPoint y: 159, distance: 123.7
click at [239, 159] on h3 "SERVICII ȘI PREȚURI Psihoterapie individuală fizic și online – 200 RON / 50 min…" at bounding box center [508, 230] width 543 height 163
click at [238, 120] on icon "button" at bounding box center [238, 118] width 9 height 9
click at [430, 341] on div "SERVICII ȘI PREȚURI Psihoterapie individuală fizic și online – 200 RON / 50 min…" at bounding box center [509, 230] width 598 height 241
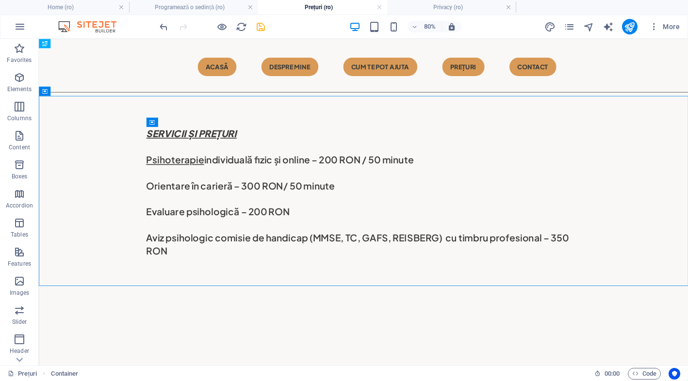
click at [263, 26] on icon "save" at bounding box center [260, 26] width 11 height 11
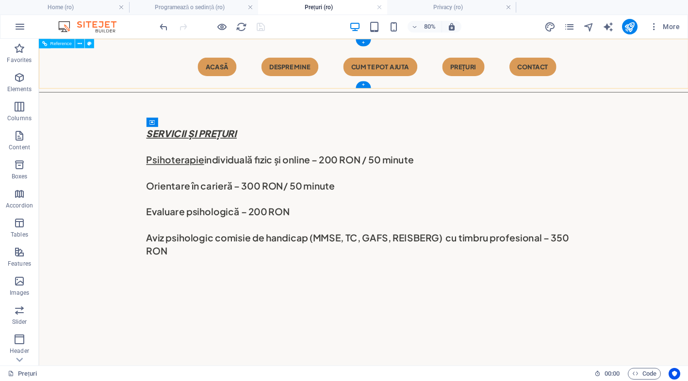
click at [387, 82] on nav "Acasă Despre mine CUM TE POT AJUTA Prețuri Contact" at bounding box center [444, 73] width 543 height 23
click at [403, 69] on nav "Acasă Despre mine CUM TE POT AJUTA Prețuri Contact" at bounding box center [444, 73] width 543 height 23
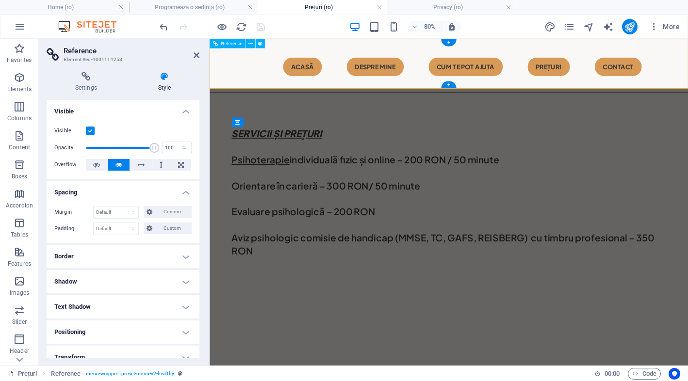
click at [454, 68] on nav "Acasă Despre mine CUM TE POT AJUTA Prețuri Contact" at bounding box center [508, 73] width 543 height 23
click at [611, 161] on div "SERVICII ȘI PREȚURI Psihoterapie individuală fizic și online – 200 RON / 50 min…" at bounding box center [508, 230] width 543 height 163
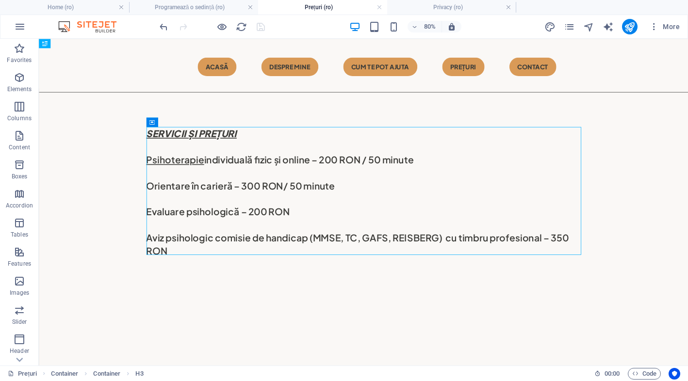
click at [558, 351] on html "Skip to main content Menu Acasă Despre mine CUM TE POT AJUTA Prețuri Contact SE…" at bounding box center [444, 195] width 811 height 312
click at [598, 351] on html "Skip to main content Menu Acasă Despre mine CUM TE POT AJUTA Prețuri Contact SE…" at bounding box center [444, 195] width 811 height 312
click at [406, 184] on div "SERVICII ȘI PREȚURI Psihoterapie individuală fizic și online – 200 RON / 50 min…" at bounding box center [444, 230] width 543 height 163
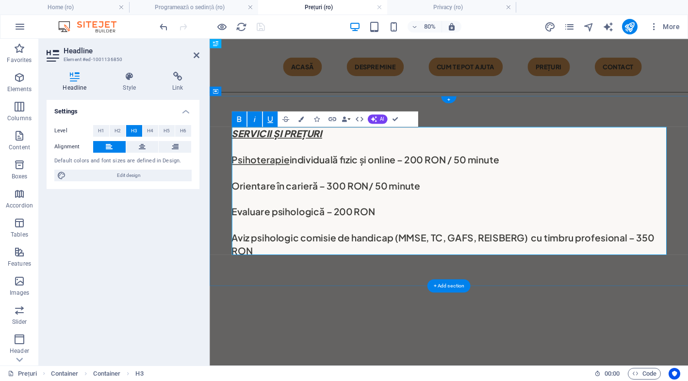
click at [468, 189] on h3 "SERVICII ȘI PREȚURI Psihoterapie individuală fizic și online – 200 RON / 50 min…" at bounding box center [508, 230] width 543 height 163
click at [642, 351] on html "Skip to main content Menu Acasă Despre mine CUM TE POT AJUTA Prețuri Contact SE…" at bounding box center [509, 195] width 598 height 312
click at [687, 136] on div "SERVICII ȘI PREȚURI Psihoterapie individuală fizic și online – 250 RON / 50 min…" at bounding box center [509, 230] width 598 height 241
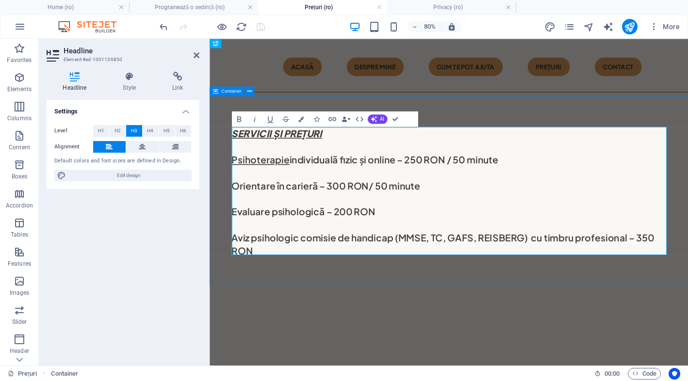
click at [687, 136] on div "SERVICII ȘI PREȚURI Psihoterapie individuală fizic și online – 250 RON / 50 min…" at bounding box center [509, 230] width 598 height 241
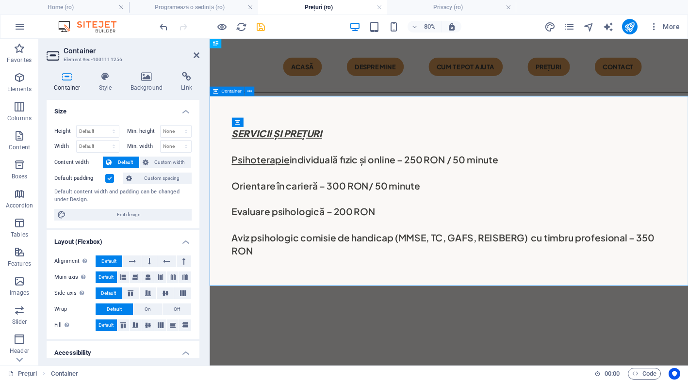
click at [675, 321] on div "SERVICII ȘI PREȚURI Psihoterapie individuală fizic și online – 250 RON / 50 min…" at bounding box center [509, 230] width 598 height 241
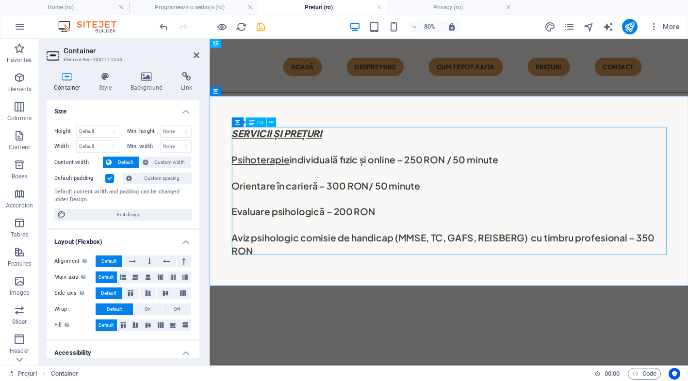
click at [398, 302] on div "SERVICII ȘI PREȚURI Psihoterapie individuală fizic și online – 250 RON / 50 min…" at bounding box center [508, 230] width 543 height 163
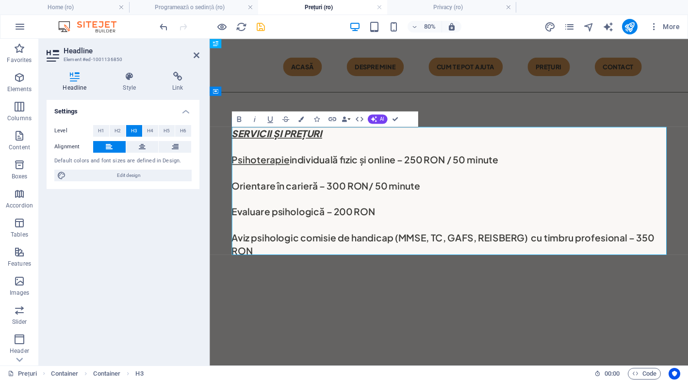
click at [387, 298] on h3 "SERVICII ȘI PREȚURI Psihoterapie individuală fizic și online – 250 RON / 50 min…" at bounding box center [508, 230] width 543 height 163
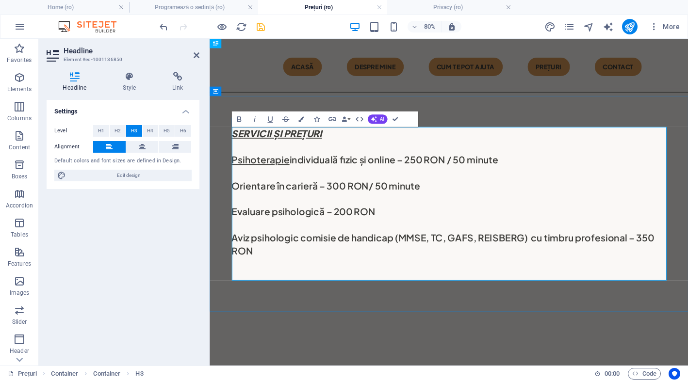
click at [338, 175] on h3 "SERVICII ȘI PREȚURI Psihoterapie individuală fizic și online – 250 RON / 50 min…" at bounding box center [508, 246] width 543 height 195
click at [314, 320] on h3 "SERVICII ȘI PREȚURI Psihoterapie individuală fizic și online – 250 RON / 50 min…" at bounding box center [508, 246] width 543 height 195
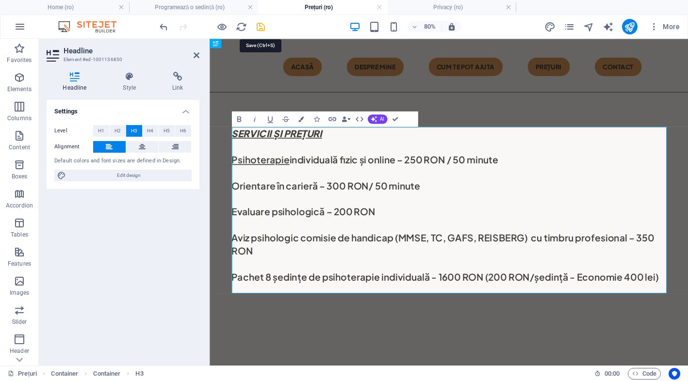
click at [263, 28] on icon "save" at bounding box center [260, 26] width 11 height 11
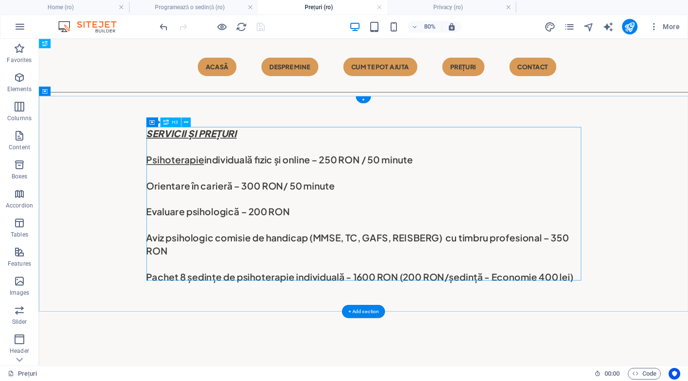
click at [214, 221] on div "SERVICII ȘI PREȚURI Psihoterapie individuală fizic și online – 250 RON / 50 min…" at bounding box center [444, 246] width 543 height 195
click at [230, 189] on div "SERVICII ȘI PREȚURI Psihoterapie individuală fizic și online – 250 RON / 50 min…" at bounding box center [444, 246] width 543 height 195
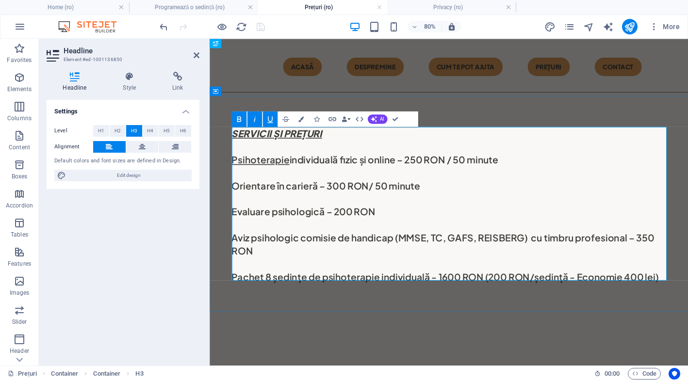
click at [312, 194] on h3 "SERVICII ȘI PREȚURI Psihoterapie individuală fizic și online – 250 RON / 50 min…" at bounding box center [508, 246] width 543 height 195
drag, startPoint x: 309, startPoint y: 193, endPoint x: 239, endPoint y: 192, distance: 70.3
click at [239, 193] on h3 "SERVICII ȘI PREȚURI Psihoterapie individuală fizic și online – 250 RON / 50 min…" at bounding box center [508, 246] width 543 height 195
drag, startPoint x: 442, startPoint y: 192, endPoint x: 308, endPoint y: 194, distance: 133.4
click at [308, 194] on h3 "SERVICII ȘI PREȚURI Psihoterapie individuală fizic și online – 250 RON / 50 min…" at bounding box center [508, 246] width 543 height 195
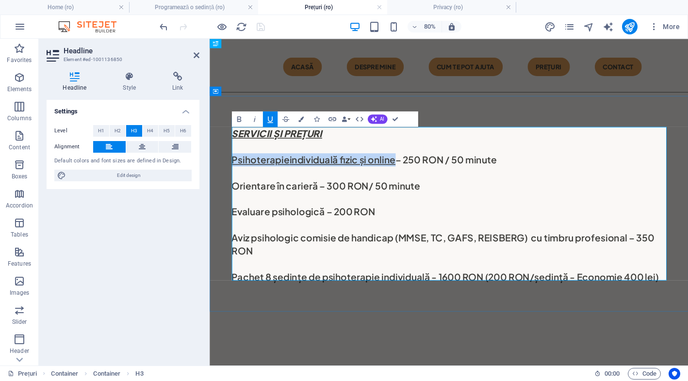
click at [502, 244] on h3 "SERVICII ȘI PREȚURI Psihoterapie individuală fizic și online – 250 RON / 50 min…" at bounding box center [508, 246] width 543 height 195
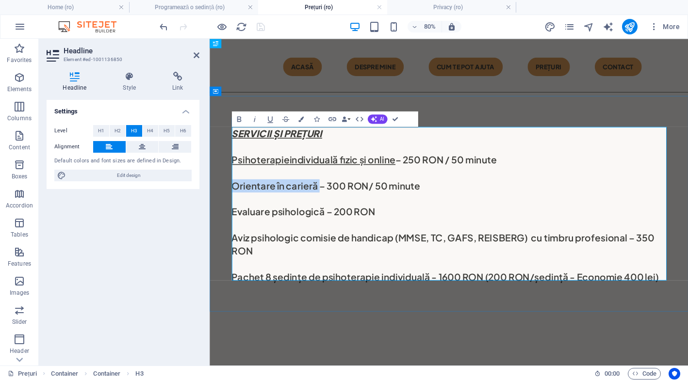
drag, startPoint x: 345, startPoint y: 220, endPoint x: 240, endPoint y: 219, distance: 104.8
click at [240, 219] on h3 "SERVICII ȘI PREȚURI Psihoterapie individuală fizic și online – 250 RON / 50 min…" at bounding box center [508, 246] width 543 height 195
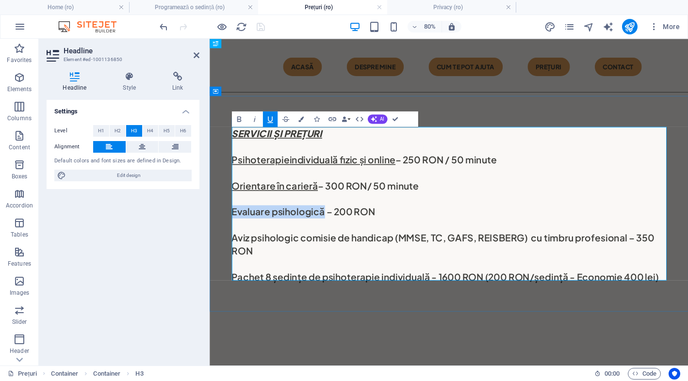
drag, startPoint x: 350, startPoint y: 256, endPoint x: 238, endPoint y: 247, distance: 112.8
click at [238, 247] on h3 "SERVICII ȘI PREȚURI Psihoterapie individuală fizic și online – 250 RON / 50 min…" at bounding box center [508, 246] width 543 height 195
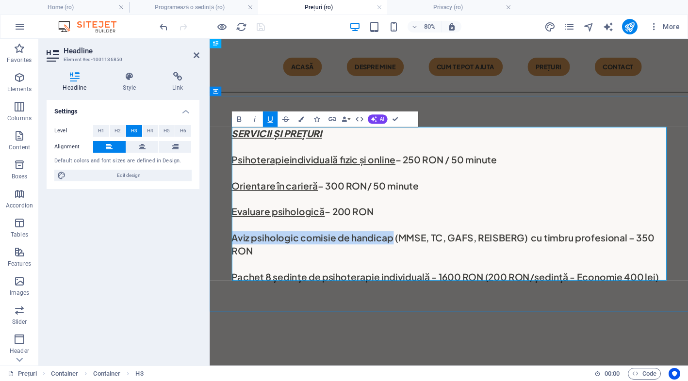
drag, startPoint x: 239, startPoint y: 287, endPoint x: 435, endPoint y: 284, distance: 196.4
click at [435, 284] on h3 "SERVICII ȘI PREȚURI Psihoterapie individuală fizic și online – 250 RON / 50 min…" at bounding box center [508, 246] width 543 height 195
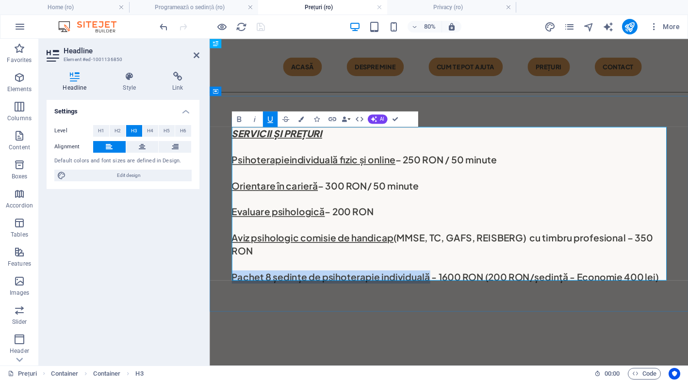
drag, startPoint x: 484, startPoint y: 330, endPoint x: 240, endPoint y: 327, distance: 243.9
click at [240, 327] on h3 "SERVICII ȘI PREȚURI Psihoterapie individuală fizic și online – 250 RON / 50 min…" at bounding box center [508, 246] width 543 height 195
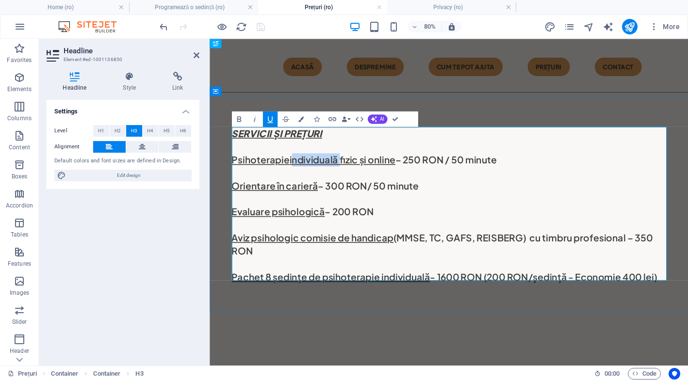
click at [678, 223] on h3 "SERVICII ȘI PREȚURI Psihoterapie individuală fizic și online – 250 RON / 50 min…" at bounding box center [508, 246] width 543 height 195
click at [679, 144] on div "SERVICII ȘI PREȚURI Psihoterapie individuală fizic și online – 250 RON / 50 min…" at bounding box center [509, 246] width 598 height 273
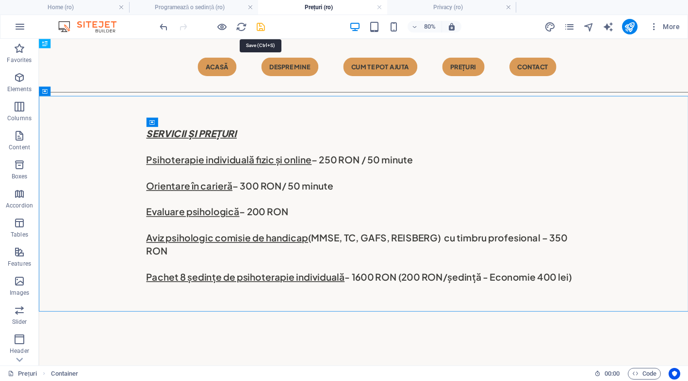
click at [260, 26] on icon "save" at bounding box center [260, 26] width 11 height 11
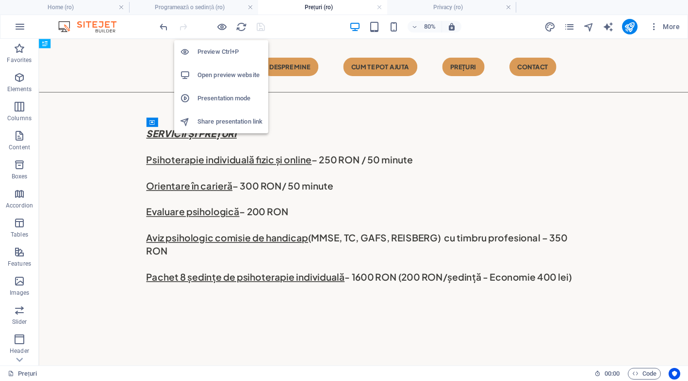
click at [235, 71] on h6 "Open preview website" at bounding box center [229, 75] width 65 height 12
click at [219, 22] on icon "button" at bounding box center [221, 26] width 11 height 11
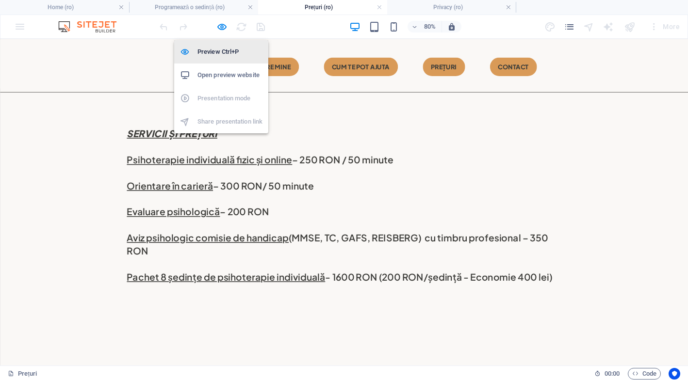
click at [221, 51] on h6 "Preview Ctrl+P" at bounding box center [229, 52] width 65 height 12
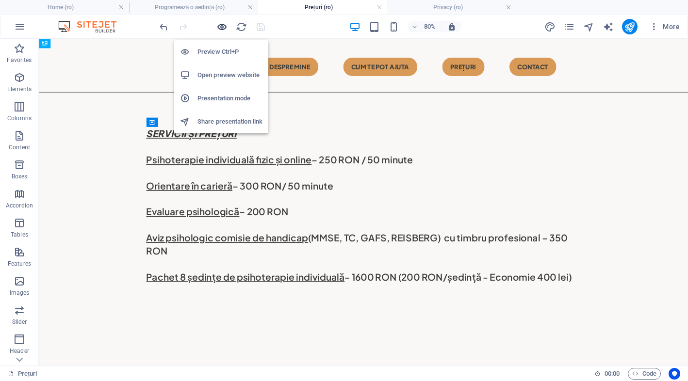
click at [222, 21] on icon "button" at bounding box center [221, 26] width 11 height 11
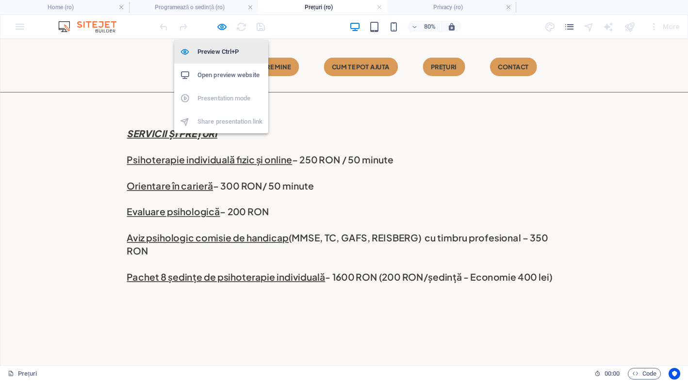
click at [217, 56] on h6 "Preview Ctrl+P" at bounding box center [229, 52] width 65 height 12
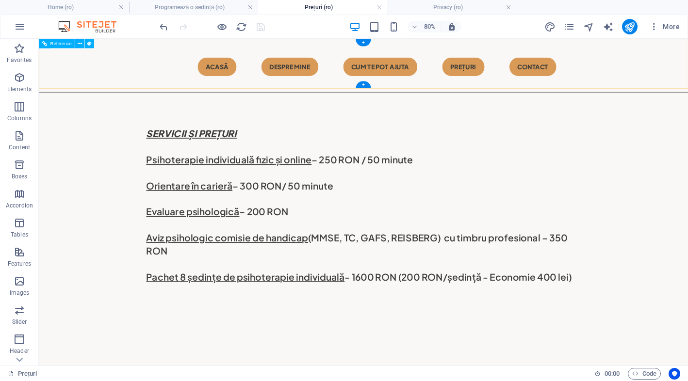
click at [144, 60] on div "Menu Acasă Despre mine CUM TE POT AJUTA Prețuri Contact" at bounding box center [444, 70] width 811 height 62
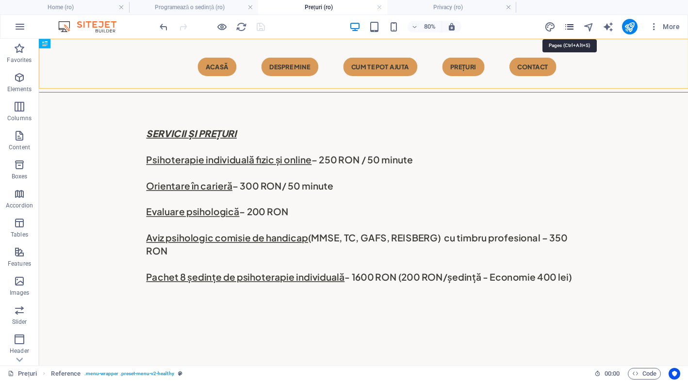
click at [568, 30] on icon "pages" at bounding box center [569, 26] width 11 height 11
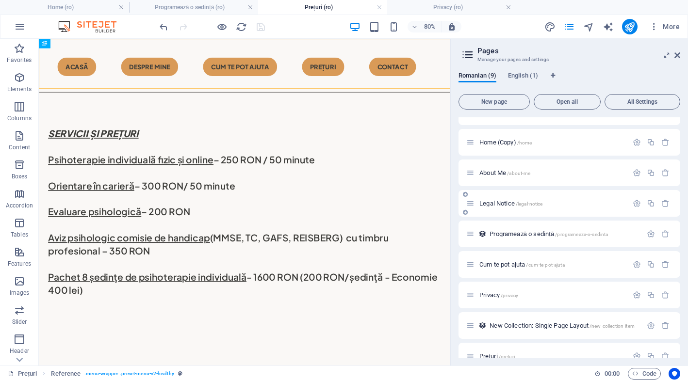
scroll to position [23, 0]
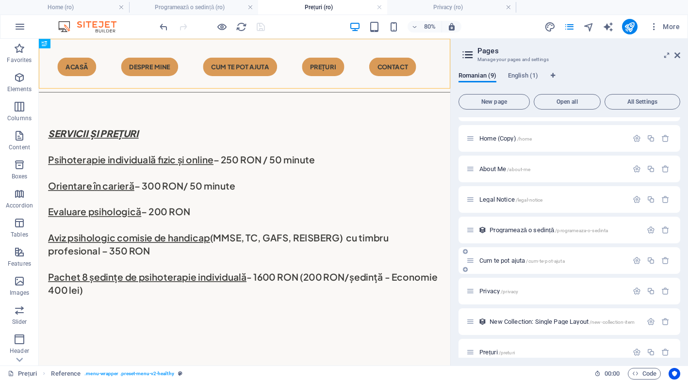
click at [519, 265] on div "Cum te pot ajuta /cum-te-pot-ajuta" at bounding box center [546, 260] width 161 height 11
click at [500, 261] on span "Cum te pot ajuta /cum-te-pot-ajuta" at bounding box center [521, 260] width 85 height 7
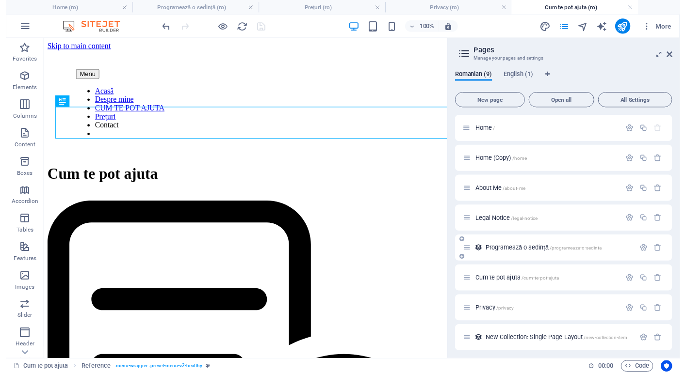
scroll to position [0, 0]
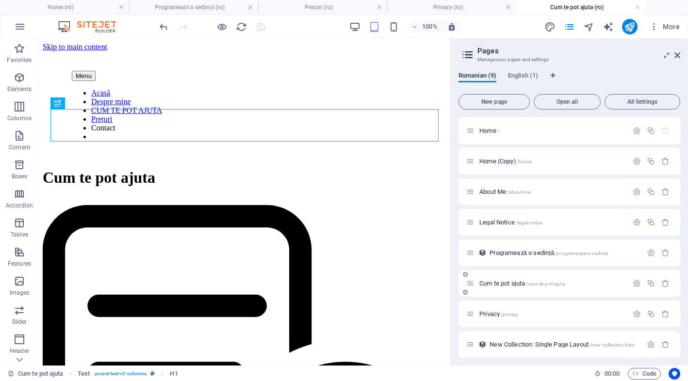
click at [470, 286] on icon at bounding box center [470, 283] width 8 height 8
click at [78, 71] on div "Menu" at bounding box center [244, 76] width 345 height 10
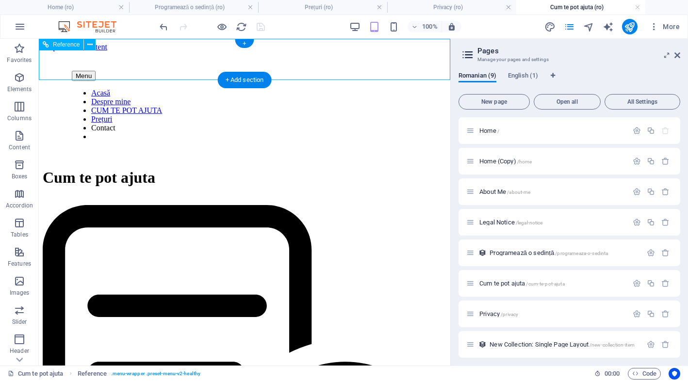
click at [78, 89] on nav "Acasă Despre mine CUM TE POT AJUTA Prețuri Contact" at bounding box center [244, 115] width 345 height 52
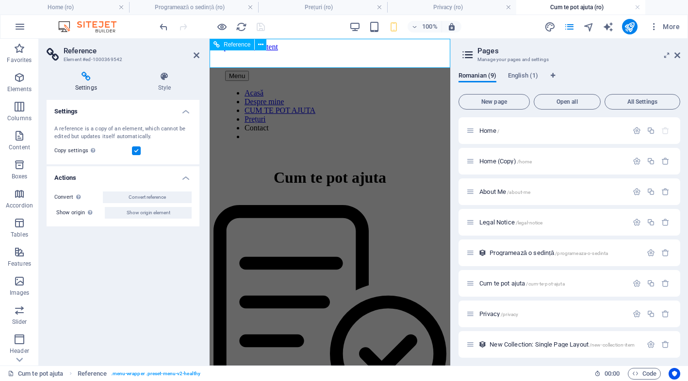
click at [289, 89] on nav "Acasă Despre mine CUM TE POT AJUTA Prețuri Contact" at bounding box center [330, 115] width 210 height 52
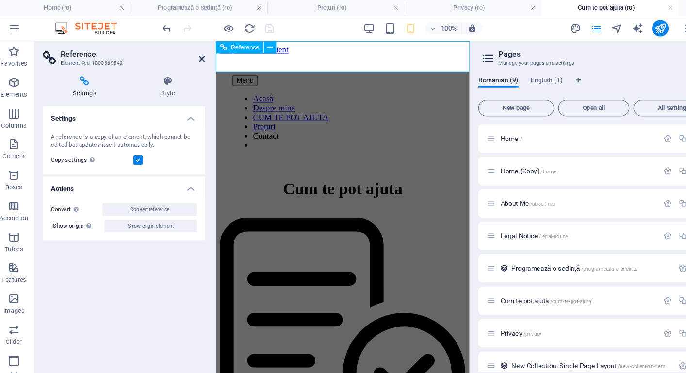
click at [193, 57] on icon at bounding box center [196, 55] width 6 height 8
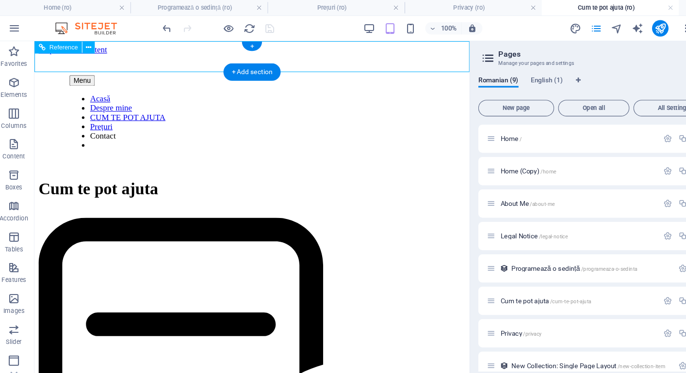
click at [67, 73] on div "Menu" at bounding box center [238, 78] width 343 height 10
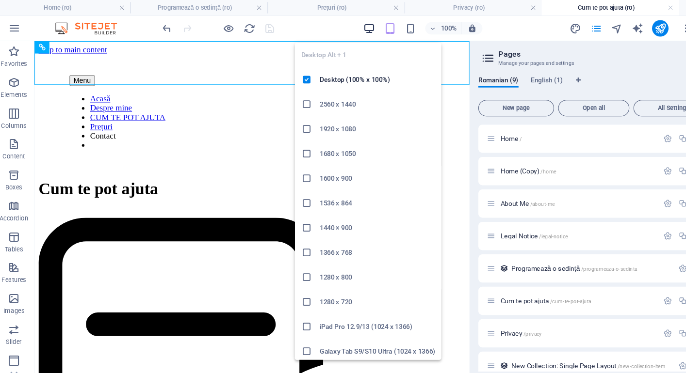
click at [348, 28] on icon "button" at bounding box center [353, 26] width 11 height 11
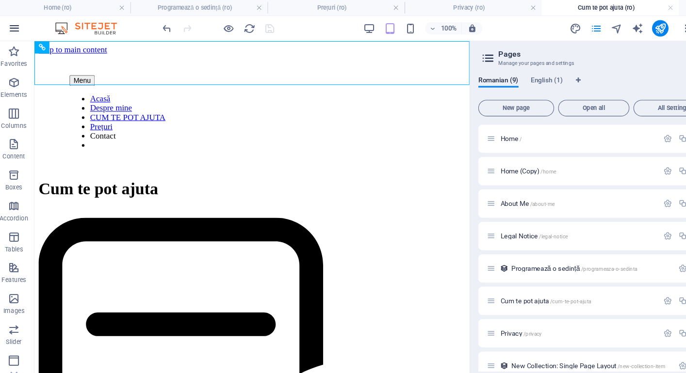
click at [15, 30] on icon "button" at bounding box center [20, 27] width 12 height 12
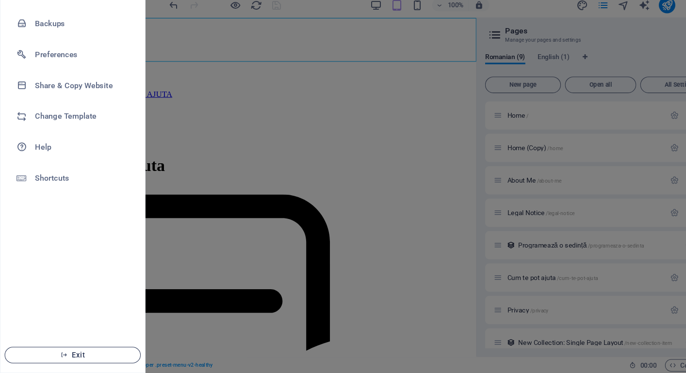
click at [81, 353] on span "Exit" at bounding box center [69, 357] width 112 height 8
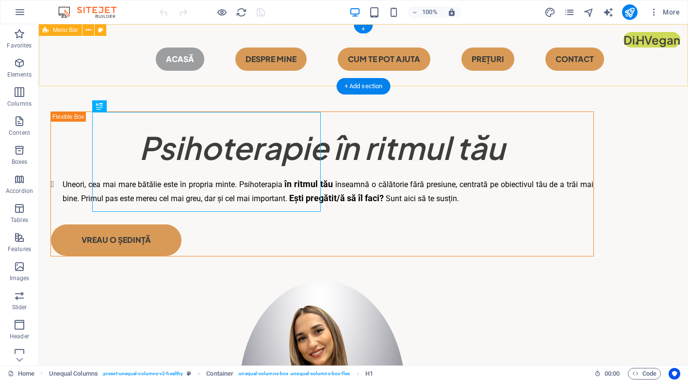
click at [161, 39] on div "Menu Acasă Despre mine CUM TE POT AJUTA Prețuri Contact" at bounding box center [363, 55] width 649 height 62
select select "header"
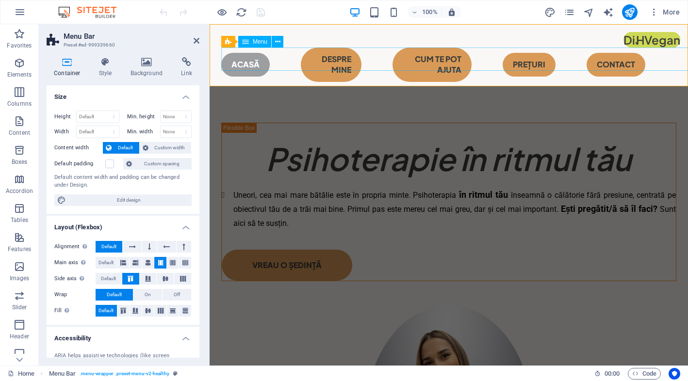
click at [280, 68] on nav "Acasă Despre mine CUM TE POT AJUTA Prețuri Contact" at bounding box center [448, 65] width 455 height 34
select select "primary"
select select "2"
select select "primary"
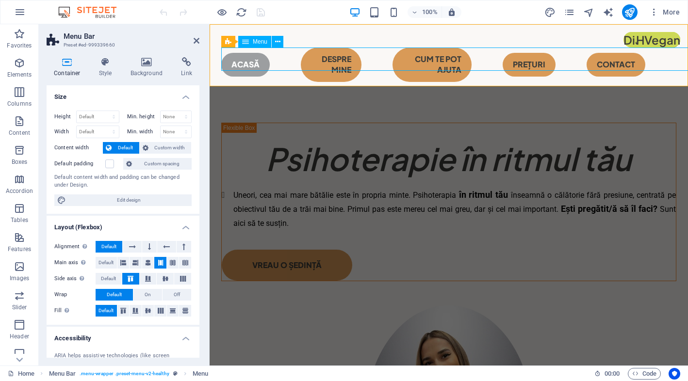
select select "primary"
select select "6"
select select
select select "primary"
select select
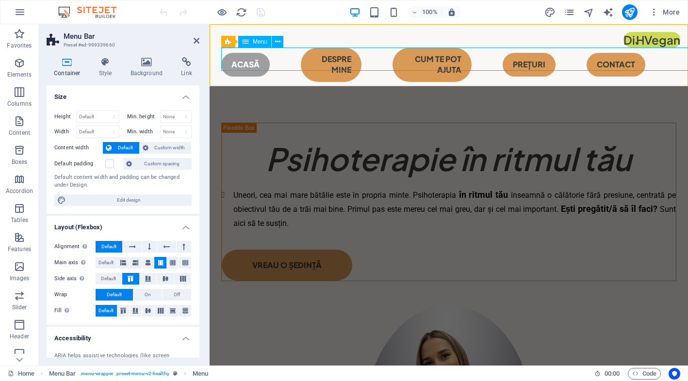
select select "primary"
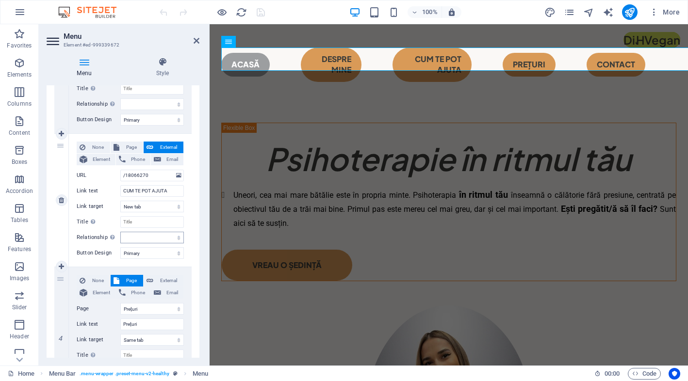
scroll to position [310, 0]
click at [167, 282] on span "External" at bounding box center [168, 281] width 24 height 12
select select
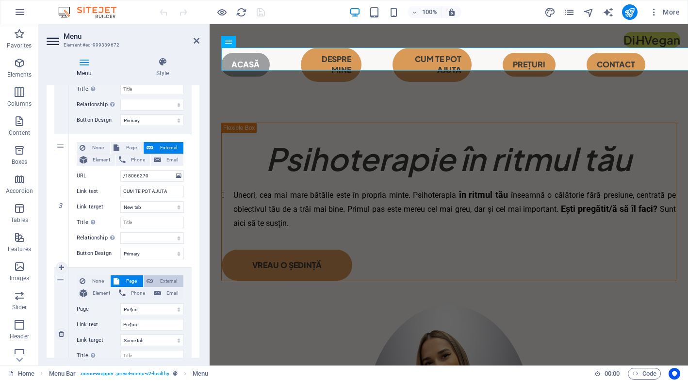
select select "blank"
select select
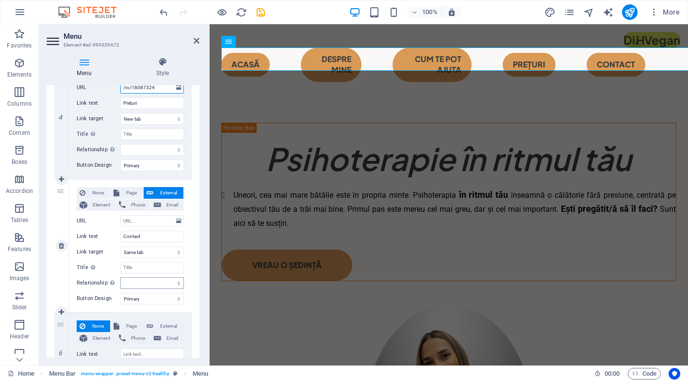
scroll to position [530, 0]
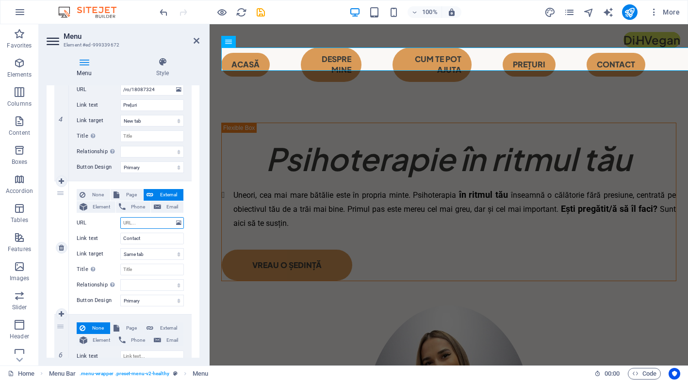
click at [146, 220] on input "URL" at bounding box center [152, 223] width 64 height 12
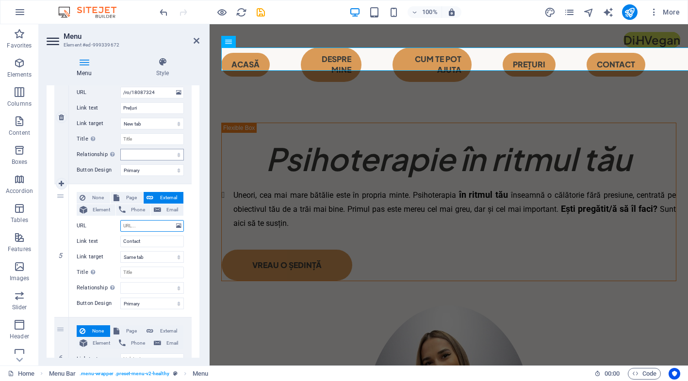
scroll to position [527, 0]
click at [130, 193] on span "Page" at bounding box center [131, 198] width 18 height 12
select select
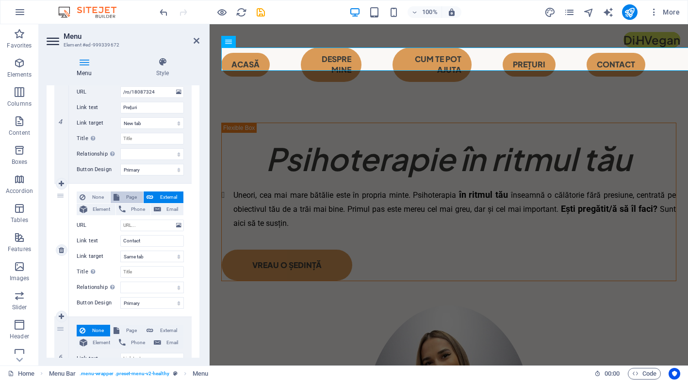
select select
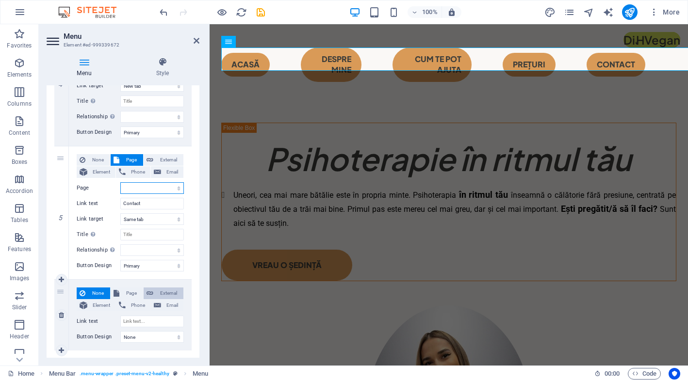
scroll to position [564, 0]
click at [132, 293] on span "Page" at bounding box center [131, 294] width 18 height 12
select select
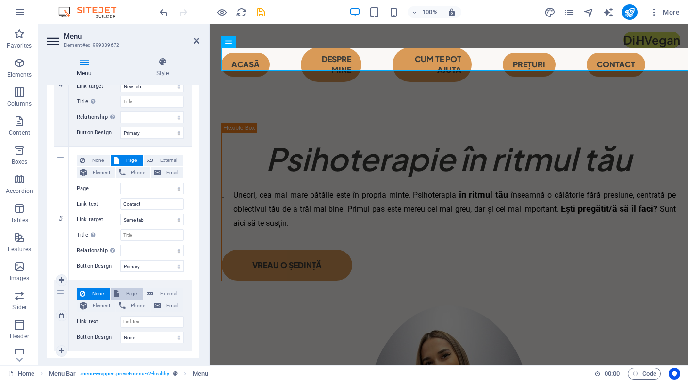
select select
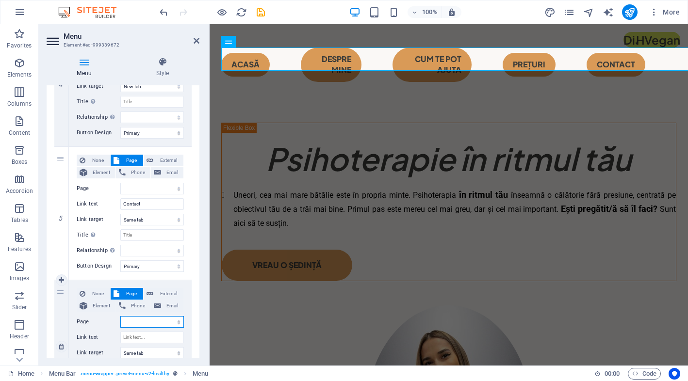
scroll to position [605, 0]
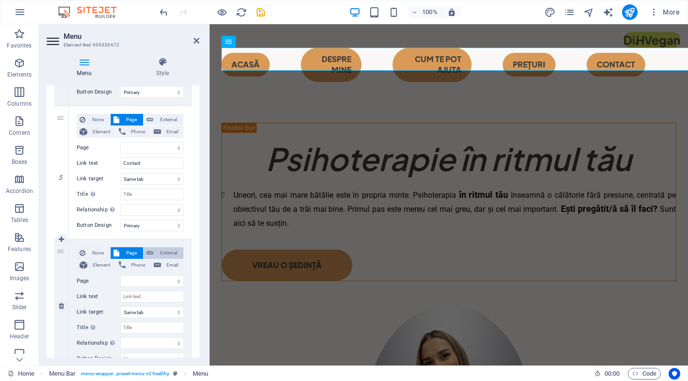
click at [171, 252] on span "External" at bounding box center [168, 253] width 24 height 12
select select
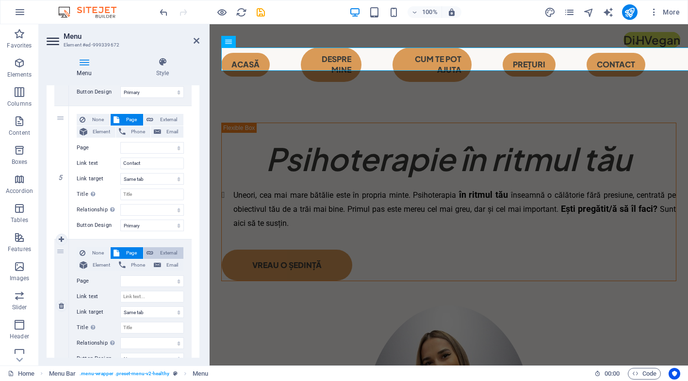
select select
select select "blank"
select select
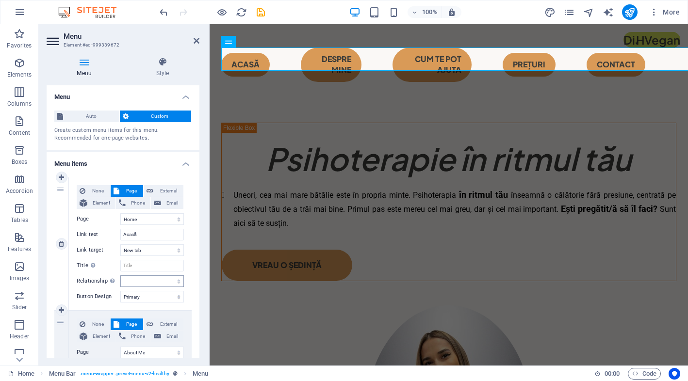
scroll to position [19, 0]
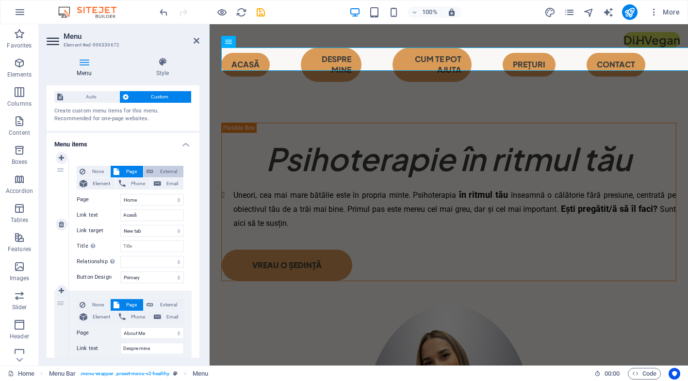
click at [169, 172] on span "External" at bounding box center [168, 172] width 24 height 12
select select
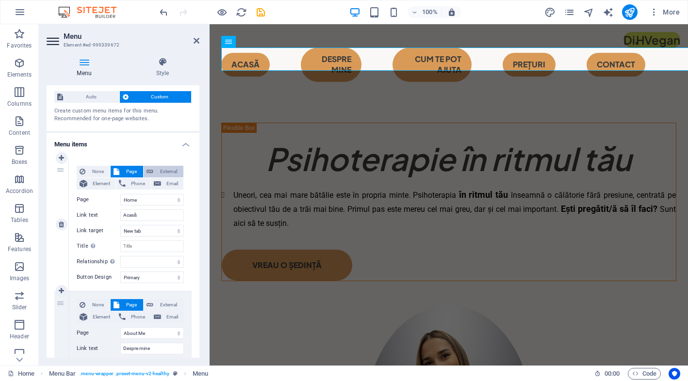
select select
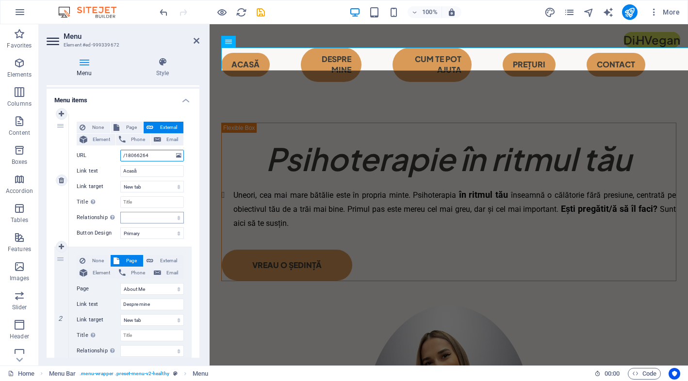
scroll to position [64, 0]
click at [168, 260] on span "External" at bounding box center [168, 260] width 24 height 12
select select
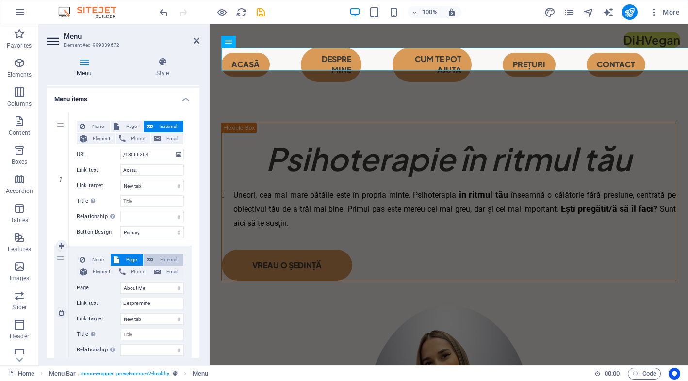
select select
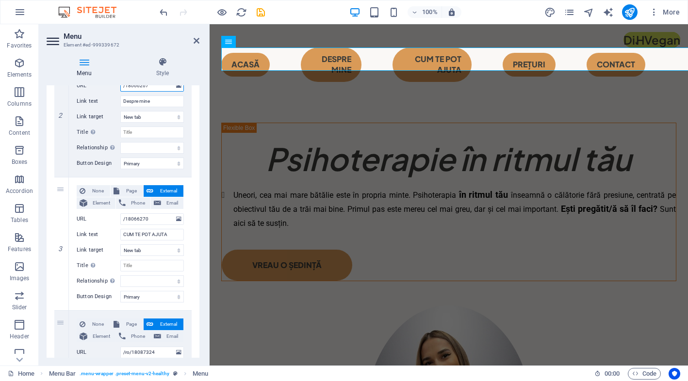
scroll to position [261, 0]
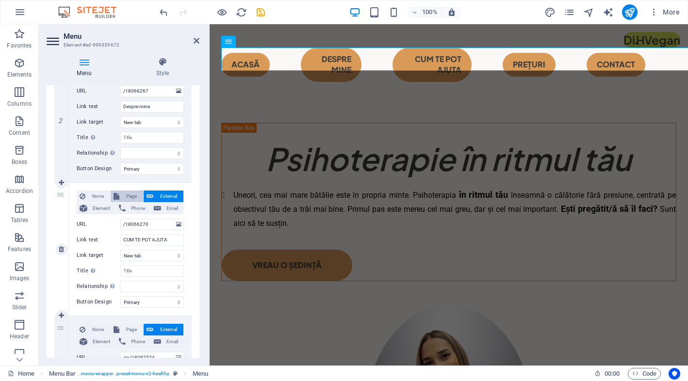
click at [129, 195] on span "Page" at bounding box center [131, 197] width 18 height 12
select select
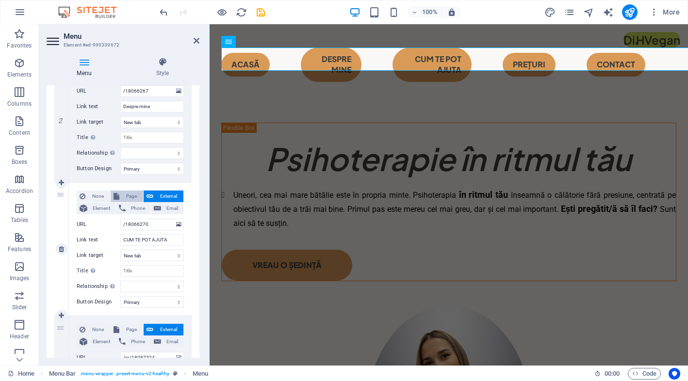
select select
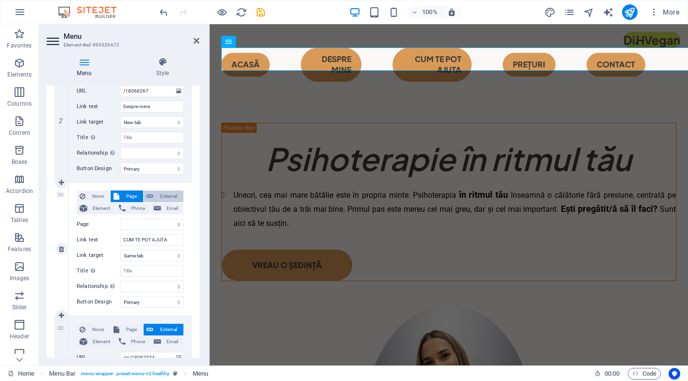
click at [165, 194] on span "External" at bounding box center [168, 197] width 24 height 12
select select
select select "blank"
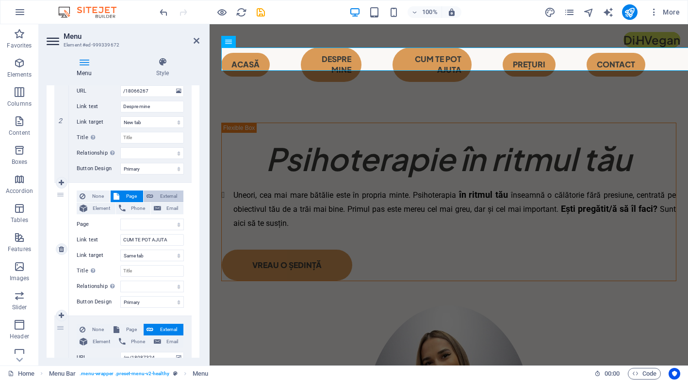
select select
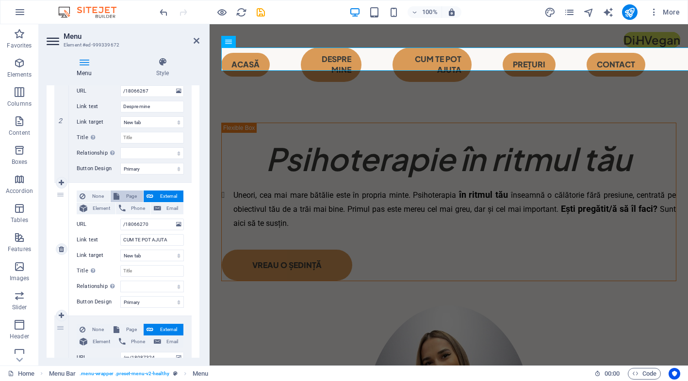
click at [129, 194] on span "Page" at bounding box center [131, 197] width 18 height 12
select select
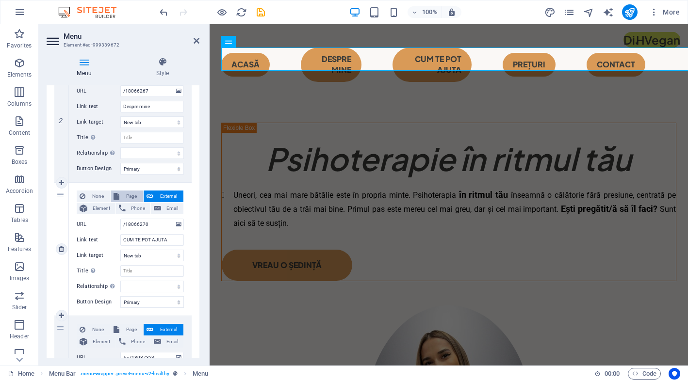
select select
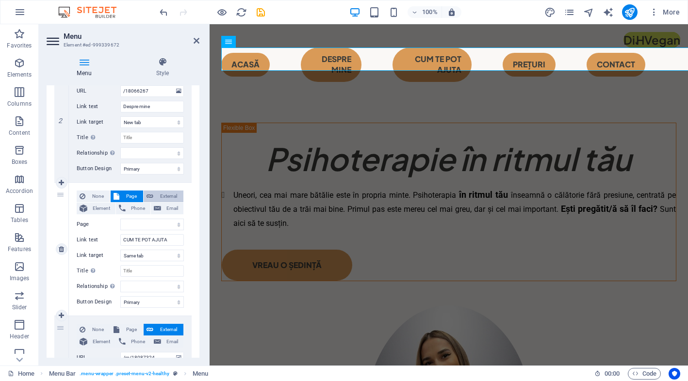
click at [171, 193] on span "External" at bounding box center [168, 197] width 24 height 12
select select
select select "blank"
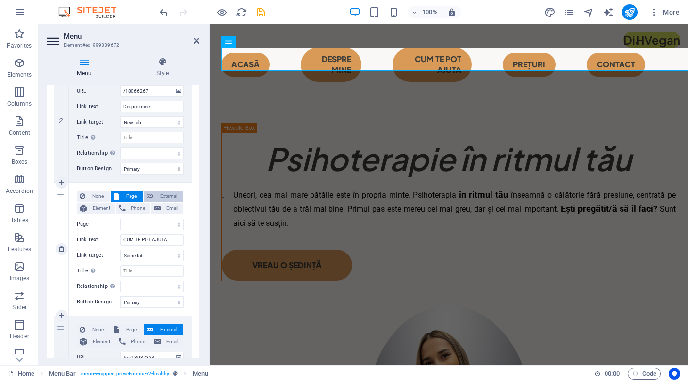
select select
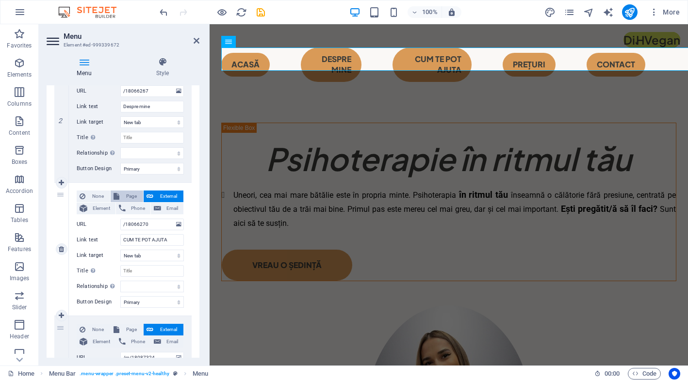
click at [129, 199] on span "Page" at bounding box center [131, 197] width 18 height 12
select select
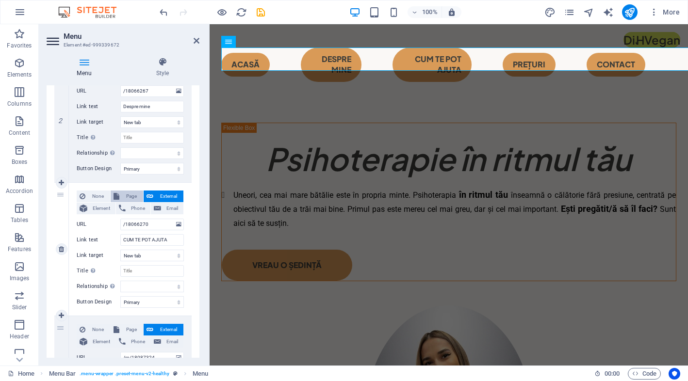
select select
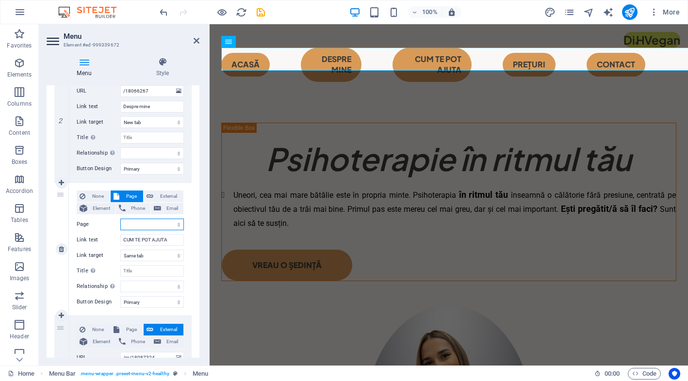
select select "4"
select select
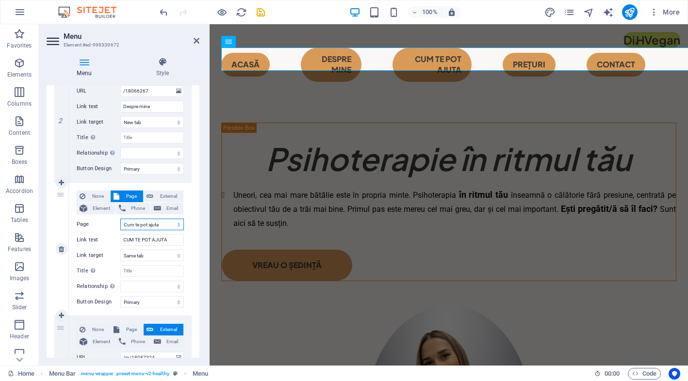
select select
click at [469, 56] on nav "Acasă Despre mine CUM TE POT AJUTA Prețuri Contact" at bounding box center [448, 65] width 455 height 34
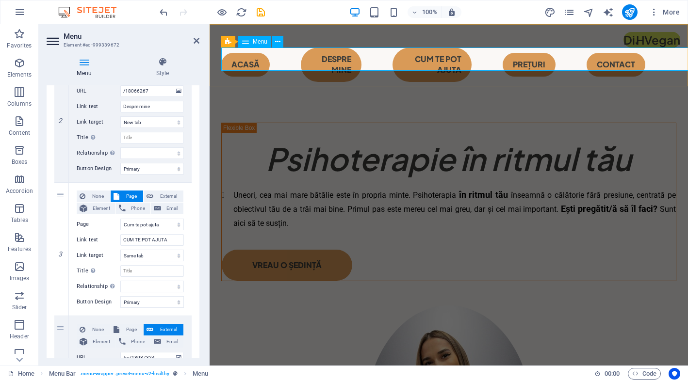
click at [469, 56] on nav "Acasă Despre mine CUM TE POT AJUTA Prețuri Contact" at bounding box center [448, 65] width 455 height 34
click at [464, 64] on nav "Acasă Despre mine CUM TE POT AJUTA Prețuri Contact" at bounding box center [448, 65] width 455 height 34
click at [453, 154] on div "​​​​​ Psihoterapie în ritmul tău Uneori, cea mai mare bătălie este în propria m…" at bounding box center [449, 331] width 478 height 468
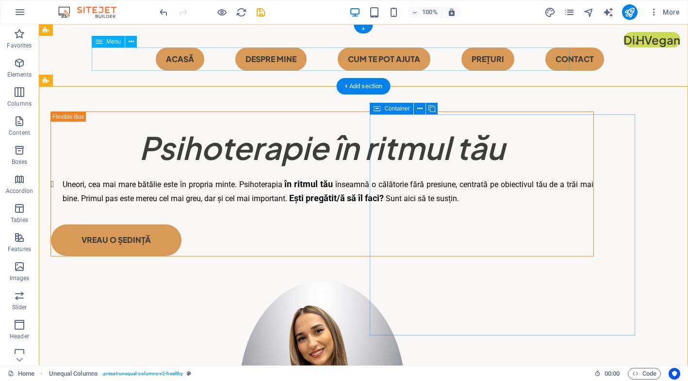
click at [327, 55] on nav "Acasă Despre mine CUM TE POT AJUTA Prețuri Contact" at bounding box center [363, 59] width 543 height 23
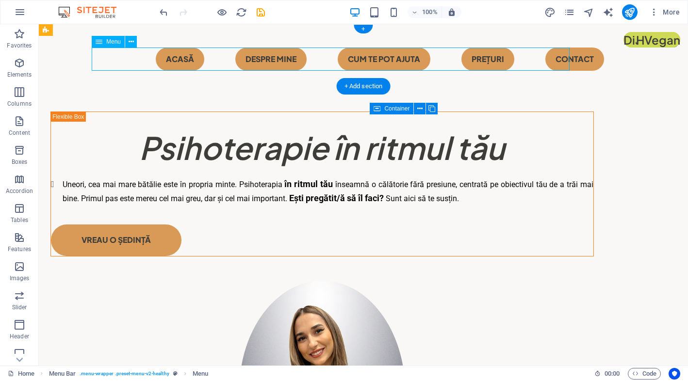
click at [327, 55] on nav "Acasă Despre mine CUM TE POT AJUTA Prețuri Contact" at bounding box center [363, 59] width 543 height 23
select select "primary"
select select "4"
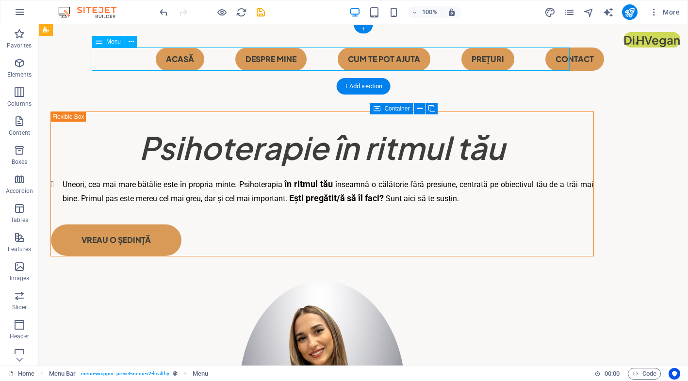
select select
select select "primary"
select select
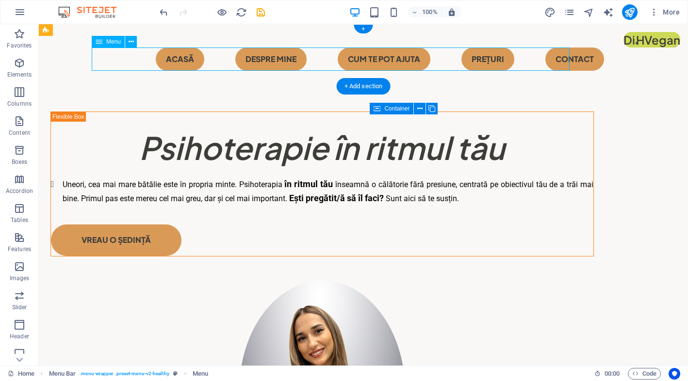
select select "primary"
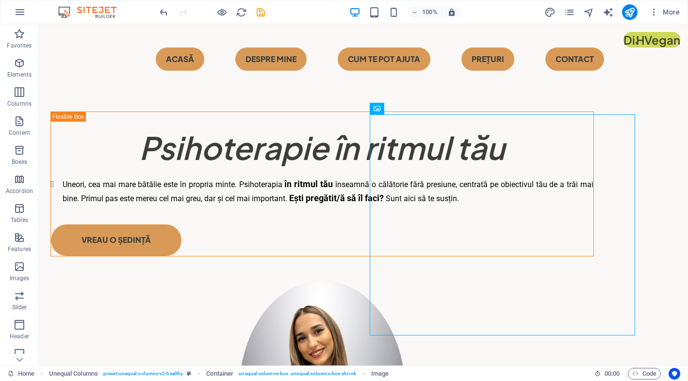
click at [576, 10] on div "More" at bounding box center [613, 12] width 139 height 16
click at [570, 11] on icon "pages" at bounding box center [569, 12] width 11 height 11
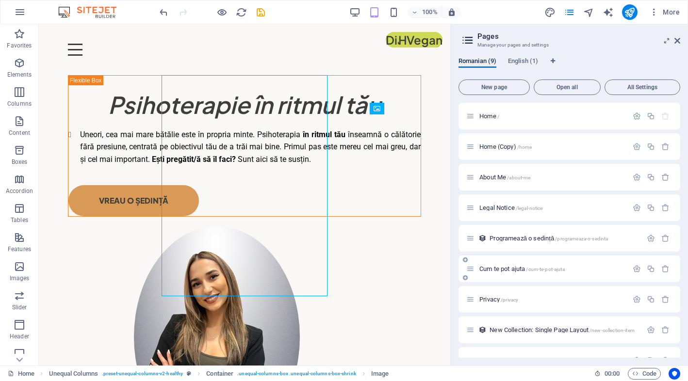
click at [517, 265] on div "Cum te pot ajuta /cum-te-pot-ajuta" at bounding box center [546, 268] width 161 height 11
click at [513, 270] on span "Cum te pot ajuta /cum-te-pot-ajuta" at bounding box center [521, 268] width 85 height 7
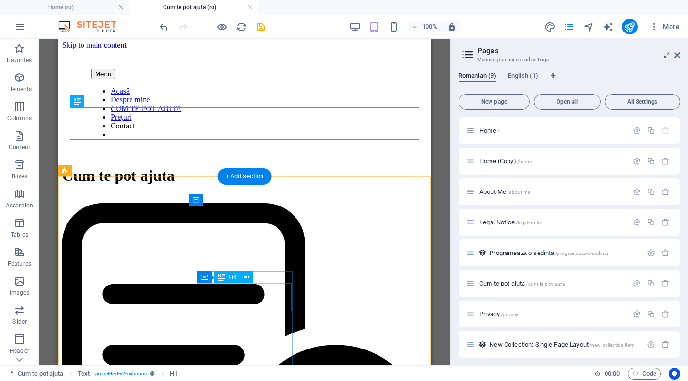
scroll to position [0, 0]
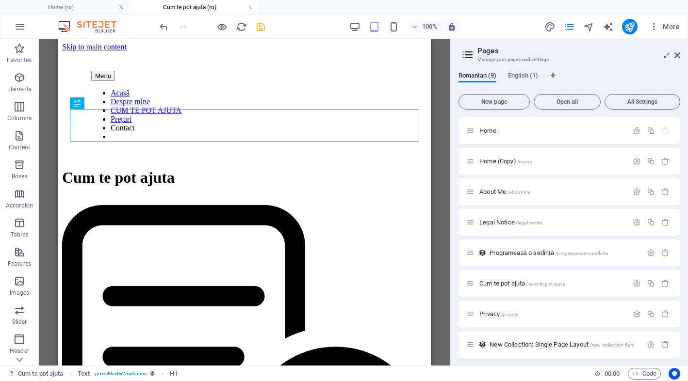
click at [265, 32] on icon "save" at bounding box center [260, 26] width 11 height 11
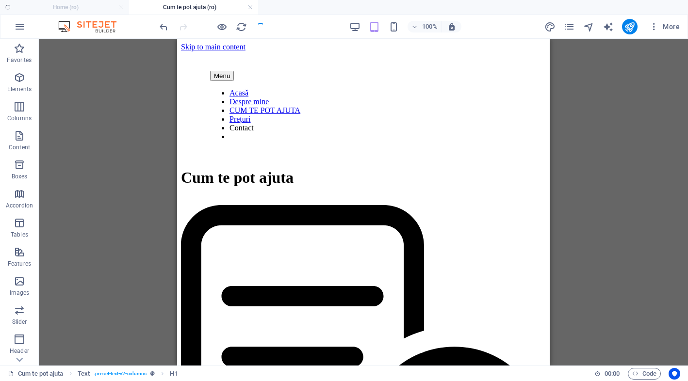
checkbox input "false"
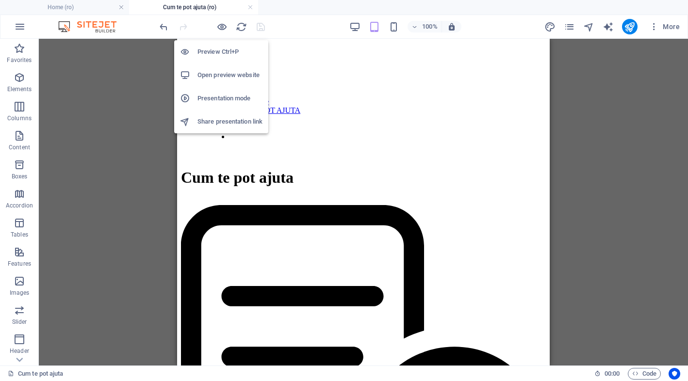
click at [228, 77] on h6 "Open preview website" at bounding box center [229, 75] width 65 height 12
